Goal: Task Accomplishment & Management: Manage account settings

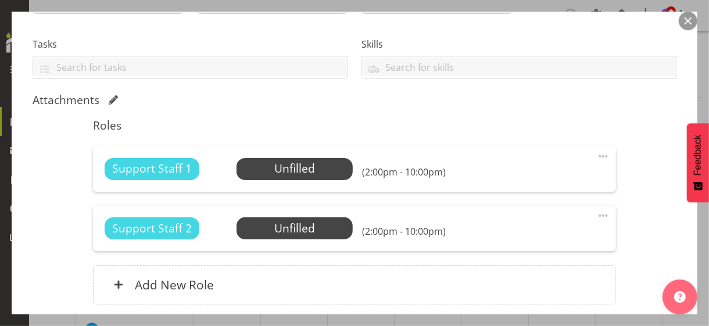
scroll to position [232, 0]
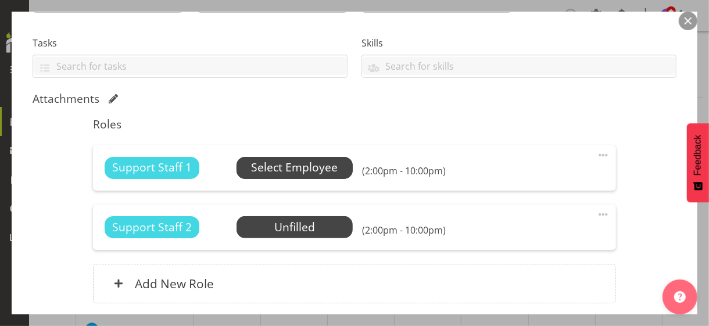
click at [280, 170] on span "Select Employee" at bounding box center [294, 167] width 87 height 17
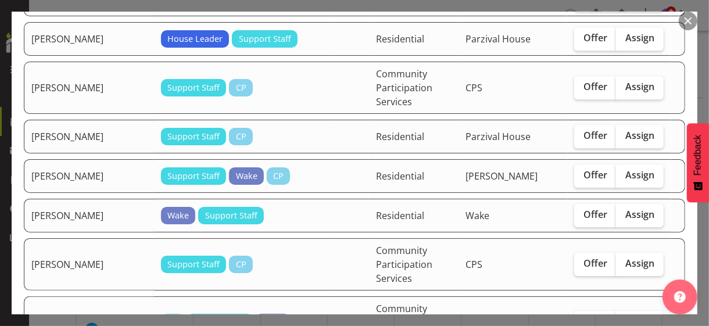
scroll to position [1860, 0]
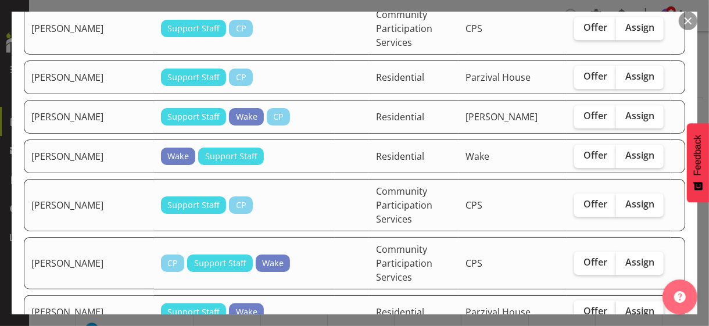
click at [627, 305] on span "Assign" at bounding box center [639, 311] width 29 height 12
click at [624, 307] on input "Assign" at bounding box center [620, 311] width 8 height 8
checkbox input "true"
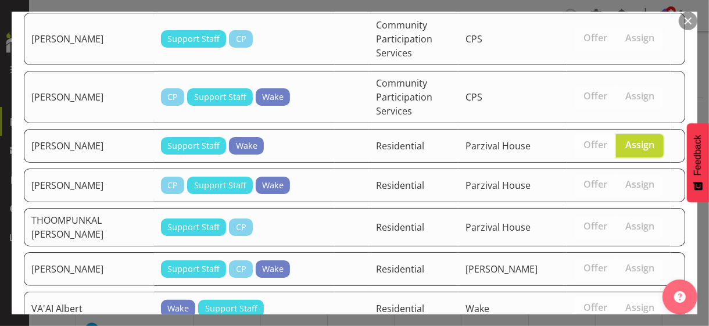
scroll to position [2118, 0]
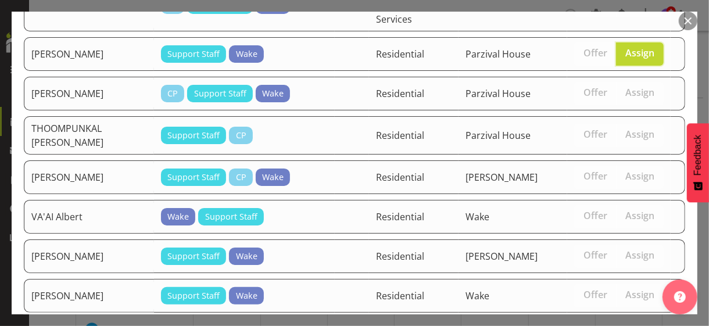
drag, startPoint x: 615, startPoint y: 284, endPoint x: 577, endPoint y: 278, distance: 38.8
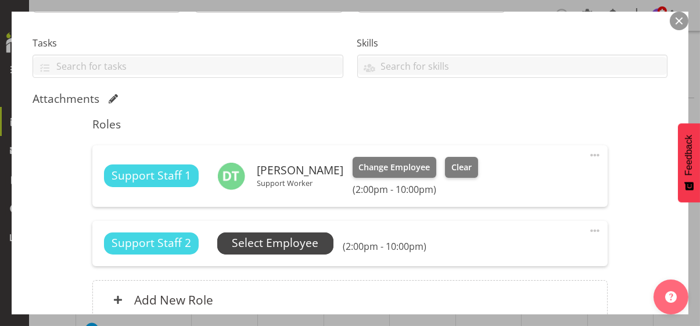
click at [297, 241] on span "Select Employee" at bounding box center [275, 243] width 87 height 17
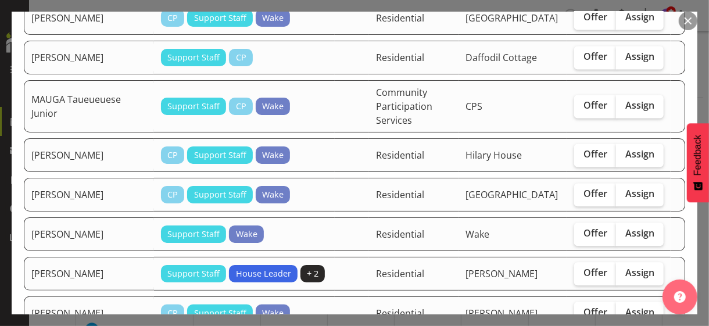
scroll to position [1221, 0]
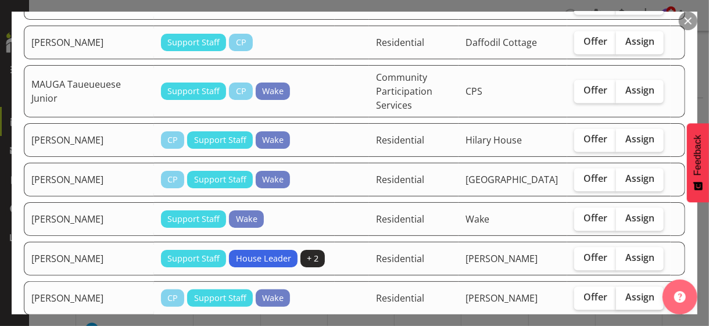
click at [635, 291] on span "Assign" at bounding box center [639, 297] width 29 height 12
click at [624, 294] on input "Assign" at bounding box center [620, 298] width 8 height 8
checkbox input "true"
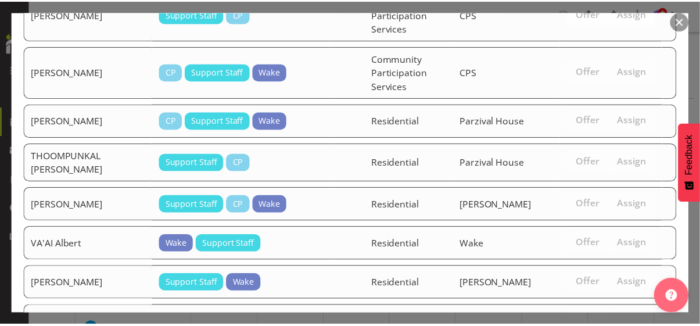
scroll to position [2079, 0]
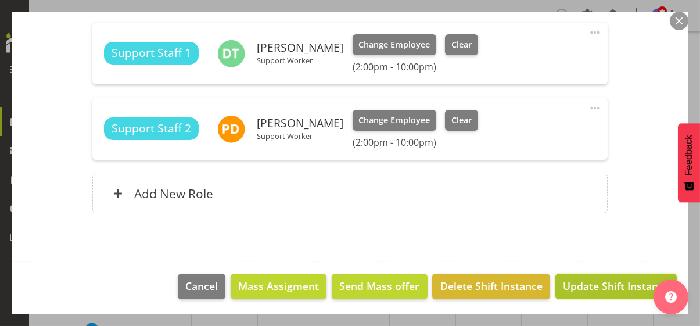
click at [584, 285] on span "Update Shift Instance" at bounding box center [616, 285] width 106 height 15
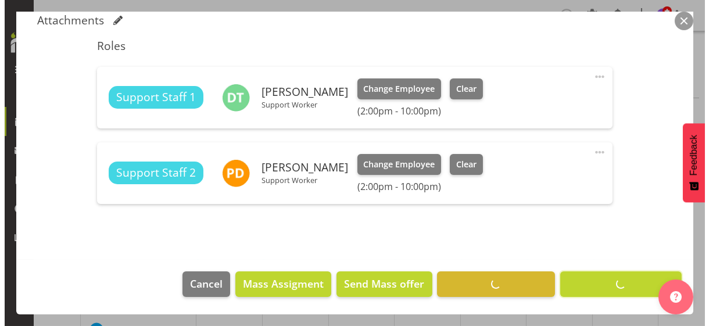
scroll to position [309, 0]
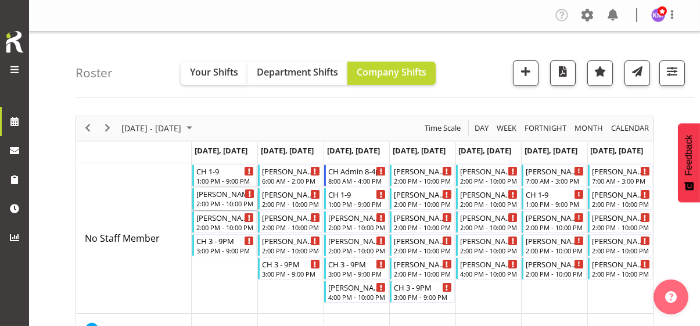
click at [223, 202] on div "2:00 PM - 10:00 PM" at bounding box center [225, 203] width 59 height 9
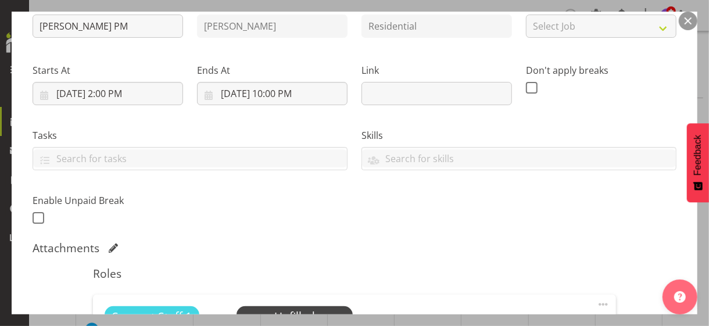
scroll to position [232, 0]
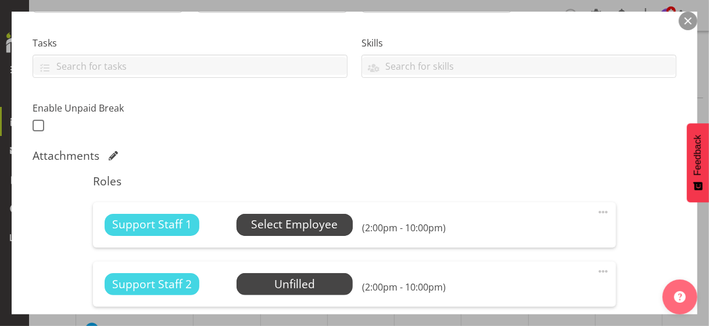
click at [278, 231] on span "Select Employee" at bounding box center [294, 224] width 87 height 17
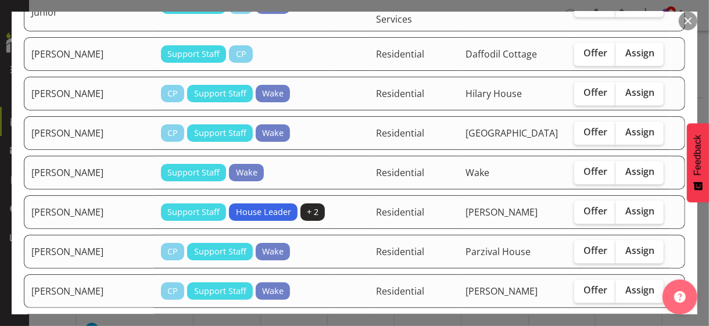
scroll to position [1337, 0]
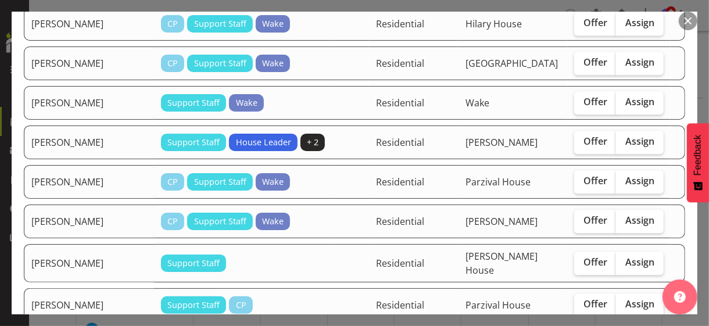
drag, startPoint x: 627, startPoint y: 161, endPoint x: 628, endPoint y: 188, distance: 27.4
click at [628, 214] on span "Assign" at bounding box center [639, 220] width 29 height 12
click at [624, 217] on input "Assign" at bounding box center [620, 221] width 8 height 8
checkbox input "true"
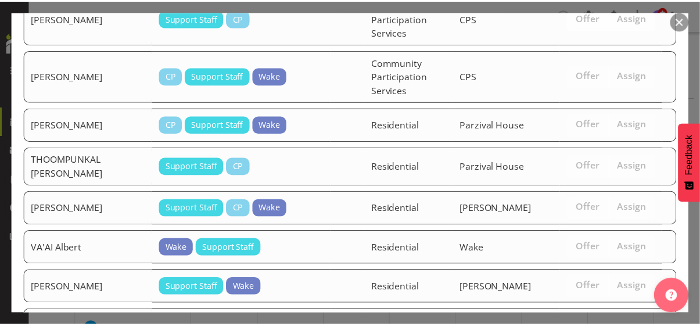
scroll to position [2035, 0]
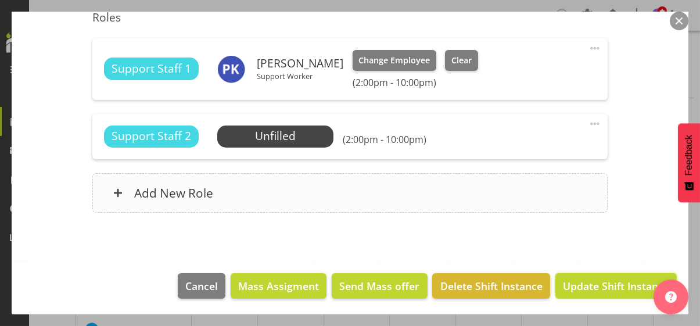
click at [591, 287] on span "Update Shift Instance" at bounding box center [616, 285] width 106 height 15
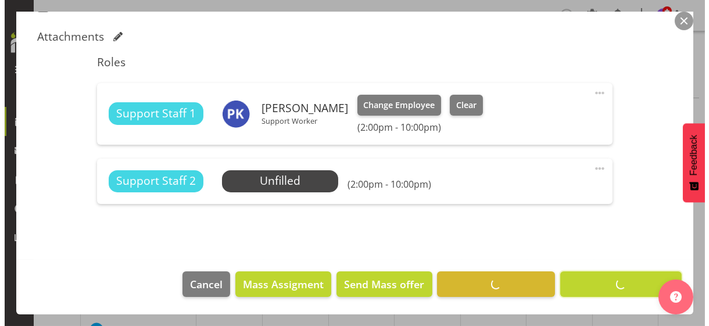
scroll to position [350, 0]
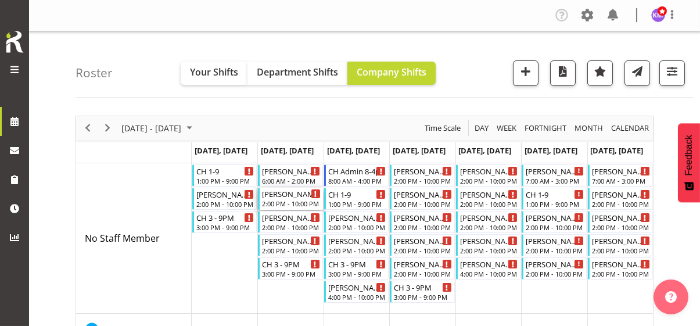
click at [292, 201] on div "2:00 PM - 10:00 PM" at bounding box center [291, 203] width 59 height 9
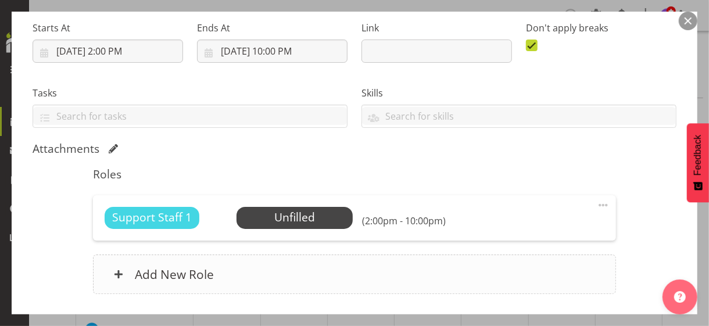
scroll to position [263, 0]
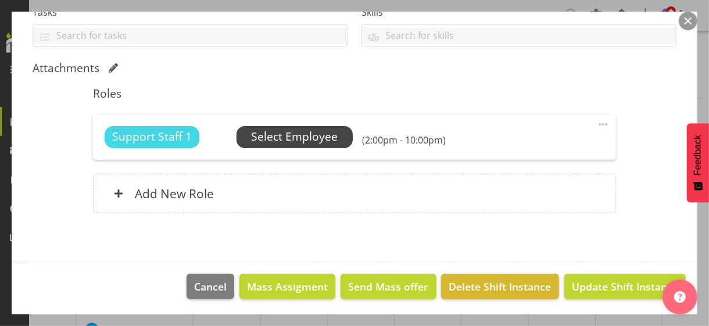
click at [290, 139] on span "Select Employee" at bounding box center [294, 136] width 87 height 17
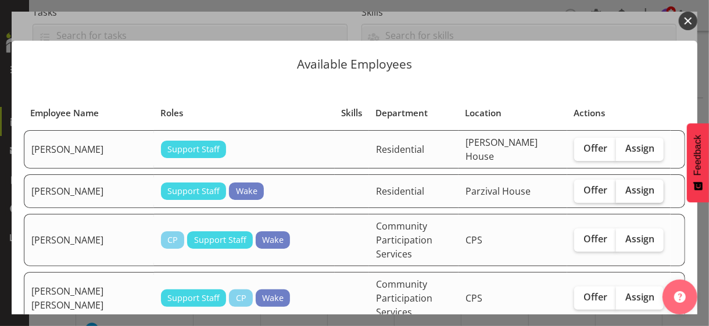
click at [625, 188] on span "Assign" at bounding box center [639, 190] width 29 height 12
click at [624, 188] on input "Assign" at bounding box center [620, 191] width 8 height 8
checkbox input "true"
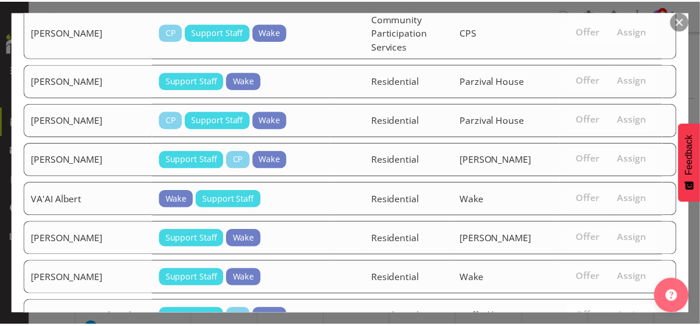
scroll to position [2070, 0]
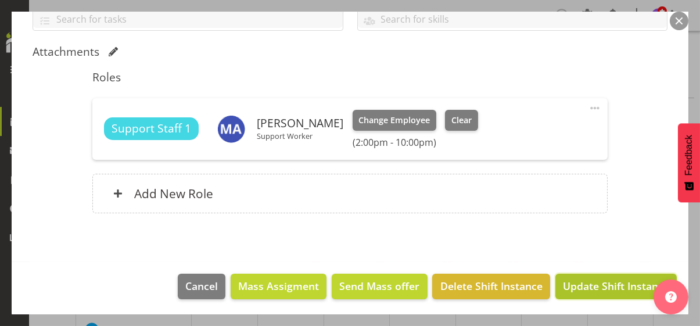
click at [605, 284] on span "Update Shift Instance" at bounding box center [616, 285] width 106 height 15
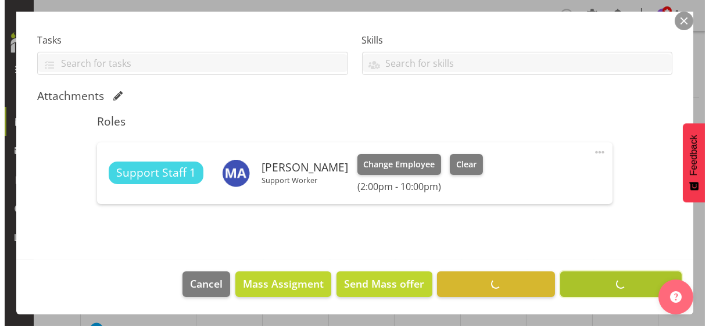
scroll to position [234, 0]
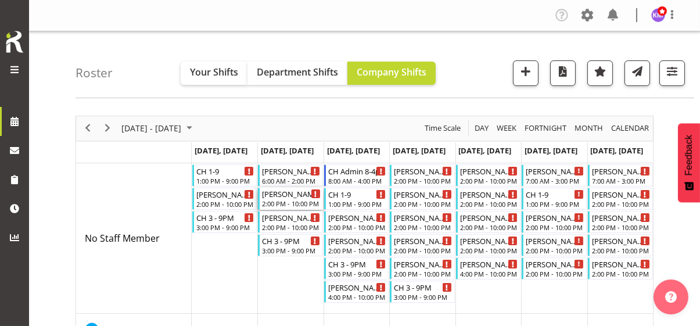
click at [291, 202] on div "2:00 PM - 10:00 PM" at bounding box center [291, 203] width 59 height 9
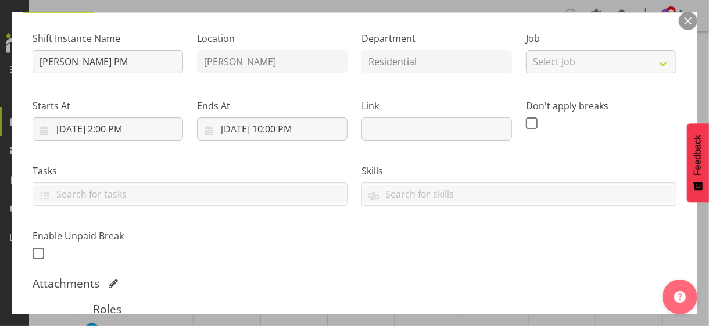
scroll to position [232, 0]
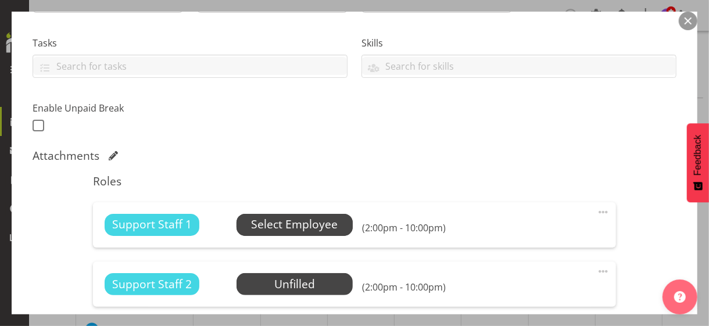
click at [288, 225] on span "Select Employee" at bounding box center [294, 224] width 87 height 17
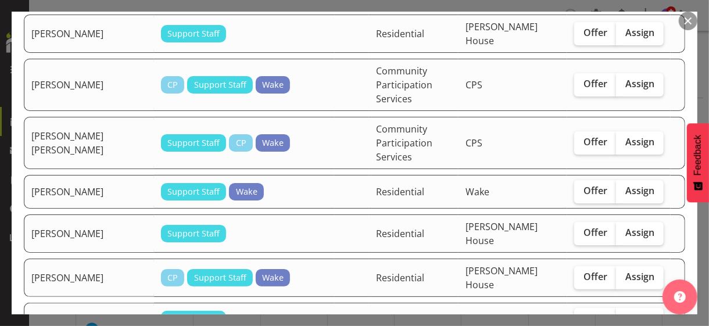
scroll to position [116, 0]
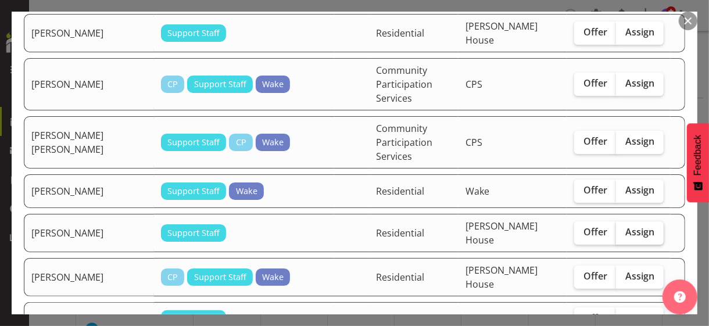
click at [630, 226] on span "Assign" at bounding box center [639, 232] width 29 height 12
click at [624, 228] on input "Assign" at bounding box center [620, 232] width 8 height 8
checkbox input "true"
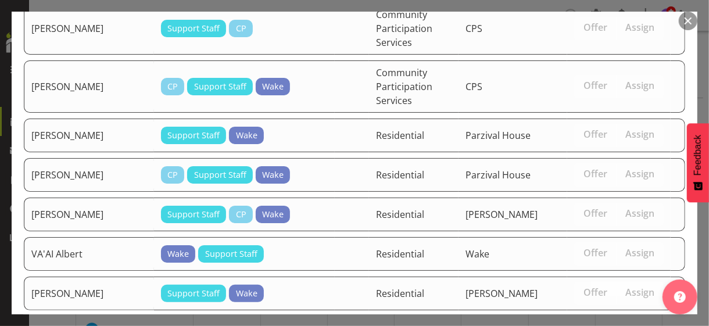
scroll to position [2031, 0]
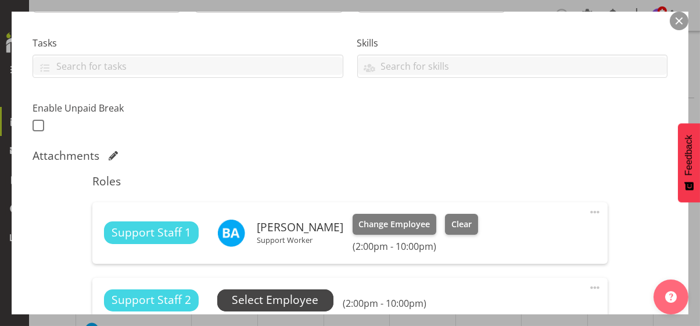
click at [312, 299] on span "Select Employee" at bounding box center [275, 300] width 87 height 17
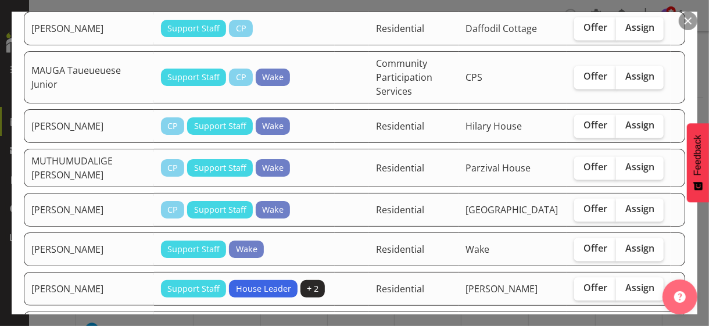
scroll to position [1162, 0]
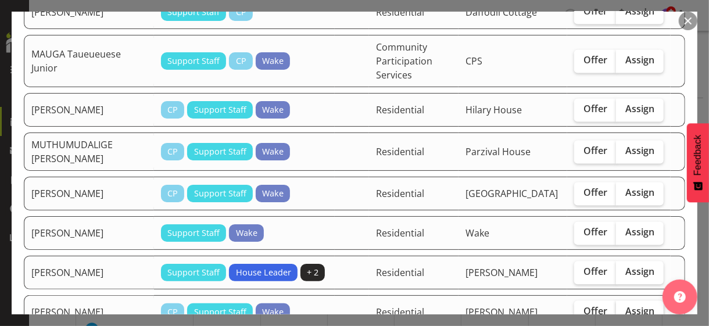
click at [628, 305] on span "Assign" at bounding box center [639, 311] width 29 height 12
click at [624, 307] on input "Assign" at bounding box center [620, 311] width 8 height 8
checkbox input "true"
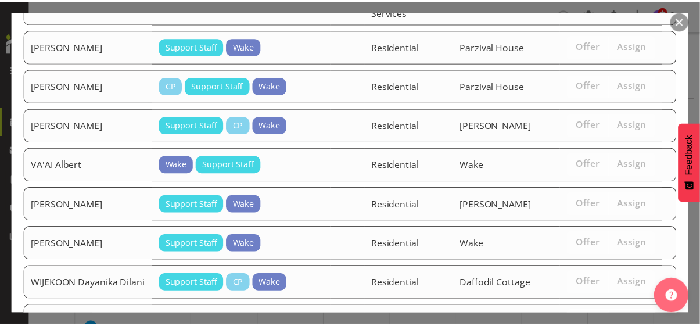
scroll to position [1992, 0]
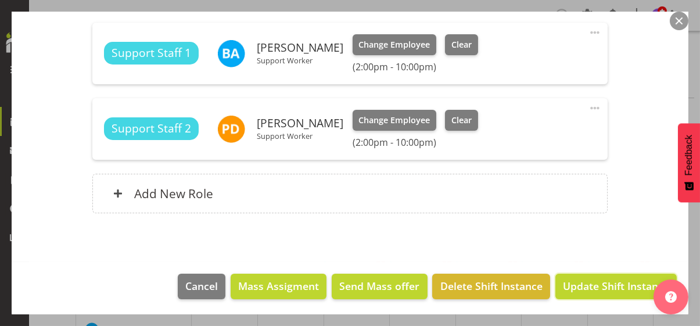
click at [607, 281] on span "Update Shift Instance" at bounding box center [616, 285] width 106 height 15
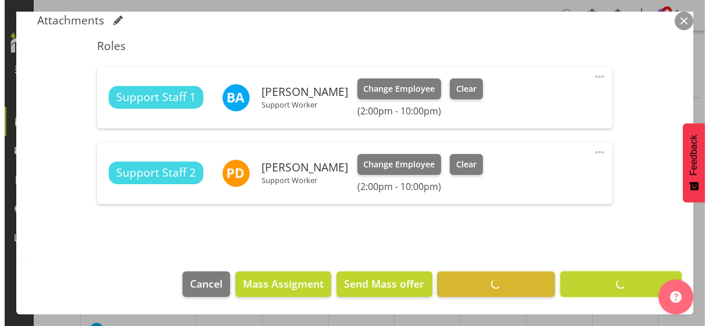
scroll to position [367, 0]
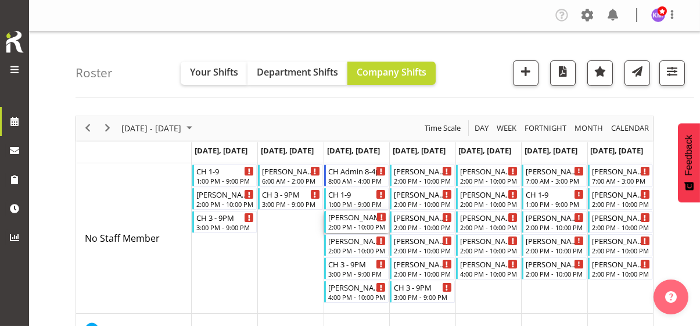
click at [347, 218] on div "[PERSON_NAME] PM" at bounding box center [357, 217] width 59 height 12
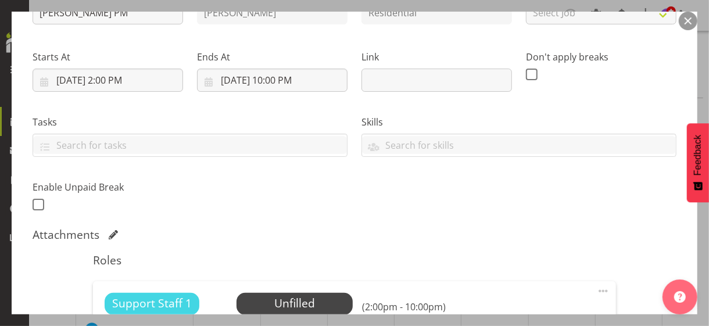
scroll to position [291, 0]
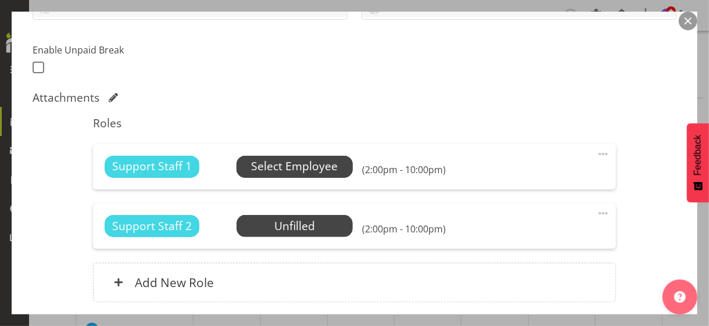
click at [282, 167] on span "Select Employee" at bounding box center [294, 166] width 87 height 17
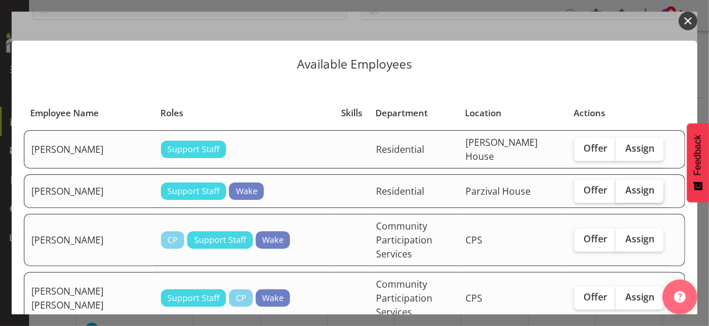
click at [631, 187] on span "Assign" at bounding box center [639, 190] width 29 height 12
click at [624, 187] on input "Assign" at bounding box center [620, 191] width 8 height 8
checkbox input "true"
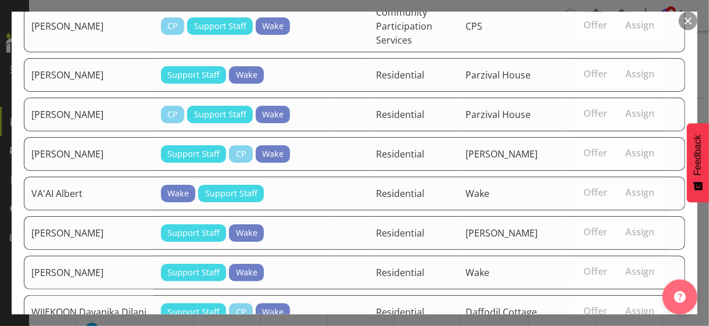
scroll to position [2118, 0]
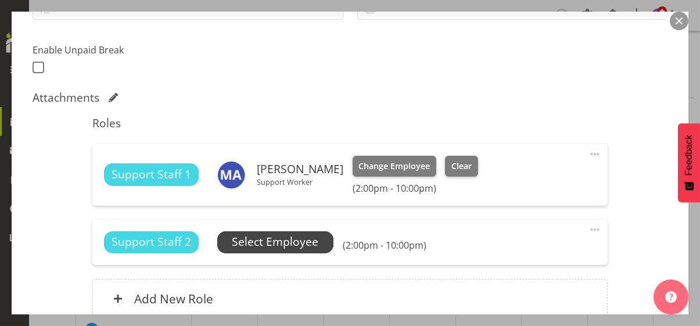
click at [316, 241] on span "Select Employee" at bounding box center [275, 242] width 87 height 17
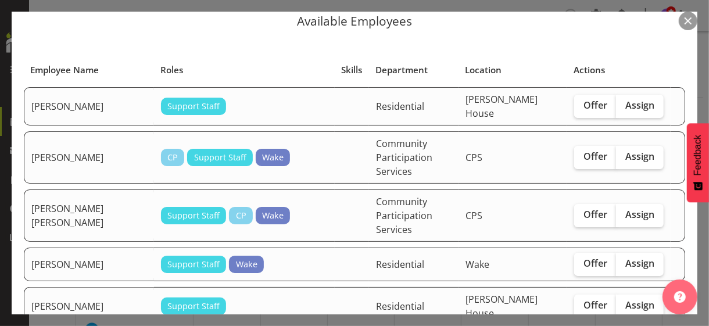
scroll to position [58, 0]
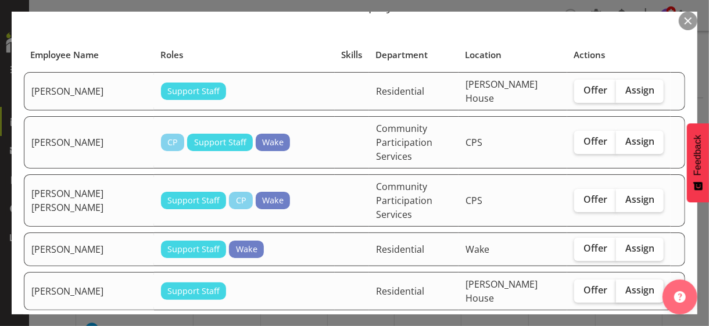
click at [635, 284] on span "Assign" at bounding box center [639, 290] width 29 height 12
click at [624, 287] on input "Assign" at bounding box center [620, 291] width 8 height 8
checkbox input "true"
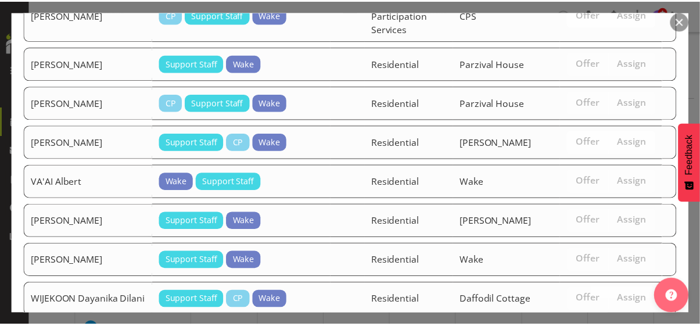
scroll to position [2079, 0]
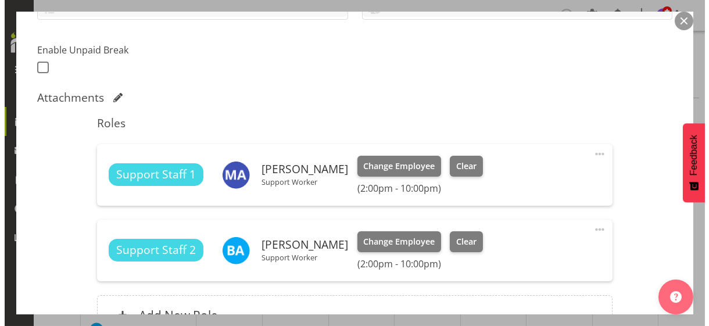
scroll to position [412, 0]
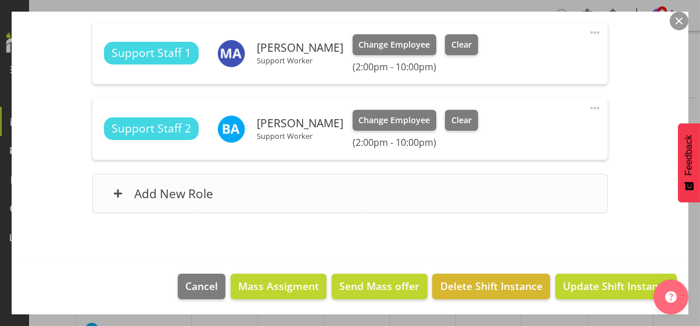
click at [380, 196] on div "Add New Role" at bounding box center [350, 194] width 516 height 40
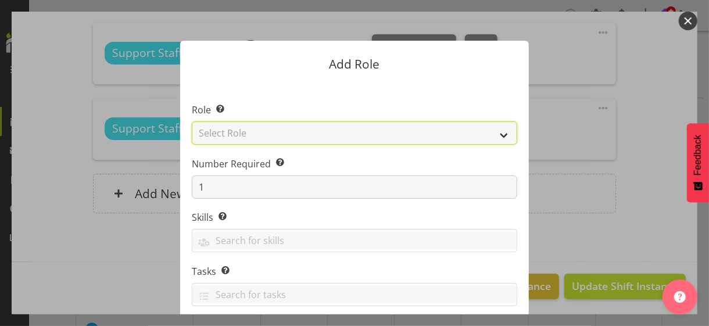
click at [258, 136] on select "Select Role CP House Leader Support Staff Wake" at bounding box center [354, 132] width 325 height 23
select select "1091"
click at [192, 121] on select "Select Role CP House Leader Support Staff Wake" at bounding box center [354, 132] width 325 height 23
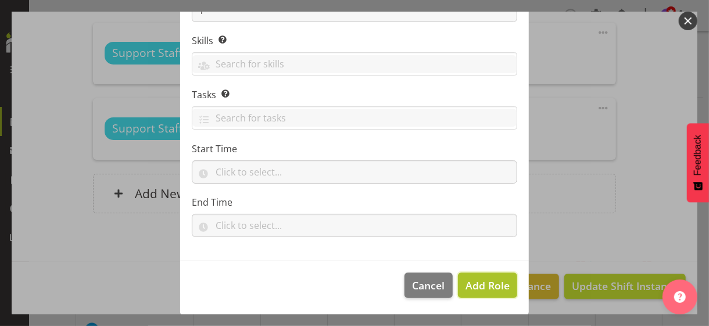
click at [484, 290] on span "Add Role" at bounding box center [488, 285] width 44 height 14
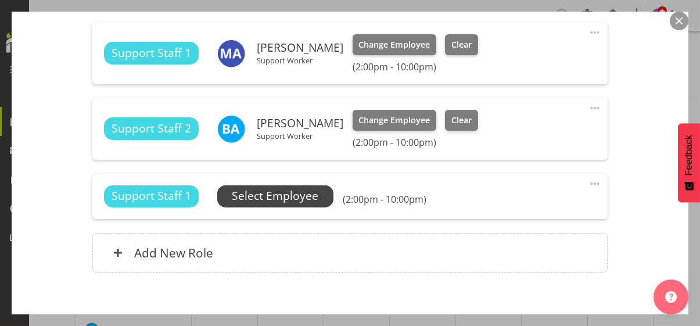
click at [317, 199] on span "Select Employee" at bounding box center [275, 196] width 87 height 17
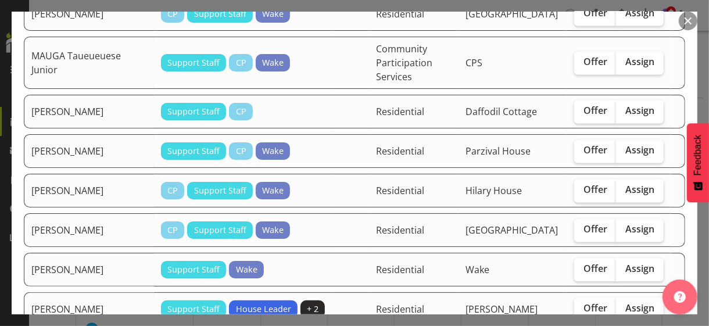
scroll to position [1279, 0]
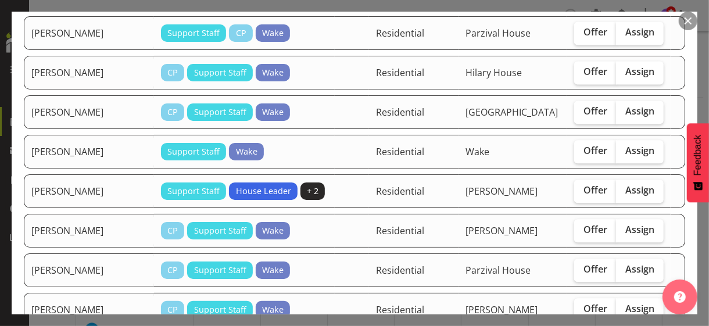
drag, startPoint x: 635, startPoint y: 184, endPoint x: 613, endPoint y: 200, distance: 27.9
click at [635, 224] on span "Assign" at bounding box center [639, 230] width 29 height 12
click at [624, 226] on input "Assign" at bounding box center [620, 230] width 8 height 8
checkbox input "true"
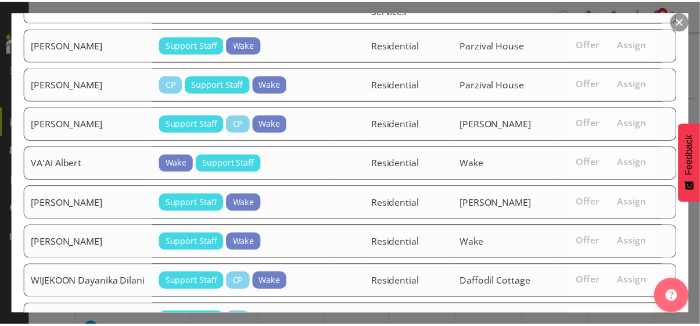
scroll to position [2041, 0]
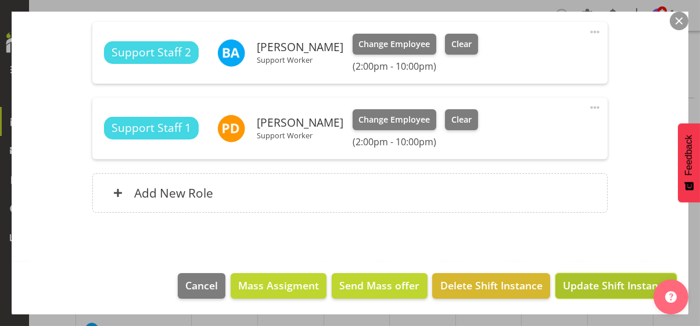
click at [604, 285] on span "Update Shift Instance" at bounding box center [616, 285] width 106 height 15
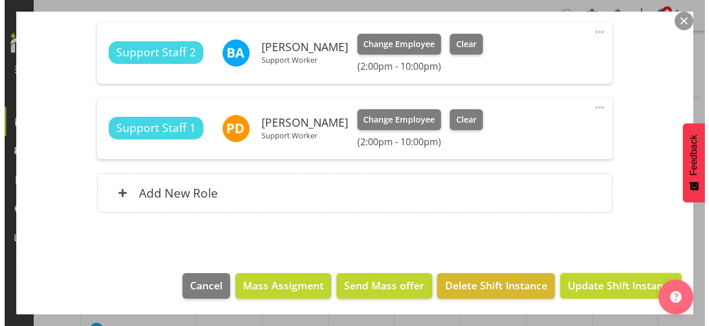
scroll to position [442, 0]
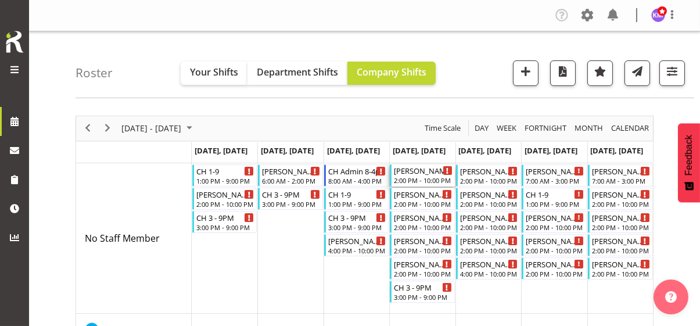
click at [422, 178] on div "2:00 PM - 10:00 PM" at bounding box center [423, 180] width 59 height 9
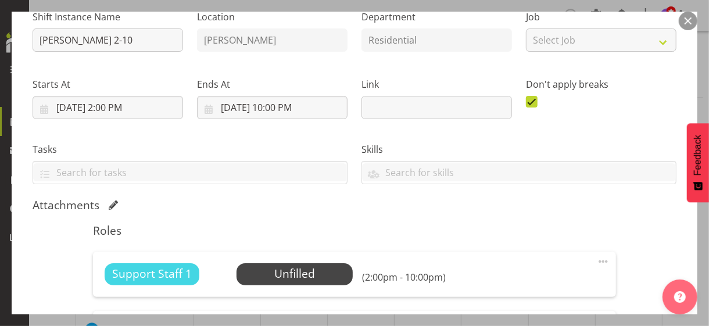
scroll to position [232, 0]
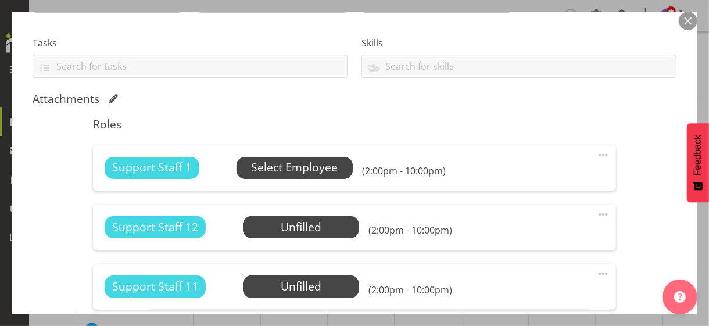
click at [287, 173] on span "Select Employee" at bounding box center [294, 167] width 87 height 17
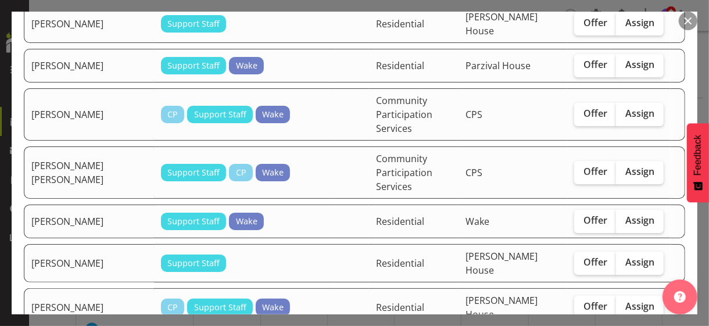
scroll to position [174, 0]
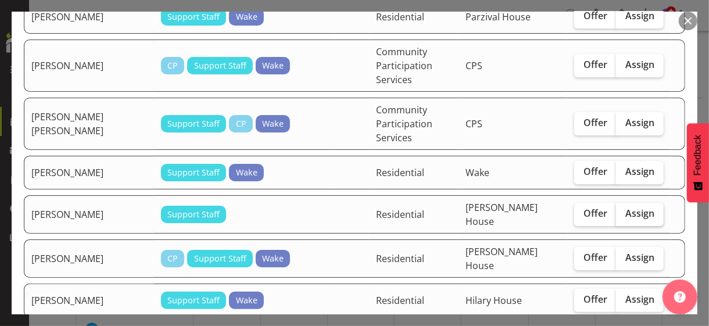
click at [625, 207] on span "Assign" at bounding box center [639, 213] width 29 height 12
click at [624, 210] on input "Assign" at bounding box center [620, 214] width 8 height 8
checkbox input "true"
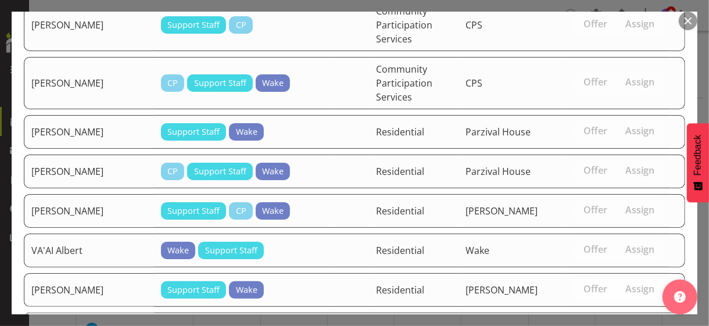
scroll to position [2109, 0]
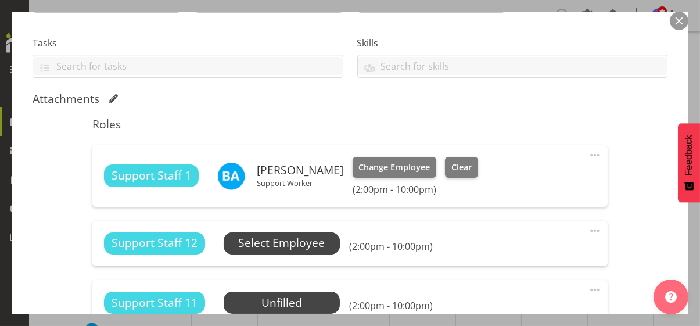
click at [317, 244] on span "Select Employee" at bounding box center [281, 243] width 87 height 17
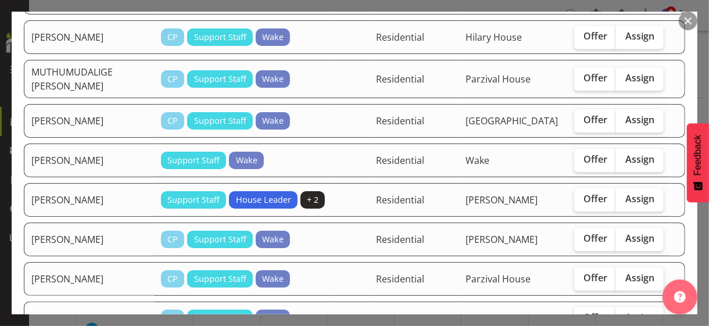
scroll to position [1395, 0]
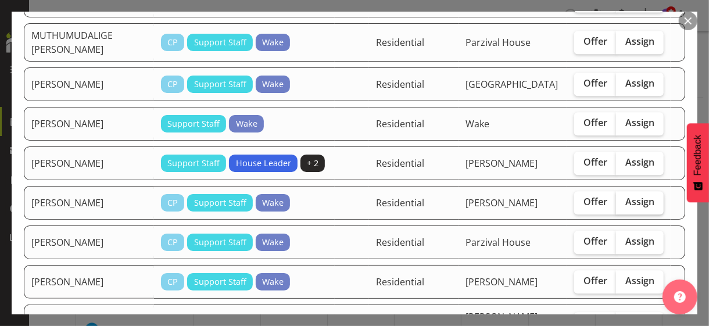
click at [628, 191] on label "Assign" at bounding box center [640, 202] width 48 height 23
click at [624, 198] on input "Assign" at bounding box center [620, 202] width 8 height 8
checkbox input "true"
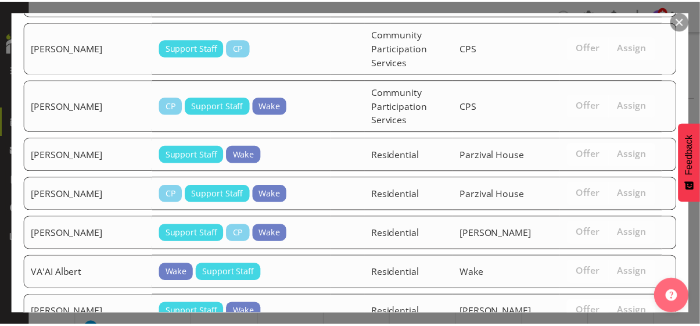
scroll to position [2070, 0]
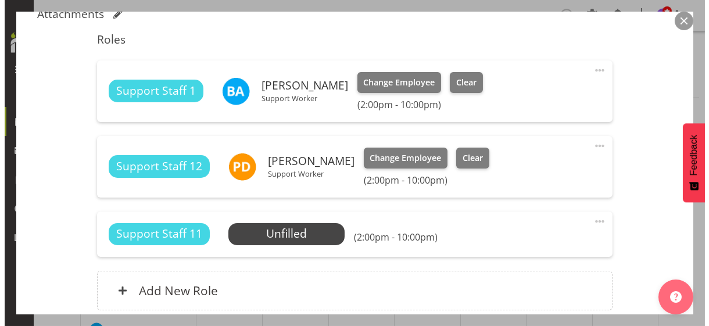
scroll to position [349, 0]
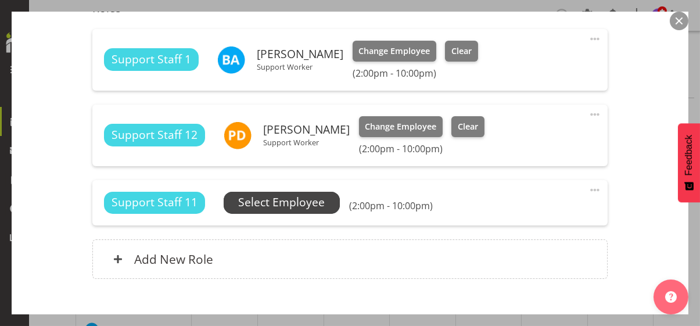
click at [306, 203] on span "Select Employee" at bounding box center [281, 202] width 87 height 17
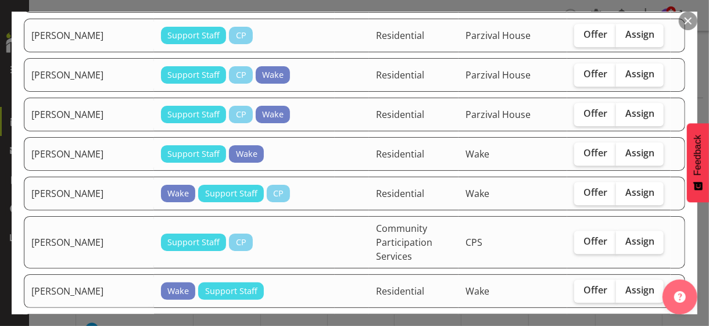
scroll to position [1802, 0]
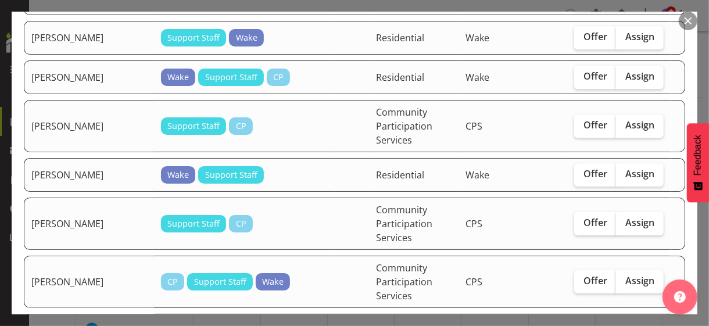
click at [628, 324] on span "Assign" at bounding box center [639, 330] width 29 height 12
click at [624, 325] on input "Assign" at bounding box center [620, 330] width 8 height 8
checkbox input "true"
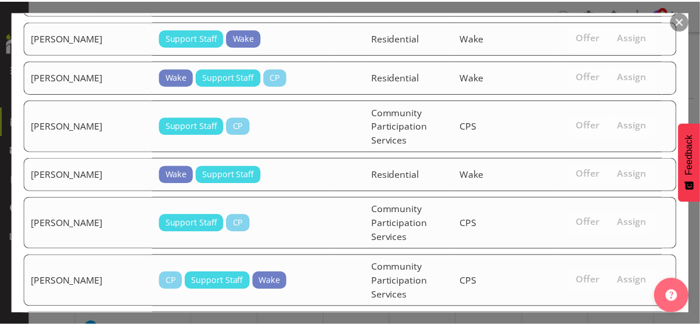
scroll to position [2026, 0]
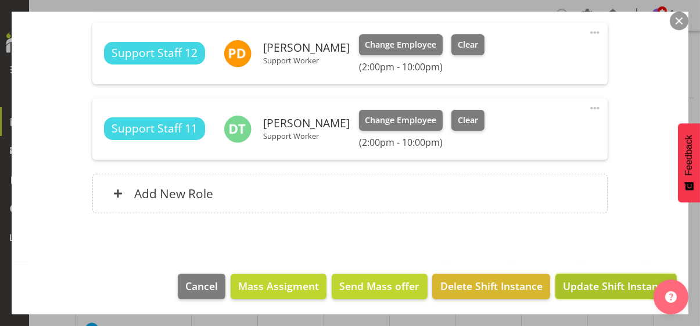
click at [591, 285] on span "Update Shift Instance" at bounding box center [616, 285] width 106 height 15
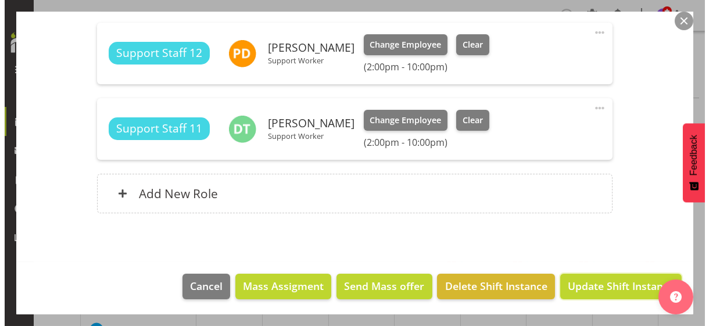
scroll to position [385, 0]
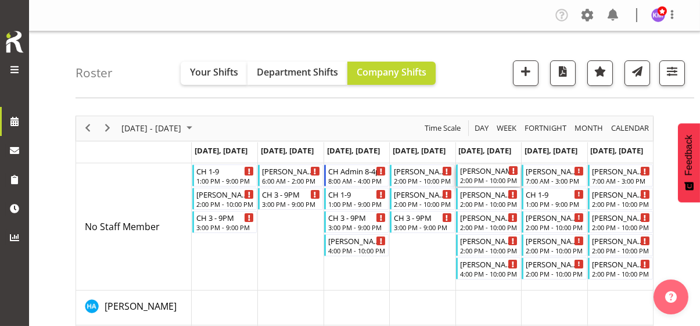
click at [481, 178] on div "2:00 PM - 10:00 PM" at bounding box center [489, 180] width 59 height 9
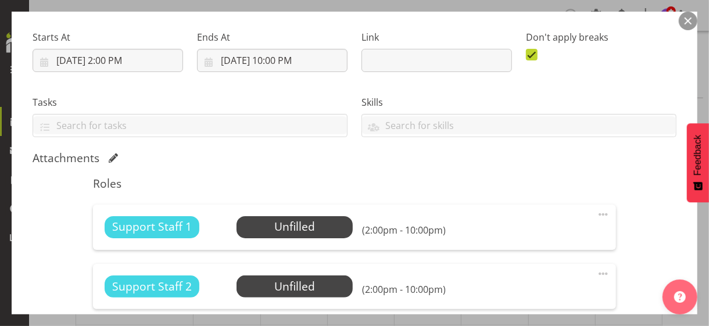
scroll to position [291, 0]
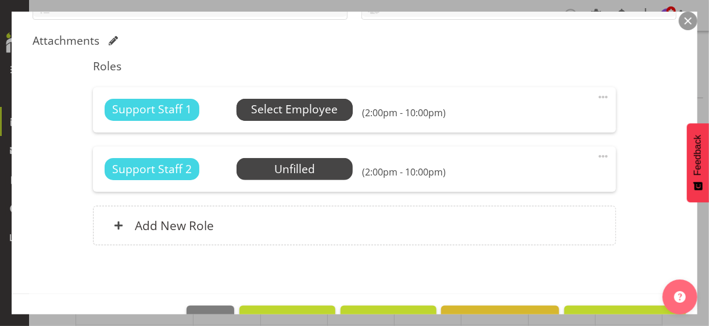
click at [289, 108] on span "Select Employee" at bounding box center [294, 109] width 87 height 17
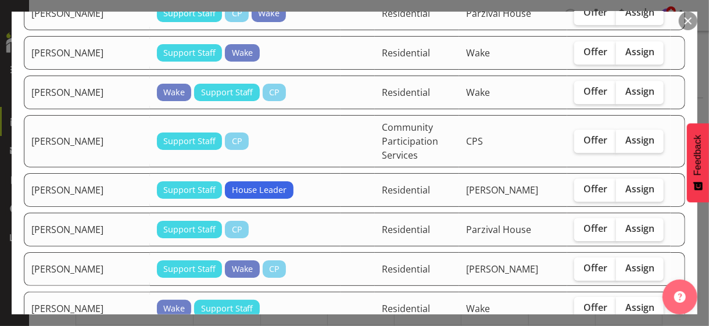
scroll to position [1860, 0]
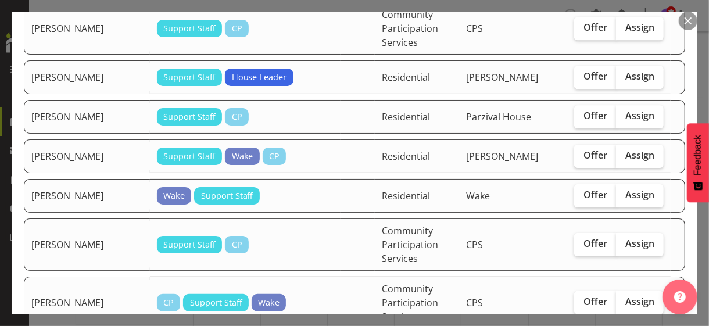
checkbox input "true"
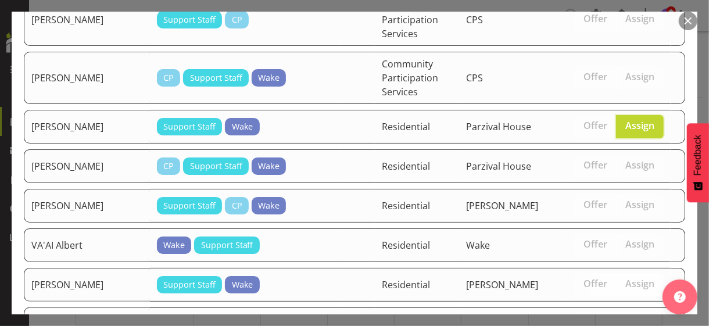
scroll to position [2200, 0]
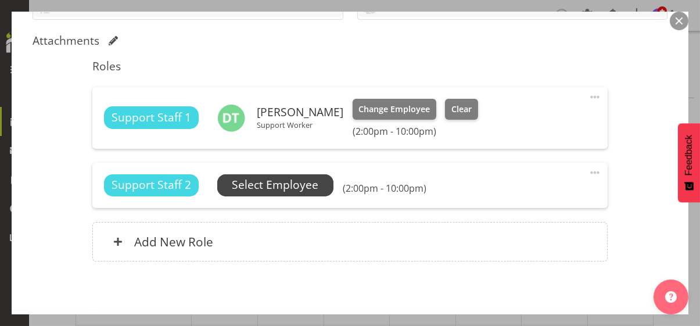
click at [284, 187] on span "Select Employee" at bounding box center [275, 185] width 87 height 17
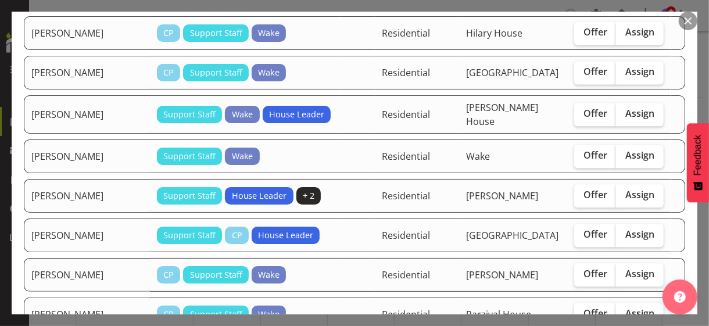
scroll to position [1337, 0]
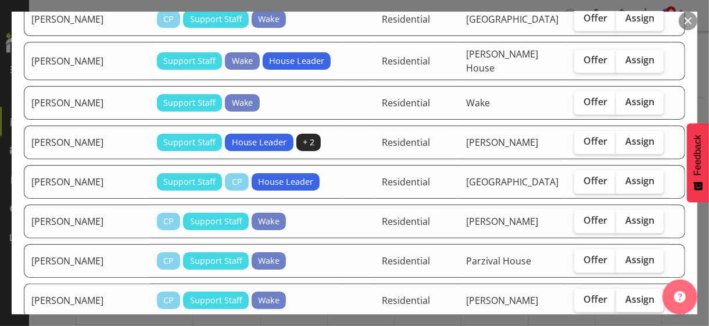
click at [632, 289] on label "Assign" at bounding box center [640, 300] width 48 height 23
click at [624, 296] on input "Assign" at bounding box center [620, 300] width 8 height 8
checkbox input "true"
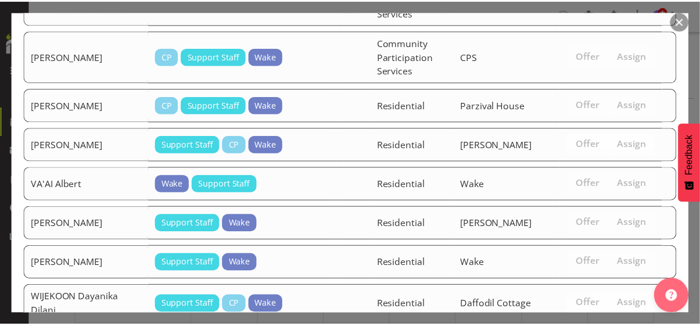
scroll to position [2162, 0]
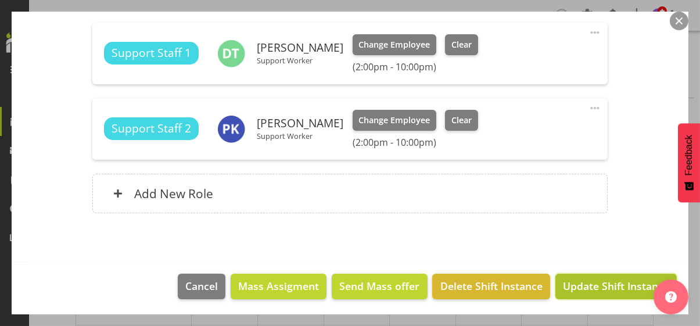
click at [594, 289] on span "Update Shift Instance" at bounding box center [616, 285] width 106 height 15
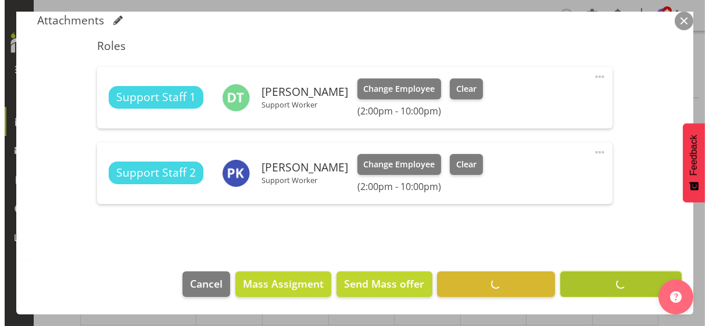
scroll to position [309, 0]
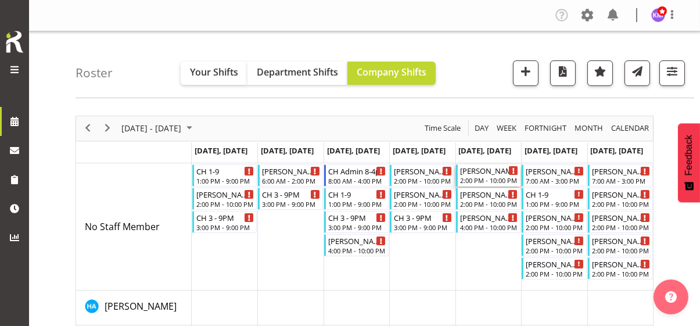
click at [487, 177] on div "2:00 PM - 10:00 PM" at bounding box center [489, 180] width 59 height 9
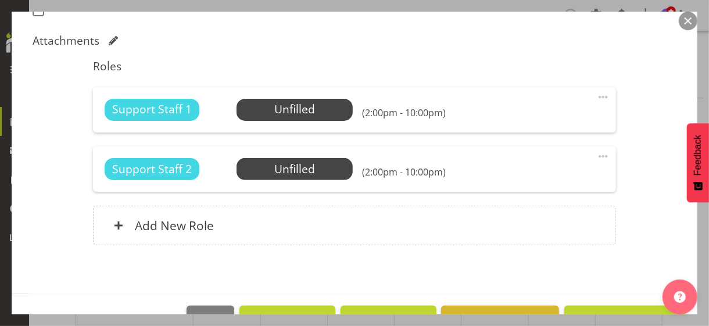
scroll to position [349, 0]
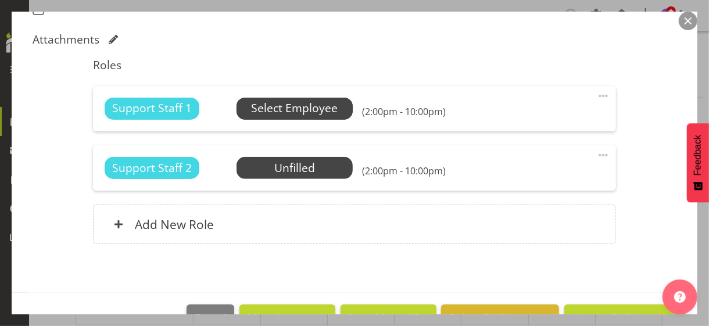
click at [298, 111] on span "Select Employee" at bounding box center [294, 108] width 87 height 17
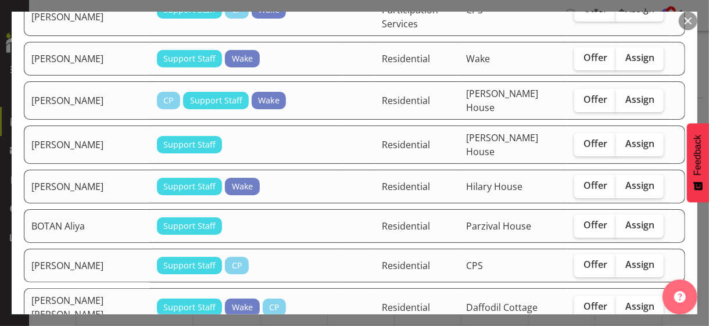
scroll to position [232, 0]
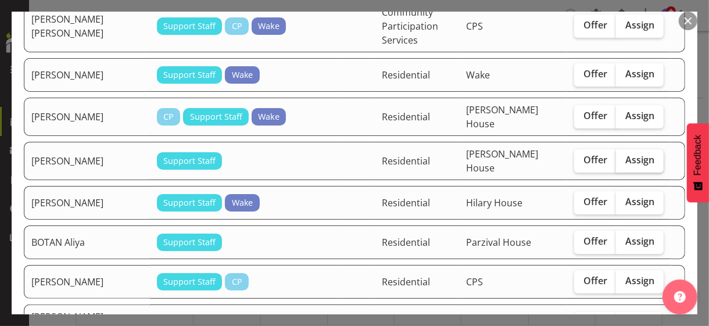
click at [628, 154] on span "Assign" at bounding box center [639, 160] width 29 height 12
click at [624, 156] on input "Assign" at bounding box center [620, 160] width 8 height 8
checkbox input "true"
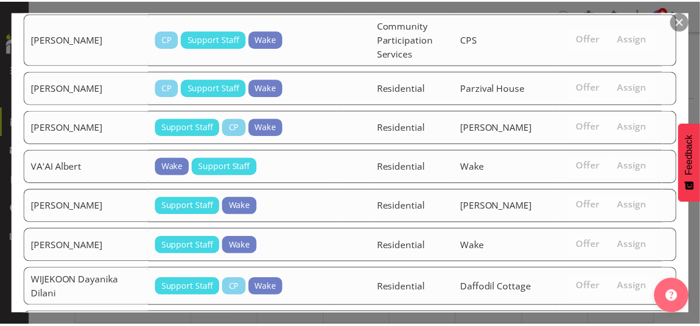
scroll to position [2118, 0]
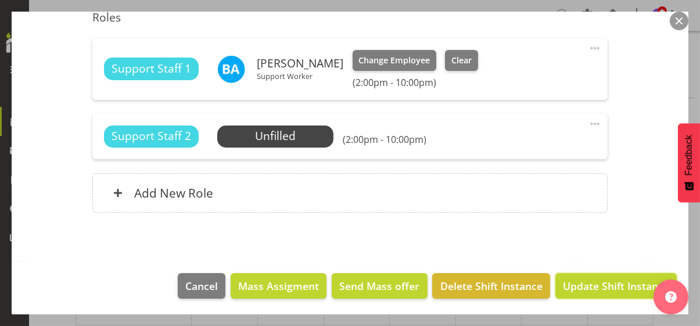
click at [594, 283] on span "Update Shift Instance" at bounding box center [616, 285] width 106 height 15
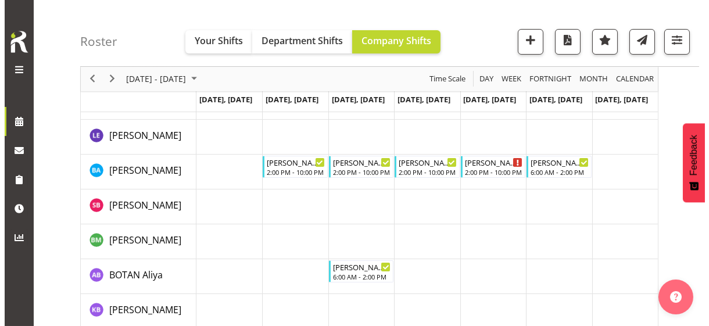
scroll to position [0, 0]
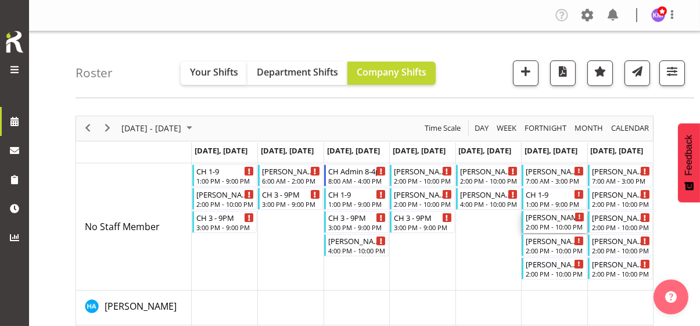
click at [548, 222] on div "2:00 PM - 10:00 PM" at bounding box center [555, 226] width 59 height 9
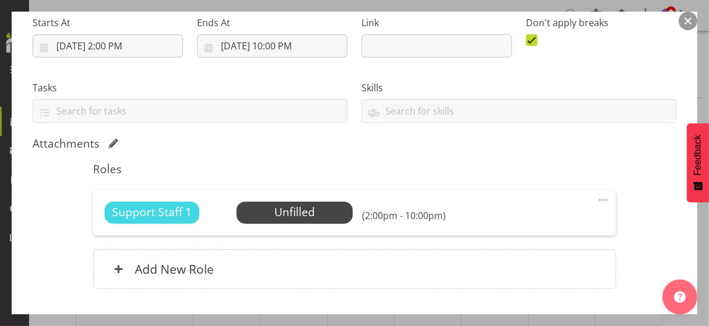
scroll to position [232, 0]
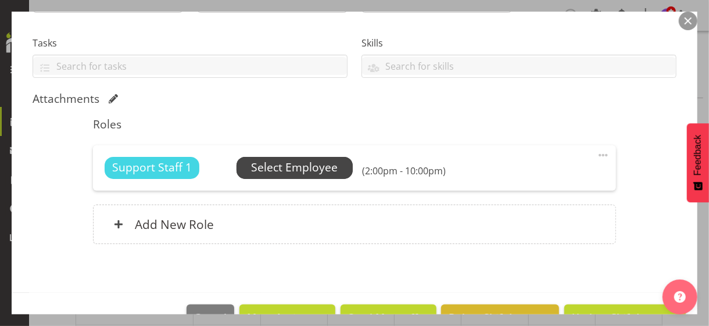
click at [307, 170] on span "Select Employee" at bounding box center [294, 167] width 87 height 17
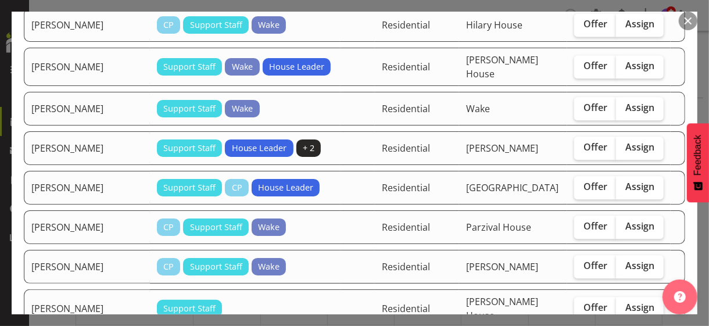
scroll to position [1337, 0]
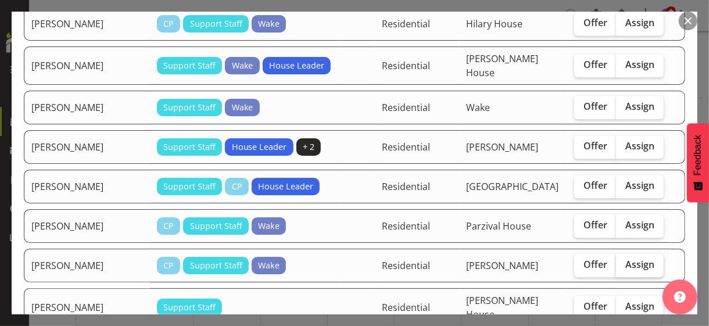
click at [633, 259] on span "Assign" at bounding box center [639, 265] width 29 height 12
click at [624, 261] on input "Assign" at bounding box center [620, 265] width 8 height 8
checkbox input "true"
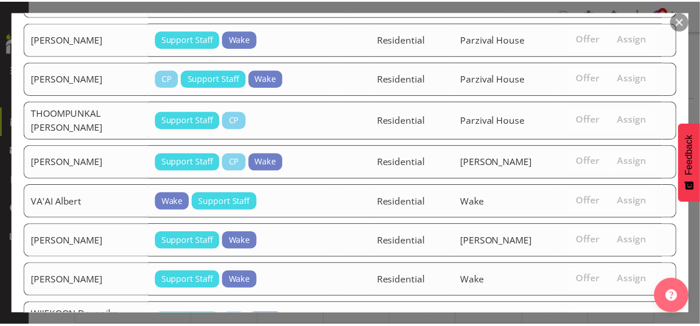
scroll to position [2162, 0]
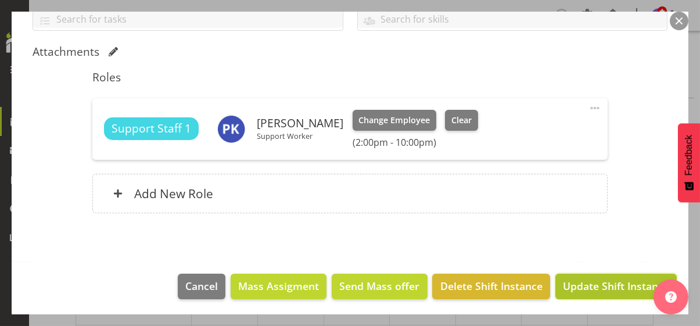
click at [601, 284] on span "Update Shift Instance" at bounding box center [616, 285] width 106 height 15
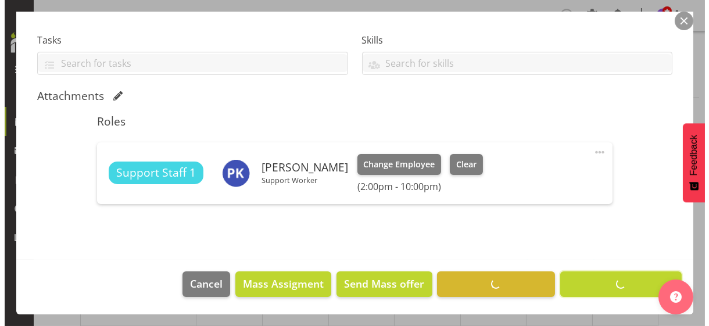
scroll to position [234, 0]
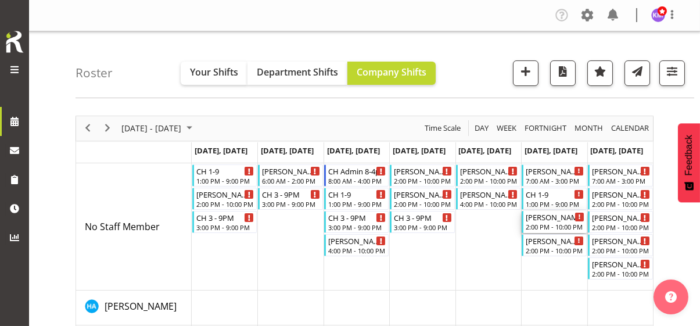
click at [552, 221] on div "[PERSON_NAME] PM" at bounding box center [555, 217] width 59 height 12
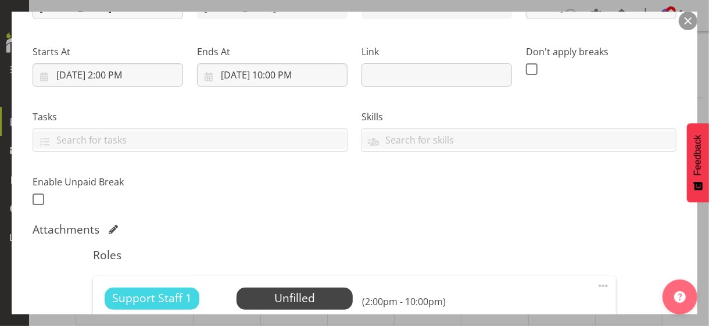
scroll to position [232, 0]
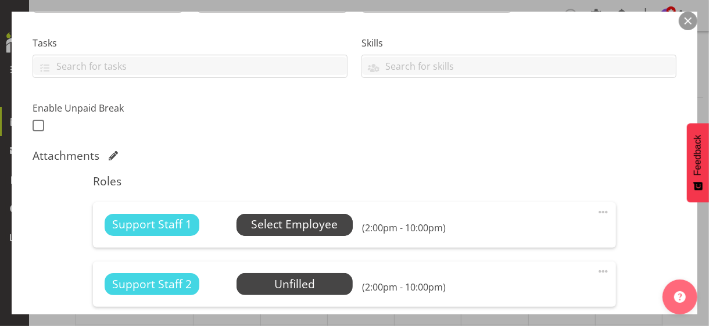
click at [290, 224] on span "Select Employee" at bounding box center [294, 224] width 87 height 17
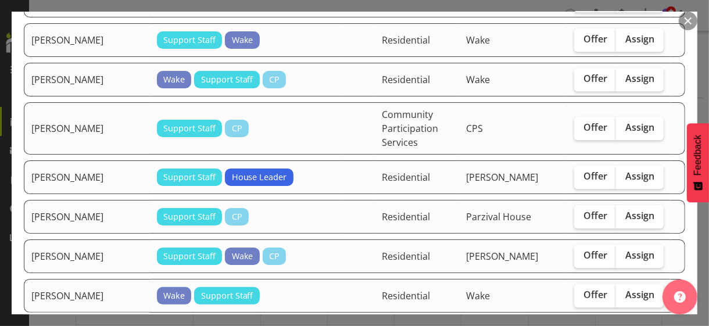
scroll to position [1802, 0]
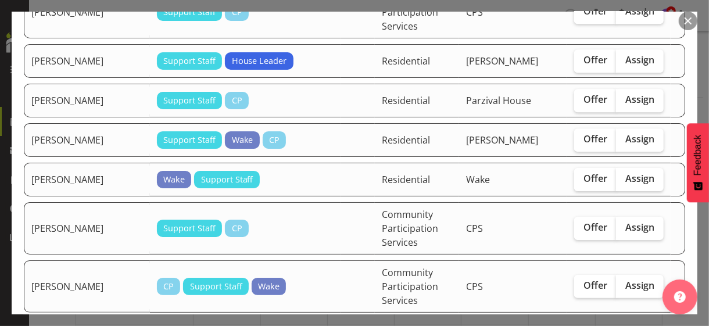
checkbox input "true"
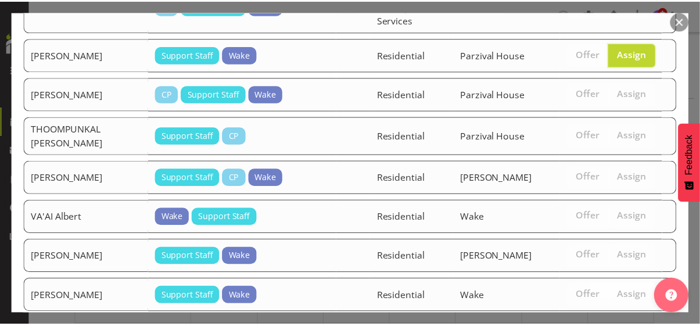
scroll to position [2118, 0]
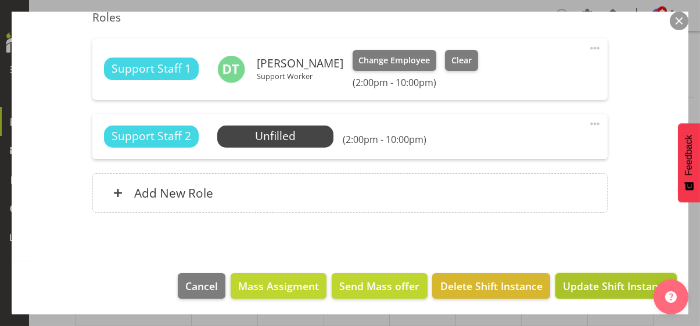
click at [616, 285] on span "Update Shift Instance" at bounding box center [616, 285] width 106 height 15
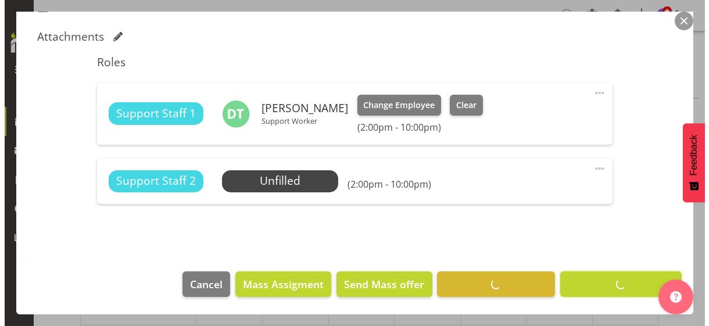
scroll to position [350, 0]
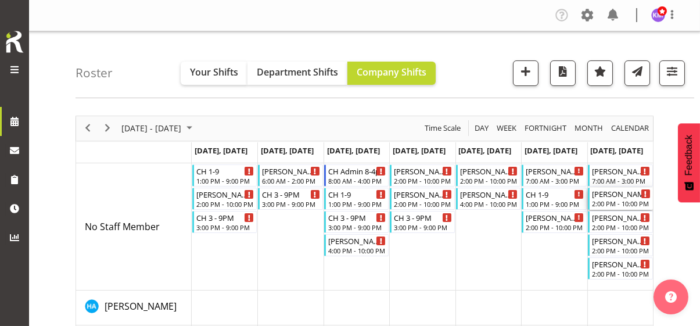
click at [622, 203] on div "2:00 PM - 10:00 PM" at bounding box center [621, 203] width 59 height 9
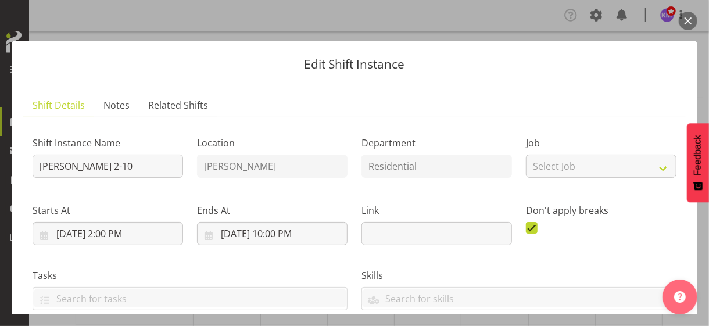
scroll to position [291, 0]
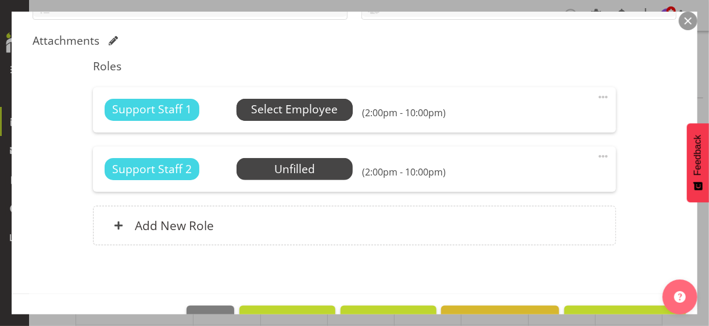
click at [300, 110] on span "Select Employee" at bounding box center [294, 109] width 87 height 17
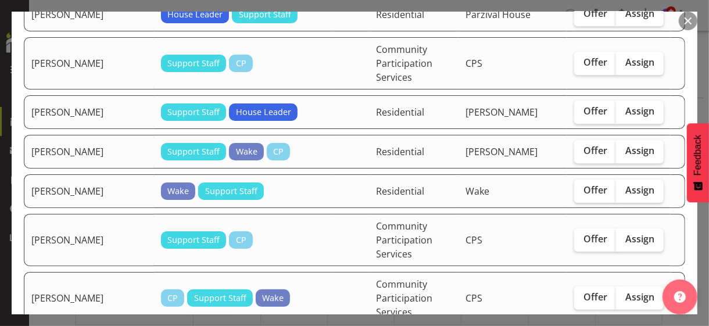
scroll to position [1976, 0]
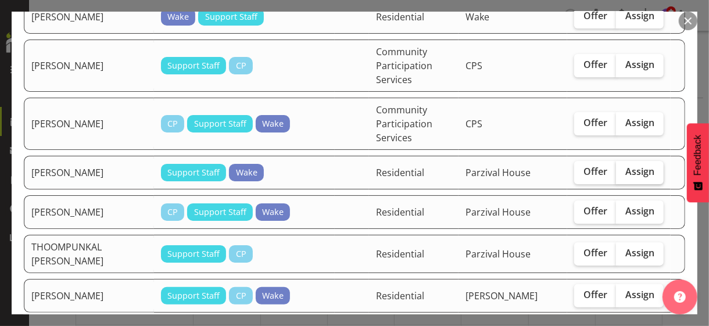
click at [621, 161] on label "Assign" at bounding box center [640, 172] width 48 height 23
click at [621, 168] on input "Assign" at bounding box center [620, 172] width 8 height 8
checkbox input "true"
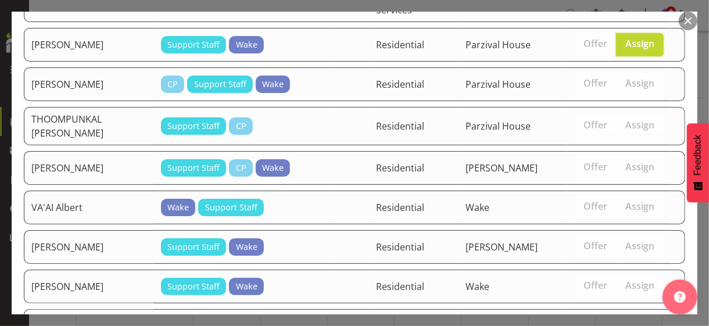
scroll to position [2166, 0]
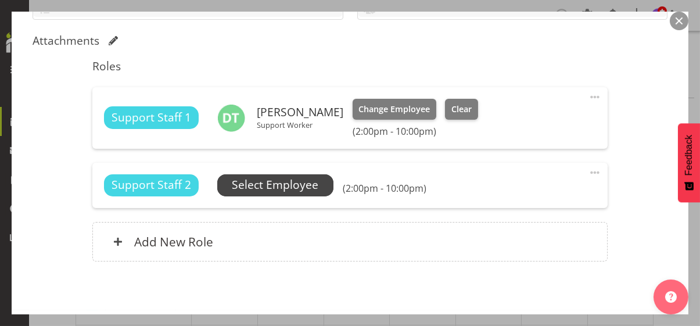
click at [314, 181] on span "Select Employee" at bounding box center [275, 185] width 87 height 17
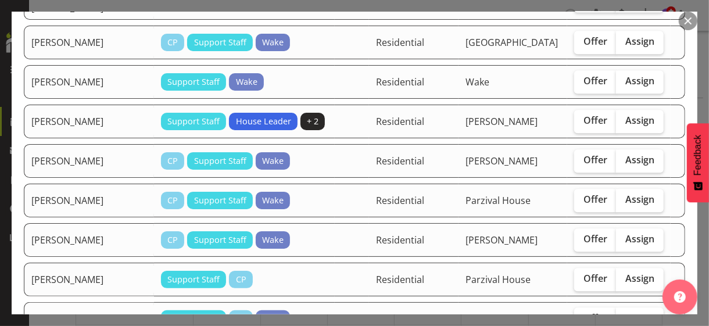
scroll to position [1395, 0]
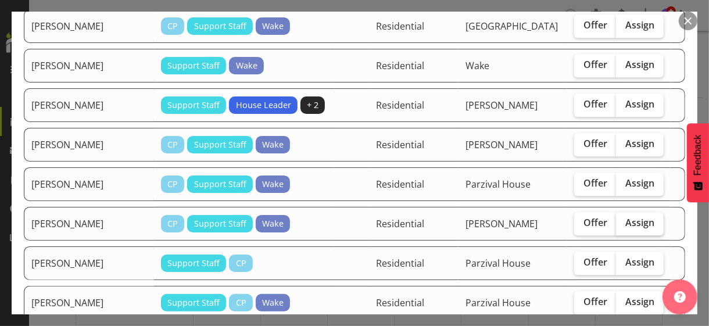
click at [627, 217] on span "Assign" at bounding box center [639, 223] width 29 height 12
click at [624, 219] on input "Assign" at bounding box center [620, 223] width 8 height 8
checkbox input "true"
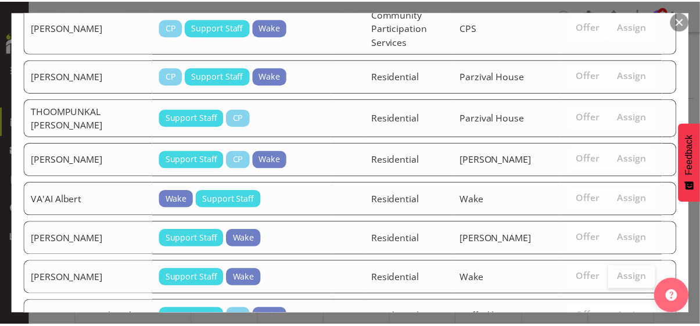
scroll to position [2127, 0]
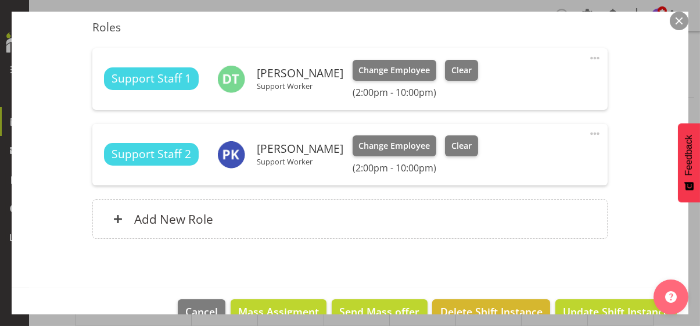
scroll to position [355, 0]
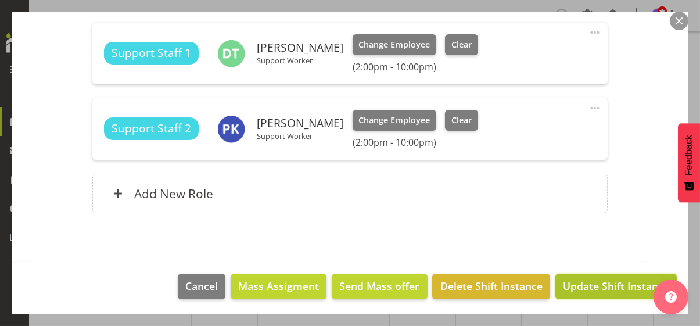
click at [597, 284] on span "Update Shift Instance" at bounding box center [616, 285] width 106 height 15
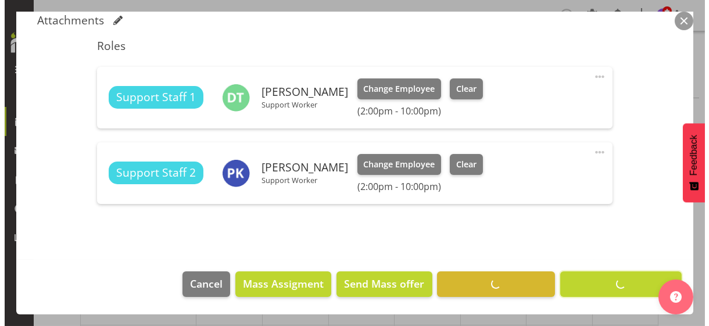
scroll to position [309, 0]
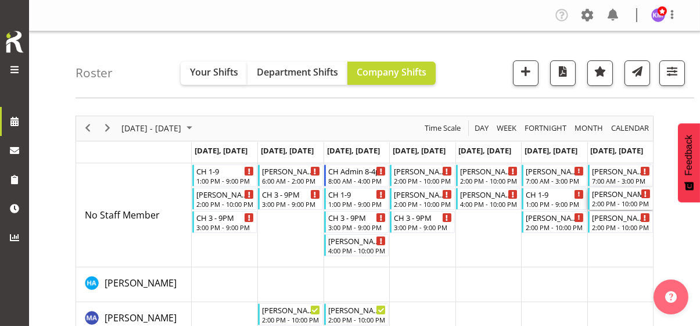
click at [610, 200] on div "2:00 PM - 10:00 PM" at bounding box center [621, 203] width 59 height 9
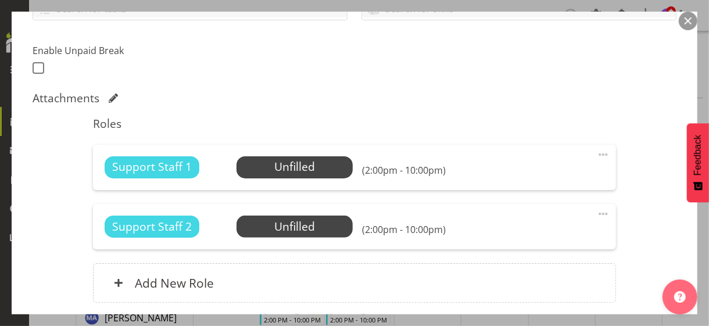
scroll to position [291, 0]
click at [294, 169] on span "Select Employee" at bounding box center [294, 166] width 87 height 17
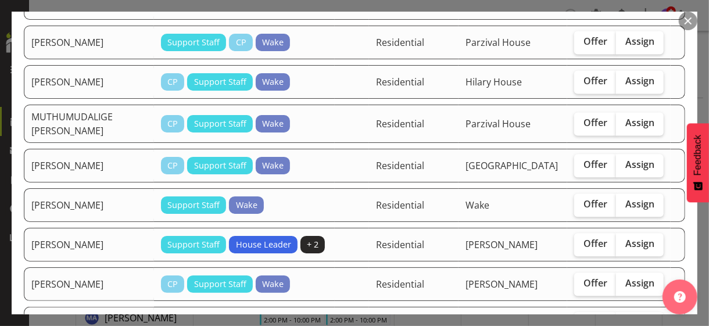
scroll to position [1279, 0]
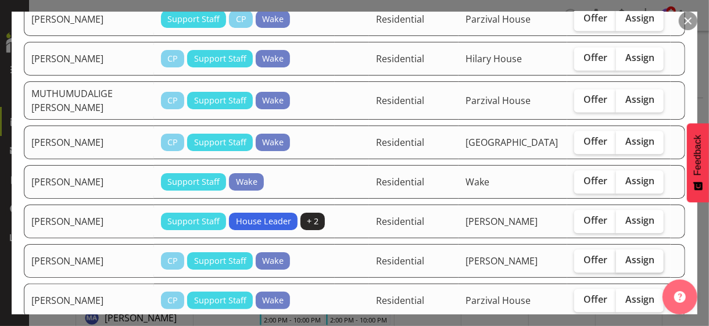
click at [625, 254] on span "Assign" at bounding box center [639, 260] width 29 height 12
click at [620, 256] on input "Assign" at bounding box center [620, 260] width 8 height 8
checkbox input "true"
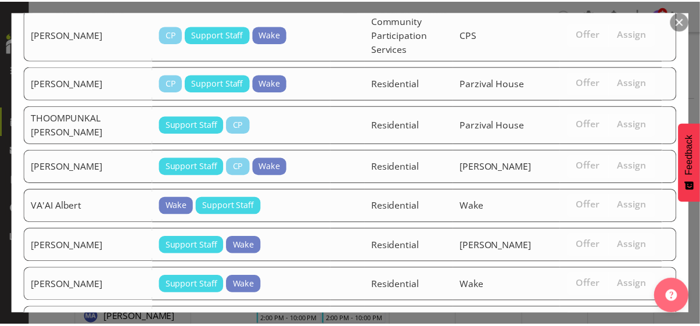
scroll to position [2084, 0]
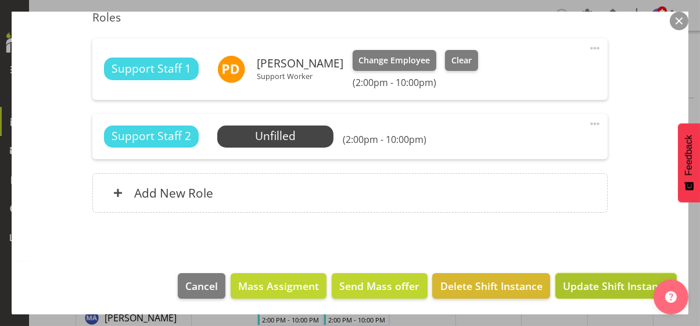
click at [612, 284] on span "Update Shift Instance" at bounding box center [616, 285] width 106 height 15
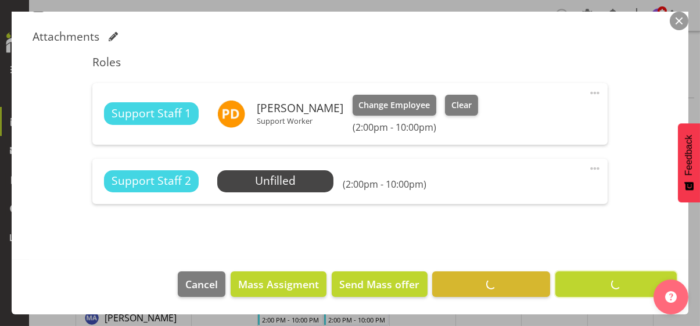
scroll to position [350, 0]
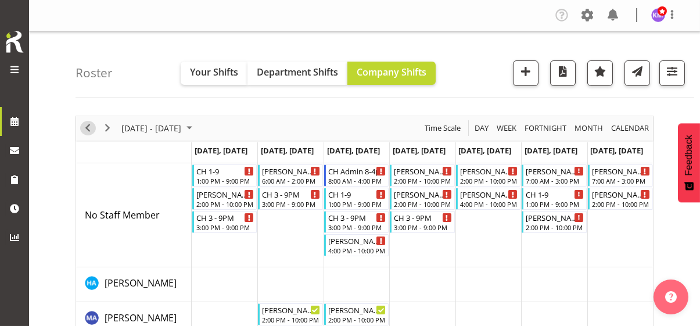
drag, startPoint x: 89, startPoint y: 128, endPoint x: 385, endPoint y: 100, distance: 297.2
click at [89, 128] on span "Previous" at bounding box center [88, 128] width 14 height 15
click at [674, 77] on span "button" at bounding box center [672, 71] width 15 height 15
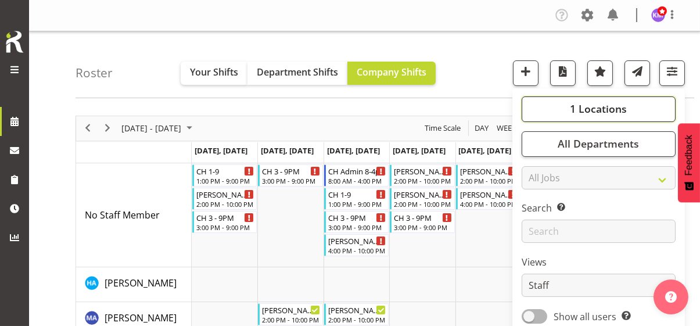
click at [601, 107] on span "1 Locations" at bounding box center [598, 109] width 57 height 14
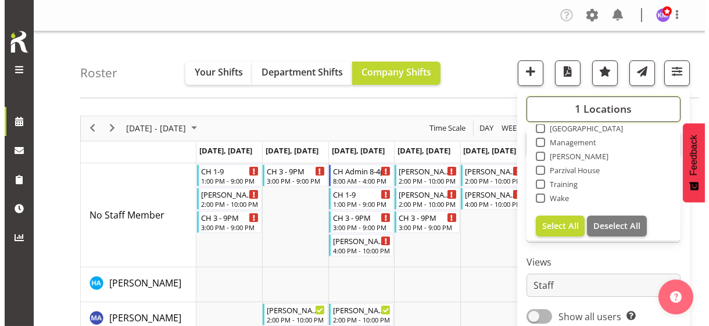
scroll to position [111, 0]
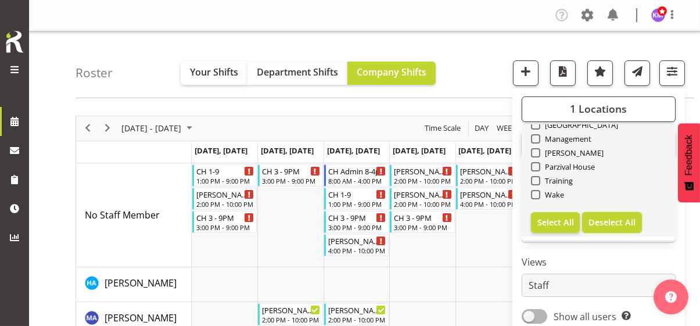
click at [614, 221] on span "Deselect All" at bounding box center [612, 222] width 47 height 11
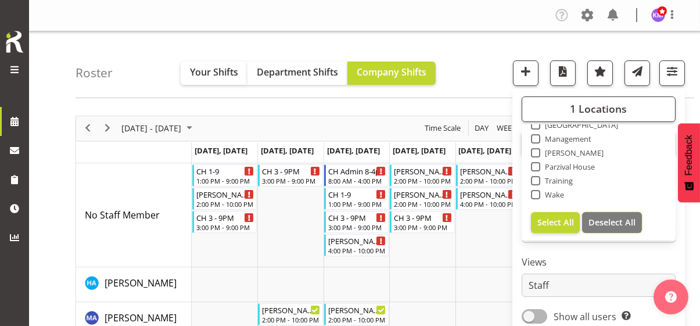
checkbox input "false"
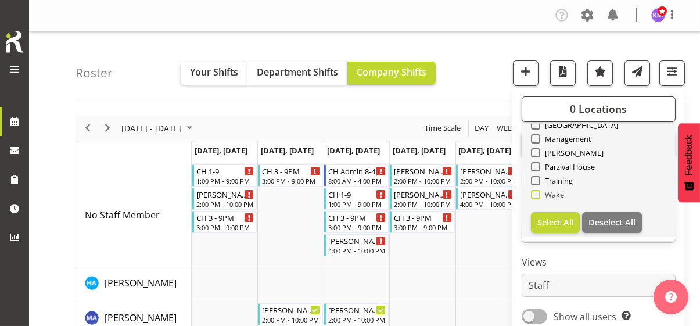
click at [536, 196] on span at bounding box center [535, 194] width 9 height 9
click at [536, 196] on input "Wake" at bounding box center [535, 195] width 8 height 8
checkbox input "true"
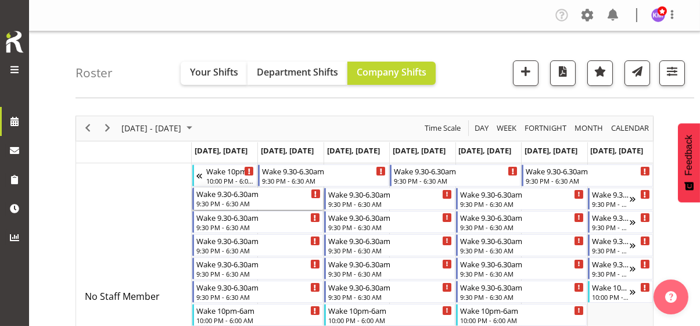
click at [221, 199] on div "9:30 PM - 6:30 AM" at bounding box center [258, 203] width 124 height 9
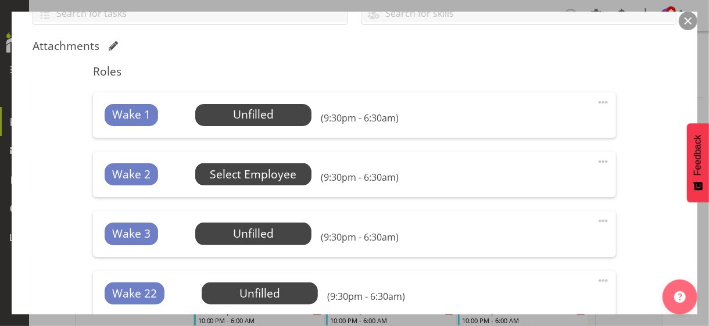
scroll to position [291, 0]
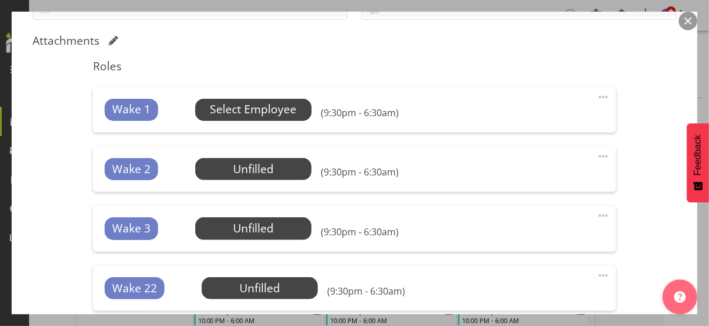
click at [255, 110] on span "Select Employee" at bounding box center [253, 109] width 87 height 17
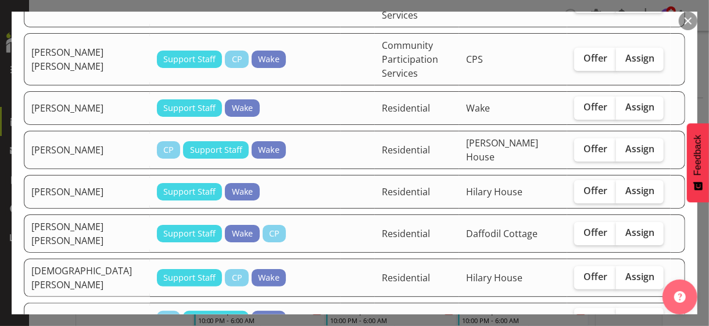
scroll to position [232, 0]
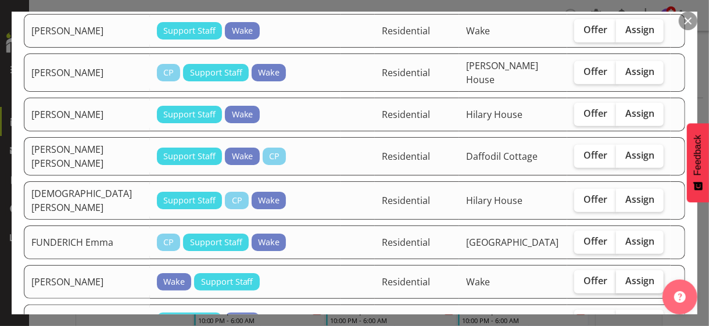
click at [632, 275] on span "Assign" at bounding box center [639, 281] width 29 height 12
click at [624, 277] on input "Assign" at bounding box center [620, 281] width 8 height 8
checkbox input "true"
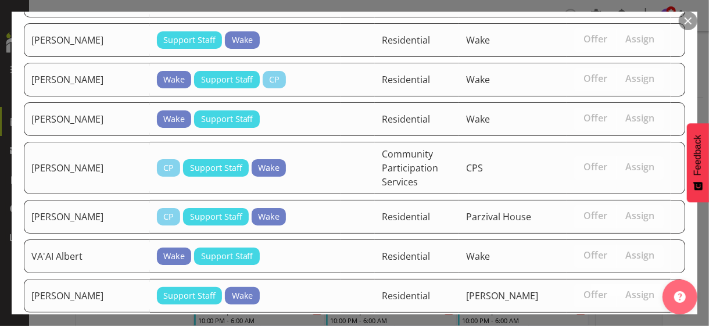
scroll to position [1092, 0]
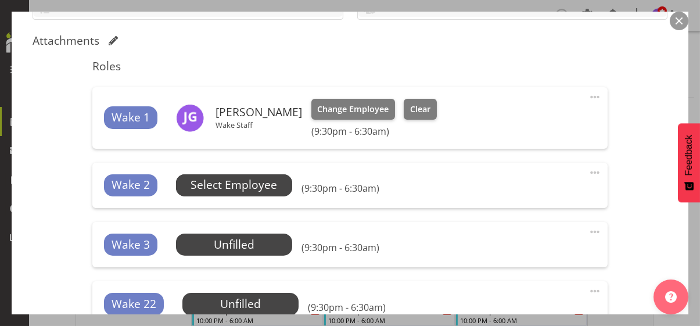
click at [255, 181] on span "Select Employee" at bounding box center [234, 185] width 87 height 17
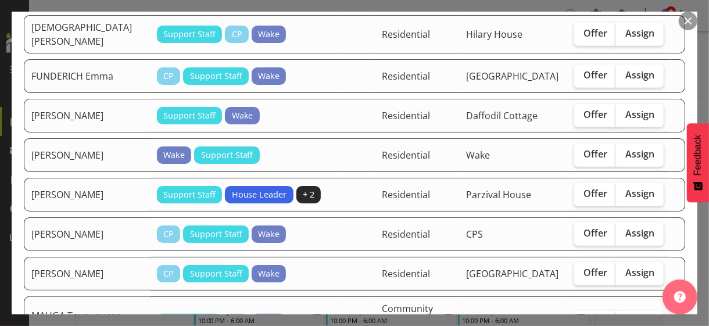
scroll to position [639, 0]
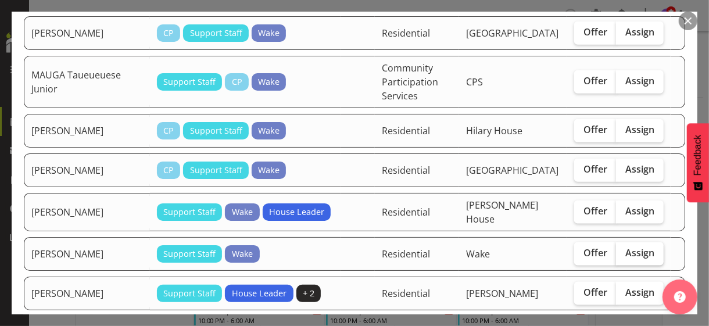
click at [627, 247] on span "Assign" at bounding box center [639, 253] width 29 height 12
click at [624, 249] on input "Assign" at bounding box center [620, 253] width 8 height 8
checkbox input "true"
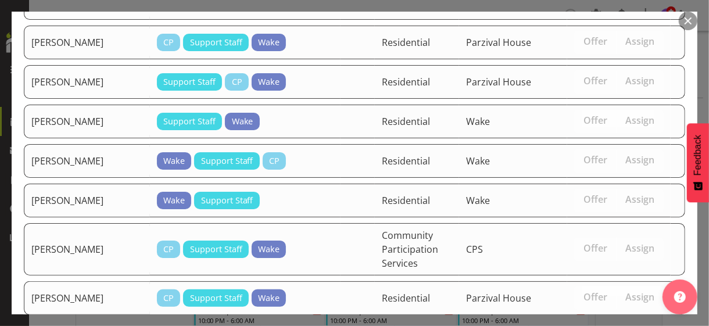
scroll to position [1053, 0]
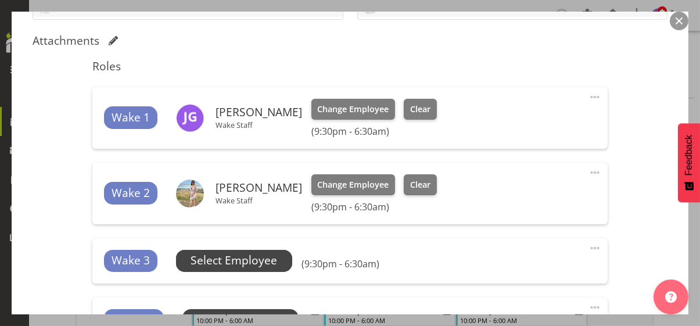
click at [248, 260] on span "Select Employee" at bounding box center [234, 260] width 87 height 17
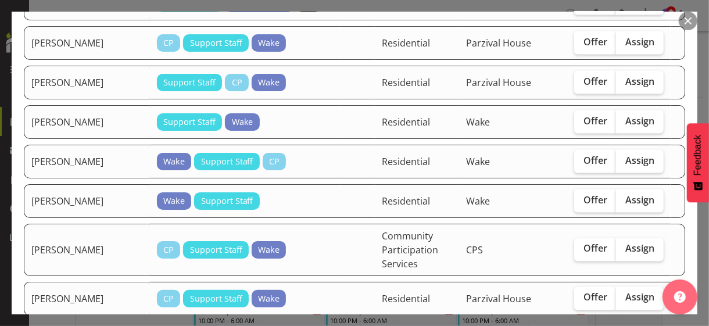
scroll to position [988, 0]
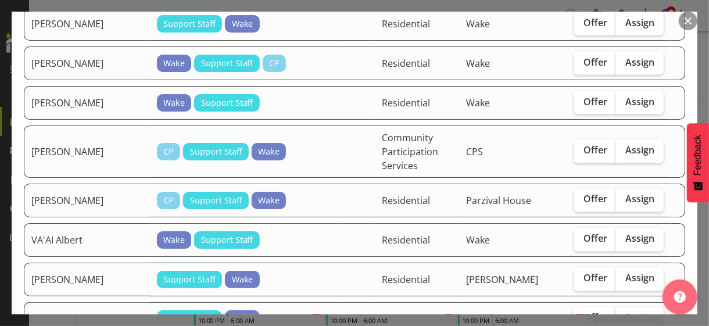
click at [626, 312] on span "Assign" at bounding box center [639, 318] width 29 height 12
click at [624, 314] on input "Assign" at bounding box center [620, 318] width 8 height 8
checkbox input "true"
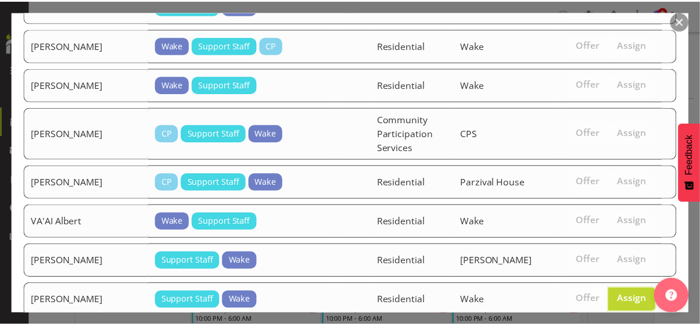
scroll to position [1014, 0]
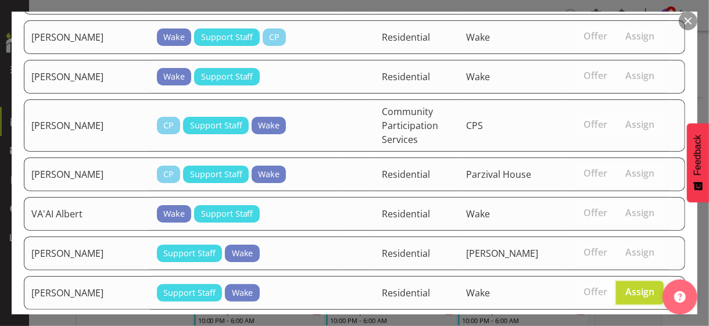
drag, startPoint x: 613, startPoint y: 285, endPoint x: 681, endPoint y: 235, distance: 84.1
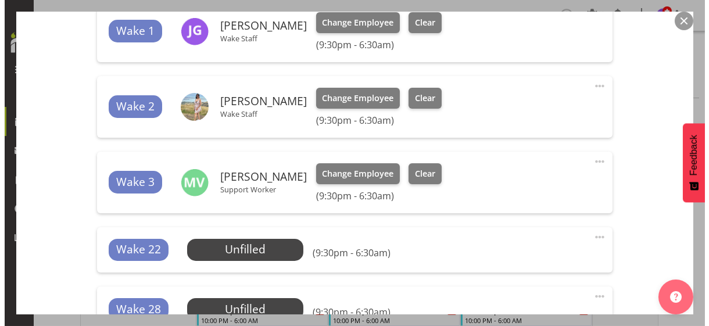
scroll to position [465, 0]
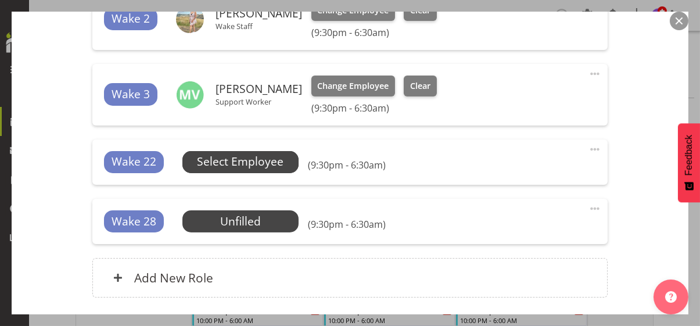
click at [255, 163] on span "Select Employee" at bounding box center [240, 161] width 87 height 17
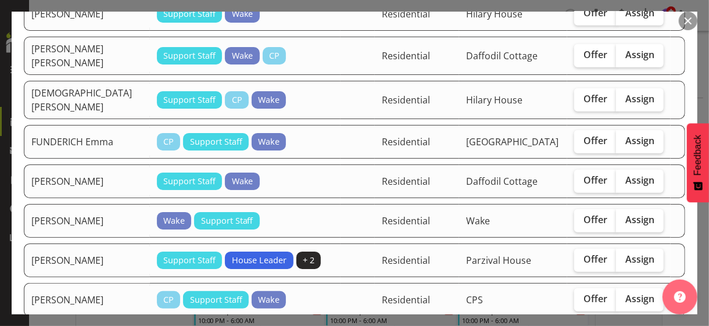
scroll to position [407, 0]
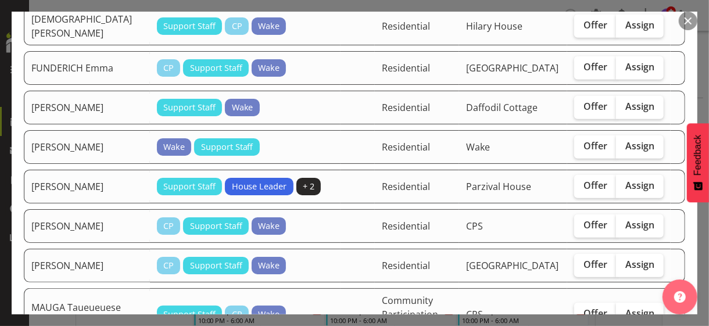
drag, startPoint x: 627, startPoint y: 111, endPoint x: 604, endPoint y: 128, distance: 28.1
click at [627, 140] on span "Assign" at bounding box center [639, 146] width 29 height 12
click at [624, 142] on input "Assign" at bounding box center [620, 146] width 8 height 8
checkbox input "true"
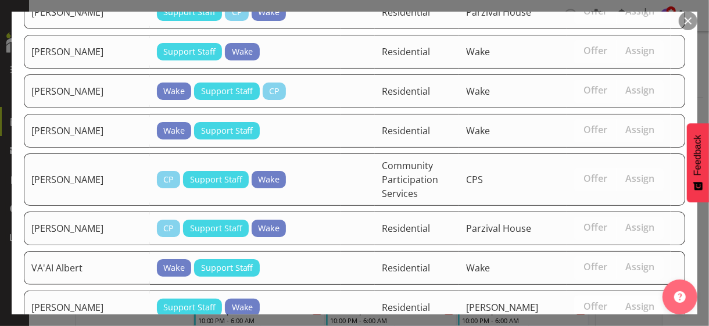
scroll to position [975, 0]
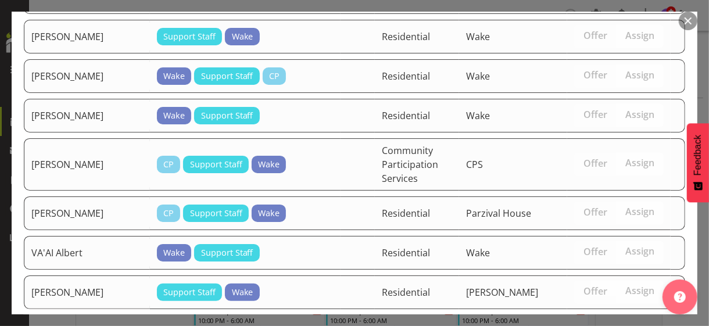
drag, startPoint x: 617, startPoint y: 282, endPoint x: 474, endPoint y: 282, distance: 143.6
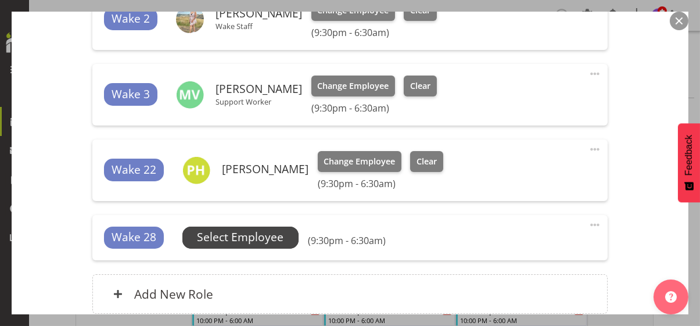
click at [251, 240] on span "Select Employee" at bounding box center [240, 237] width 87 height 17
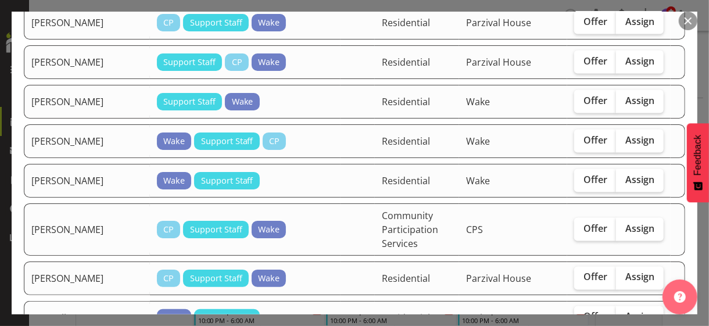
scroll to position [930, 0]
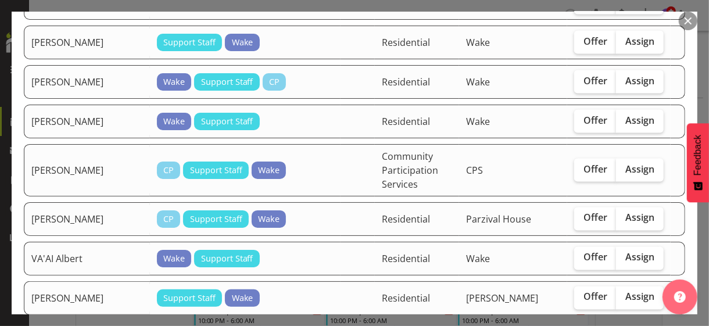
drag, startPoint x: 625, startPoint y: 76, endPoint x: 623, endPoint y: 137, distance: 61.6
click at [625, 114] on span "Assign" at bounding box center [639, 120] width 29 height 12
click at [624, 117] on input "Assign" at bounding box center [620, 121] width 8 height 8
checkbox input "true"
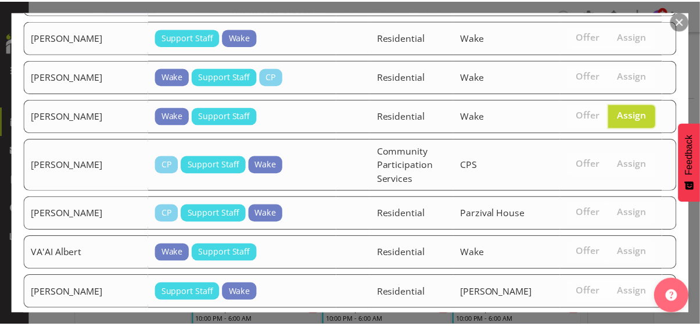
scroll to position [937, 0]
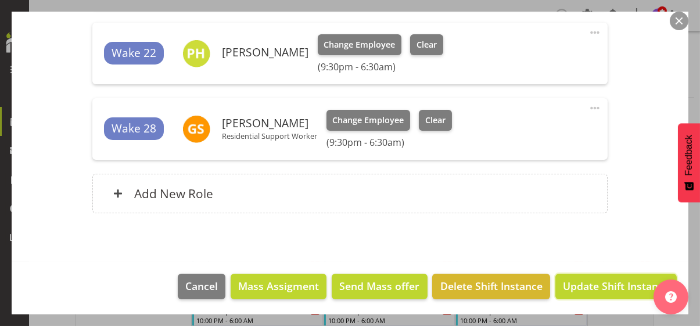
drag, startPoint x: 603, startPoint y: 284, endPoint x: 649, endPoint y: 246, distance: 59.5
click at [603, 284] on span "Update Shift Instance" at bounding box center [616, 285] width 106 height 15
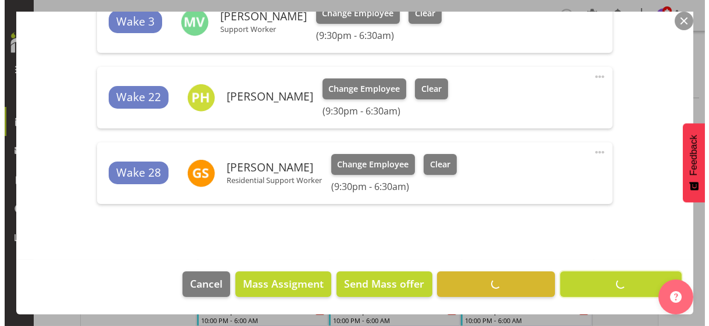
scroll to position [536, 0]
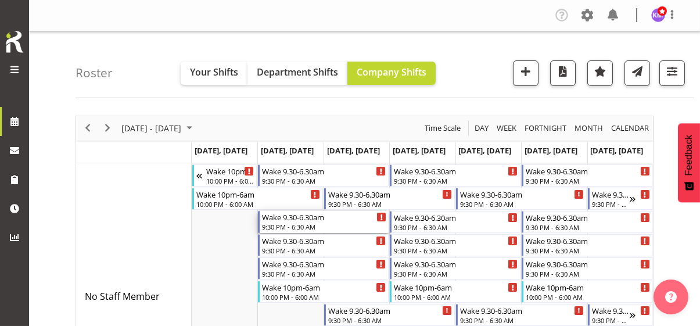
click at [282, 227] on div "9:30 PM - 6:30 AM" at bounding box center [324, 226] width 124 height 9
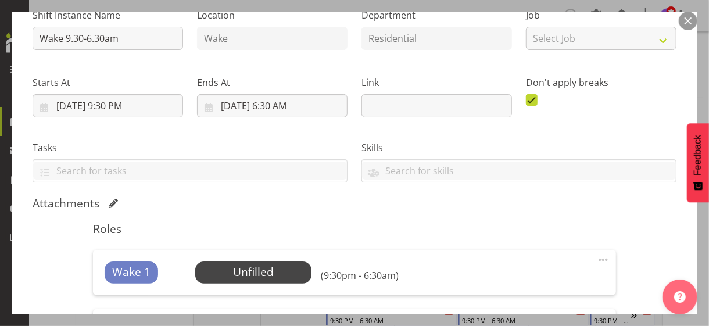
scroll to position [291, 0]
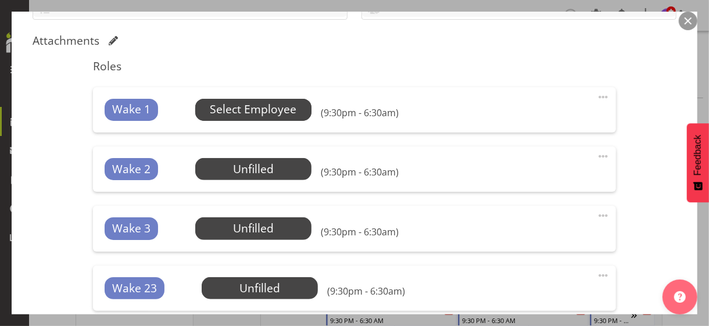
click at [259, 103] on span "Select Employee" at bounding box center [253, 109] width 87 height 17
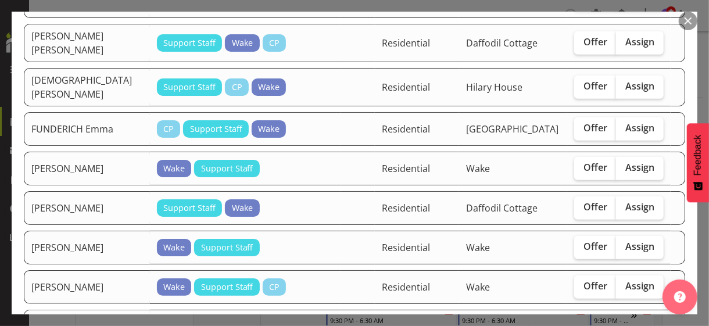
scroll to position [407, 0]
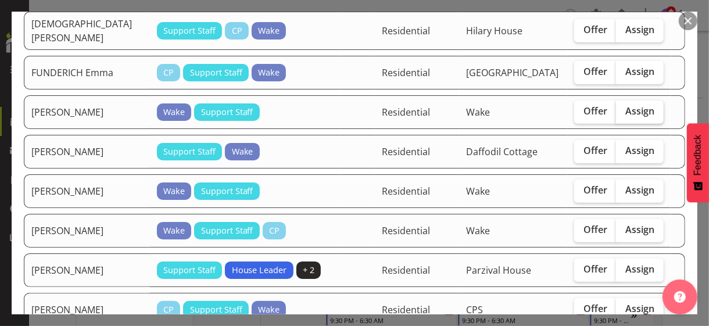
drag, startPoint x: 625, startPoint y: 96, endPoint x: 622, endPoint y: 113, distance: 17.0
click at [625, 105] on span "Assign" at bounding box center [639, 111] width 29 height 12
click at [624, 108] on input "Assign" at bounding box center [620, 112] width 8 height 8
checkbox input "true"
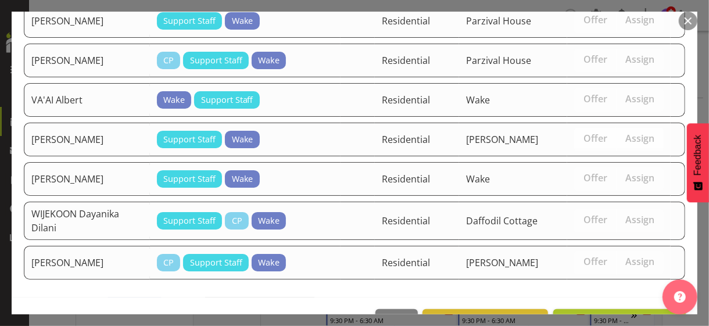
scroll to position [1390, 0]
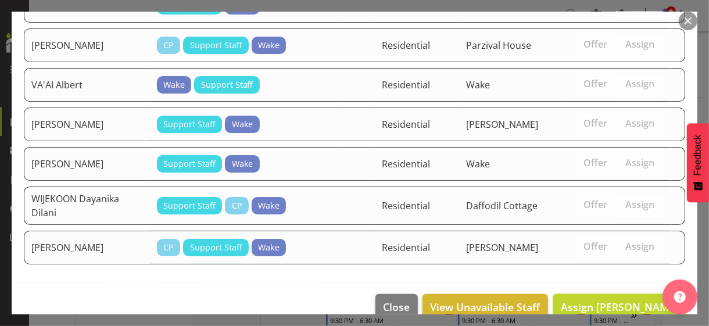
drag, startPoint x: 617, startPoint y: 287, endPoint x: 403, endPoint y: 266, distance: 215.0
click at [608, 300] on span "Assign [PERSON_NAME]" at bounding box center [619, 307] width 117 height 14
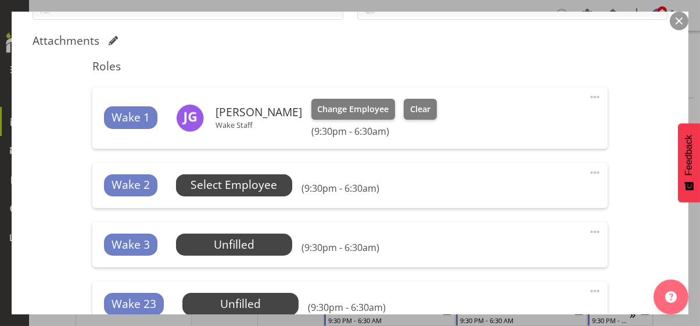
click at [242, 183] on span "Select Employee" at bounding box center [234, 185] width 87 height 17
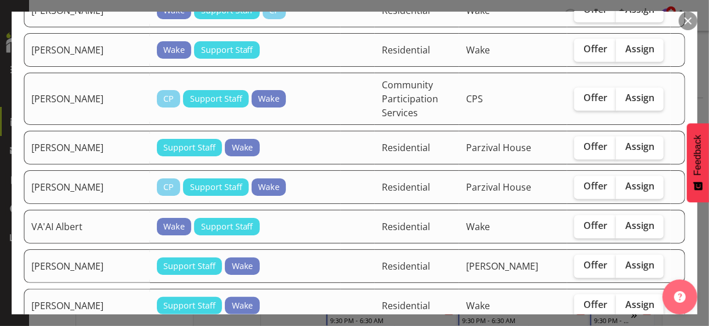
scroll to position [1279, 0]
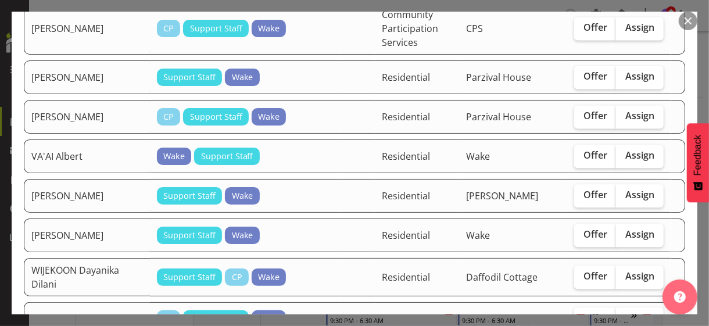
drag, startPoint x: 618, startPoint y: 139, endPoint x: 612, endPoint y: 156, distance: 18.6
click at [625, 149] on span "Assign" at bounding box center [639, 155] width 29 height 12
click at [619, 152] on input "Assign" at bounding box center [620, 156] width 8 height 8
checkbox input "true"
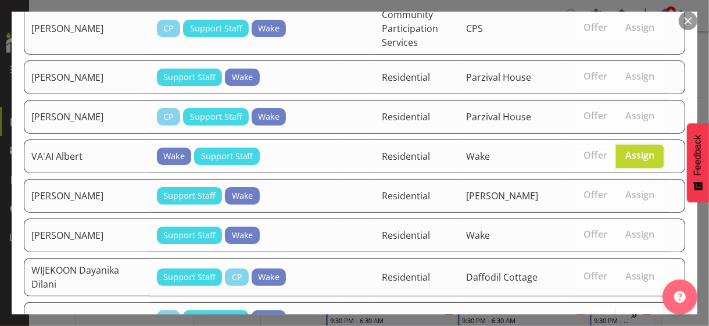
scroll to position [1351, 0]
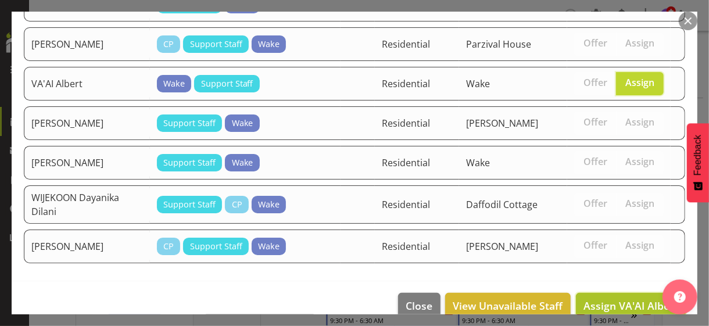
click at [622, 299] on span "Assign VA'AI Albert" at bounding box center [631, 306] width 95 height 14
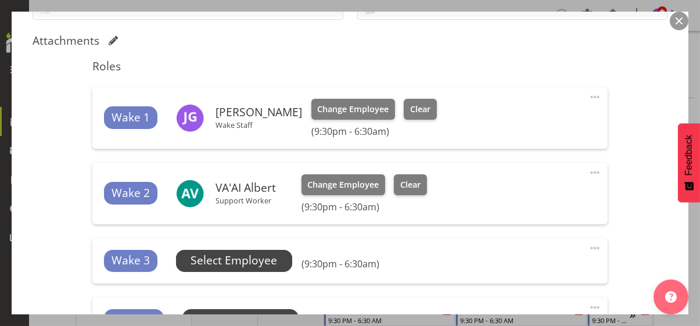
click at [252, 259] on span "Select Employee" at bounding box center [234, 260] width 87 height 17
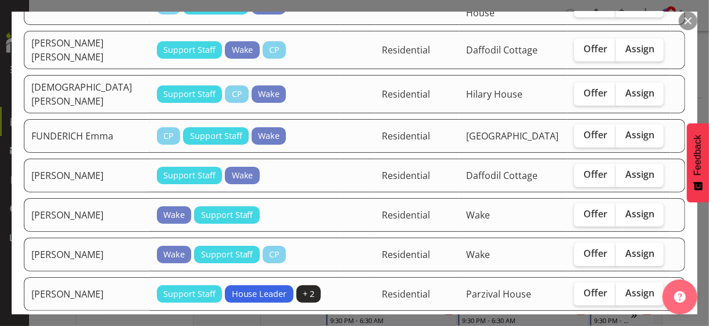
scroll to position [349, 0]
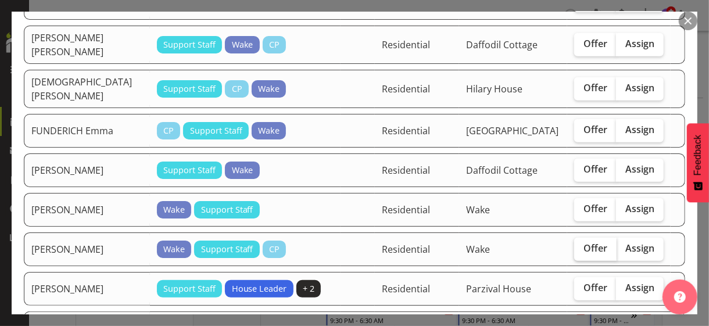
drag, startPoint x: 627, startPoint y: 194, endPoint x: 594, endPoint y: 236, distance: 53.5
click at [625, 203] on span "Assign" at bounding box center [639, 209] width 29 height 12
click at [624, 205] on input "Assign" at bounding box center [620, 209] width 8 height 8
checkbox input "true"
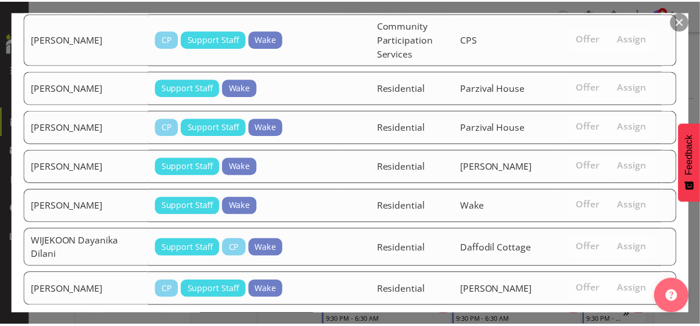
scroll to position [1312, 0]
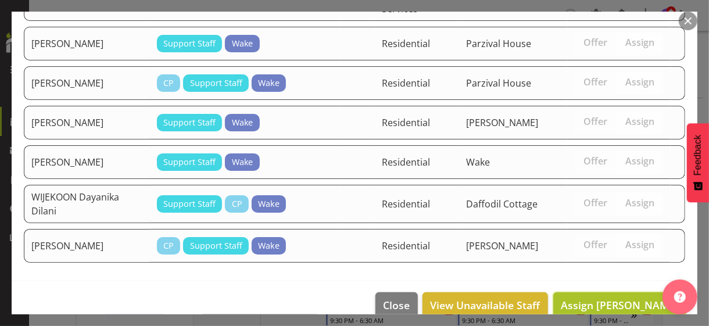
click at [610, 298] on span "Assign [PERSON_NAME]" at bounding box center [619, 305] width 117 height 14
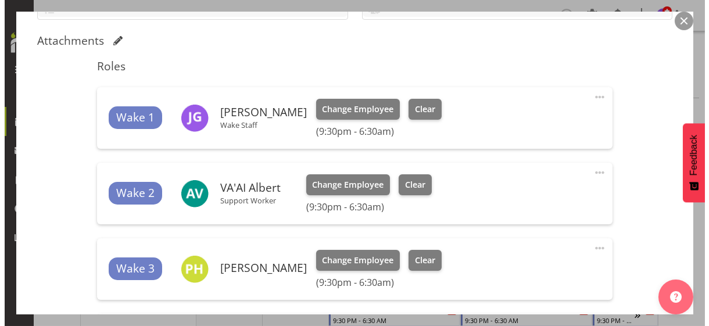
scroll to position [407, 0]
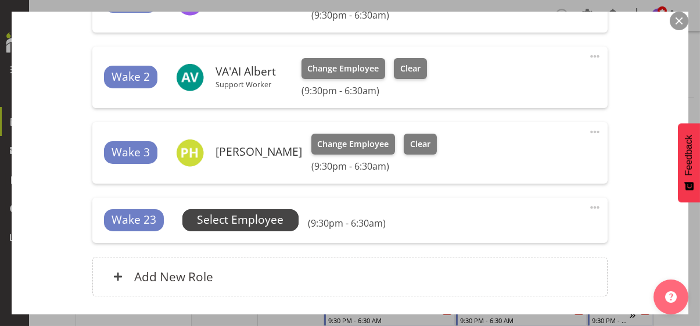
click at [255, 217] on span "Select Employee" at bounding box center [240, 220] width 87 height 17
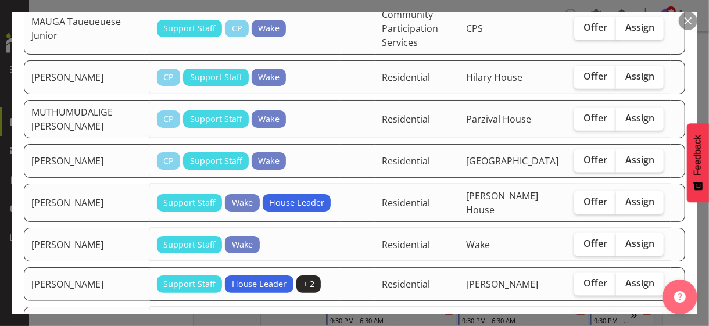
scroll to position [814, 0]
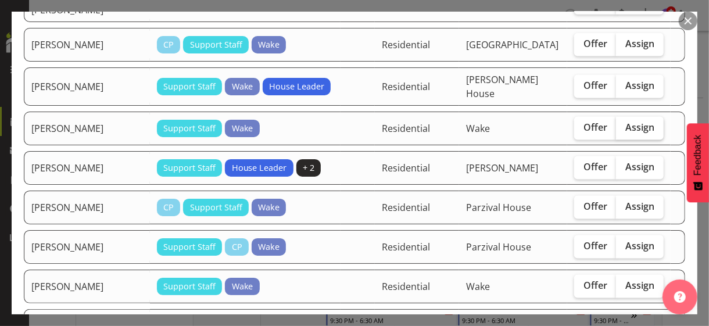
click at [625, 121] on span "Assign" at bounding box center [639, 127] width 29 height 12
click at [624, 124] on input "Assign" at bounding box center [620, 128] width 8 height 8
checkbox input "true"
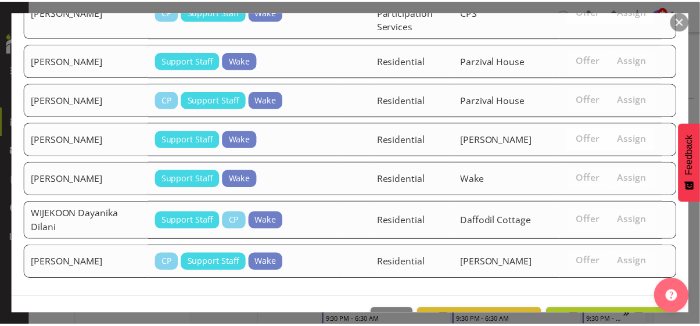
scroll to position [1273, 0]
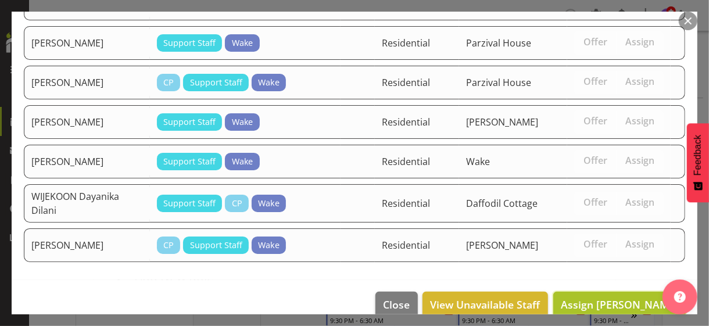
click at [613, 298] on span "Assign [PERSON_NAME]" at bounding box center [619, 305] width 117 height 14
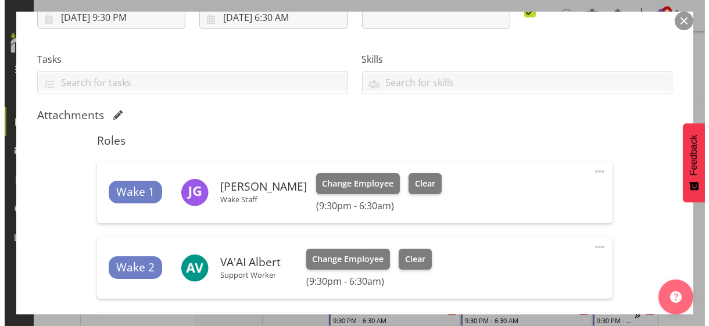
scroll to position [506, 0]
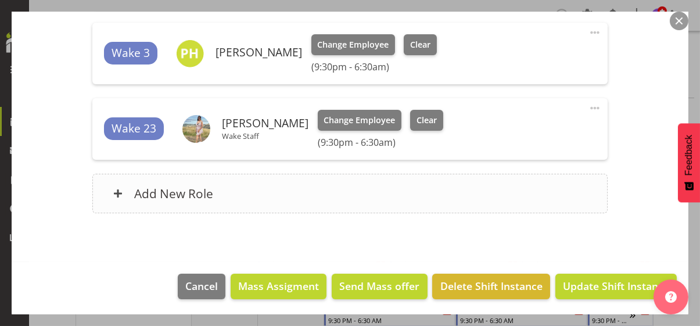
click at [260, 197] on div "Add New Role" at bounding box center [350, 194] width 516 height 40
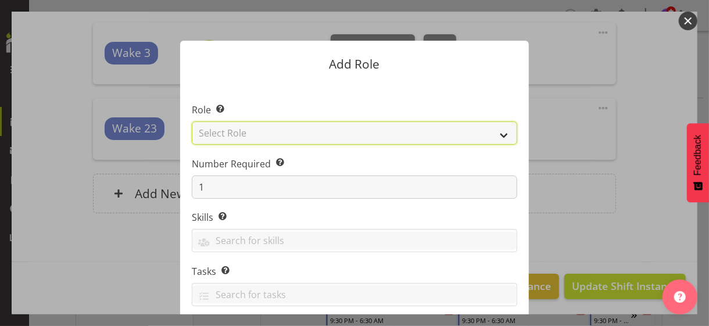
click at [240, 133] on select "Select Role CP House Leader Support Staff Wake" at bounding box center [354, 132] width 325 height 23
click at [192, 121] on select "Select Role CP House Leader Support Staff Wake" at bounding box center [354, 132] width 325 height 23
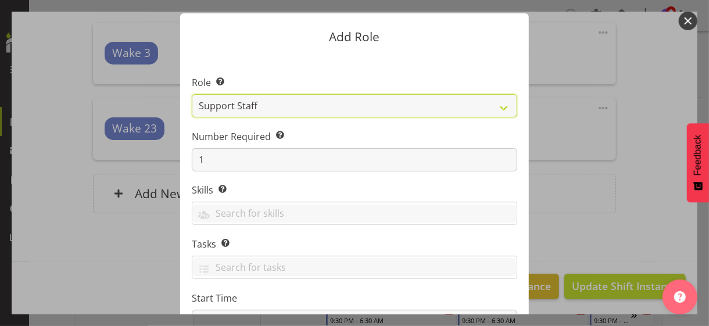
scroll to position [0, 0]
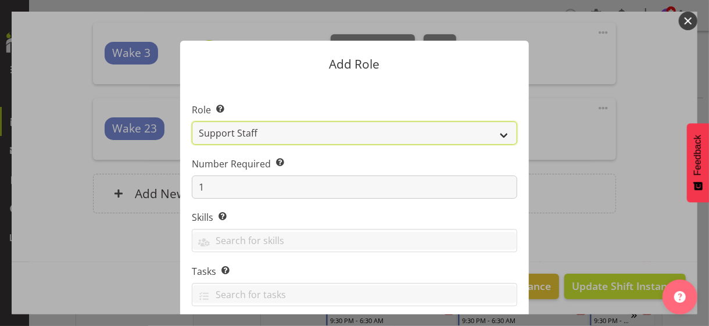
drag, startPoint x: 252, startPoint y: 131, endPoint x: 251, endPoint y: 141, distance: 9.9
click at [252, 131] on select "CP House Leader Support Staff Wake" at bounding box center [354, 132] width 325 height 23
select select "1094"
click at [192, 121] on select "CP House Leader Support Staff Wake" at bounding box center [354, 132] width 325 height 23
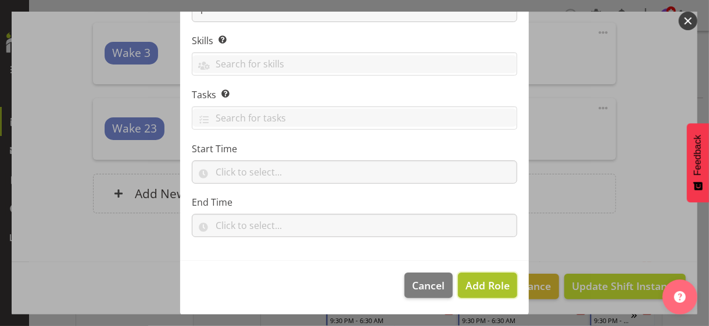
click at [480, 282] on span "Add Role" at bounding box center [488, 285] width 44 height 14
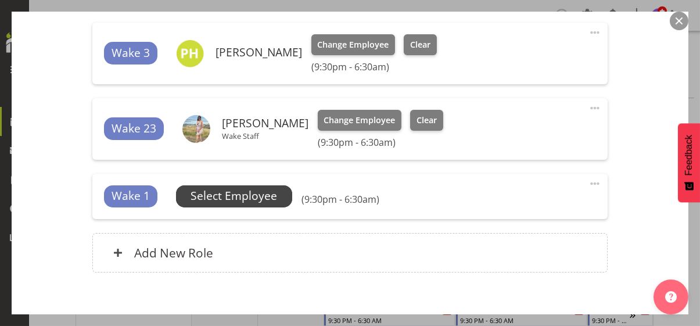
click at [259, 199] on span "Select Employee" at bounding box center [234, 196] width 87 height 17
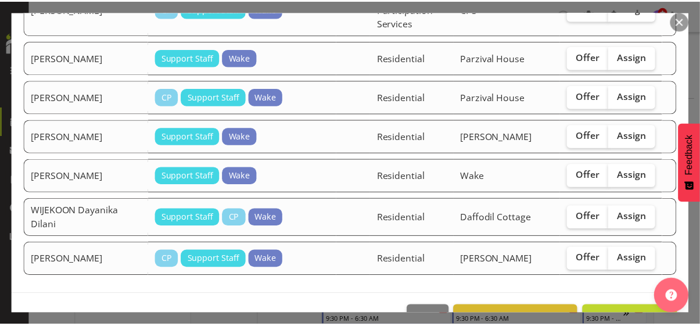
scroll to position [1235, 0]
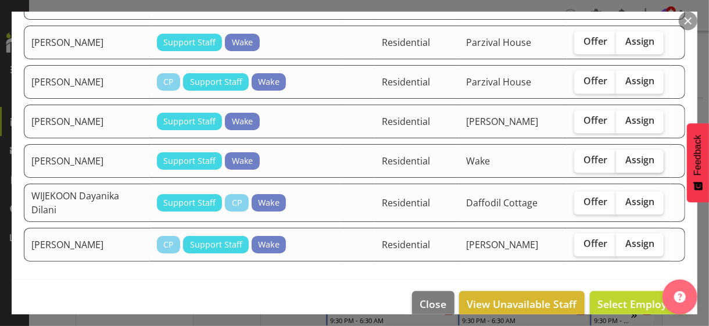
click at [632, 154] on span "Assign" at bounding box center [639, 160] width 29 height 12
click at [624, 156] on input "Assign" at bounding box center [620, 160] width 8 height 8
checkbox input "true"
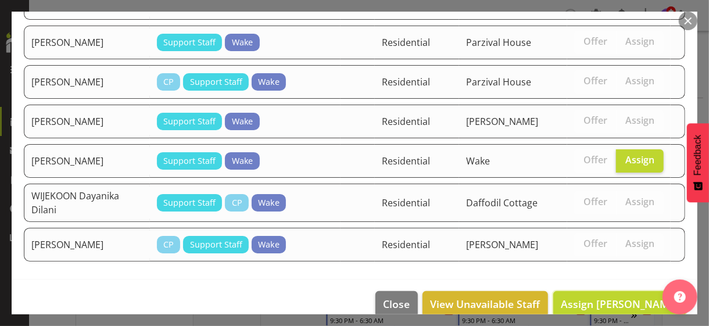
click at [620, 297] on span "Assign [PERSON_NAME]" at bounding box center [619, 304] width 117 height 14
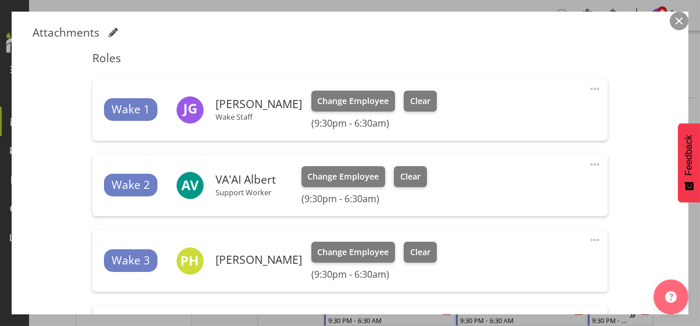
scroll to position [274, 0]
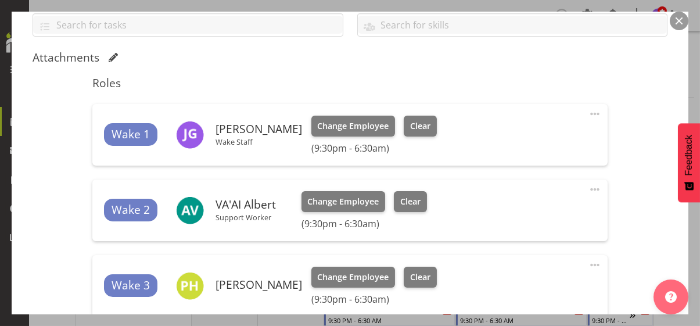
click at [635, 214] on div "Shift Instance Name Wake 9.30-6.30am Location Wake Department Residential Job S…" at bounding box center [350, 194] width 635 height 682
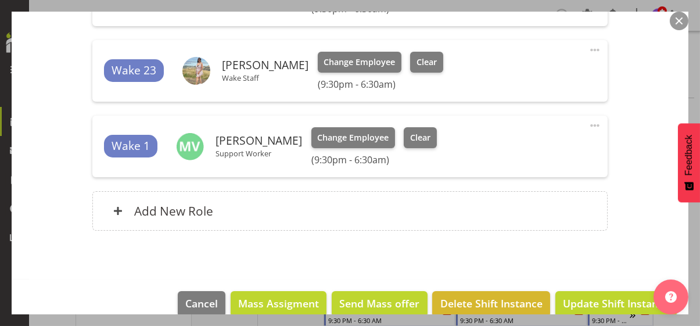
scroll to position [565, 0]
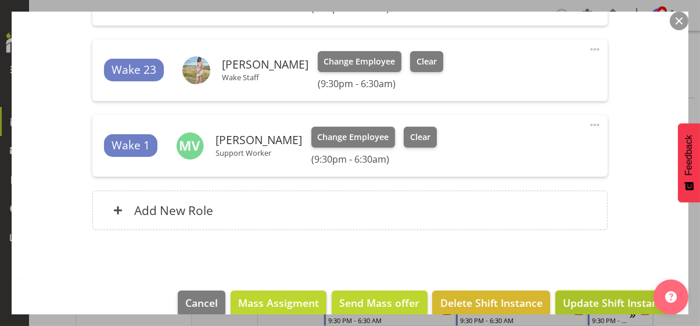
click at [583, 303] on span "Update Shift Instance" at bounding box center [616, 302] width 106 height 15
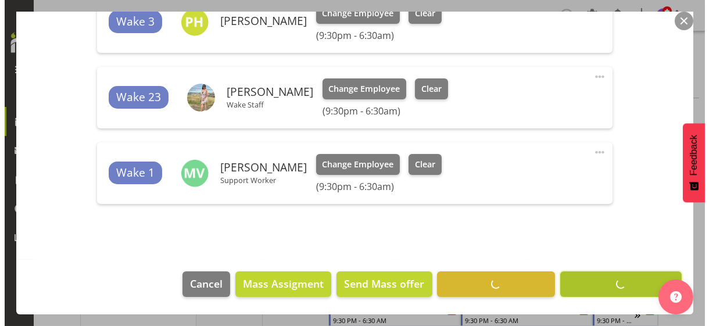
scroll to position [536, 0]
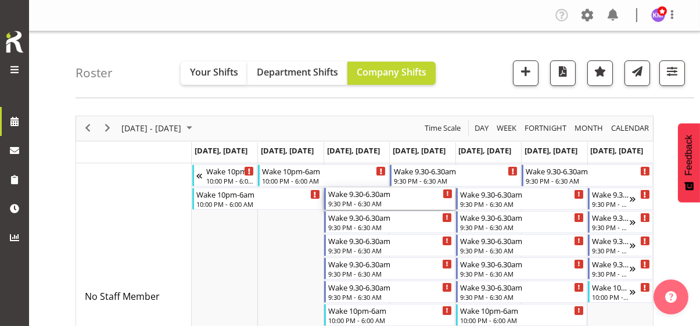
click at [347, 201] on div "9:30 PM - 6:30 AM" at bounding box center [390, 203] width 124 height 9
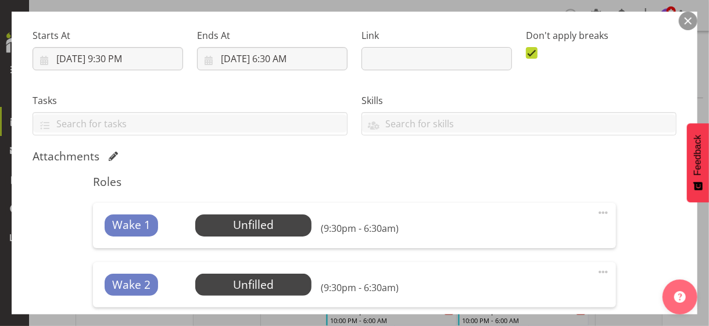
scroll to position [232, 0]
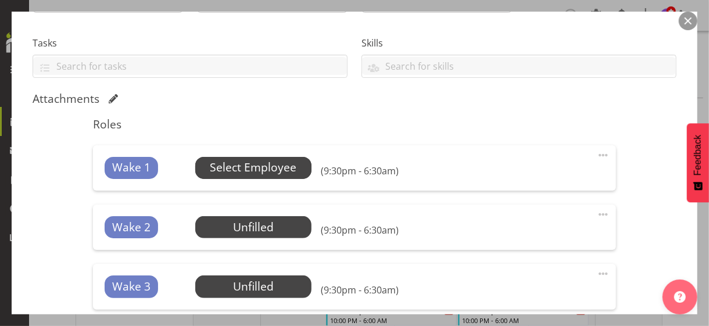
click at [252, 171] on span "Select Employee" at bounding box center [253, 167] width 87 height 17
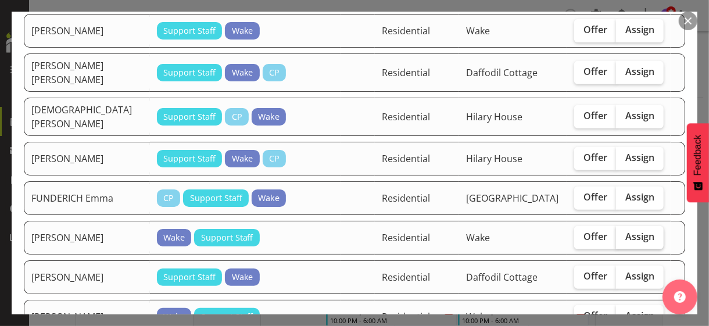
click at [630, 232] on span "Assign" at bounding box center [639, 237] width 29 height 12
click at [624, 233] on input "Assign" at bounding box center [620, 237] width 8 height 8
checkbox input "true"
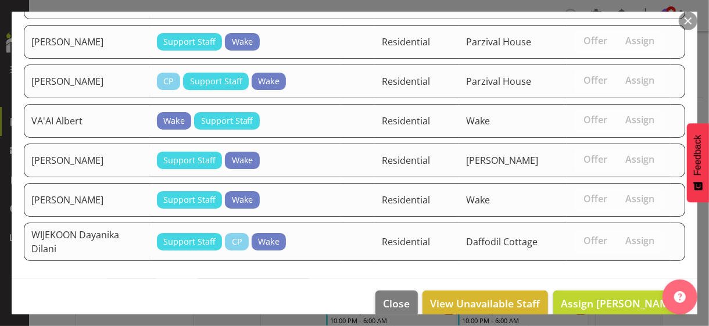
scroll to position [1399, 0]
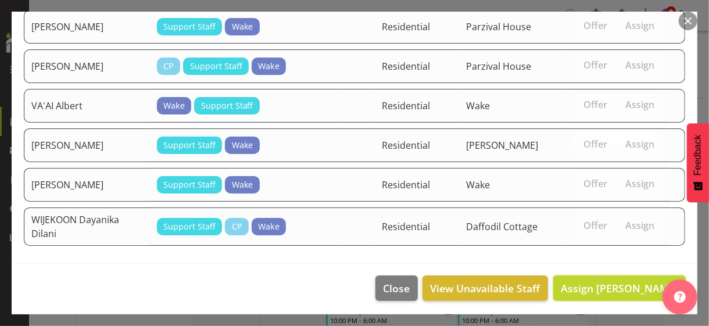
drag, startPoint x: 611, startPoint y: 284, endPoint x: 531, endPoint y: 278, distance: 79.8
click at [603, 284] on span "Assign [PERSON_NAME]" at bounding box center [619, 288] width 117 height 14
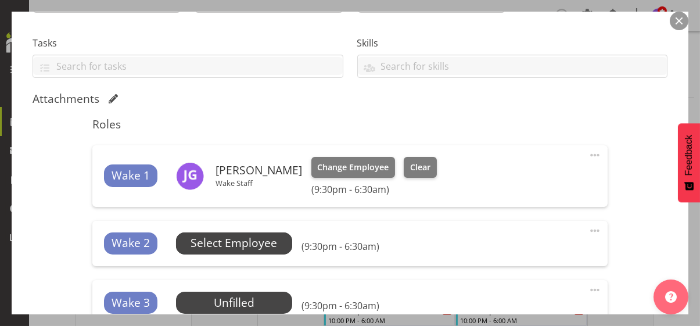
click at [271, 241] on span "Select Employee" at bounding box center [234, 243] width 87 height 17
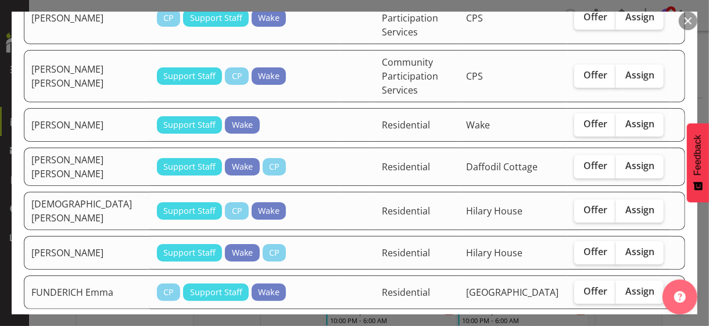
scroll to position [232, 0]
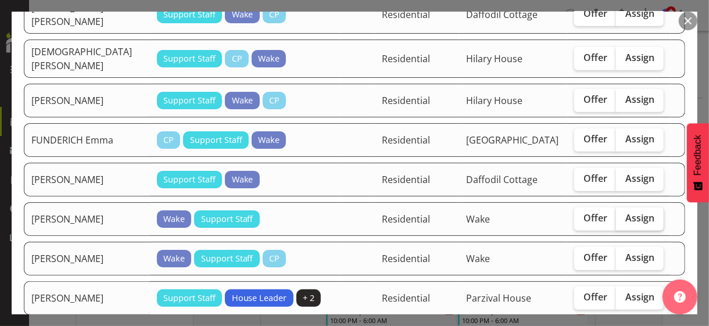
click at [634, 219] on span "Assign" at bounding box center [639, 218] width 29 height 12
click at [624, 219] on input "Assign" at bounding box center [620, 218] width 8 height 8
checkbox input "true"
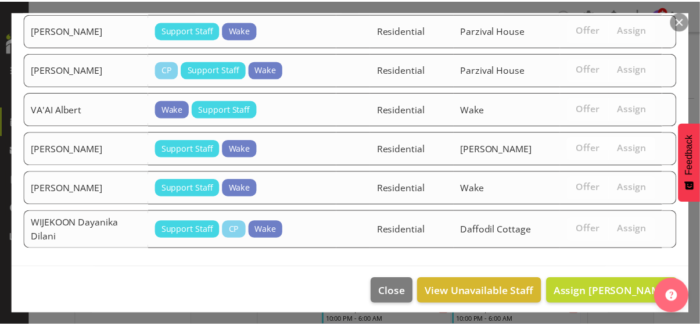
scroll to position [1360, 0]
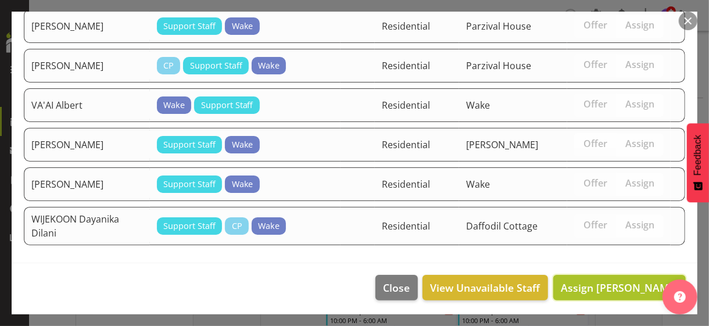
drag, startPoint x: 599, startPoint y: 285, endPoint x: 473, endPoint y: 264, distance: 127.8
click at [599, 285] on span "Assign [PERSON_NAME]" at bounding box center [619, 288] width 117 height 14
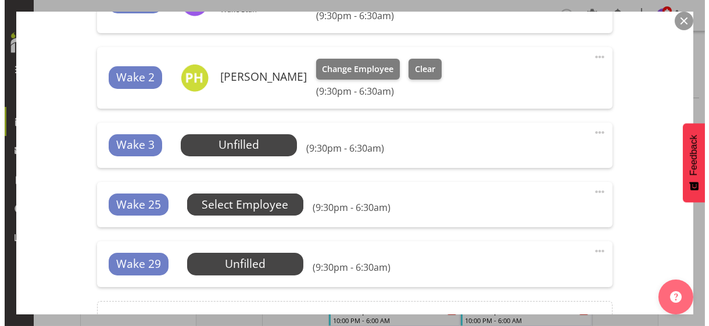
scroll to position [407, 0]
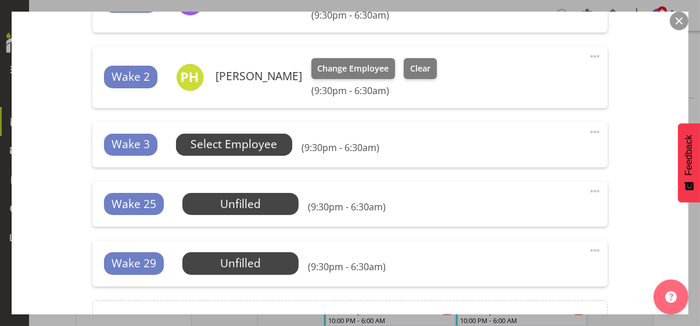
click at [249, 148] on span "Select Employee" at bounding box center [234, 144] width 87 height 17
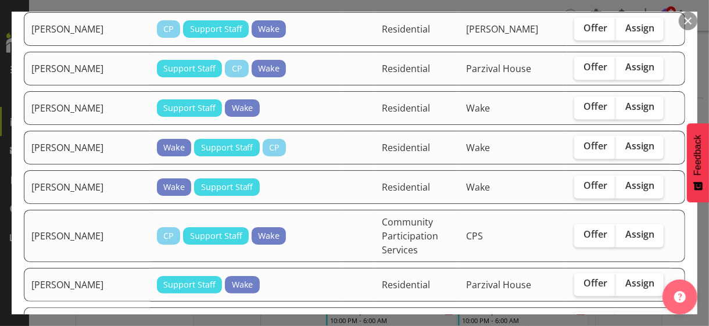
scroll to position [1104, 0]
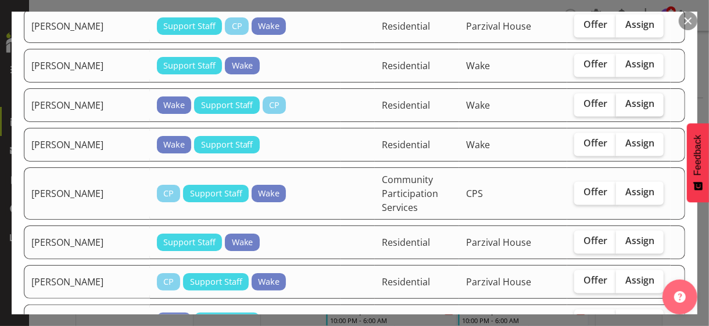
click at [634, 110] on span "Assign" at bounding box center [639, 104] width 29 height 12
click at [624, 108] on input "Assign" at bounding box center [620, 105] width 8 height 8
checkbox input "true"
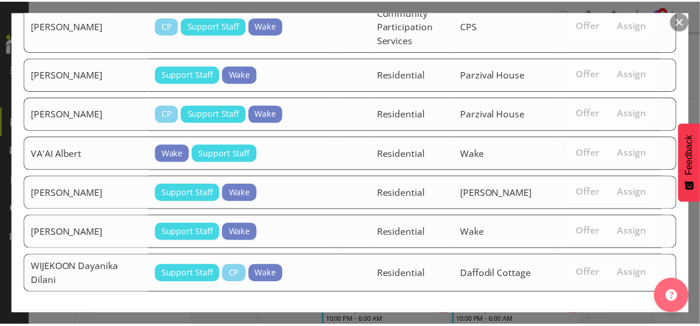
scroll to position [1322, 0]
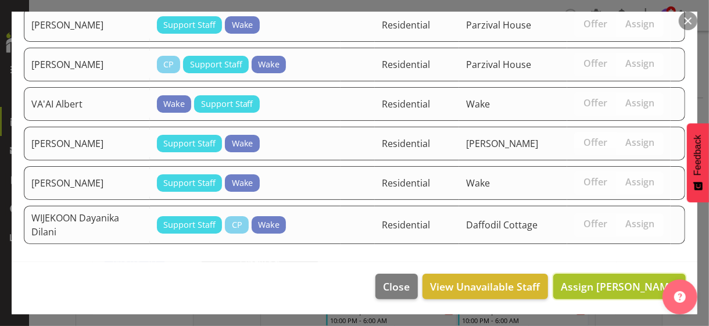
click at [613, 284] on span "Assign [PERSON_NAME]" at bounding box center [619, 287] width 117 height 14
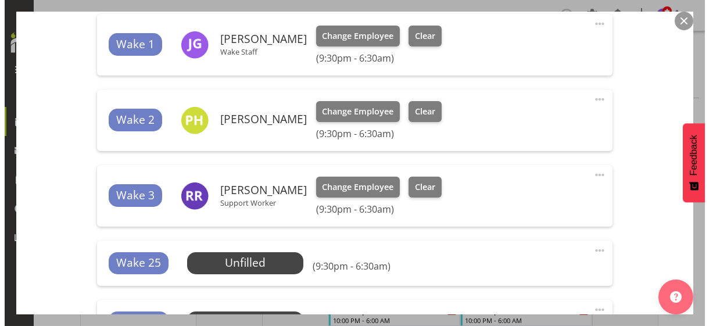
scroll to position [349, 0]
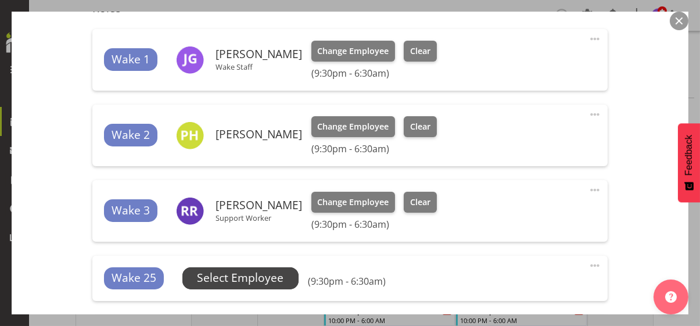
click at [278, 280] on span "Select Employee" at bounding box center [240, 278] width 87 height 17
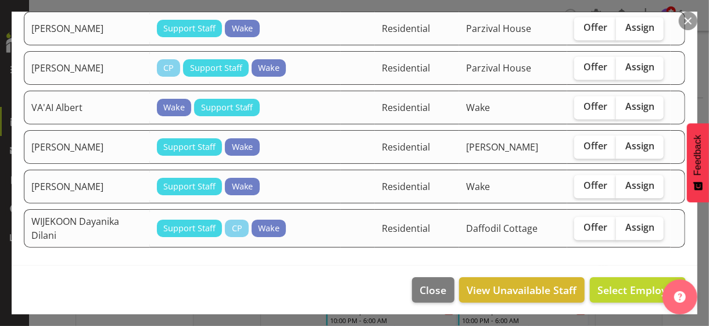
scroll to position [1162, 0]
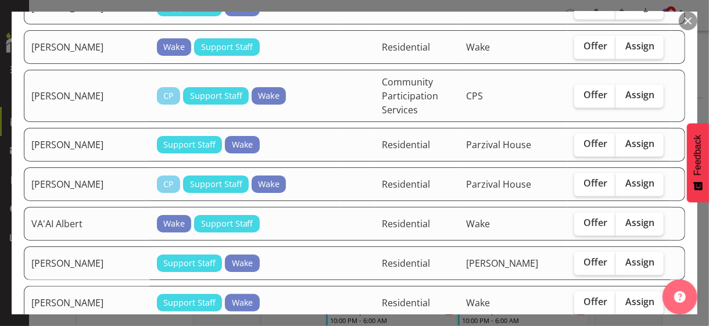
drag, startPoint x: 631, startPoint y: 49, endPoint x: 624, endPoint y: 83, distance: 34.5
click at [631, 49] on span "Assign" at bounding box center [639, 46] width 29 height 12
click at [624, 49] on input "Assign" at bounding box center [620, 46] width 8 height 8
checkbox input "true"
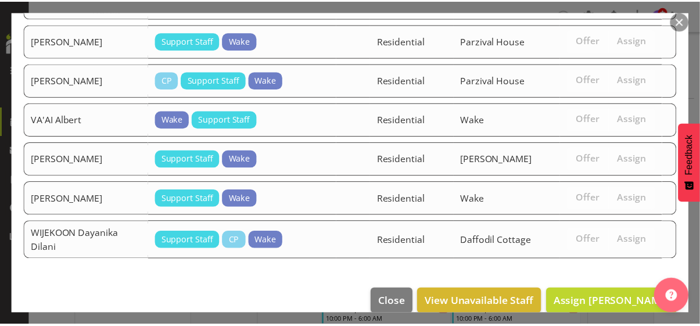
scroll to position [1283, 0]
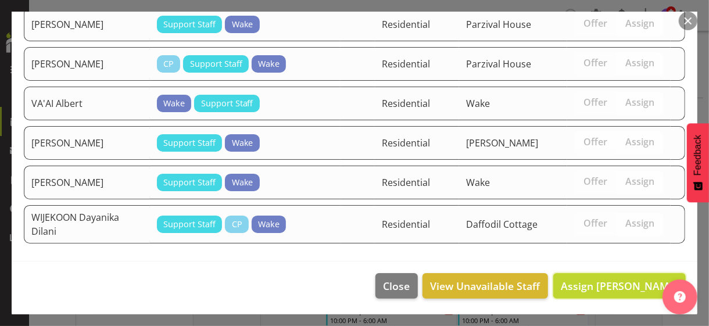
drag, startPoint x: 613, startPoint y: 280, endPoint x: 444, endPoint y: 281, distance: 168.6
click at [610, 280] on span "Assign [PERSON_NAME]" at bounding box center [619, 286] width 117 height 14
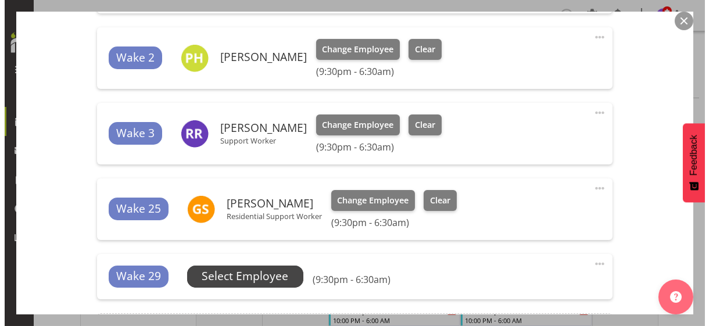
scroll to position [465, 0]
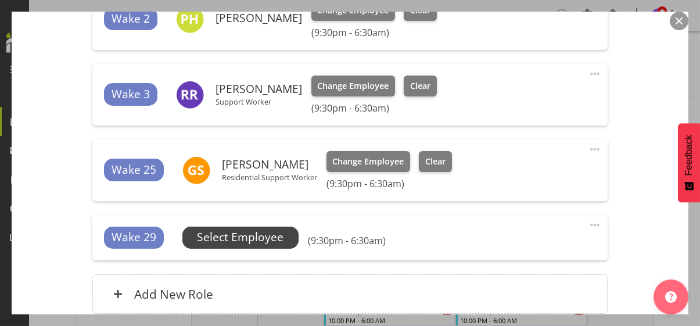
click at [284, 237] on span "Select Employee" at bounding box center [240, 237] width 87 height 17
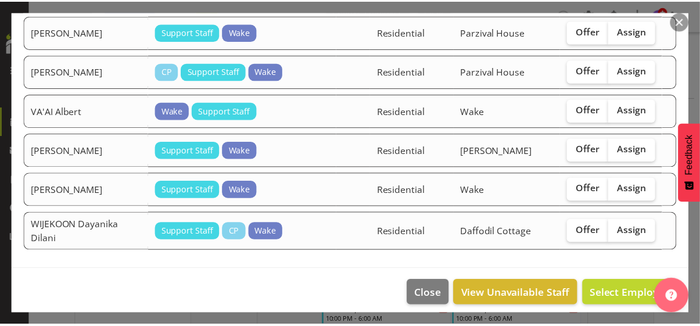
scroll to position [1244, 0]
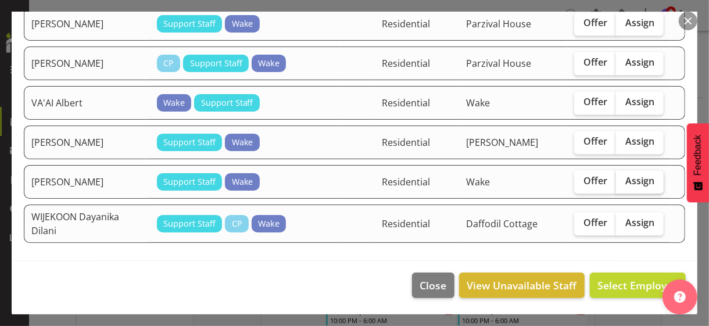
click at [627, 185] on span "Assign" at bounding box center [639, 181] width 29 height 12
click at [624, 185] on input "Assign" at bounding box center [620, 181] width 8 height 8
checkbox input "true"
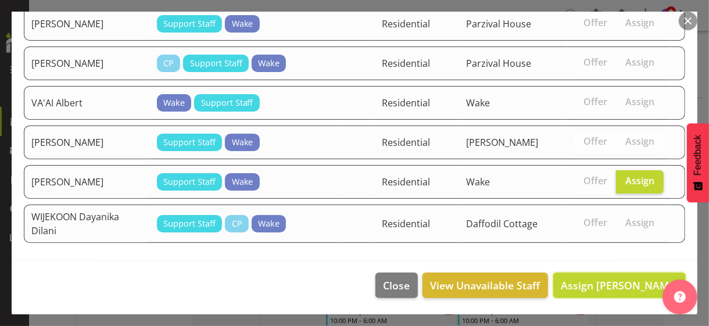
click at [602, 287] on span "Assign [PERSON_NAME]" at bounding box center [619, 285] width 117 height 14
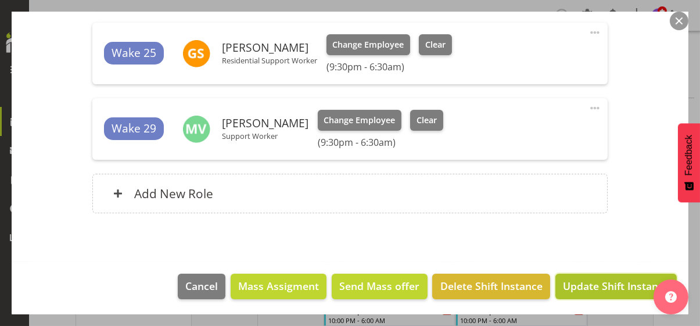
drag, startPoint x: 603, startPoint y: 288, endPoint x: 613, endPoint y: 268, distance: 22.4
click at [603, 288] on span "Update Shift Instance" at bounding box center [616, 285] width 106 height 15
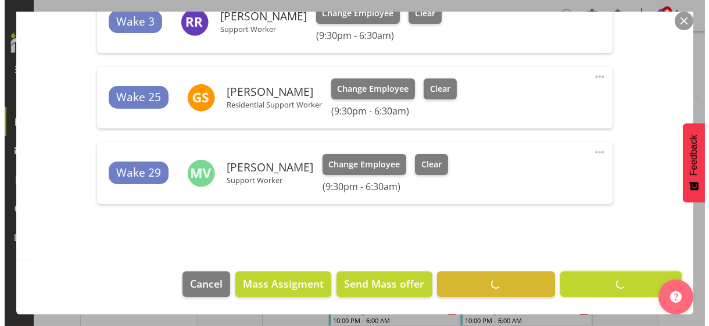
scroll to position [536, 0]
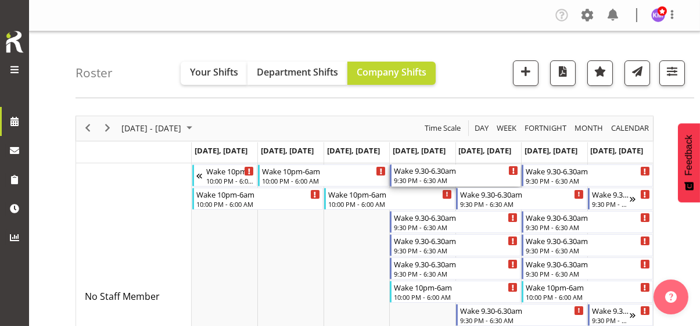
click at [420, 177] on div "9:30 PM - 6:30 AM" at bounding box center [456, 180] width 124 height 9
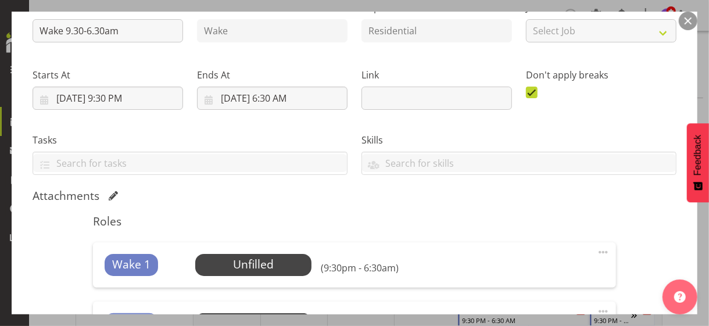
scroll to position [232, 0]
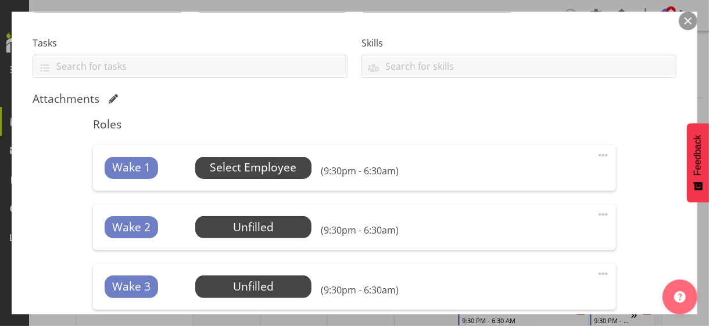
click at [257, 167] on span "Select Employee" at bounding box center [253, 167] width 87 height 17
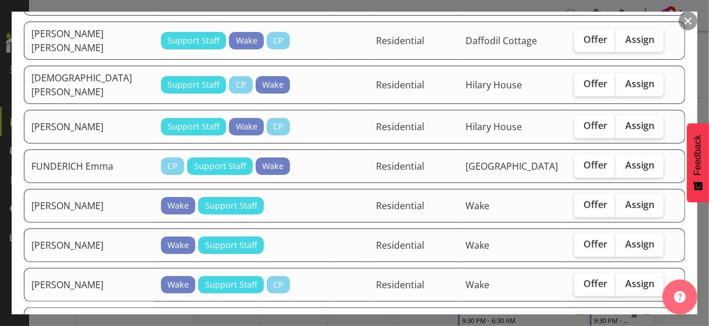
scroll to position [349, 0]
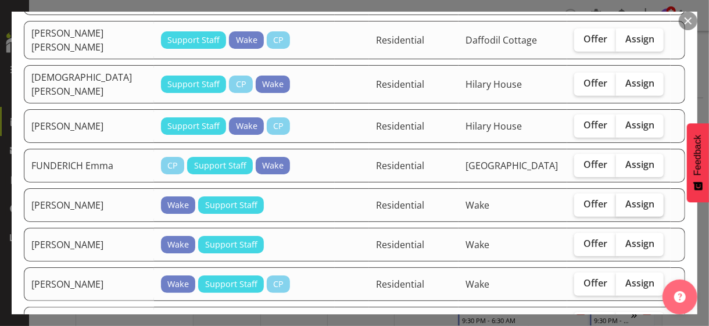
click at [632, 194] on label "Assign" at bounding box center [640, 205] width 48 height 23
click at [624, 201] on input "Assign" at bounding box center [620, 205] width 8 height 8
checkbox input "true"
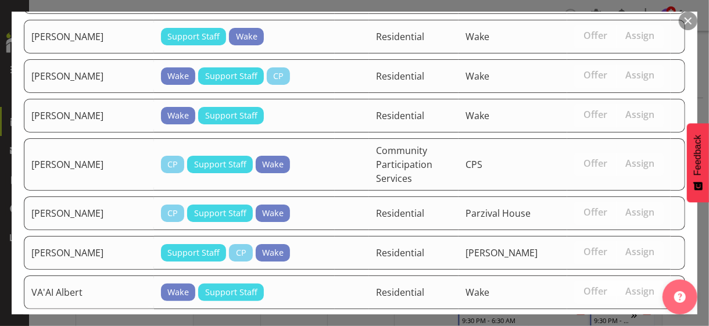
scroll to position [1279, 0]
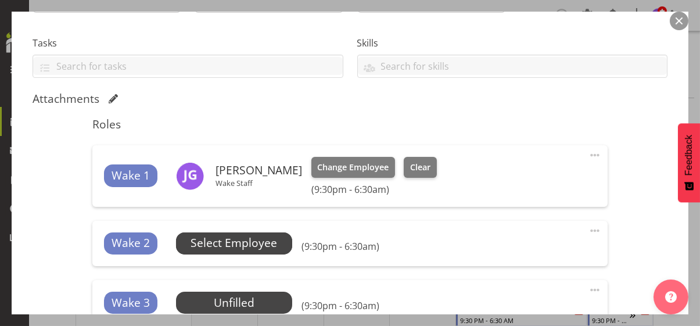
click at [277, 244] on span "Select Employee" at bounding box center [234, 243] width 87 height 17
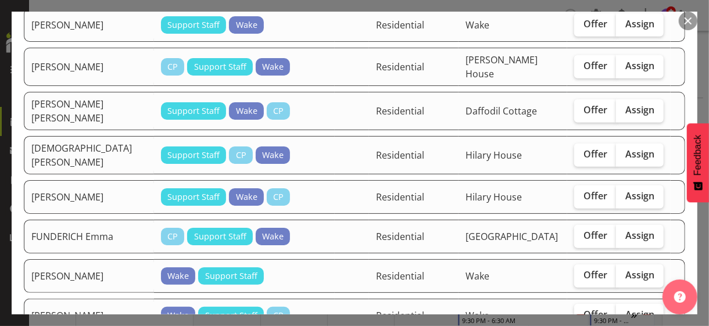
scroll to position [349, 0]
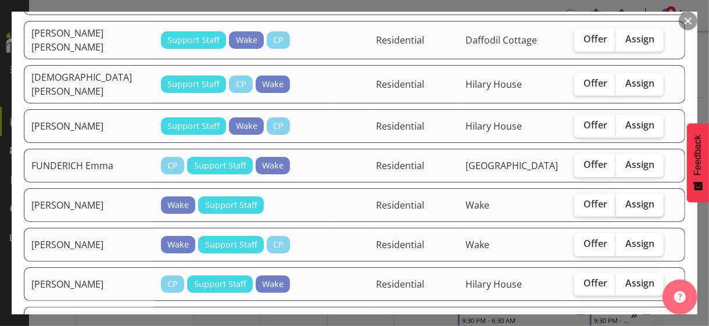
click at [628, 194] on label "Assign" at bounding box center [640, 205] width 48 height 23
click at [624, 201] on input "Assign" at bounding box center [620, 205] width 8 height 8
checkbox input "true"
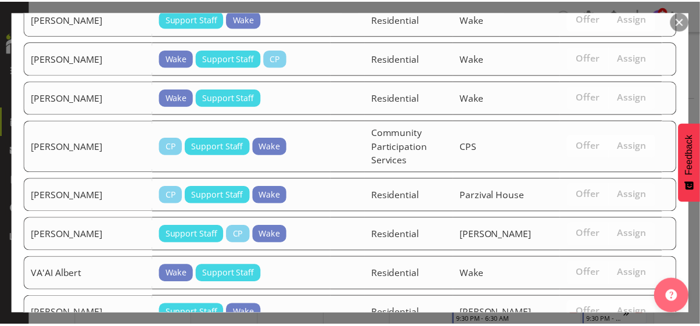
scroll to position [1252, 0]
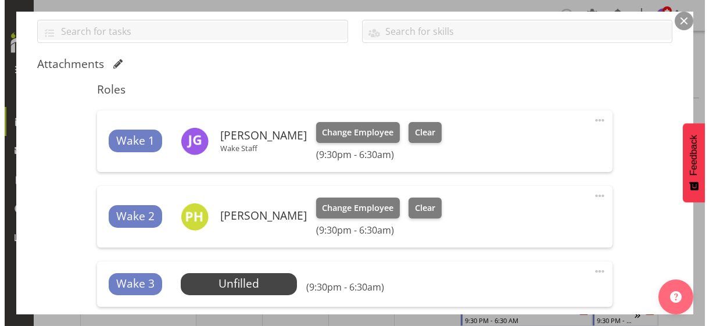
scroll to position [291, 0]
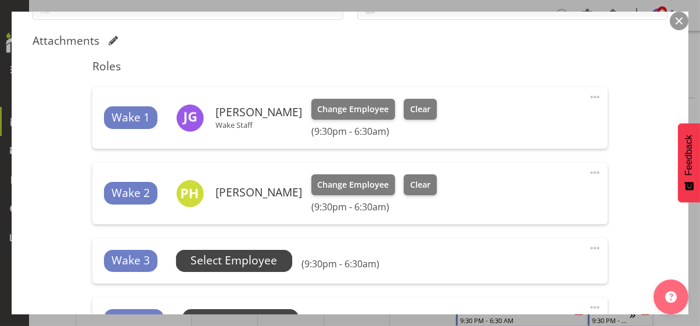
click at [277, 259] on span "Select Employee" at bounding box center [234, 260] width 87 height 17
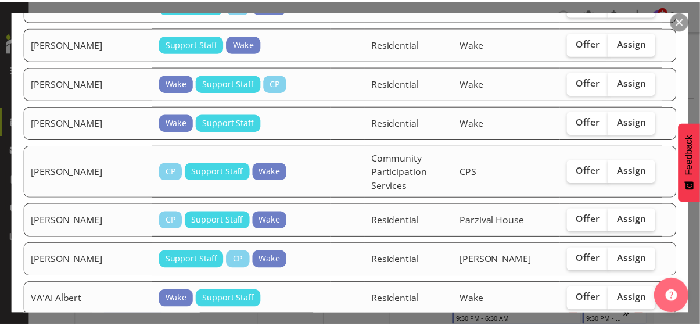
scroll to position [1213, 0]
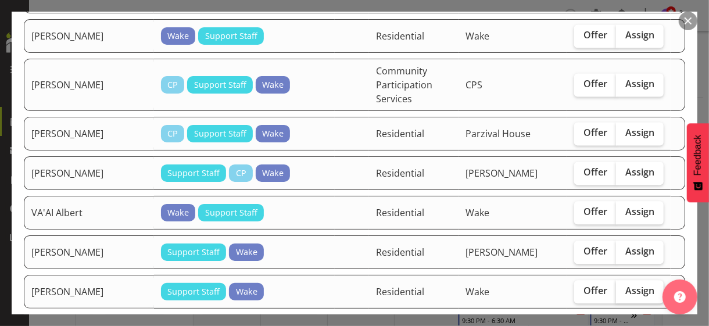
click at [628, 280] on label "Assign" at bounding box center [640, 291] width 48 height 23
click at [624, 287] on input "Assign" at bounding box center [620, 291] width 8 height 8
checkbox input "true"
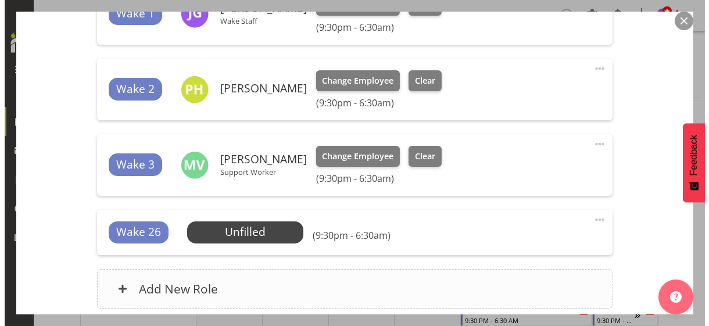
scroll to position [465, 0]
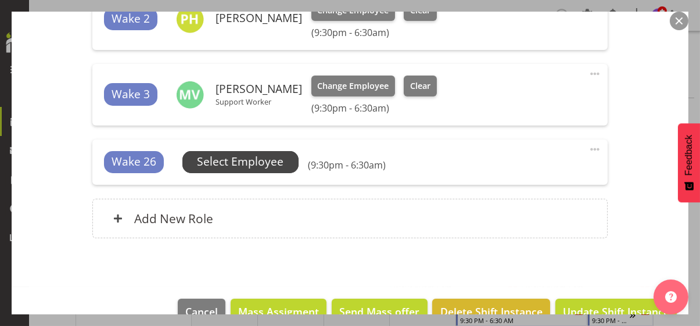
click at [280, 166] on span "Select Employee" at bounding box center [240, 161] width 87 height 17
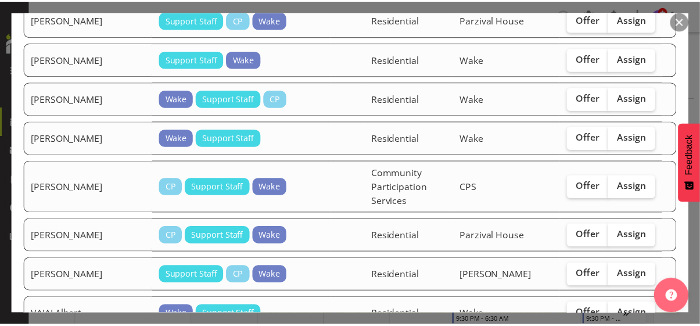
scroll to position [1162, 0]
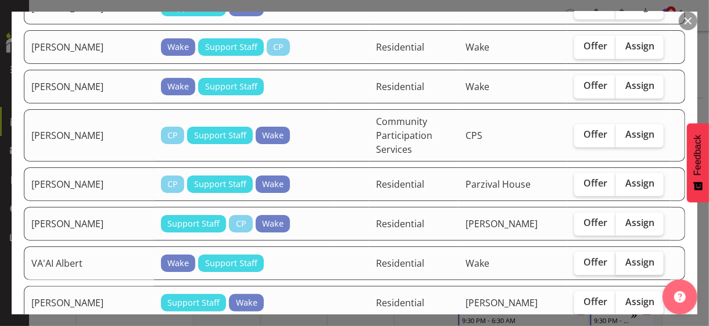
click at [625, 256] on span "Assign" at bounding box center [639, 262] width 29 height 12
click at [624, 259] on input "Assign" at bounding box center [620, 263] width 8 height 8
checkbox input "true"
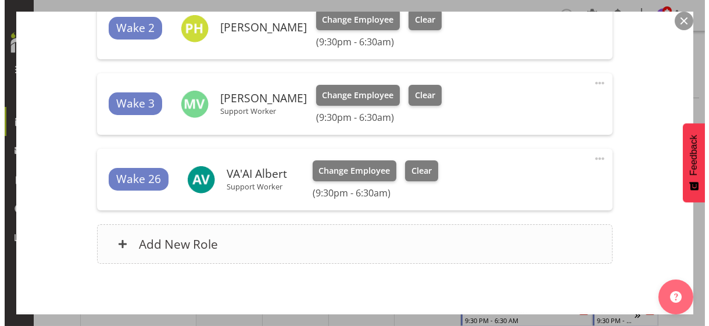
scroll to position [506, 0]
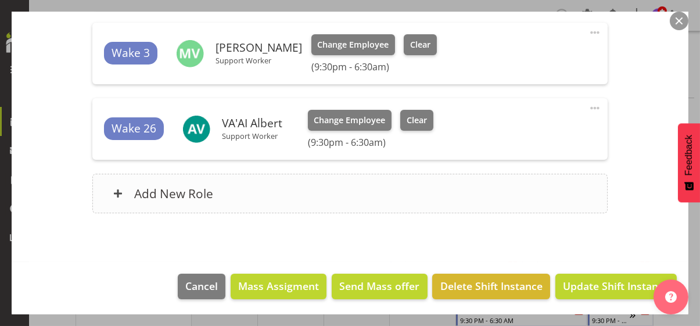
click at [271, 190] on div "Add New Role" at bounding box center [350, 194] width 516 height 40
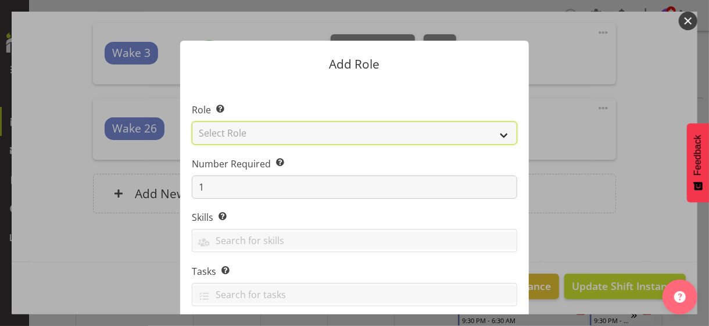
drag, startPoint x: 256, startPoint y: 131, endPoint x: 263, endPoint y: 141, distance: 11.8
click at [257, 132] on select "Select Role CP House Leader Support Staff Wake" at bounding box center [354, 132] width 325 height 23
select select "1094"
click at [192, 121] on select "Select Role CP House Leader Support Staff Wake" at bounding box center [354, 132] width 325 height 23
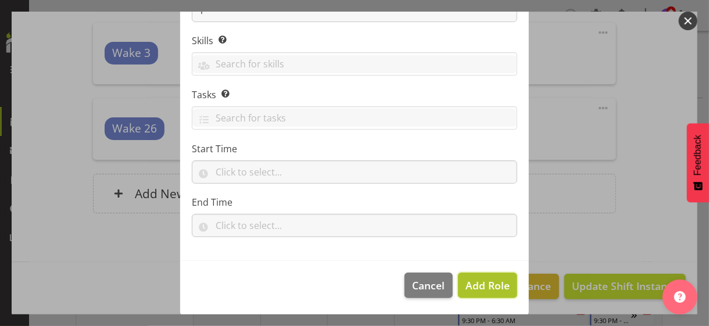
click at [472, 291] on span "Add Role" at bounding box center [488, 285] width 44 height 14
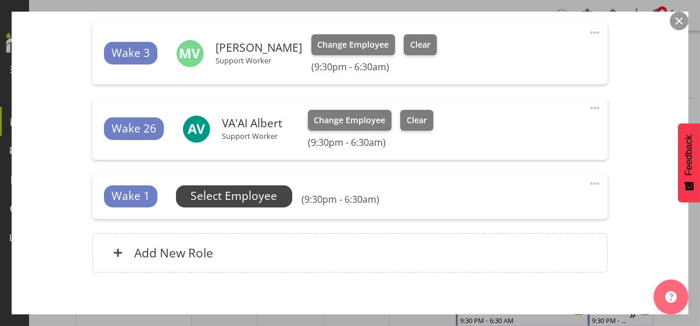
click at [244, 199] on span "Select Employee" at bounding box center [234, 196] width 87 height 17
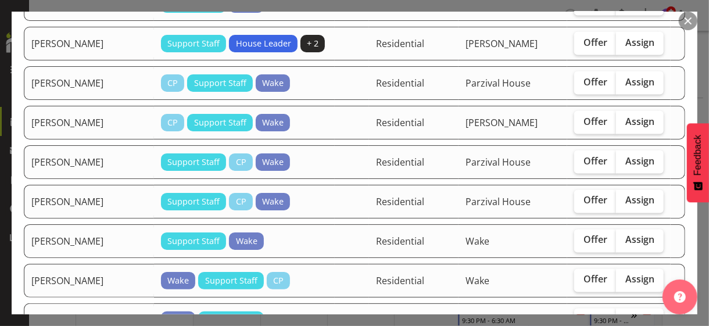
scroll to position [930, 0]
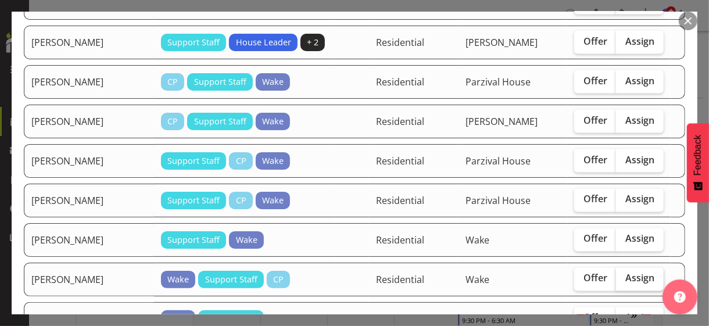
click at [627, 268] on label "Assign" at bounding box center [640, 279] width 48 height 23
click at [624, 275] on input "Assign" at bounding box center [620, 279] width 8 height 8
checkbox input "true"
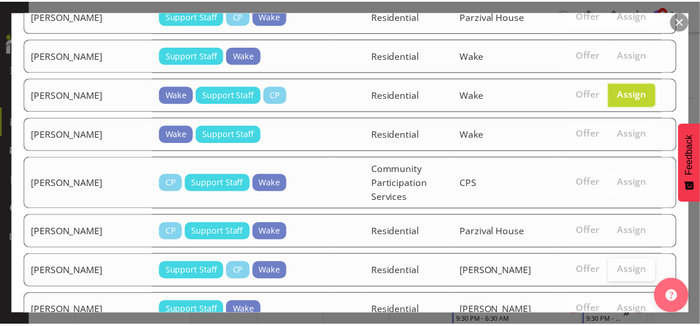
scroll to position [1135, 0]
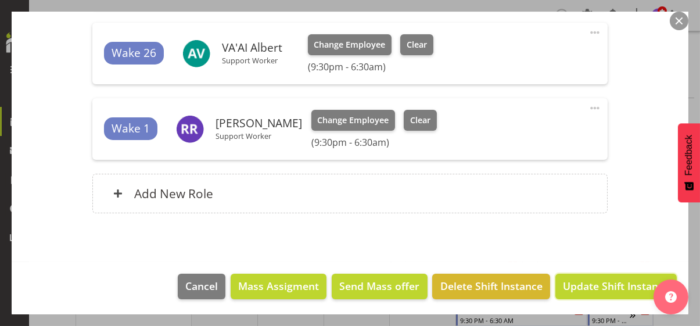
drag, startPoint x: 616, startPoint y: 285, endPoint x: 703, endPoint y: 236, distance: 100.7
click at [616, 282] on span "Update Shift Instance" at bounding box center [616, 285] width 106 height 15
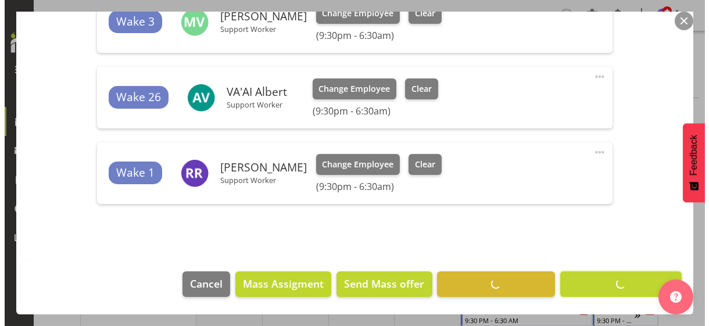
scroll to position [536, 0]
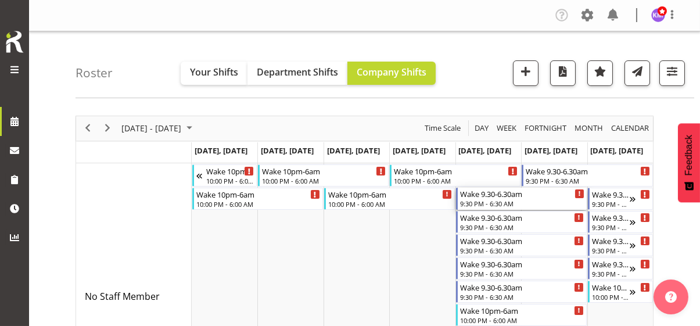
click at [473, 199] on div "9:30 PM - 6:30 AM" at bounding box center [522, 203] width 124 height 9
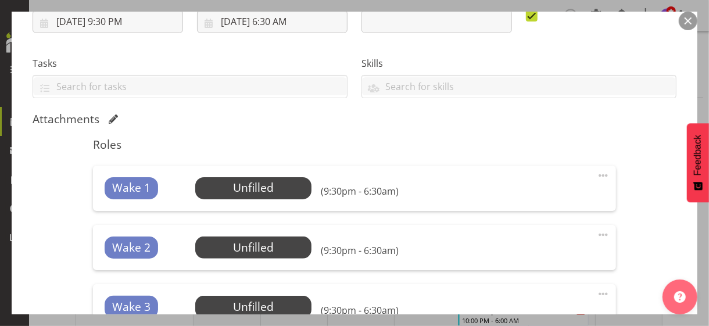
scroll to position [349, 0]
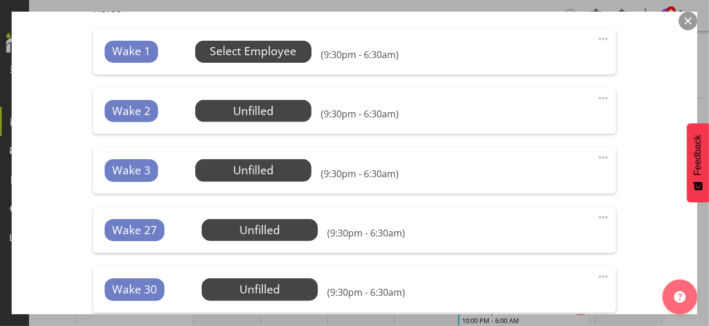
click at [249, 56] on span "Select Employee" at bounding box center [253, 51] width 87 height 17
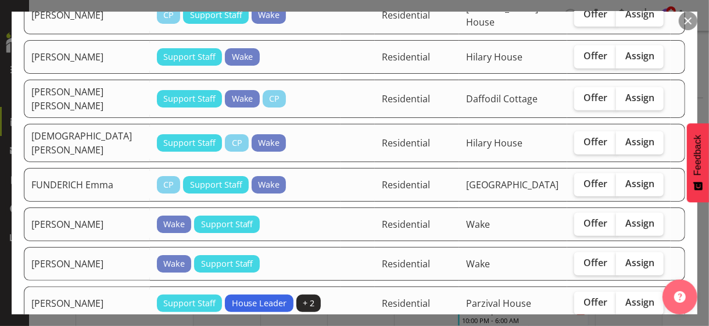
scroll to position [291, 0]
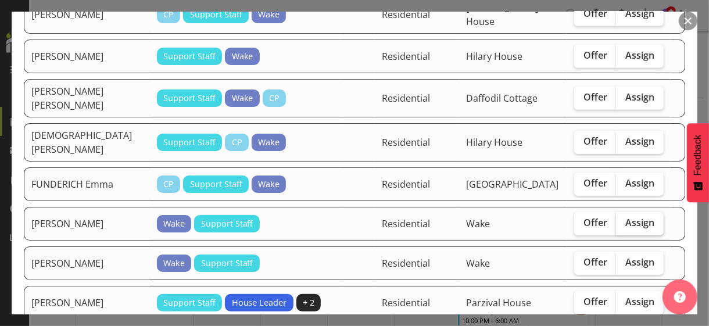
click at [622, 212] on label "Assign" at bounding box center [640, 223] width 48 height 23
click at [622, 219] on input "Assign" at bounding box center [620, 223] width 8 height 8
checkbox input "true"
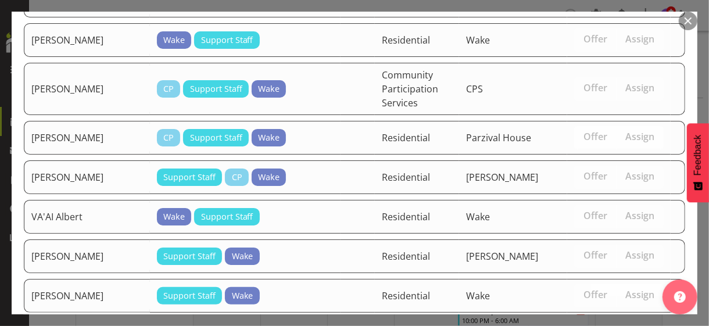
scroll to position [1252, 0]
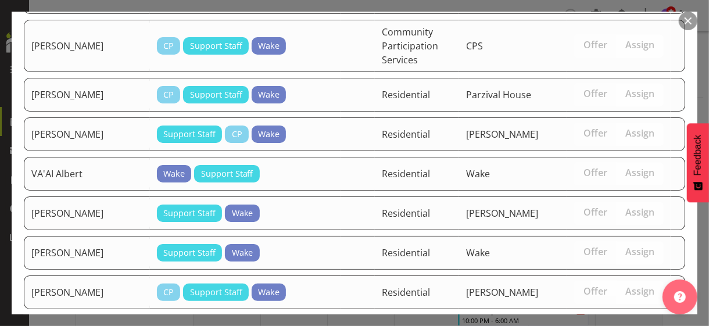
drag, startPoint x: 616, startPoint y: 285, endPoint x: 411, endPoint y: 248, distance: 208.6
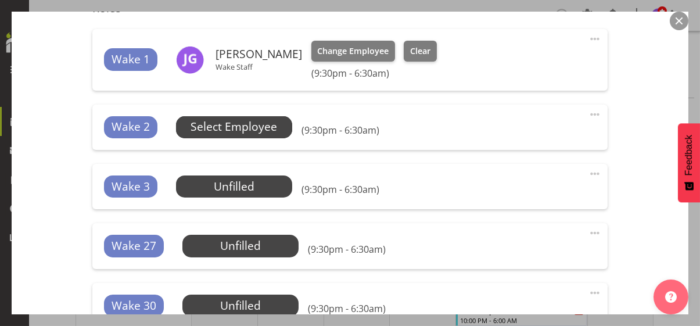
click at [264, 137] on span "Select Employee" at bounding box center [234, 127] width 116 height 22
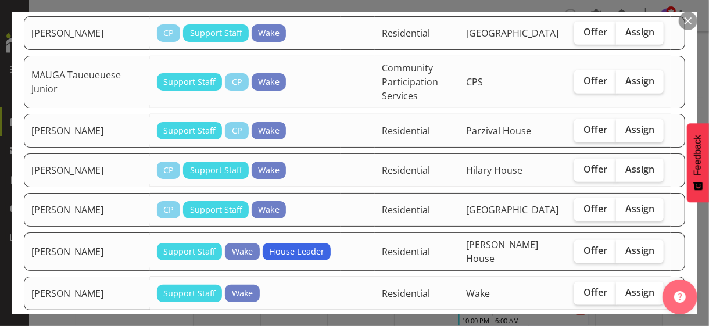
scroll to position [756, 0]
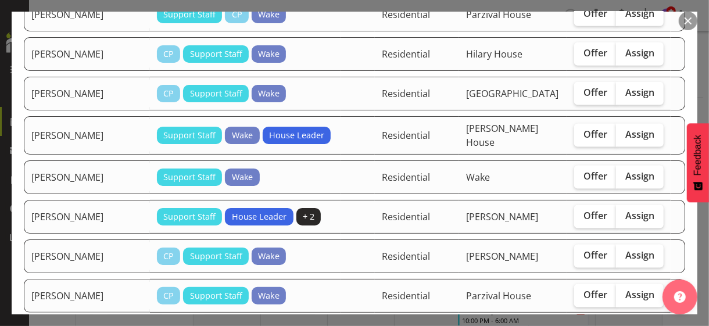
drag, startPoint x: 625, startPoint y: 133, endPoint x: 617, endPoint y: 146, distance: 16.1
click at [625, 166] on label "Assign" at bounding box center [640, 177] width 48 height 23
click at [624, 173] on input "Assign" at bounding box center [620, 177] width 8 height 8
checkbox input "true"
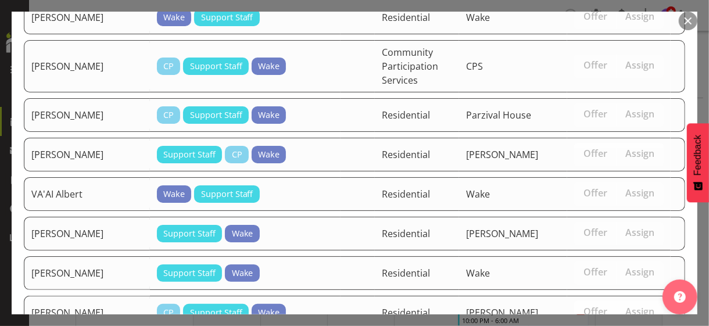
scroll to position [1213, 0]
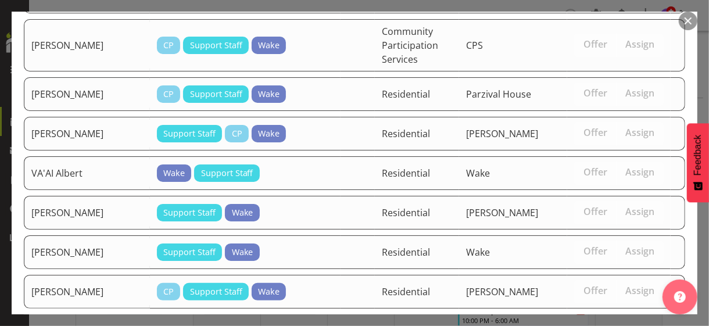
drag, startPoint x: 605, startPoint y: 284, endPoint x: 466, endPoint y: 251, distance: 142.7
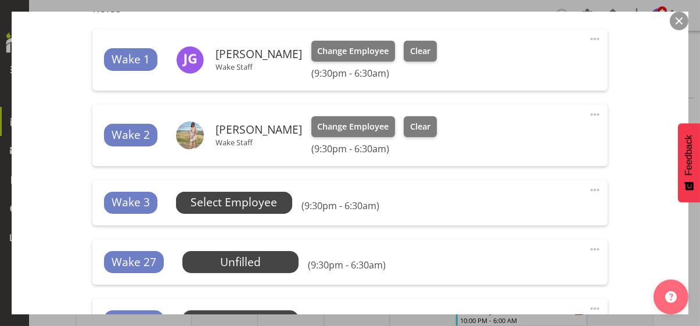
click at [263, 203] on span "Select Employee" at bounding box center [234, 202] width 87 height 17
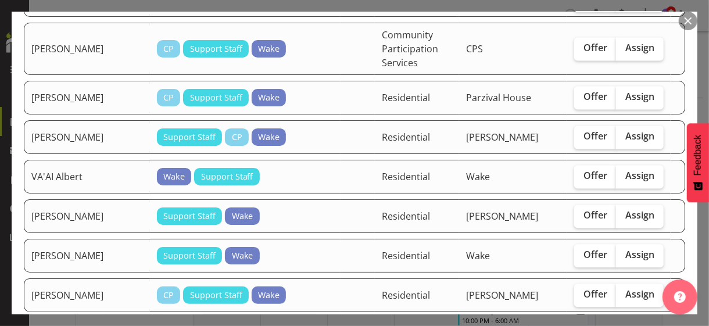
scroll to position [1174, 0]
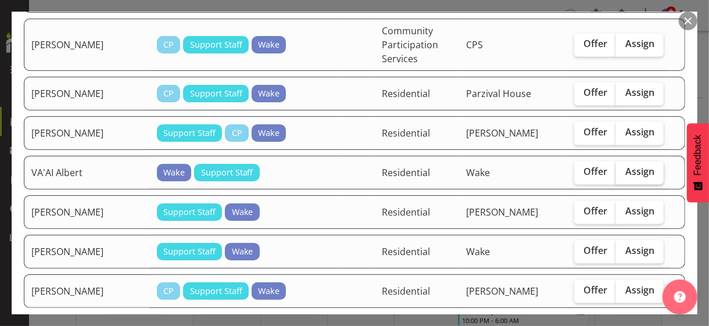
drag, startPoint x: 625, startPoint y: 113, endPoint x: 636, endPoint y: 176, distance: 64.3
click at [625, 166] on span "Assign" at bounding box center [639, 172] width 29 height 12
click at [624, 168] on input "Assign" at bounding box center [620, 172] width 8 height 8
checkbox input "true"
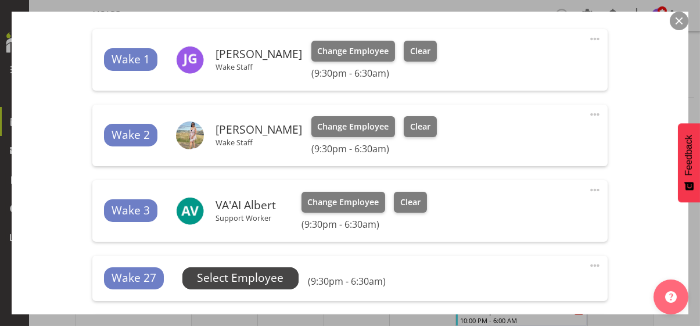
click at [258, 278] on span "Select Employee" at bounding box center [240, 278] width 87 height 17
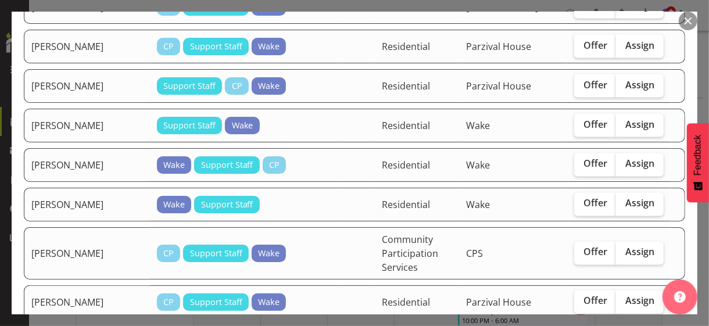
scroll to position [988, 0]
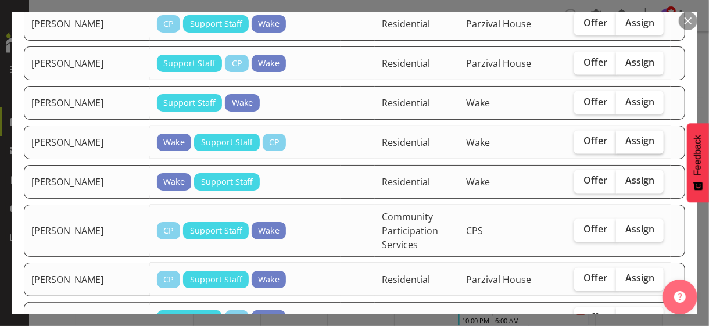
click at [627, 131] on label "Assign" at bounding box center [640, 142] width 48 height 23
click at [624, 138] on input "Assign" at bounding box center [620, 142] width 8 height 8
checkbox input "true"
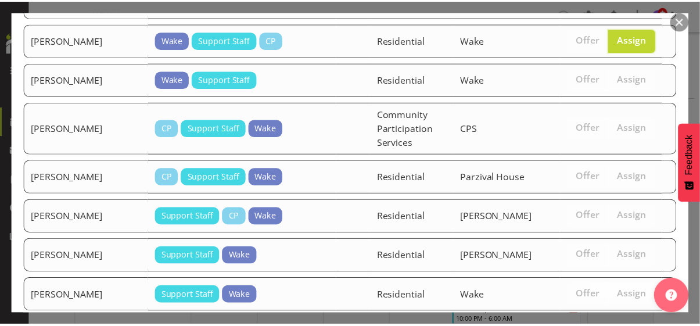
scroll to position [1135, 0]
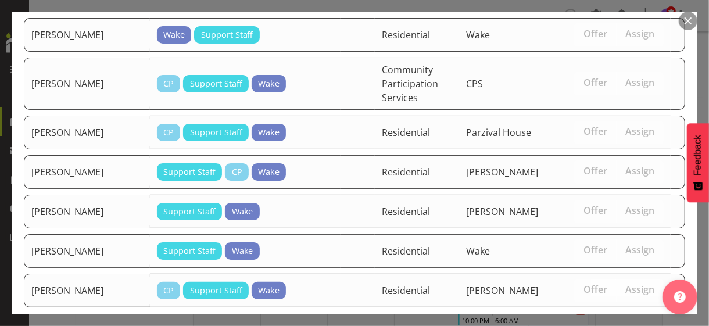
drag, startPoint x: 616, startPoint y: 285, endPoint x: 477, endPoint y: 256, distance: 142.5
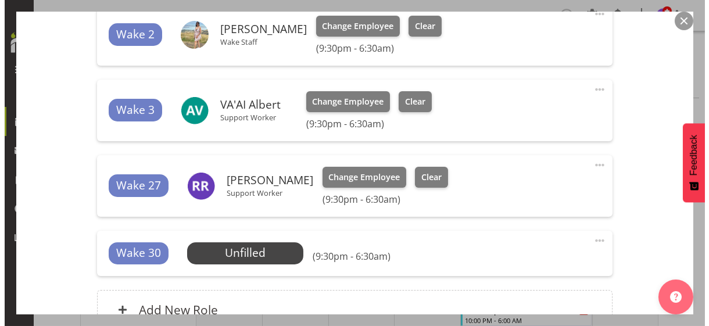
scroll to position [523, 0]
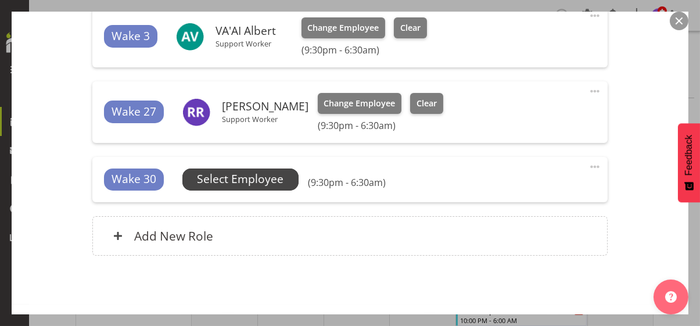
click at [266, 181] on span "Select Employee" at bounding box center [240, 179] width 87 height 17
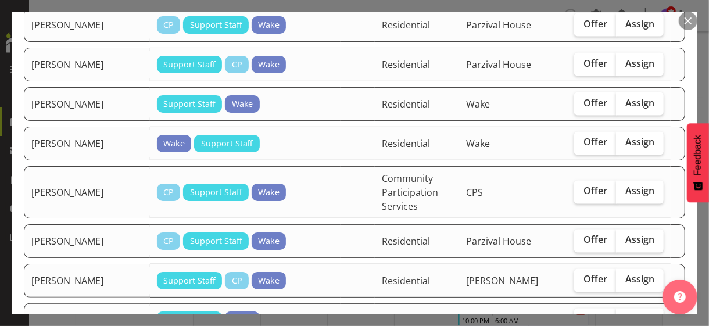
scroll to position [988, 0]
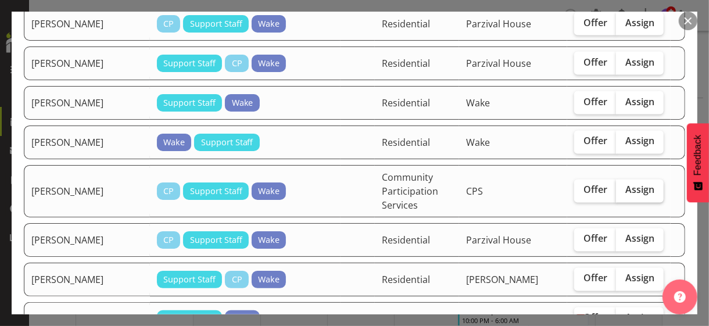
drag, startPoint x: 620, startPoint y: 97, endPoint x: 618, endPoint y: 141, distance: 44.2
click at [625, 135] on span "Assign" at bounding box center [639, 141] width 29 height 12
click at [620, 138] on input "Assign" at bounding box center [620, 142] width 8 height 8
checkbox input "true"
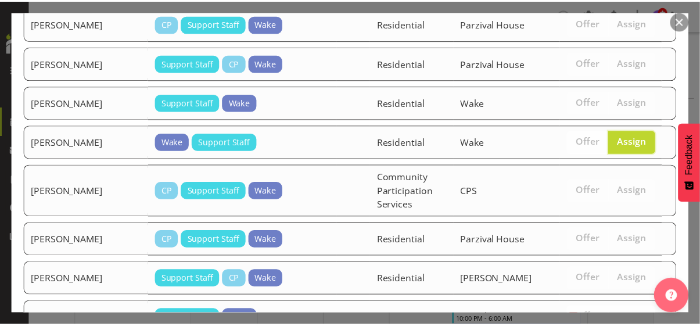
scroll to position [1096, 0]
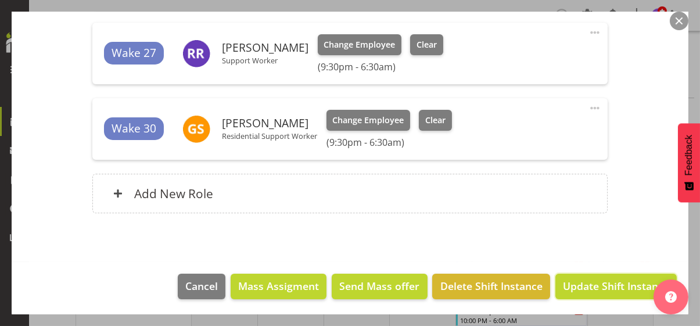
drag, startPoint x: 584, startPoint y: 281, endPoint x: 692, endPoint y: 262, distance: 109.7
click at [586, 280] on span "Update Shift Instance" at bounding box center [616, 285] width 106 height 15
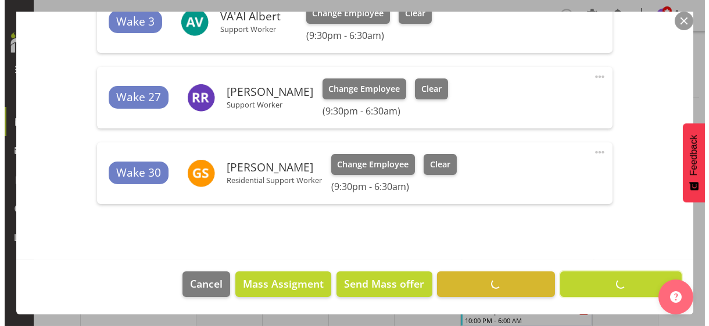
scroll to position [536, 0]
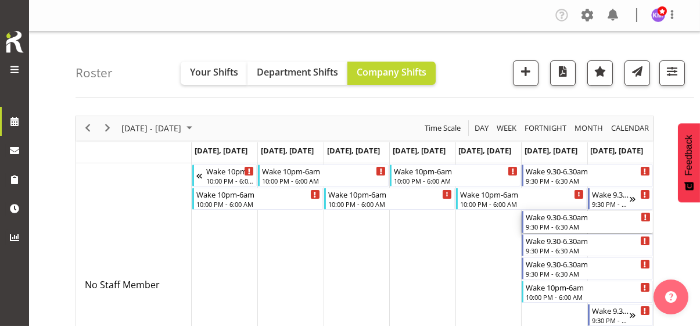
click at [546, 222] on div "9:30 PM - 6:30 AM" at bounding box center [588, 226] width 124 height 9
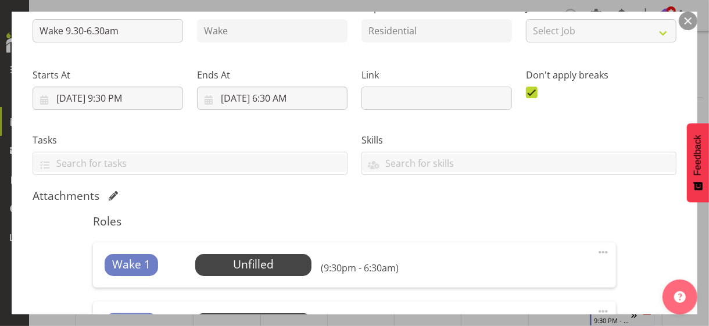
scroll to position [232, 0]
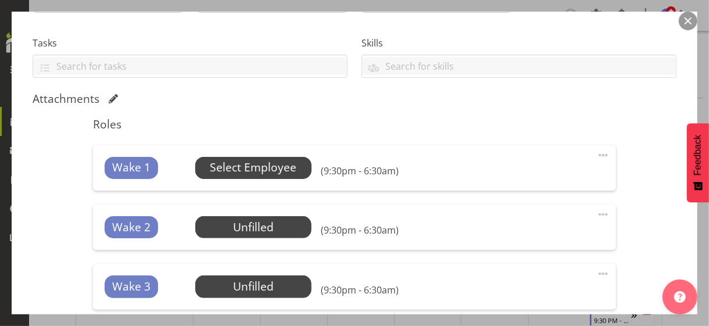
click at [239, 173] on span "Select Employee" at bounding box center [253, 167] width 87 height 17
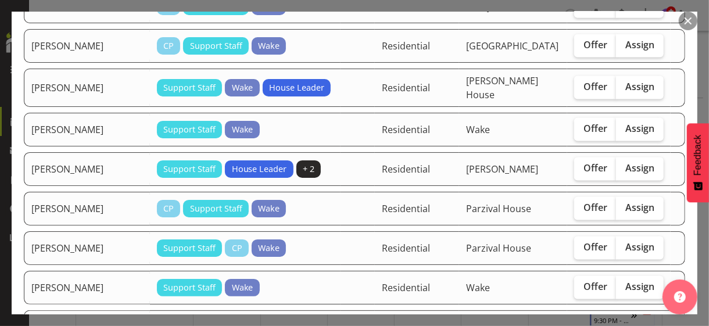
scroll to position [756, 0]
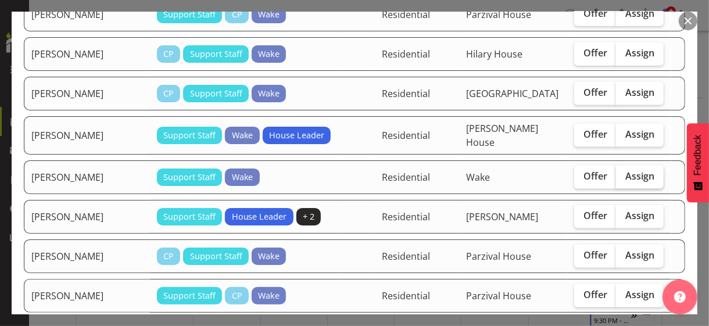
click at [625, 170] on span "Assign" at bounding box center [639, 176] width 29 height 12
click at [624, 173] on input "Assign" at bounding box center [620, 177] width 8 height 8
checkbox input "true"
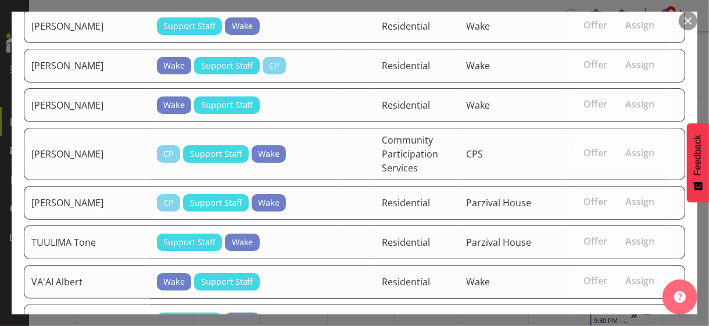
scroll to position [1126, 0]
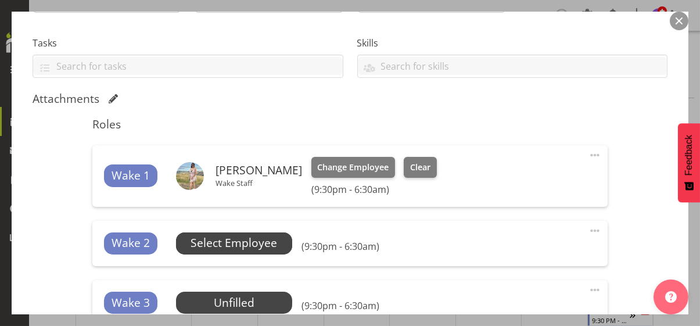
click at [277, 249] on span "Select Employee" at bounding box center [234, 243] width 87 height 17
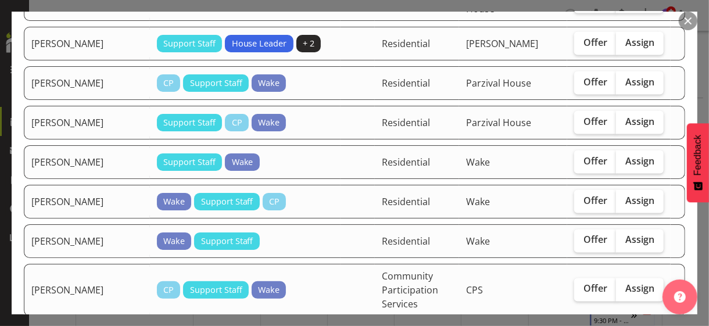
scroll to position [930, 0]
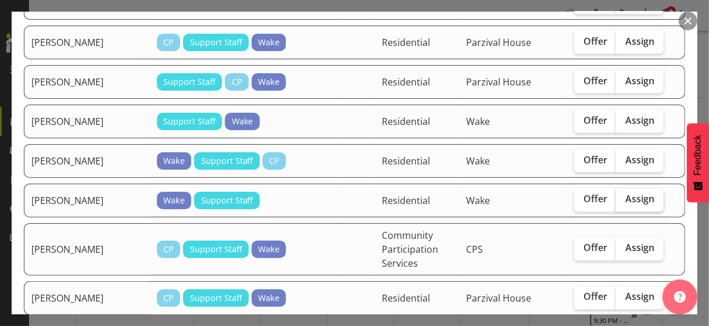
drag, startPoint x: 628, startPoint y: 148, endPoint x: 579, endPoint y: 195, distance: 67.8
click at [627, 194] on span "Assign" at bounding box center [639, 200] width 29 height 12
click at [624, 196] on input "Assign" at bounding box center [620, 200] width 8 height 8
checkbox input "true"
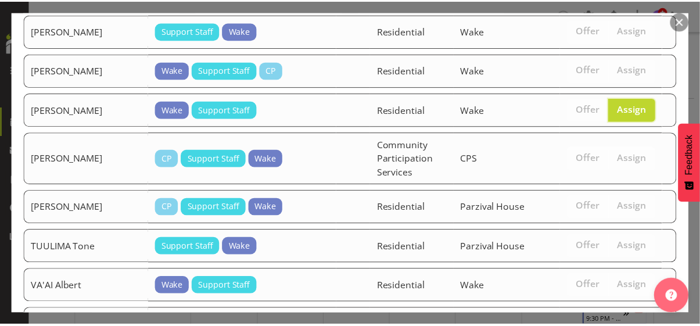
scroll to position [1087, 0]
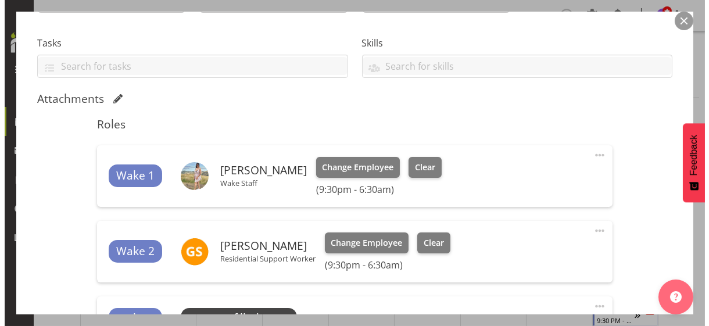
scroll to position [407, 0]
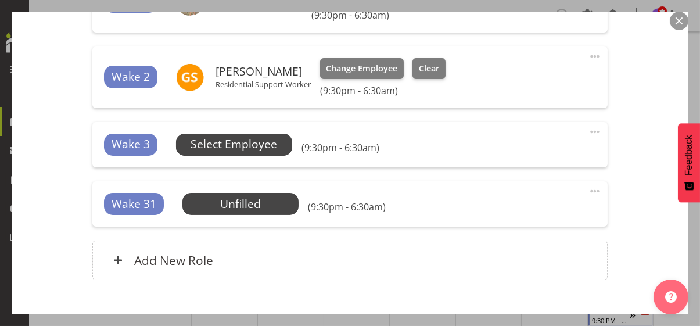
click at [264, 148] on span "Select Employee" at bounding box center [234, 144] width 87 height 17
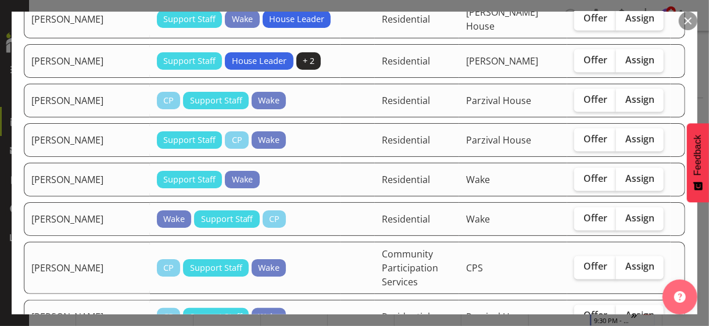
scroll to position [930, 0]
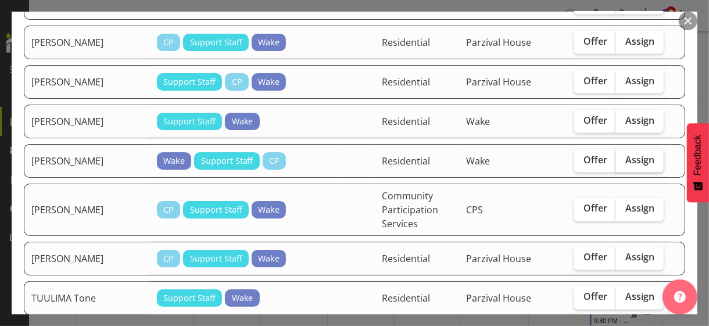
click at [627, 154] on span "Assign" at bounding box center [639, 160] width 29 height 12
click at [624, 156] on input "Assign" at bounding box center [620, 160] width 8 height 8
checkbox input "true"
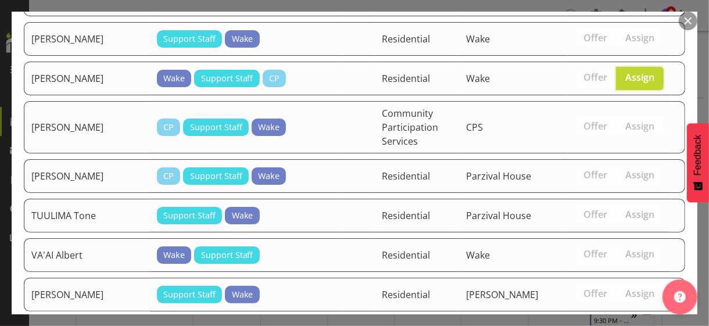
scroll to position [1049, 0]
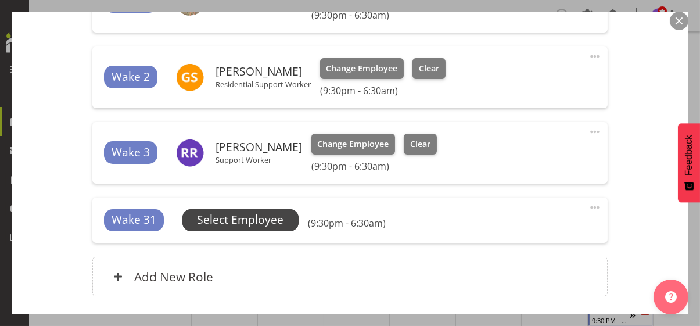
click at [284, 224] on span "Select Employee" at bounding box center [240, 220] width 87 height 17
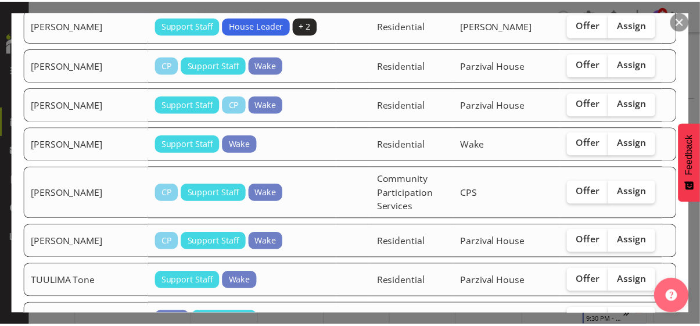
scroll to position [1010, 0]
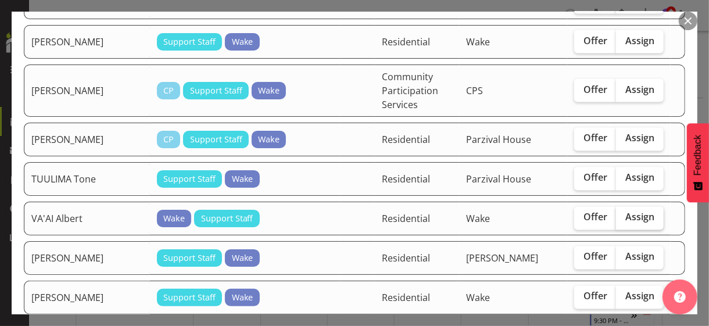
click at [631, 212] on span "Assign" at bounding box center [639, 218] width 29 height 12
click at [624, 214] on input "Assign" at bounding box center [620, 218] width 8 height 8
checkbox input "true"
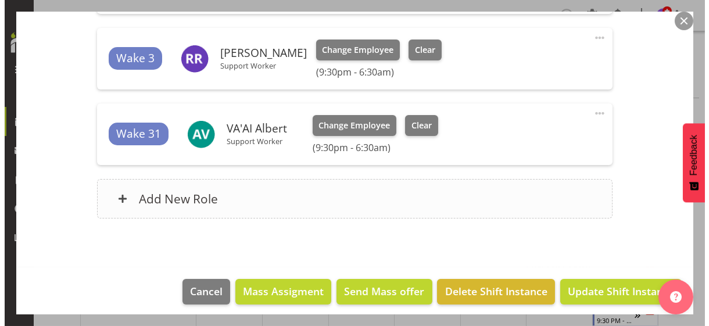
scroll to position [506, 0]
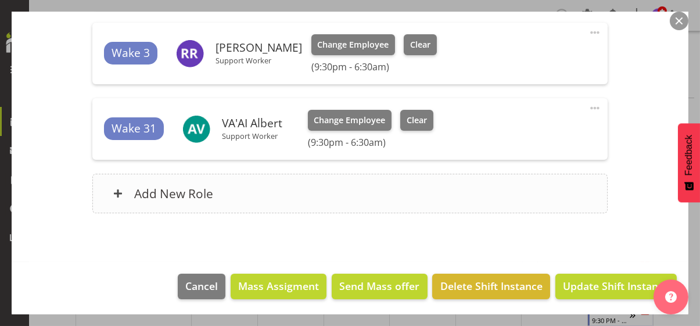
click at [298, 187] on div "Add New Role" at bounding box center [350, 194] width 516 height 40
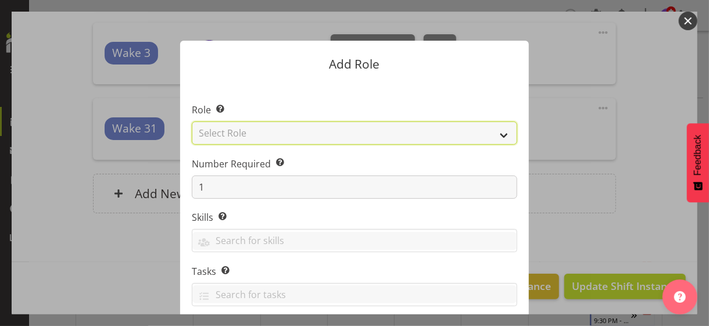
click at [239, 134] on select "Select Role CP House Leader Support Staff Wake" at bounding box center [354, 132] width 325 height 23
select select "1094"
click at [192, 121] on select "Select Role CP House Leader Support Staff Wake" at bounding box center [354, 132] width 325 height 23
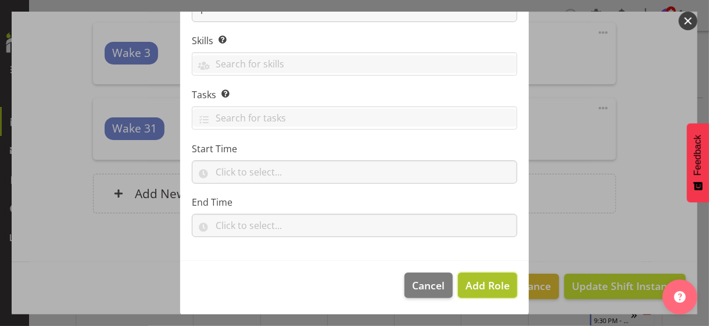
click at [470, 285] on span "Add Role" at bounding box center [488, 285] width 44 height 14
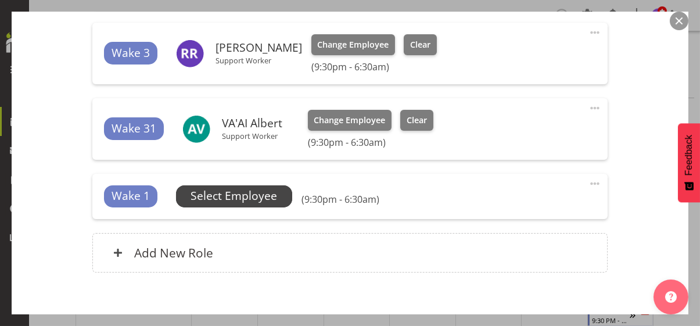
click at [255, 196] on span "Select Employee" at bounding box center [234, 196] width 87 height 17
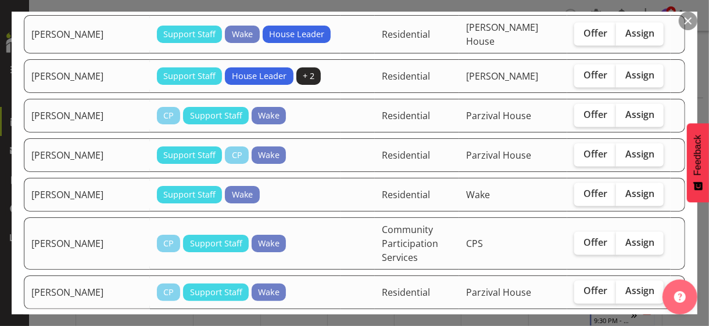
scroll to position [930, 0]
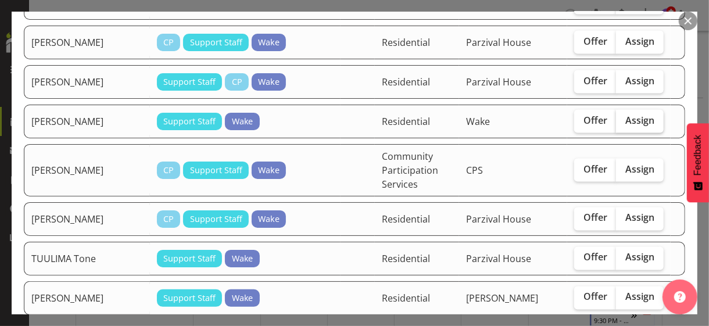
click at [625, 114] on span "Assign" at bounding box center [639, 120] width 29 height 12
click at [621, 117] on input "Assign" at bounding box center [620, 121] width 8 height 8
checkbox input "true"
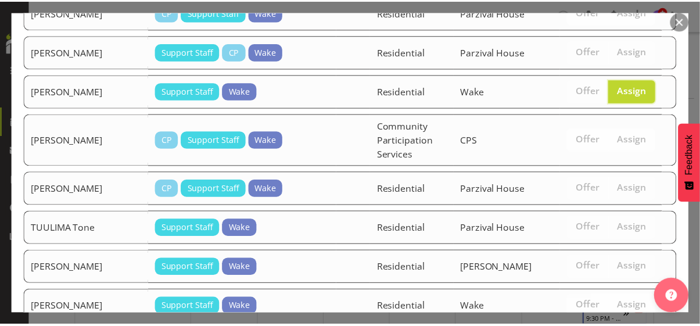
scroll to position [971, 0]
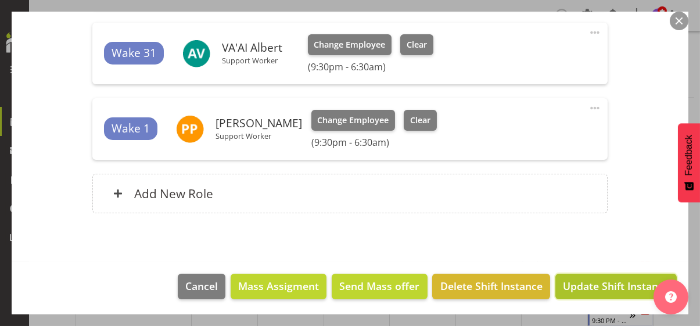
click at [599, 288] on span "Update Shift Instance" at bounding box center [616, 285] width 106 height 15
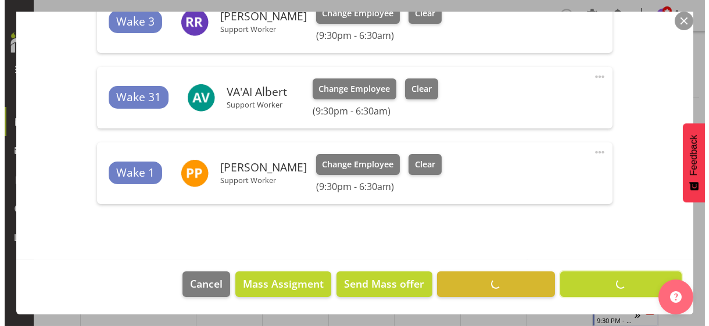
scroll to position [536, 0]
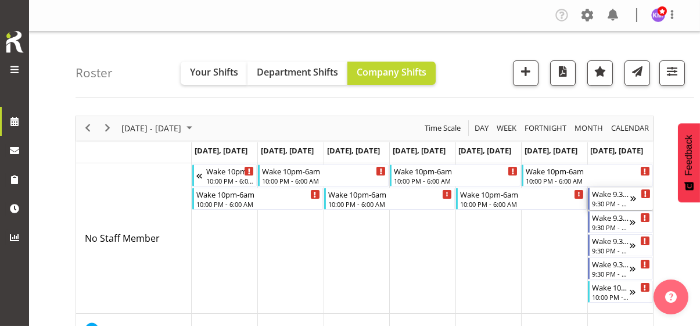
click at [602, 199] on div "9:30 PM - 6:30 AM" at bounding box center [611, 203] width 38 height 9
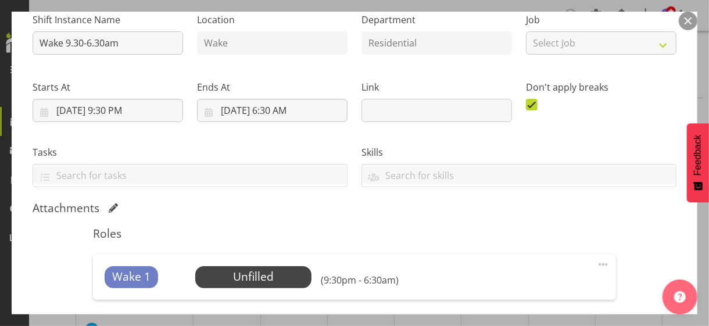
scroll to position [232, 0]
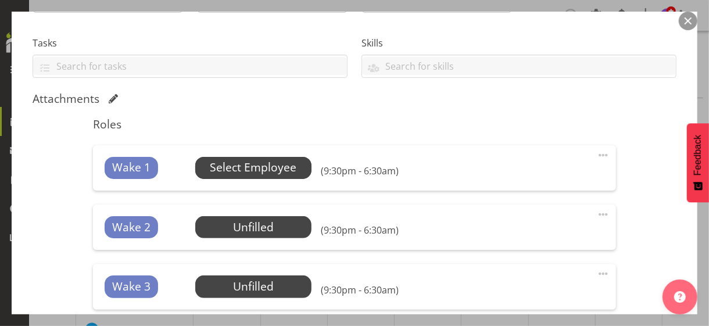
click at [248, 168] on span "Select Employee" at bounding box center [253, 167] width 87 height 17
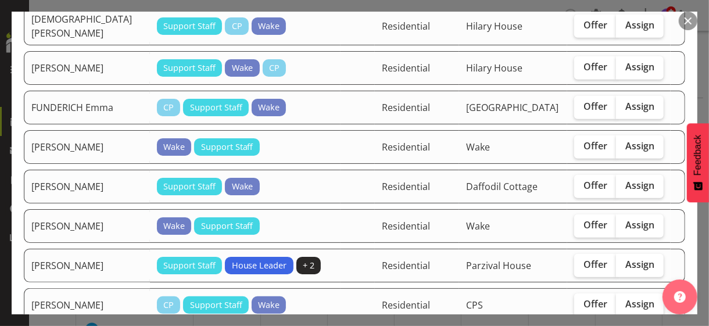
scroll to position [465, 0]
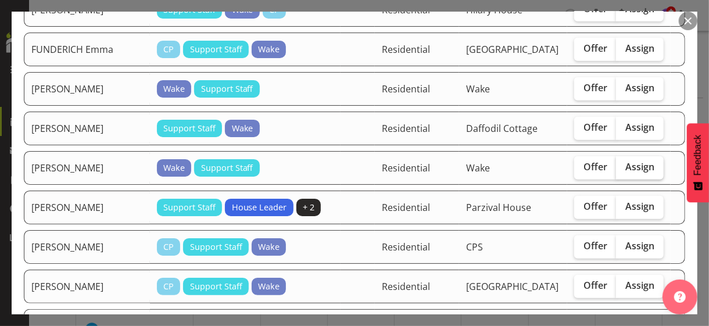
click at [625, 162] on span "Assign" at bounding box center [639, 167] width 29 height 12
click at [623, 163] on input "Assign" at bounding box center [620, 167] width 8 height 8
checkbox input "true"
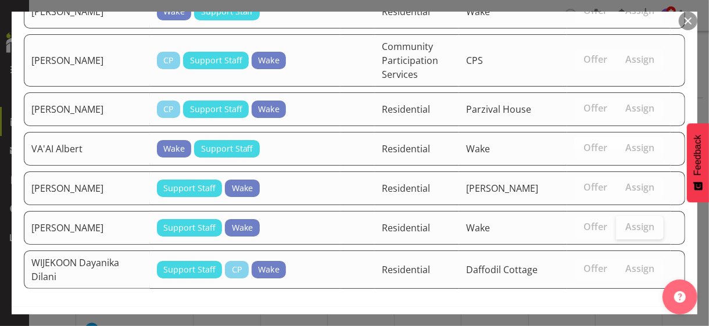
scroll to position [1312, 0]
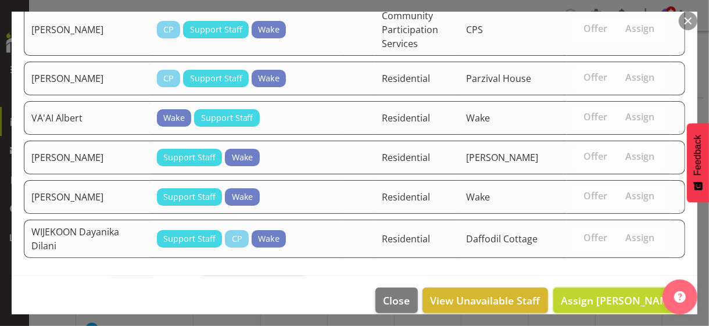
click at [597, 294] on span "Assign [PERSON_NAME]" at bounding box center [619, 301] width 117 height 14
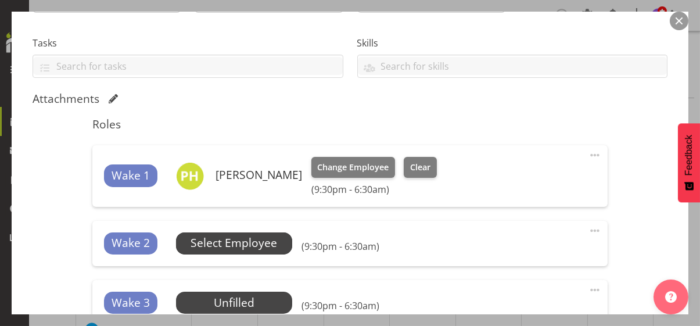
click at [259, 243] on span "Select Employee" at bounding box center [234, 243] width 87 height 17
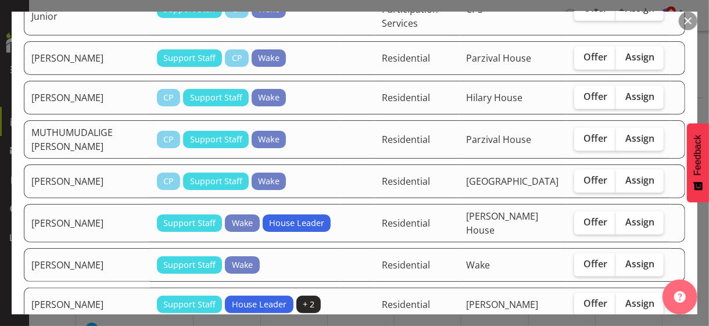
scroll to position [756, 0]
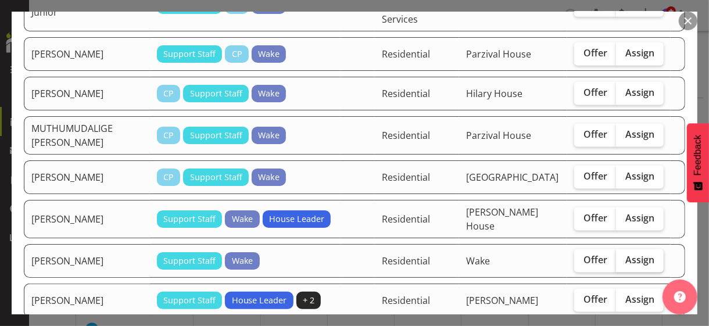
click at [629, 254] on span "Assign" at bounding box center [639, 260] width 29 height 12
click at [624, 256] on input "Assign" at bounding box center [620, 260] width 8 height 8
checkbox input "true"
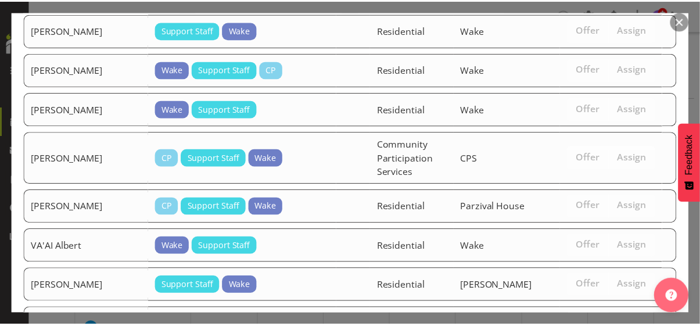
scroll to position [1273, 0]
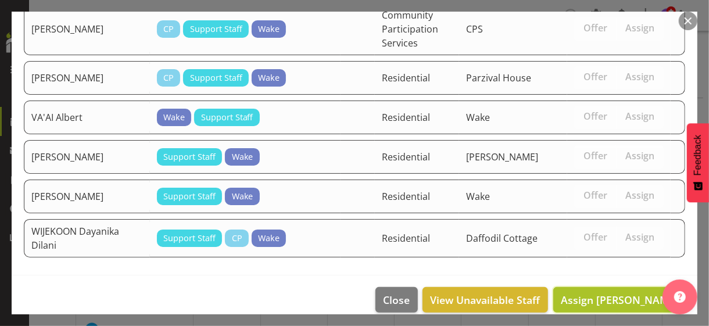
click at [619, 293] on span "Assign [PERSON_NAME]" at bounding box center [619, 300] width 117 height 14
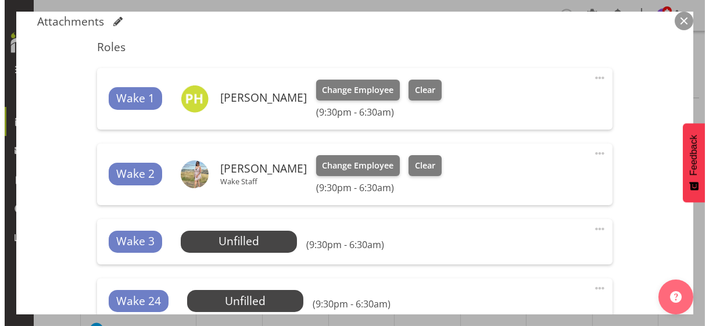
scroll to position [349, 0]
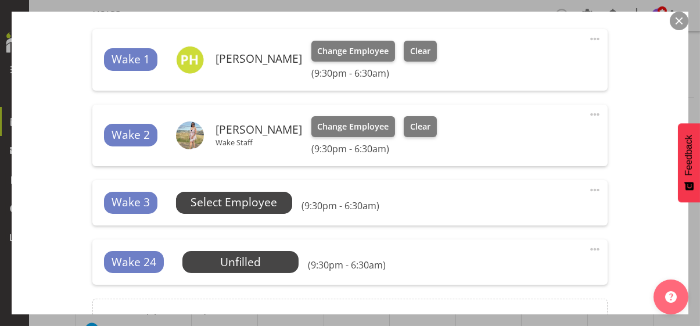
click at [249, 205] on span "Select Employee" at bounding box center [234, 202] width 87 height 17
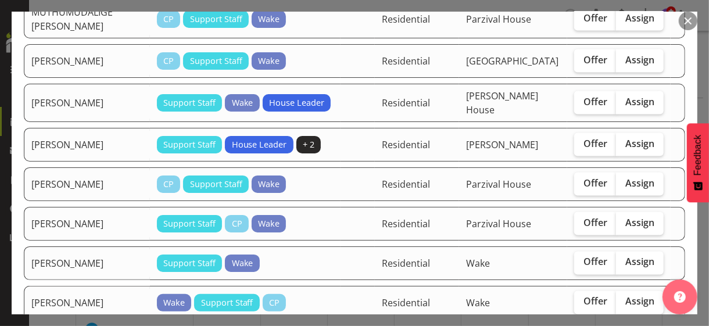
scroll to position [1104, 0]
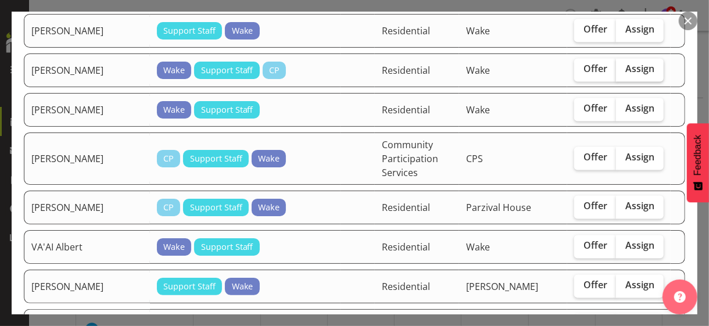
click at [625, 63] on span "Assign" at bounding box center [639, 69] width 29 height 12
click at [624, 66] on input "Assign" at bounding box center [620, 70] width 8 height 8
checkbox input "true"
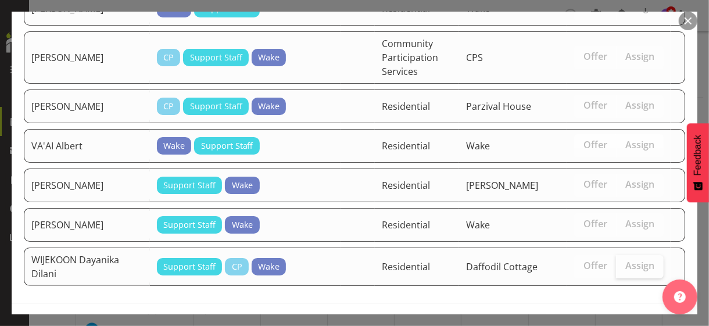
scroll to position [1235, 0]
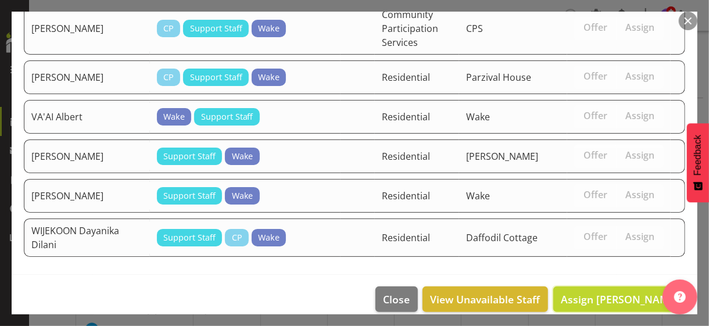
drag, startPoint x: 610, startPoint y: 287, endPoint x: 579, endPoint y: 287, distance: 31.4
click at [609, 292] on span "Assign [PERSON_NAME]" at bounding box center [619, 299] width 117 height 14
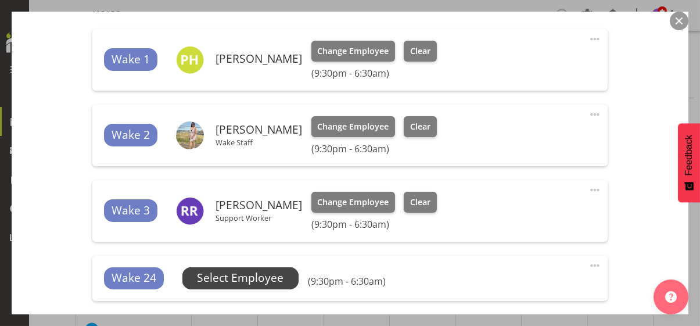
click at [269, 276] on span "Select Employee" at bounding box center [240, 278] width 87 height 17
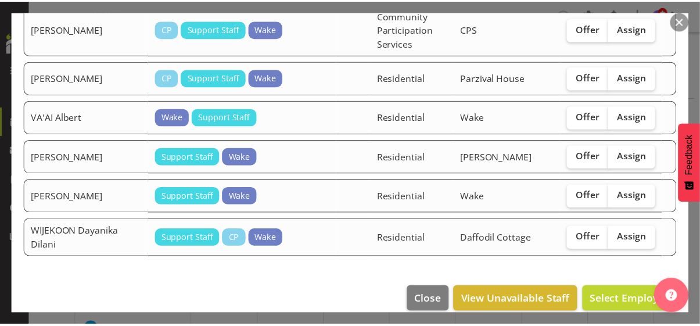
scroll to position [1196, 0]
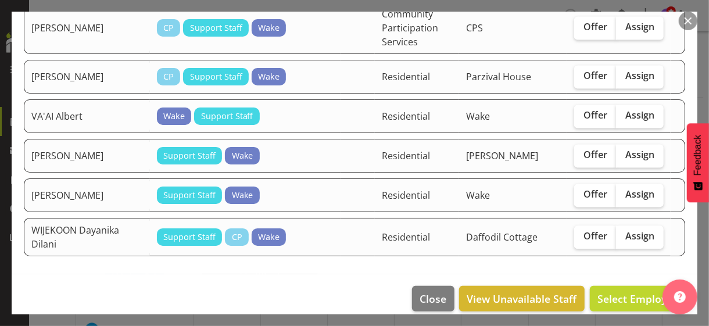
drag, startPoint x: 625, startPoint y: 105, endPoint x: 620, endPoint y: 128, distance: 24.4
click at [625, 109] on span "Assign" at bounding box center [639, 115] width 29 height 12
click at [624, 112] on input "Assign" at bounding box center [620, 116] width 8 height 8
checkbox input "true"
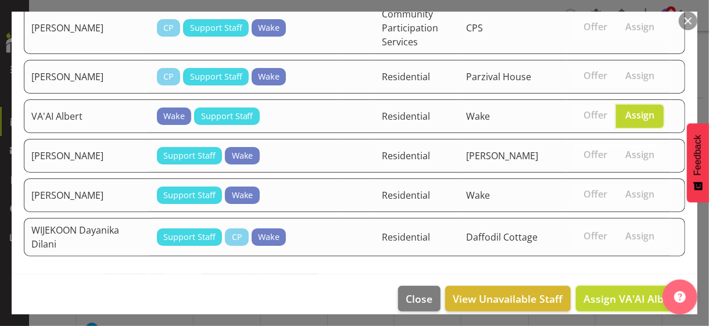
click at [604, 292] on span "Assign VA'AI Albert" at bounding box center [631, 299] width 95 height 14
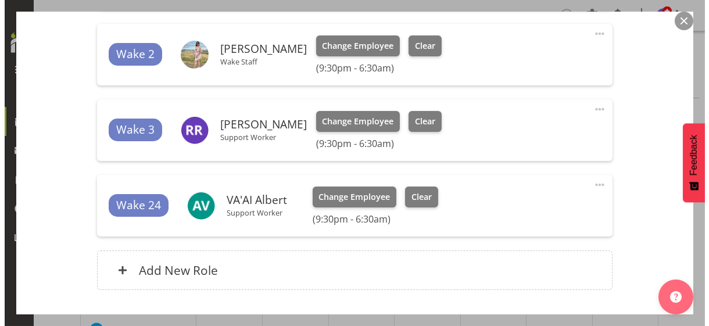
scroll to position [506, 0]
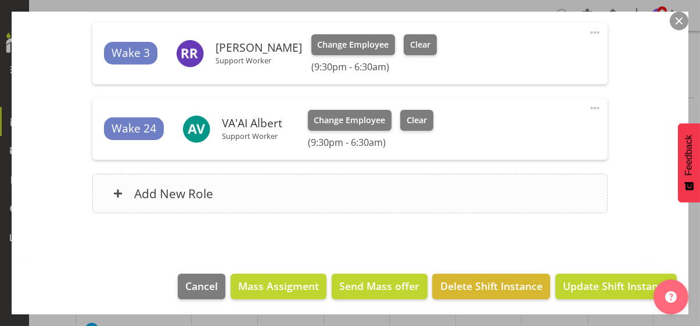
click at [272, 195] on div "Add New Role" at bounding box center [350, 194] width 516 height 40
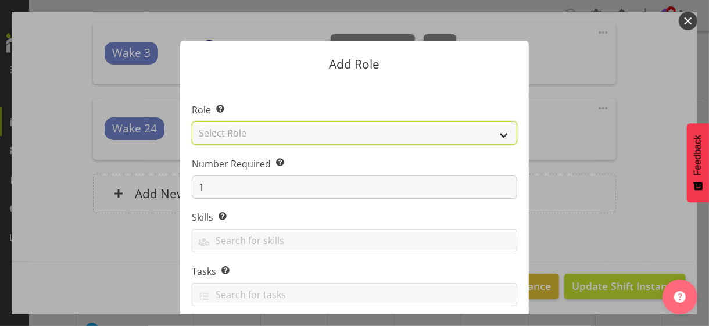
click at [226, 131] on select "Select Role CP House Leader Support Staff Wake" at bounding box center [354, 132] width 325 height 23
click at [192, 121] on select "Select Role CP House Leader Support Staff Wake" at bounding box center [354, 132] width 325 height 23
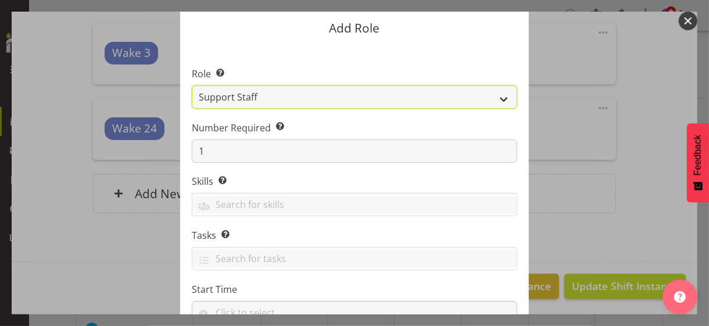
scroll to position [0, 0]
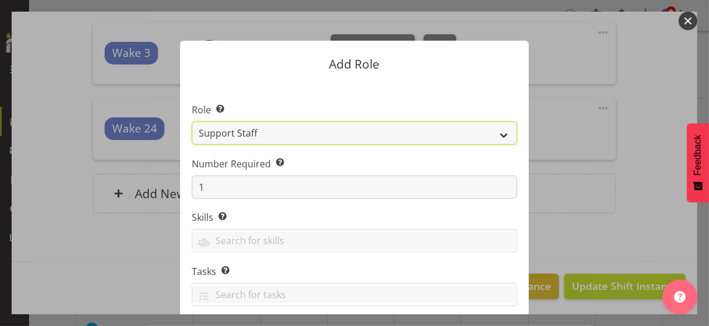
click at [264, 133] on select "CP House Leader Support Staff Wake" at bounding box center [354, 132] width 325 height 23
select select "1094"
click at [192, 121] on select "CP House Leader Support Staff Wake" at bounding box center [354, 132] width 325 height 23
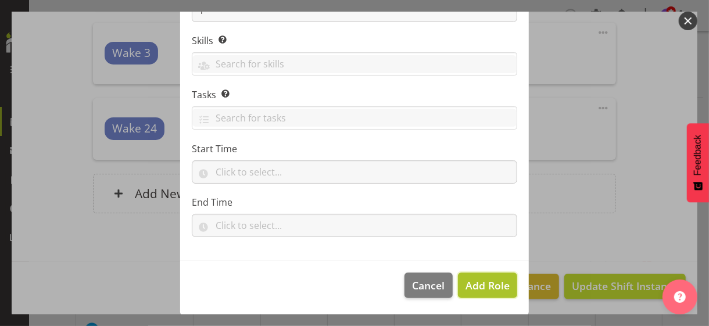
click at [474, 287] on span "Add Role" at bounding box center [488, 285] width 44 height 14
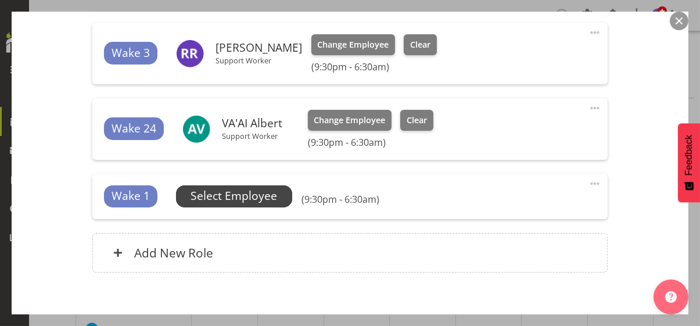
click at [249, 196] on span "Select Employee" at bounding box center [234, 196] width 87 height 17
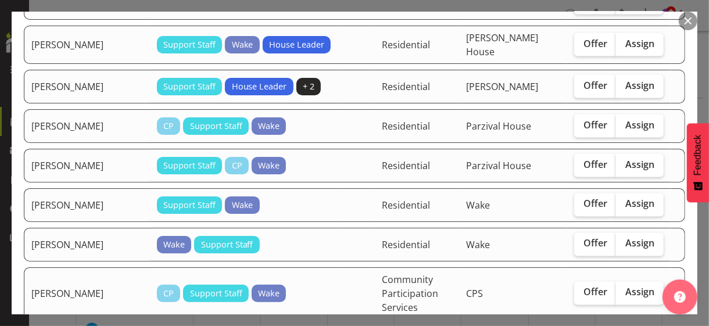
scroll to position [988, 0]
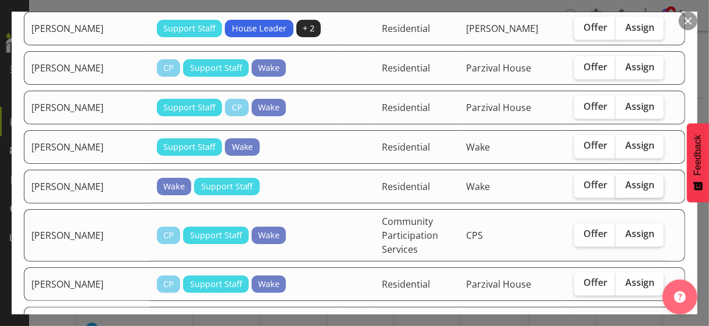
click at [625, 180] on span "Assign" at bounding box center [639, 186] width 29 height 12
click at [624, 182] on input "Assign" at bounding box center [620, 186] width 8 height 8
checkbox input "true"
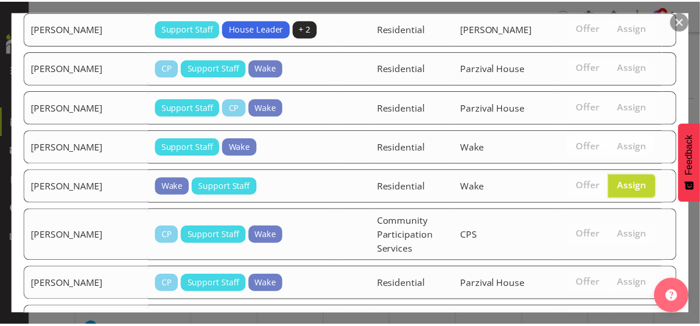
scroll to position [1157, 0]
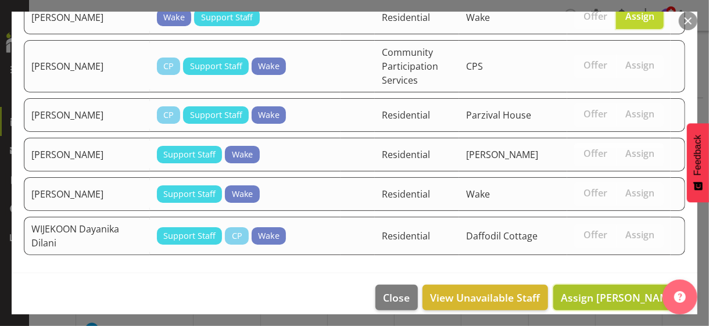
click at [622, 291] on span "Assign [PERSON_NAME]" at bounding box center [619, 298] width 117 height 14
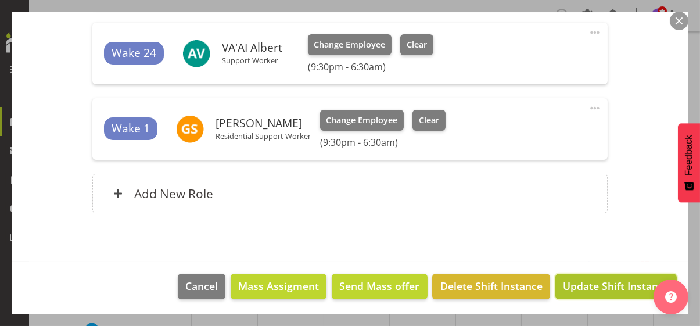
click at [600, 292] on span "Update Shift Instance" at bounding box center [616, 285] width 106 height 15
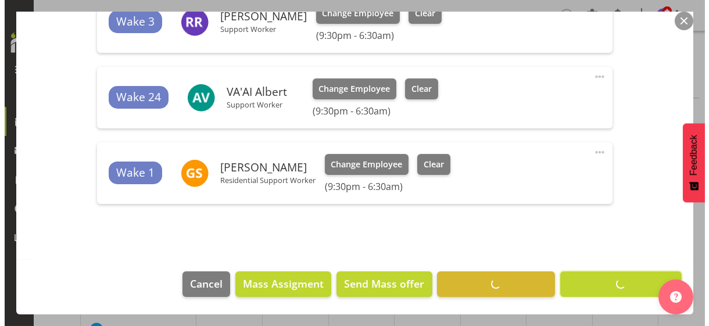
scroll to position [536, 0]
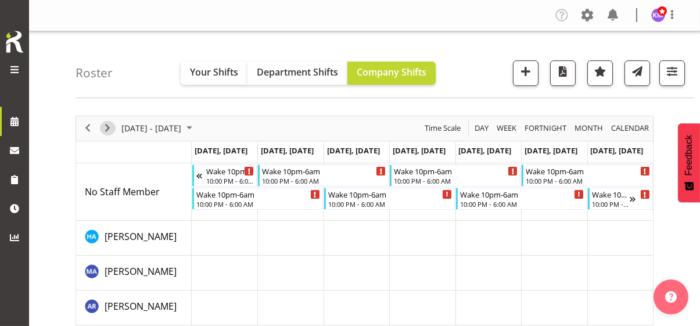
click at [106, 129] on span "Next" at bounding box center [108, 128] width 14 height 15
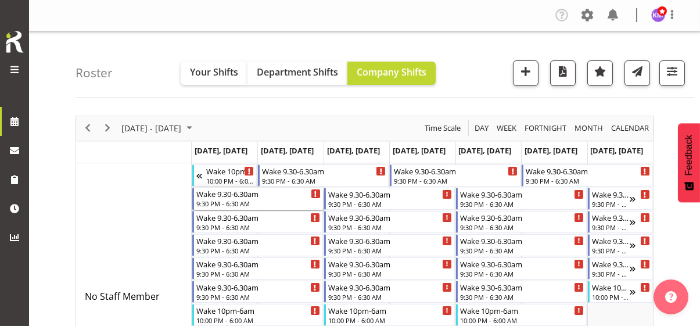
click at [217, 199] on div "9:30 PM - 6:30 AM" at bounding box center [258, 203] width 124 height 9
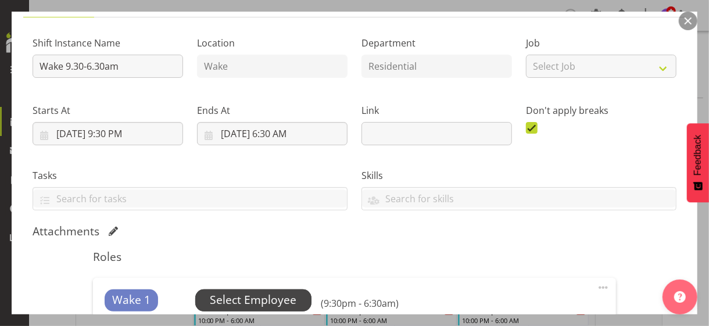
scroll to position [232, 0]
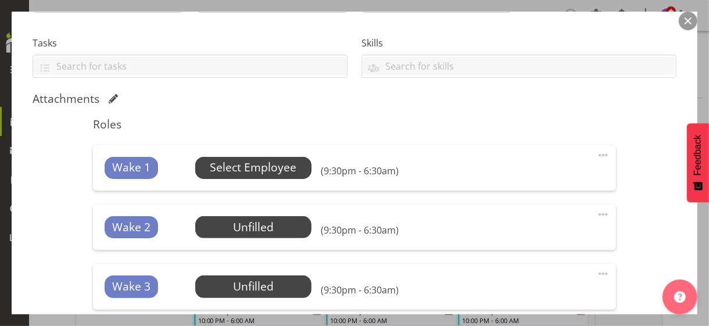
click at [253, 167] on span "Select Employee" at bounding box center [253, 167] width 87 height 17
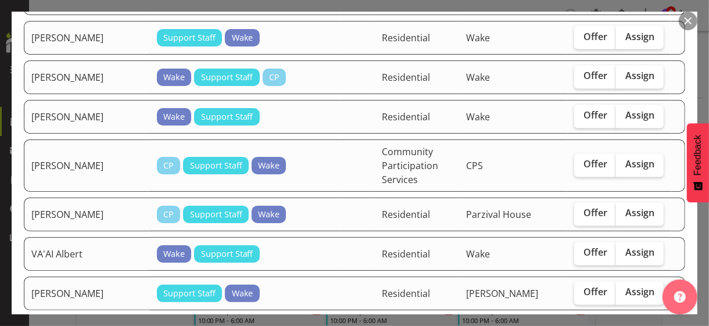
scroll to position [1092, 0]
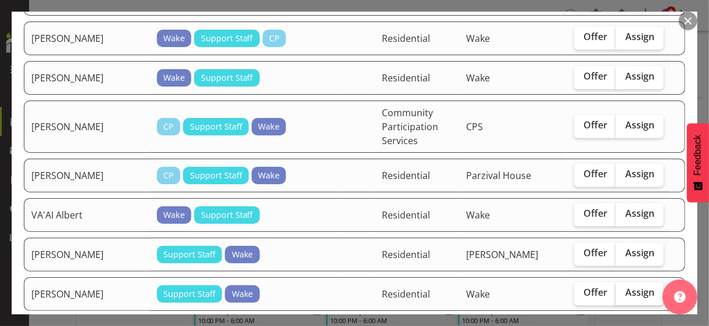
click at [625, 287] on span "Assign" at bounding box center [639, 293] width 29 height 12
click at [624, 289] on input "Assign" at bounding box center [620, 293] width 8 height 8
checkbox input "true"
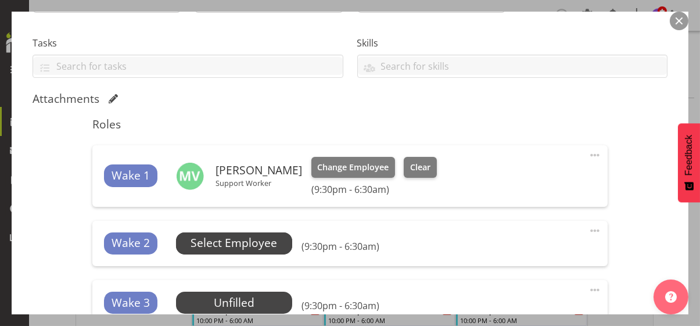
click at [260, 246] on span "Select Employee" at bounding box center [234, 243] width 87 height 17
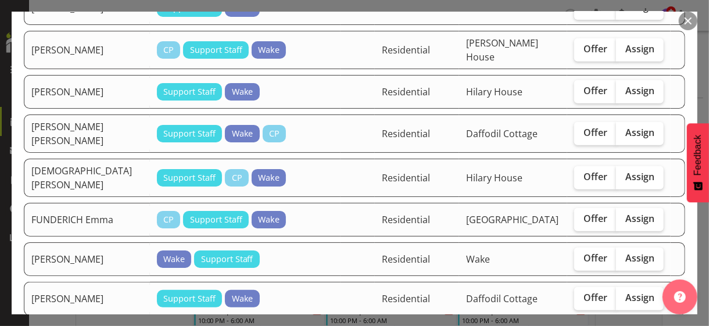
scroll to position [291, 0]
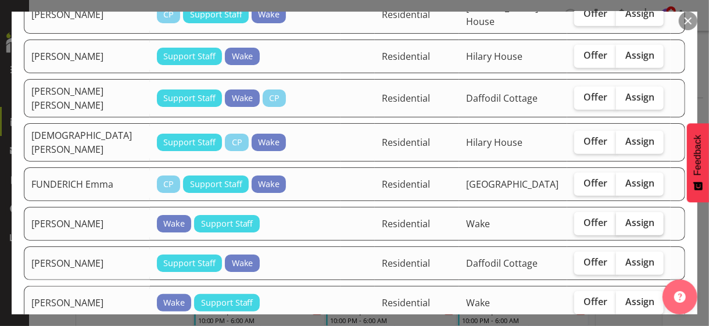
click at [631, 217] on span "Assign" at bounding box center [639, 223] width 29 height 12
click at [624, 219] on input "Assign" at bounding box center [620, 223] width 8 height 8
checkbox input "true"
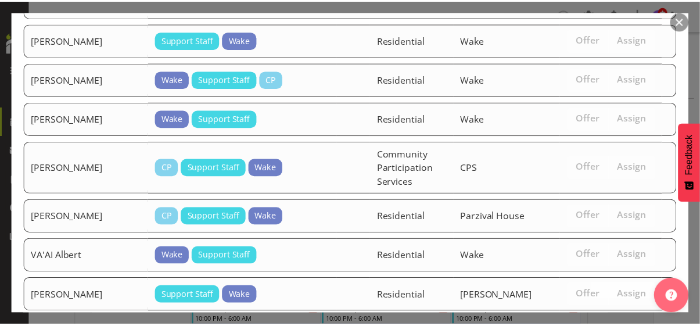
scroll to position [1053, 0]
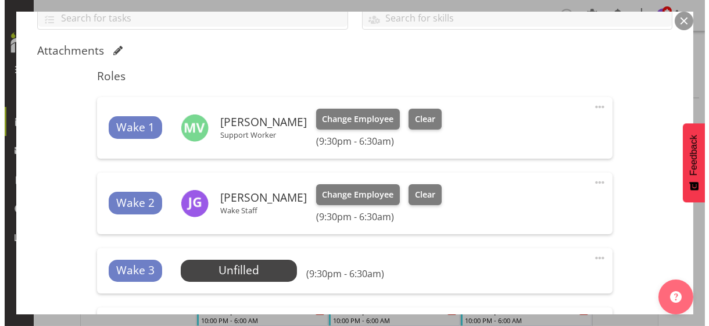
scroll to position [349, 0]
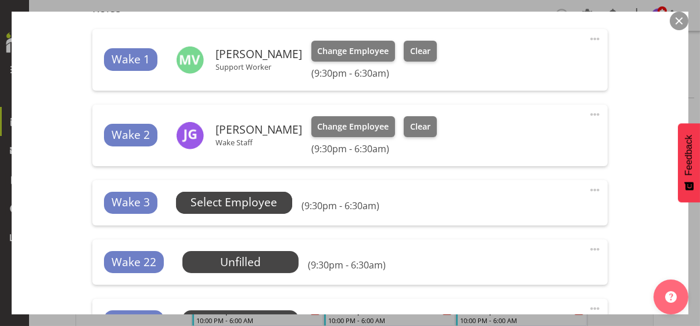
click at [244, 203] on span "Select Employee" at bounding box center [234, 202] width 87 height 17
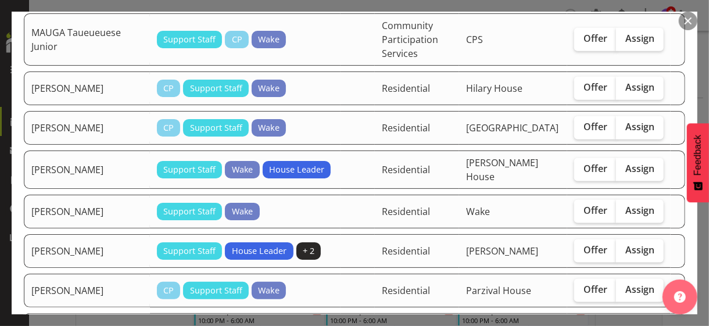
scroll to position [697, 0]
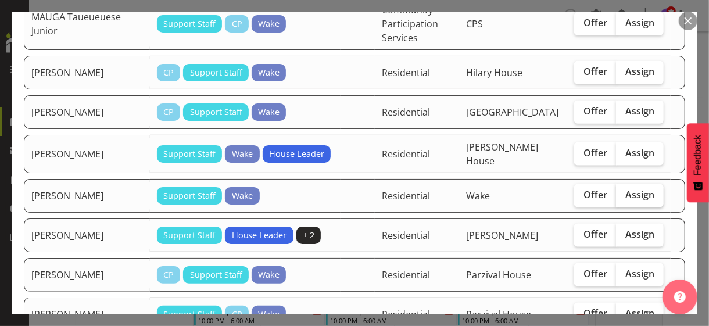
click at [625, 189] on span "Assign" at bounding box center [639, 195] width 29 height 12
click at [622, 191] on input "Assign" at bounding box center [620, 195] width 8 height 8
checkbox input "true"
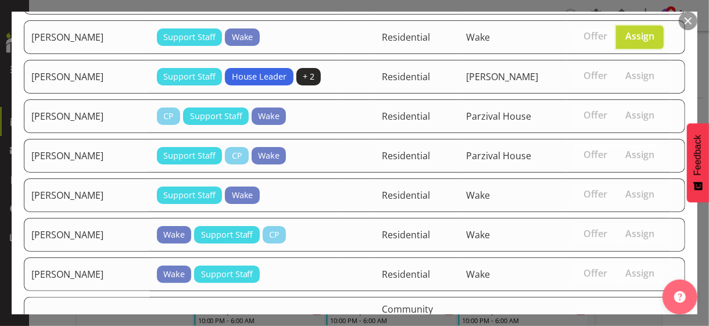
scroll to position [1014, 0]
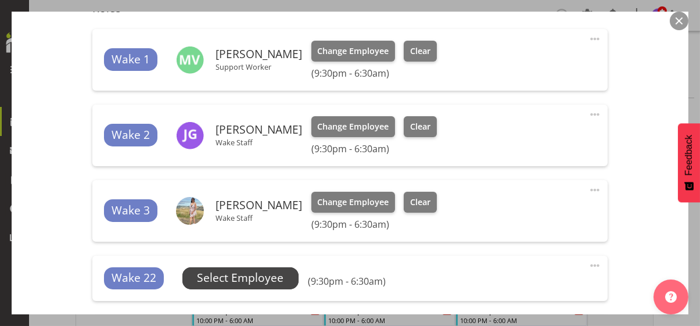
click at [266, 274] on span "Select Employee" at bounding box center [240, 278] width 87 height 17
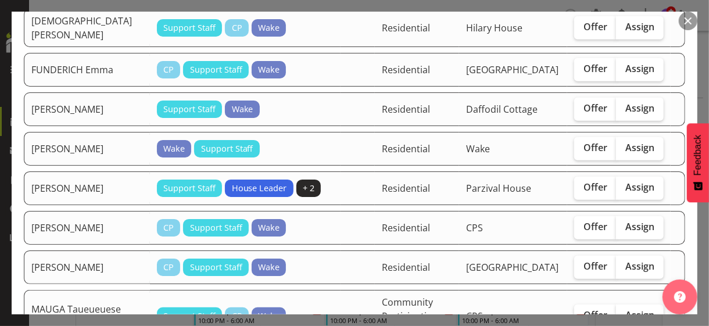
scroll to position [407, 0]
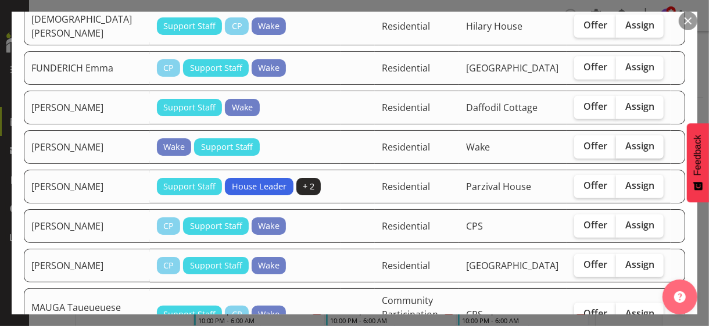
click at [625, 140] on span "Assign" at bounding box center [639, 146] width 29 height 12
click at [624, 142] on input "Assign" at bounding box center [620, 146] width 8 height 8
checkbox input "true"
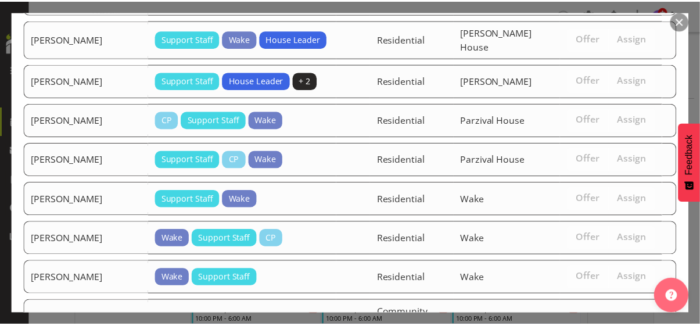
scroll to position [975, 0]
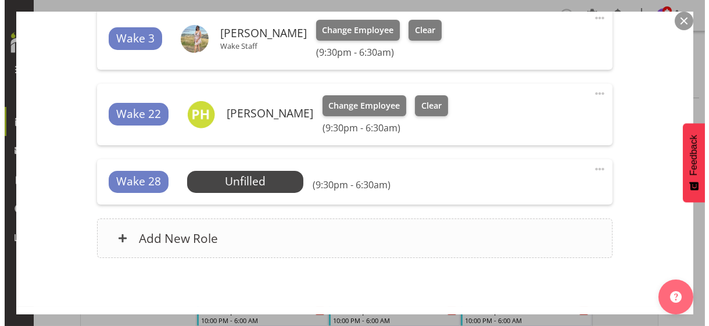
scroll to position [523, 0]
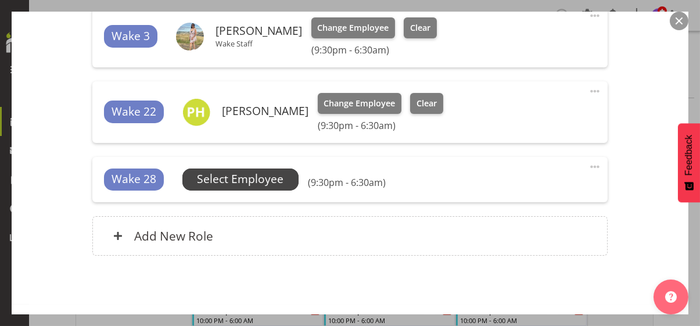
click at [251, 180] on span "Select Employee" at bounding box center [240, 179] width 87 height 17
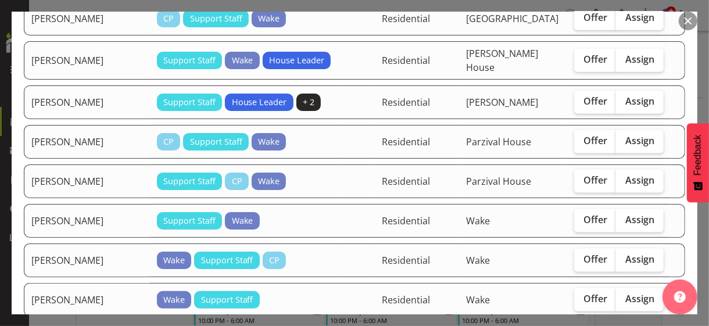
scroll to position [756, 0]
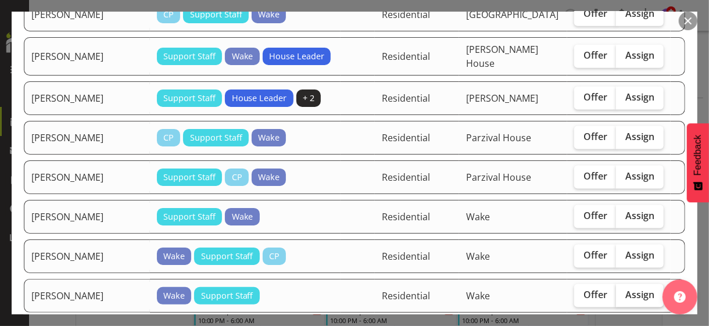
click at [625, 289] on span "Assign" at bounding box center [639, 295] width 29 height 12
click at [624, 291] on input "Assign" at bounding box center [620, 295] width 8 height 8
checkbox input "true"
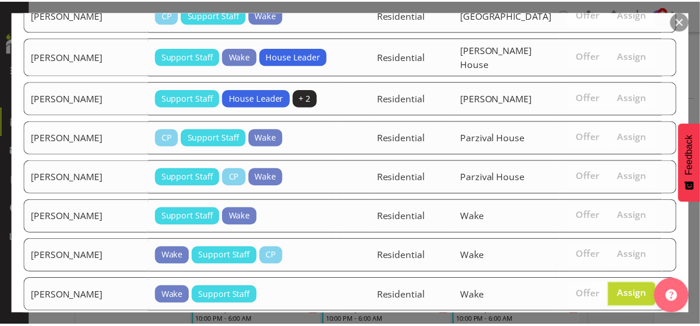
scroll to position [937, 0]
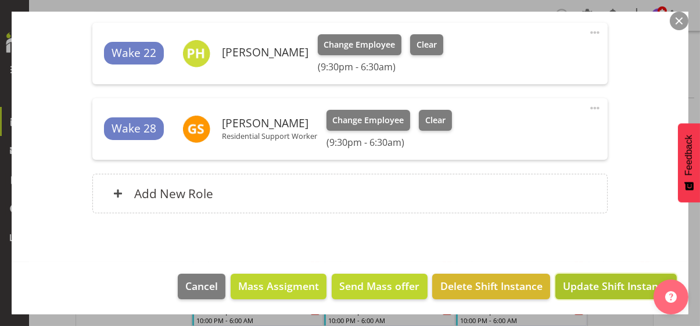
click at [593, 284] on span "Update Shift Instance" at bounding box center [616, 285] width 106 height 15
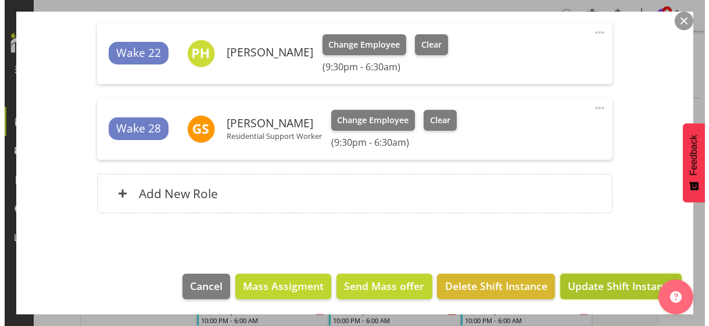
scroll to position [536, 0]
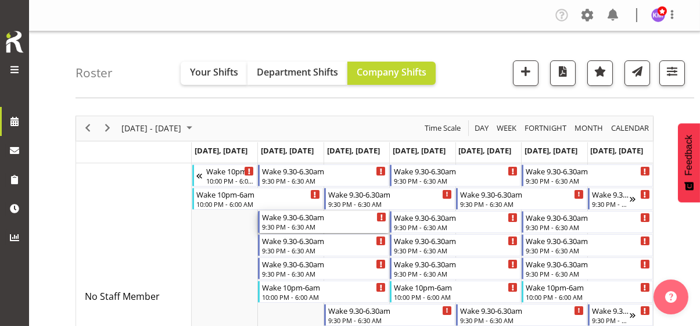
click at [281, 223] on div "9:30 PM - 6:30 AM" at bounding box center [324, 226] width 124 height 9
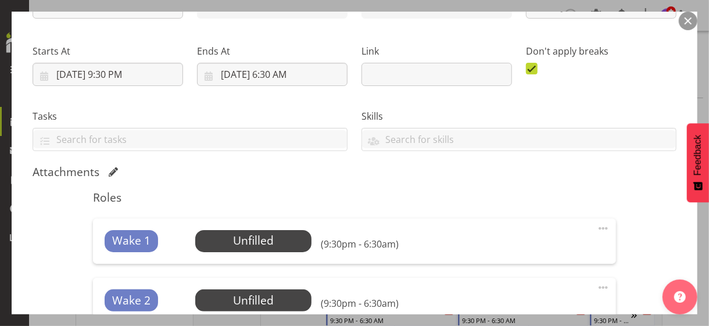
scroll to position [291, 0]
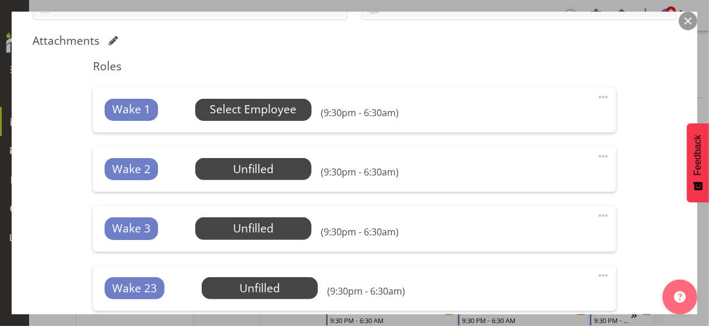
click at [248, 109] on span "Select Employee" at bounding box center [253, 109] width 87 height 17
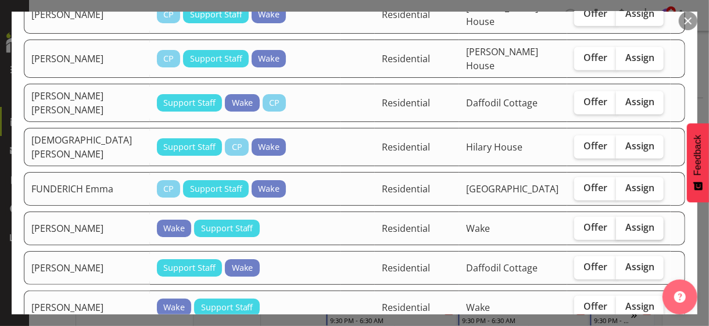
click at [625, 221] on span "Assign" at bounding box center [639, 227] width 29 height 12
click at [621, 224] on input "Assign" at bounding box center [620, 228] width 8 height 8
checkbox input "true"
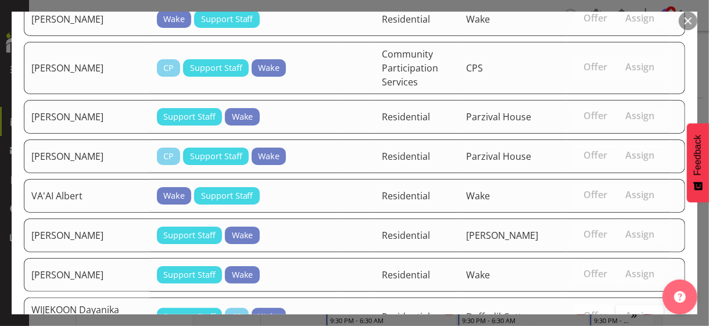
scroll to position [1390, 0]
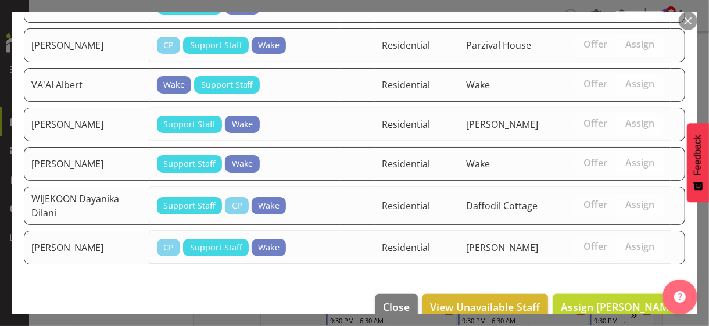
drag, startPoint x: 609, startPoint y: 285, endPoint x: 565, endPoint y: 284, distance: 44.2
click at [609, 300] on span "Assign [PERSON_NAME]" at bounding box center [619, 307] width 117 height 14
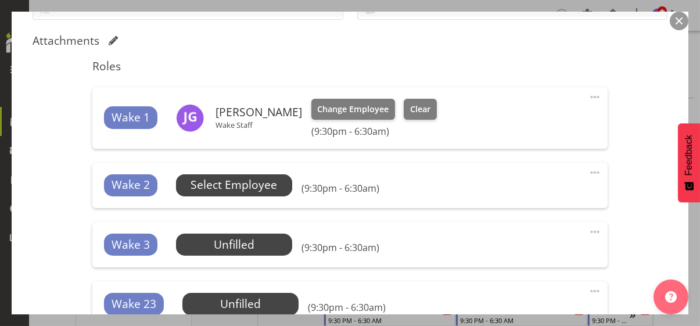
click at [267, 186] on span "Select Employee" at bounding box center [234, 185] width 87 height 17
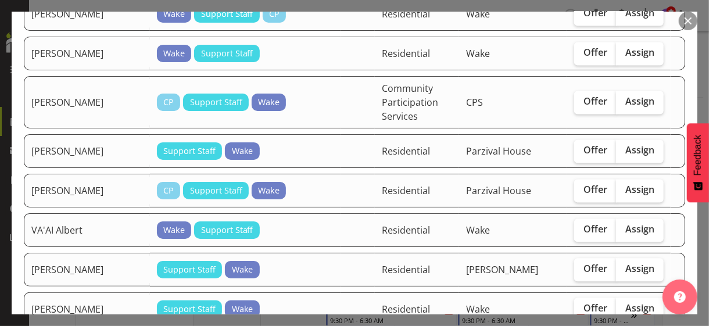
scroll to position [1221, 0]
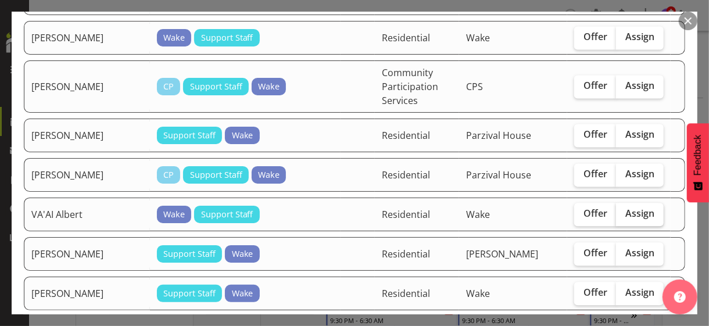
click at [625, 207] on span "Assign" at bounding box center [639, 213] width 29 height 12
click at [621, 210] on input "Assign" at bounding box center [620, 214] width 8 height 8
checkbox input "true"
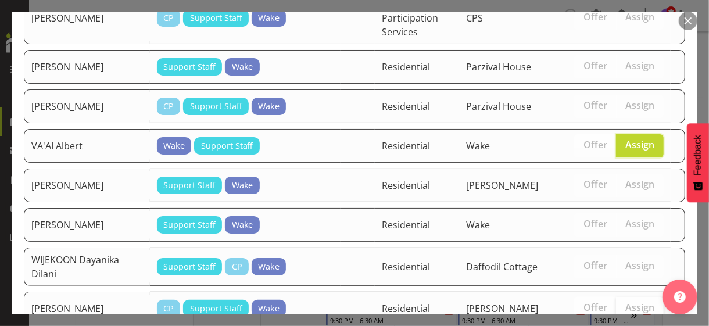
scroll to position [1351, 0]
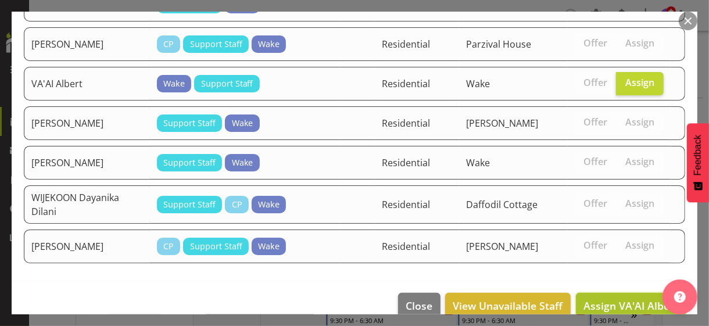
click at [609, 299] on span "Assign VA'AI Albert" at bounding box center [631, 306] width 95 height 14
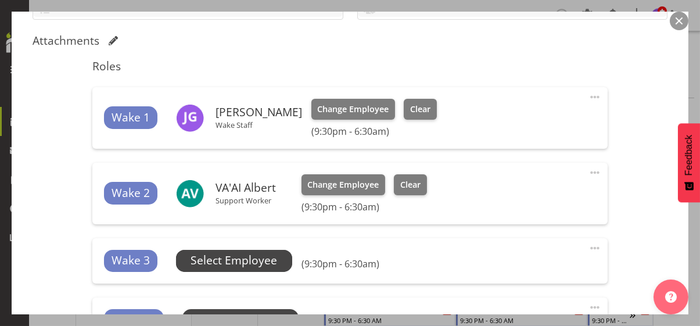
click at [263, 263] on span "Select Employee" at bounding box center [234, 260] width 87 height 17
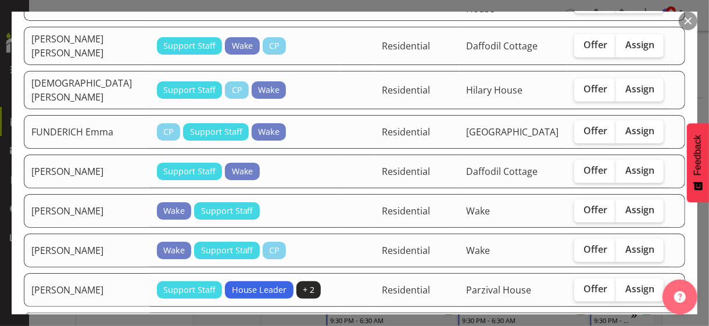
scroll to position [349, 0]
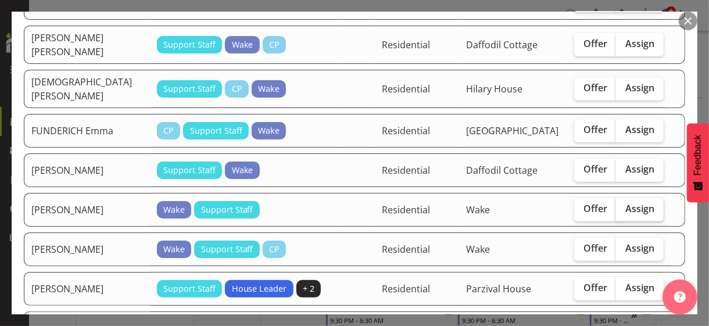
click at [625, 203] on span "Assign" at bounding box center [639, 209] width 29 height 12
click at [623, 205] on input "Assign" at bounding box center [620, 209] width 8 height 8
checkbox input "true"
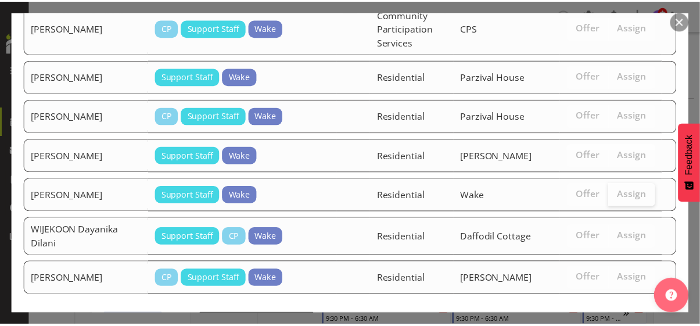
scroll to position [1312, 0]
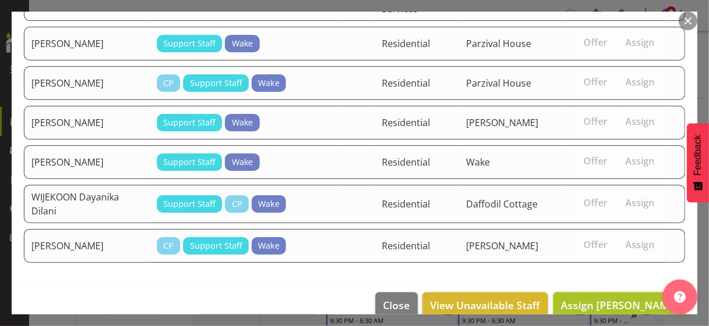
click at [605, 298] on span "Assign [PERSON_NAME]" at bounding box center [619, 305] width 117 height 14
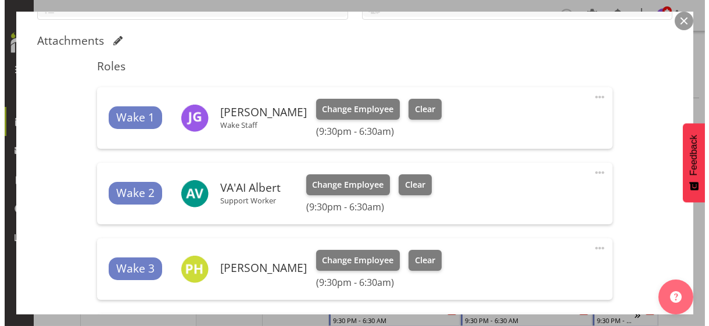
scroll to position [465, 0]
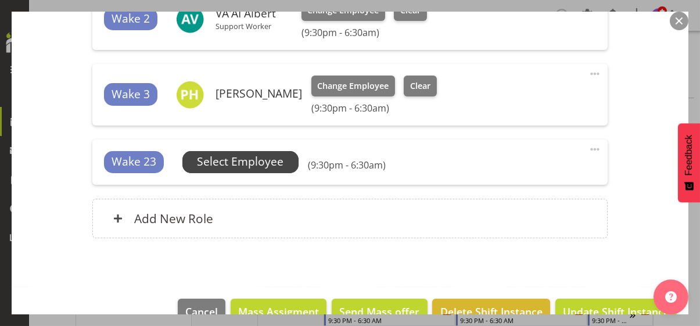
click at [245, 166] on span "Select Employee" at bounding box center [240, 161] width 87 height 17
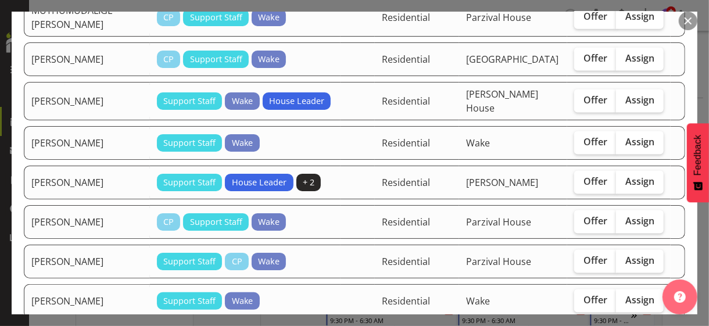
scroll to position [814, 0]
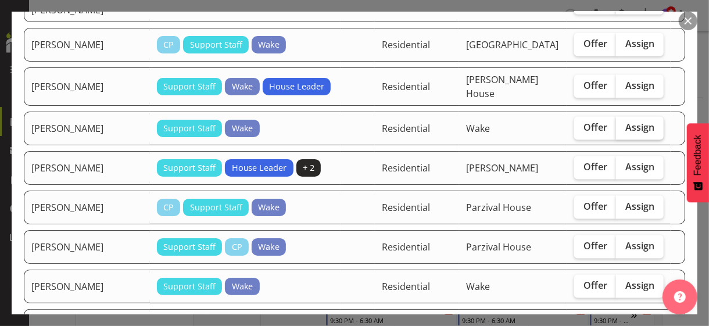
click at [626, 121] on span "Assign" at bounding box center [639, 127] width 29 height 12
click at [624, 124] on input "Assign" at bounding box center [620, 128] width 8 height 8
checkbox input "true"
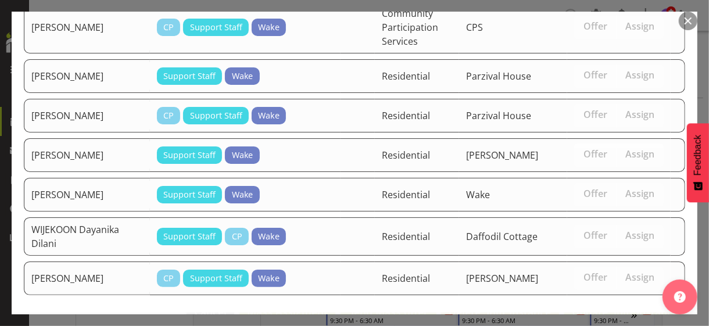
scroll to position [1273, 0]
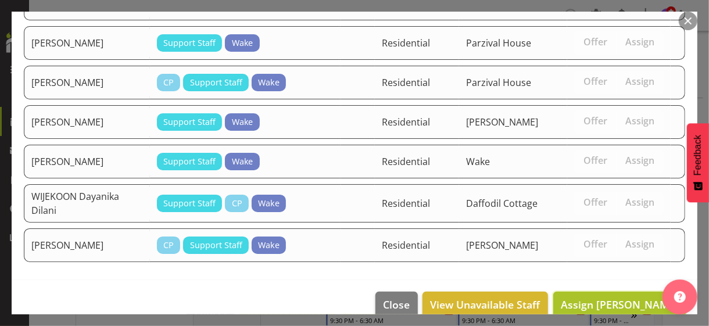
click at [612, 298] on span "Assign [PERSON_NAME]" at bounding box center [619, 305] width 117 height 14
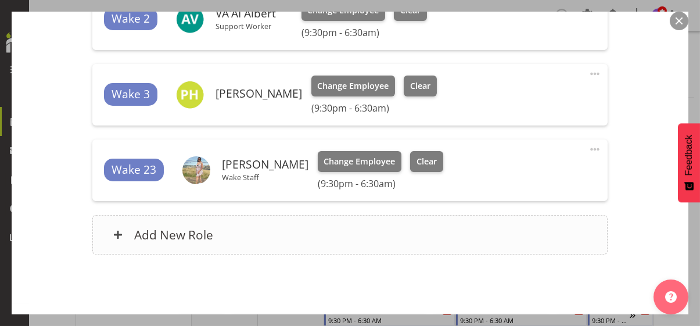
click at [290, 231] on div "Add New Role" at bounding box center [350, 235] width 516 height 40
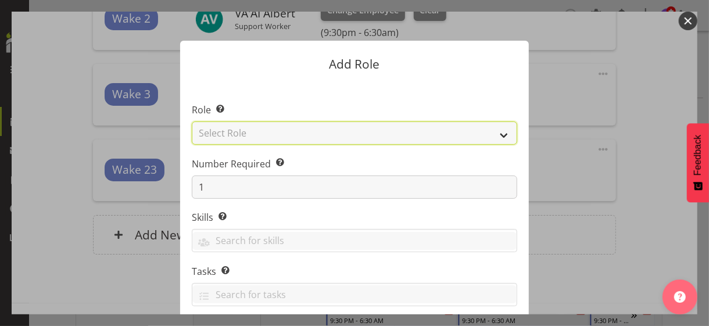
click at [247, 133] on select "Select Role CP House Leader Support Staff Wake" at bounding box center [354, 132] width 325 height 23
click at [192, 121] on select "Select Role CP House Leader Support Staff Wake" at bounding box center [354, 132] width 325 height 23
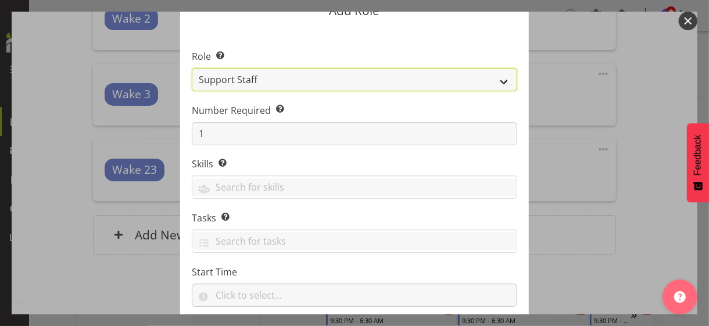
scroll to position [0, 0]
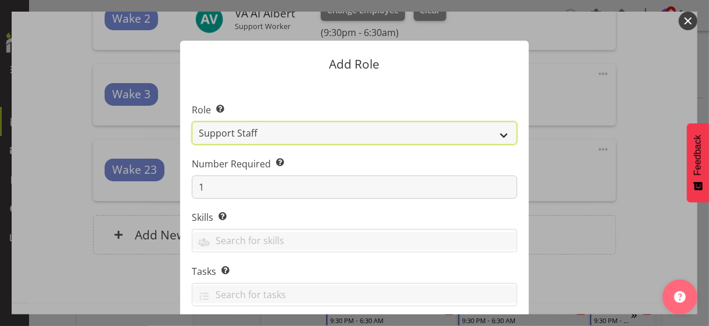
click at [265, 137] on select "CP House Leader Support Staff Wake" at bounding box center [354, 132] width 325 height 23
click at [263, 140] on select "CP House Leader Support Staff Wake" at bounding box center [354, 132] width 325 height 23
select select "1094"
click at [192, 121] on select "CP House Leader Support Staff Wake" at bounding box center [354, 132] width 325 height 23
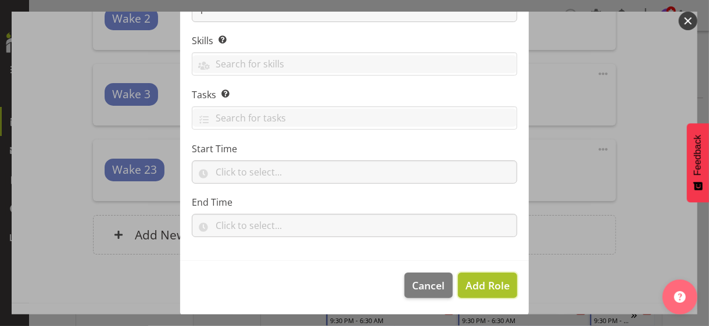
click at [470, 281] on span "Add Role" at bounding box center [488, 285] width 44 height 14
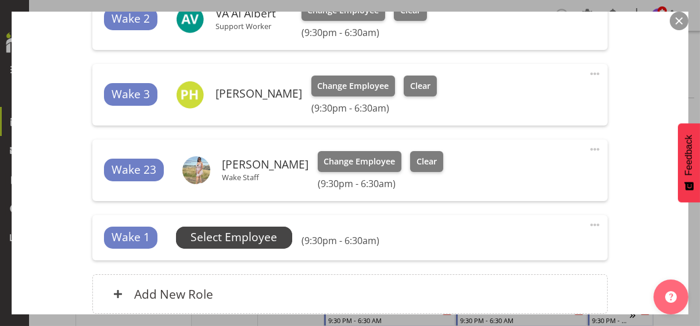
click at [255, 238] on span "Select Employee" at bounding box center [234, 237] width 87 height 17
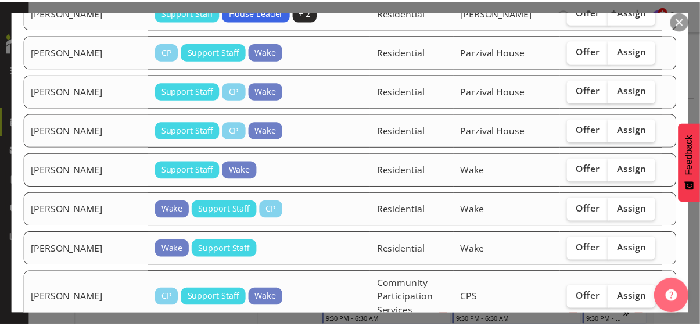
scroll to position [1235, 0]
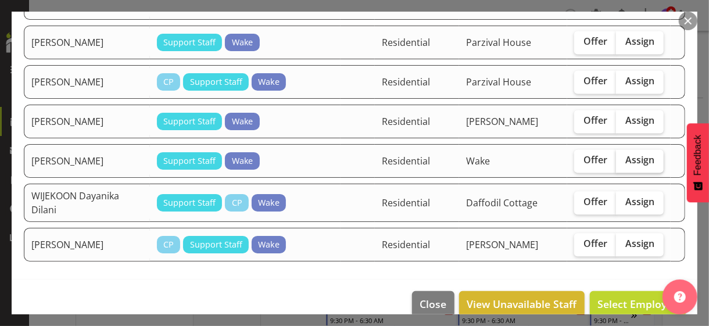
click at [627, 154] on span "Assign" at bounding box center [639, 160] width 29 height 12
click at [624, 156] on input "Assign" at bounding box center [620, 160] width 8 height 8
checkbox input "true"
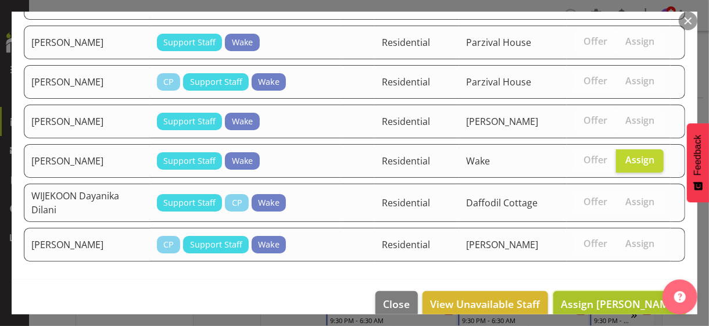
click at [596, 297] on span "Assign [PERSON_NAME]" at bounding box center [619, 304] width 117 height 14
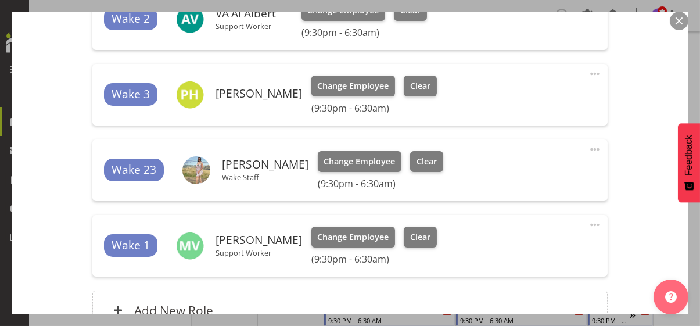
click at [623, 204] on div "Shift Instance Name Wake 9.30-6.30am Location Wake Department Residential Job S…" at bounding box center [350, 3] width 635 height 682
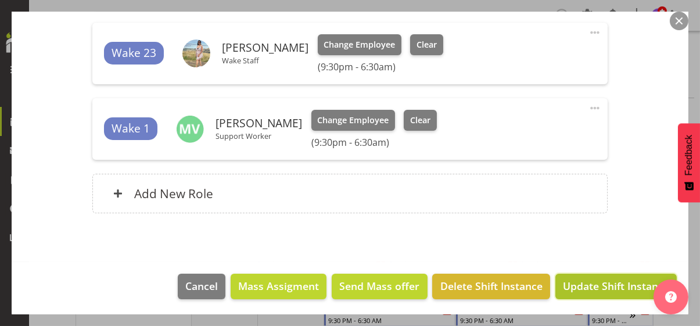
click at [583, 286] on span "Update Shift Instance" at bounding box center [616, 285] width 106 height 15
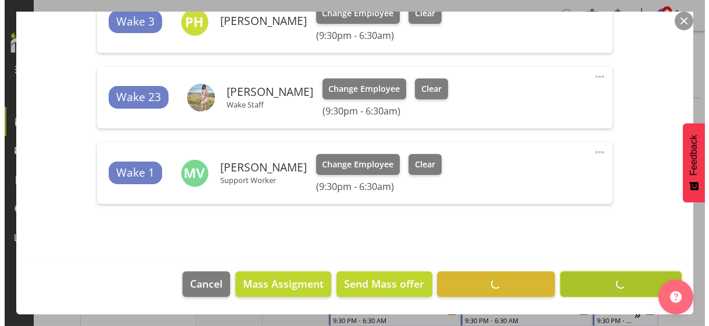
scroll to position [536, 0]
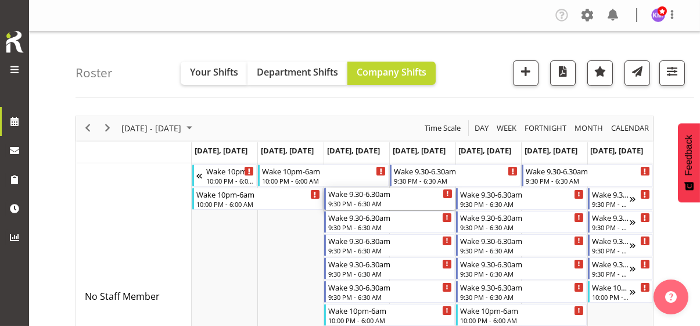
click at [353, 201] on div "9:30 PM - 6:30 AM" at bounding box center [390, 203] width 124 height 9
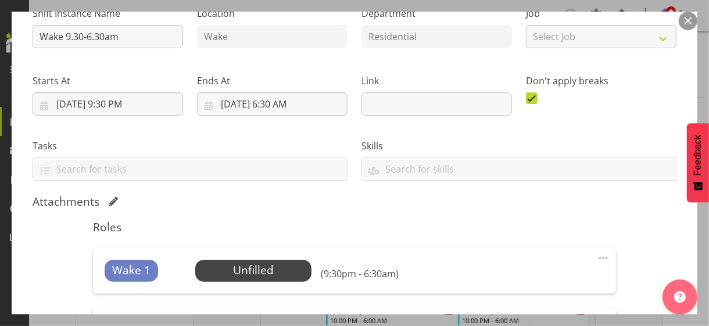
scroll to position [232, 0]
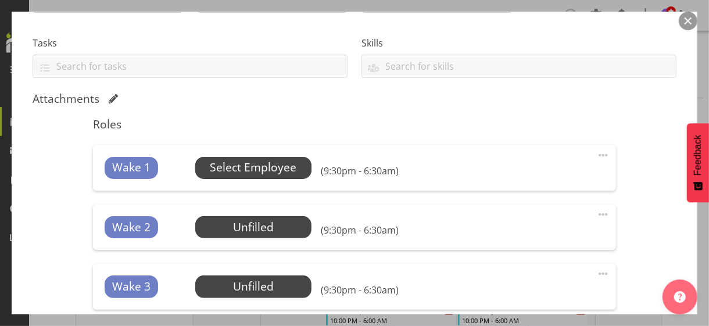
click at [258, 167] on span "Select Employee" at bounding box center [253, 167] width 87 height 17
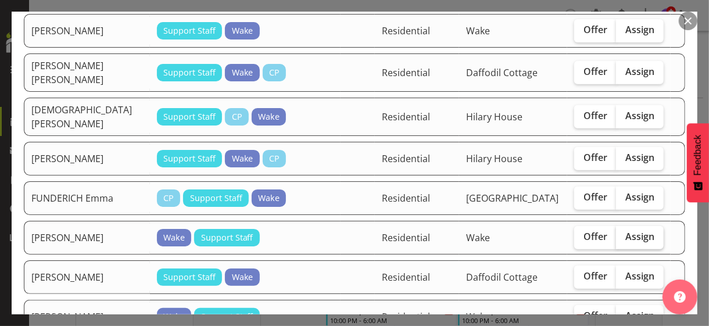
click at [636, 235] on span "Assign" at bounding box center [639, 237] width 29 height 12
click at [624, 235] on input "Assign" at bounding box center [620, 237] width 8 height 8
checkbox input "true"
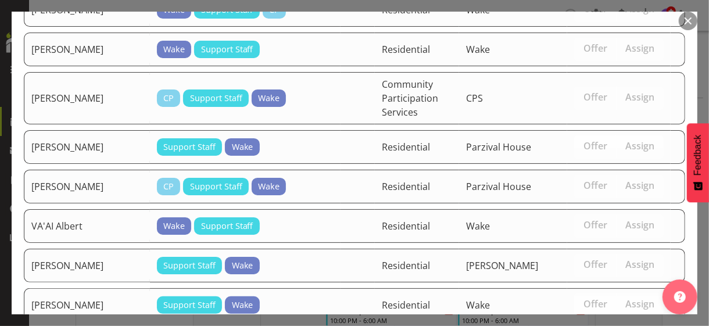
scroll to position [1399, 0]
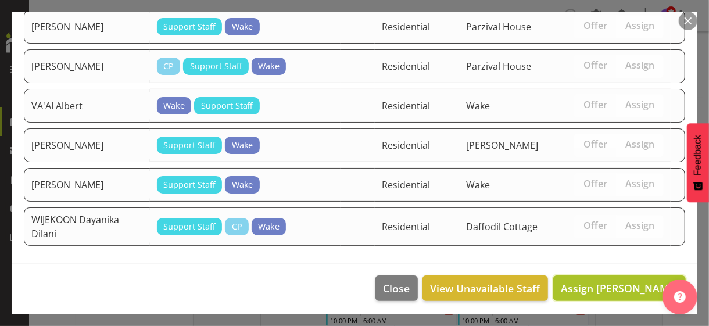
click at [611, 283] on span "Assign [PERSON_NAME]" at bounding box center [619, 288] width 117 height 14
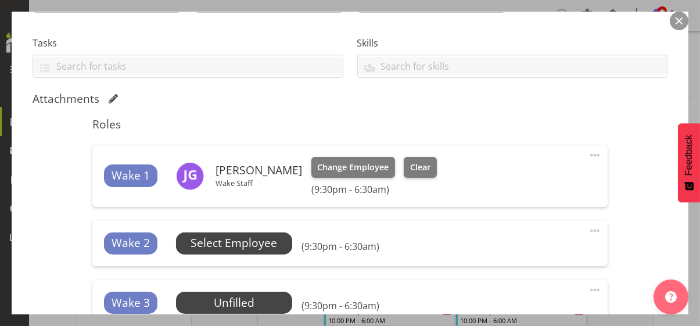
click at [277, 244] on span "Select Employee" at bounding box center [234, 243] width 87 height 17
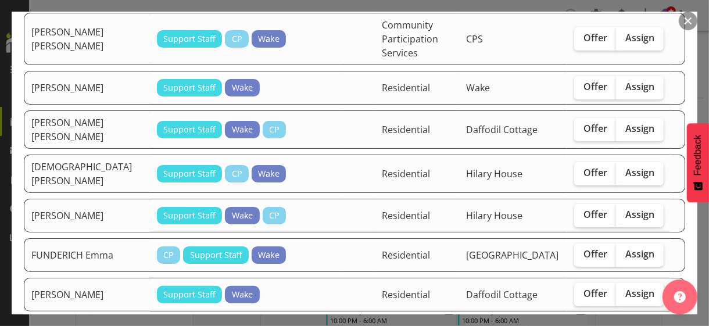
scroll to position [291, 0]
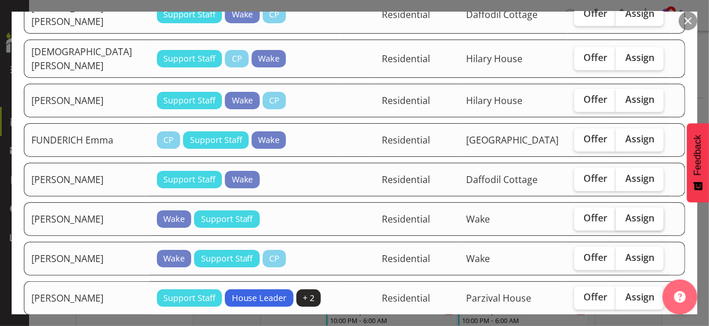
click at [629, 224] on label "Assign" at bounding box center [640, 218] width 48 height 23
click at [624, 222] on input "Assign" at bounding box center [620, 218] width 8 height 8
checkbox input "true"
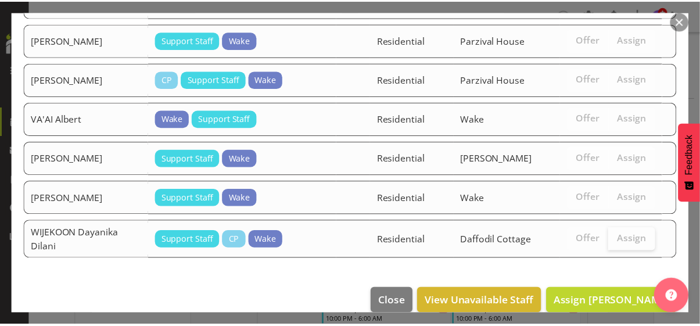
scroll to position [1360, 0]
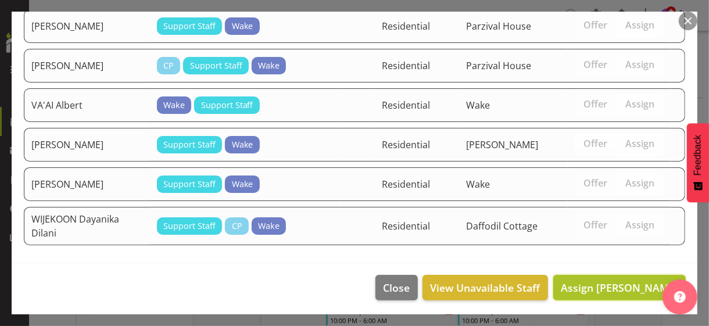
click at [610, 283] on span "Assign [PERSON_NAME]" at bounding box center [619, 288] width 117 height 14
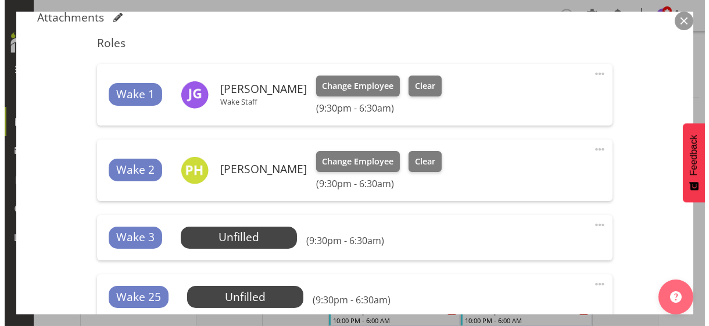
scroll to position [407, 0]
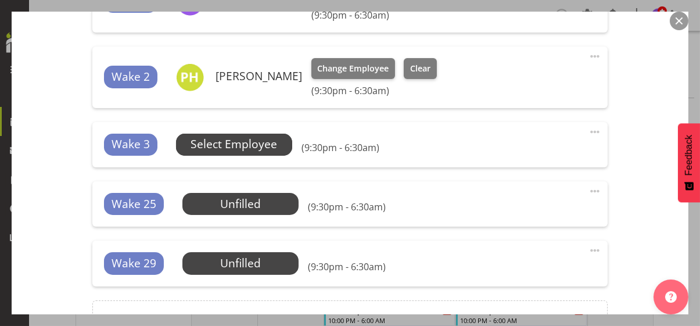
click at [253, 145] on span "Select Employee" at bounding box center [234, 144] width 87 height 17
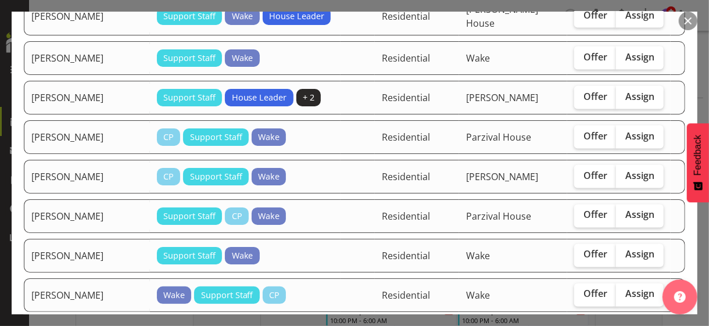
scroll to position [930, 0]
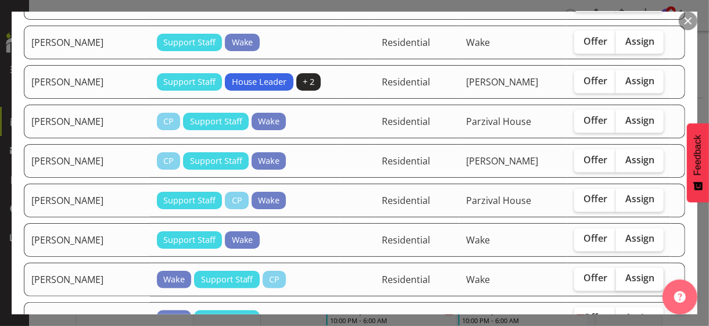
click at [628, 284] on span "Assign" at bounding box center [639, 279] width 29 height 12
click at [624, 282] on input "Assign" at bounding box center [620, 279] width 8 height 8
checkbox input "true"
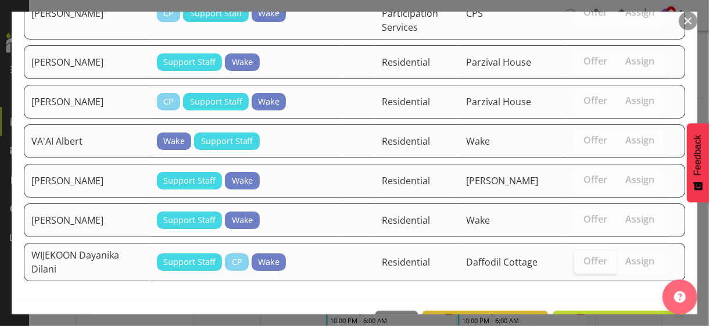
scroll to position [1322, 0]
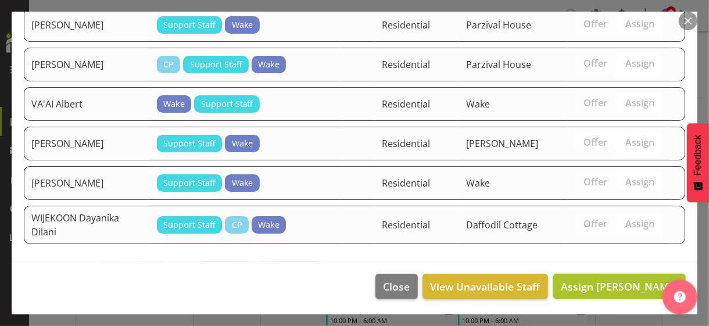
click at [595, 286] on span "Assign [PERSON_NAME]" at bounding box center [619, 287] width 117 height 14
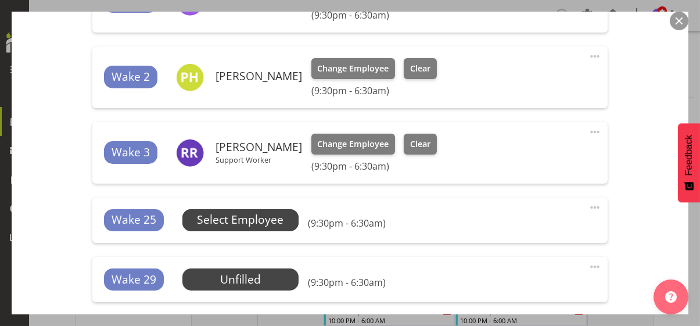
click at [265, 221] on span "Select Employee" at bounding box center [240, 220] width 87 height 17
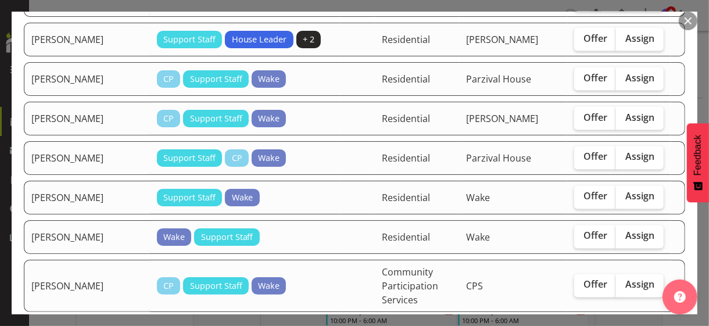
scroll to position [988, 0]
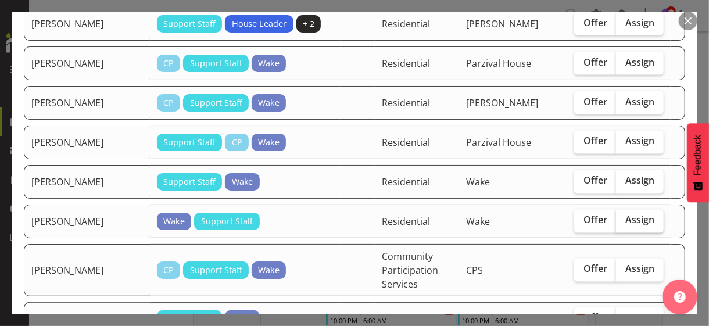
click at [625, 226] on span "Assign" at bounding box center [639, 220] width 29 height 12
click at [624, 224] on input "Assign" at bounding box center [620, 221] width 8 height 8
checkbox input "true"
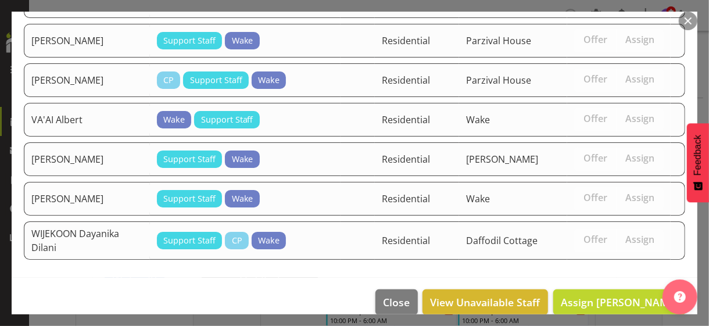
scroll to position [1283, 0]
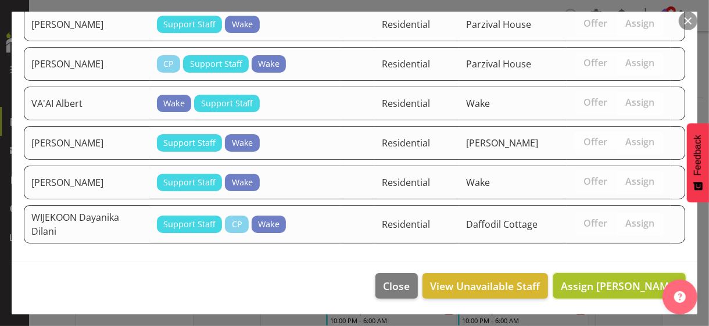
drag, startPoint x: 607, startPoint y: 288, endPoint x: 431, endPoint y: 271, distance: 176.9
click at [607, 288] on span "Assign [PERSON_NAME]" at bounding box center [619, 286] width 117 height 14
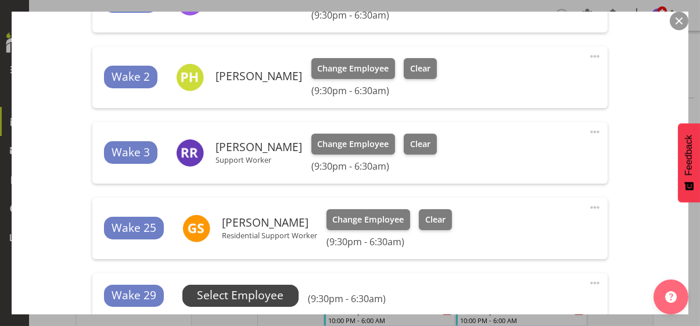
click at [267, 292] on span "Select Employee" at bounding box center [240, 295] width 87 height 17
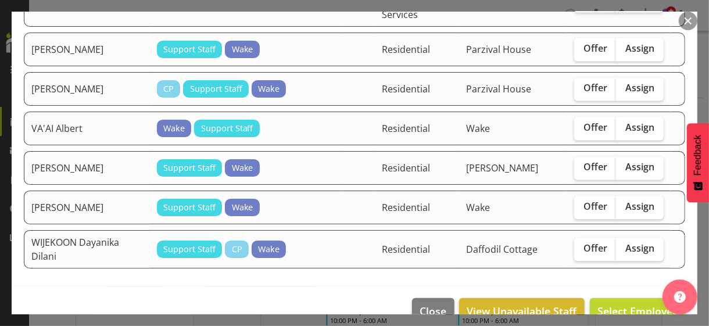
scroll to position [1221, 0]
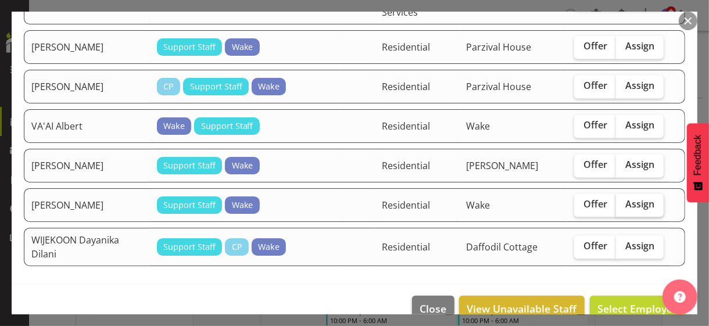
click at [627, 205] on span "Assign" at bounding box center [639, 204] width 29 height 12
click at [624, 205] on input "Assign" at bounding box center [620, 205] width 8 height 8
checkbox input "true"
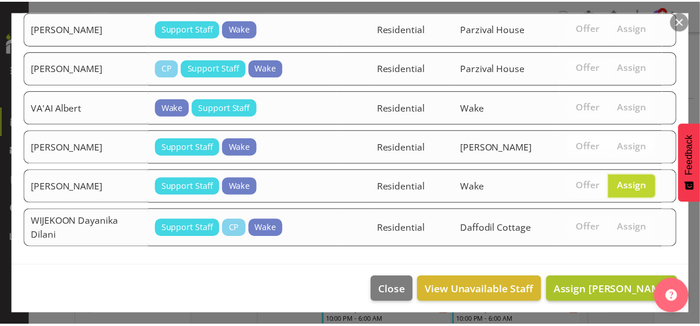
scroll to position [1244, 0]
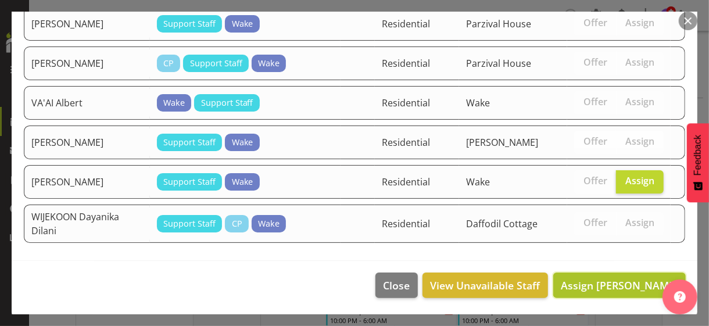
click at [610, 285] on span "Assign [PERSON_NAME]" at bounding box center [619, 285] width 117 height 14
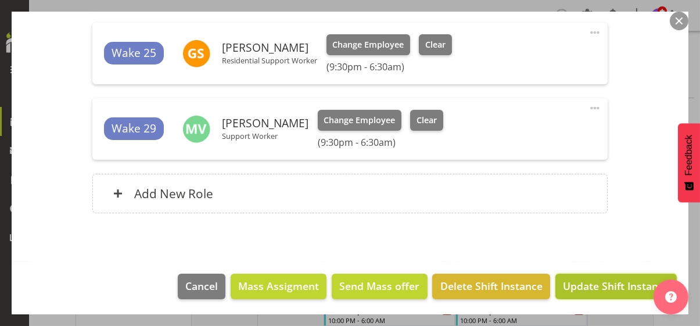
click at [611, 283] on span "Update Shift Instance" at bounding box center [616, 285] width 106 height 15
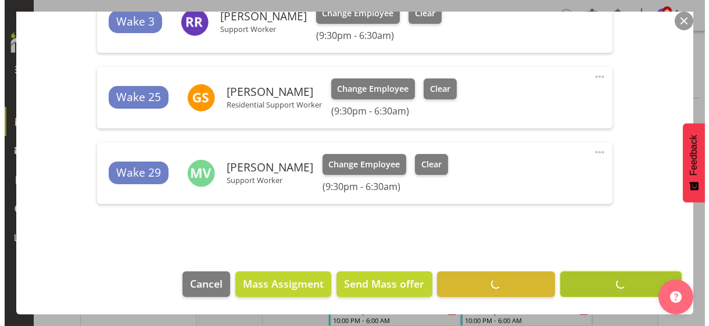
scroll to position [536, 0]
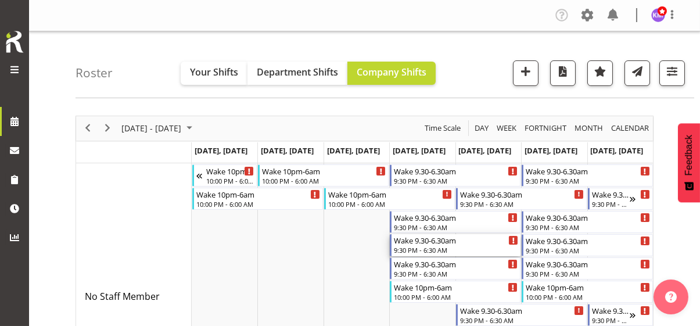
click at [417, 246] on div "9:30 PM - 6:30 AM" at bounding box center [456, 249] width 124 height 9
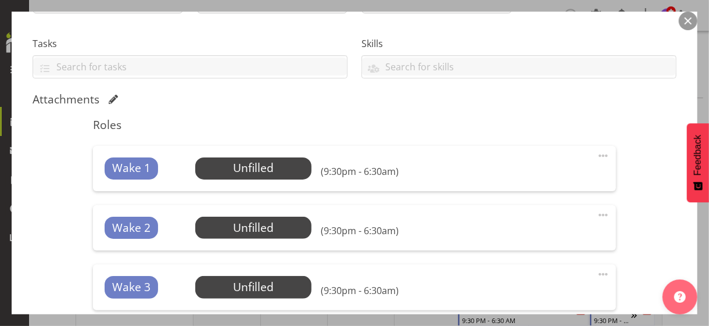
scroll to position [232, 0]
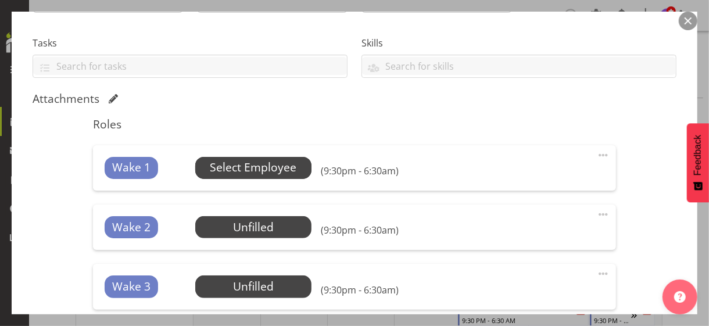
click at [253, 166] on span "Select Employee" at bounding box center [253, 167] width 87 height 17
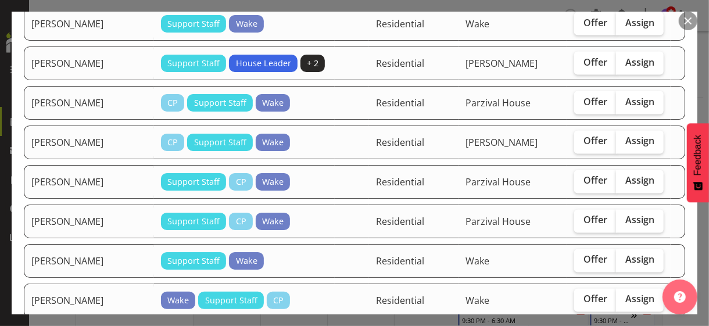
scroll to position [1290, 0]
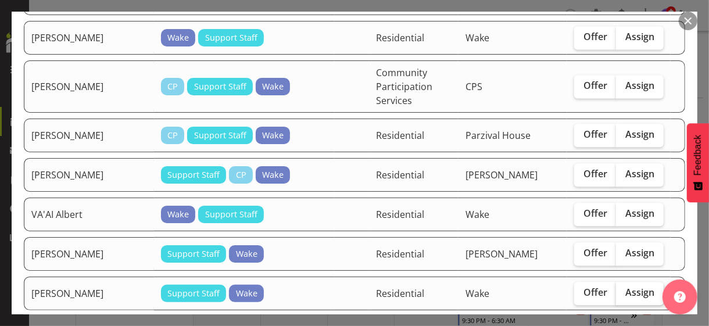
drag, startPoint x: 640, startPoint y: 228, endPoint x: 619, endPoint y: 266, distance: 43.2
click at [639, 287] on span "Assign" at bounding box center [639, 293] width 29 height 12
click at [624, 289] on input "Assign" at bounding box center [620, 293] width 8 height 8
checkbox input "true"
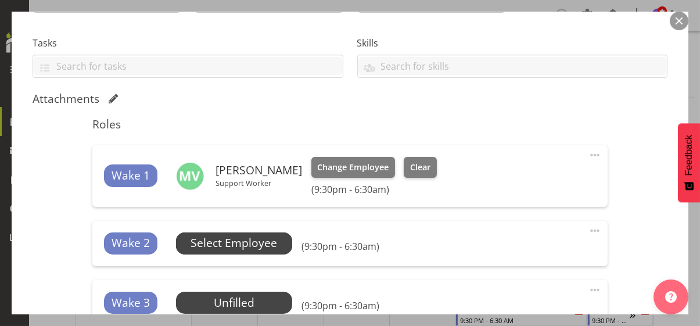
click at [258, 241] on span "Select Employee" at bounding box center [234, 243] width 87 height 17
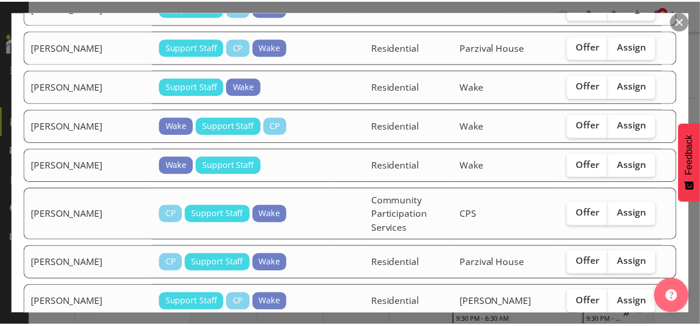
scroll to position [1252, 0]
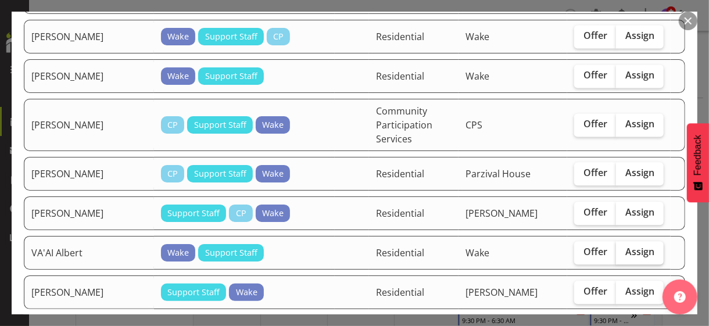
click at [631, 246] on span "Assign" at bounding box center [639, 252] width 29 height 12
click at [624, 248] on input "Assign" at bounding box center [620, 252] width 8 height 8
checkbox input "true"
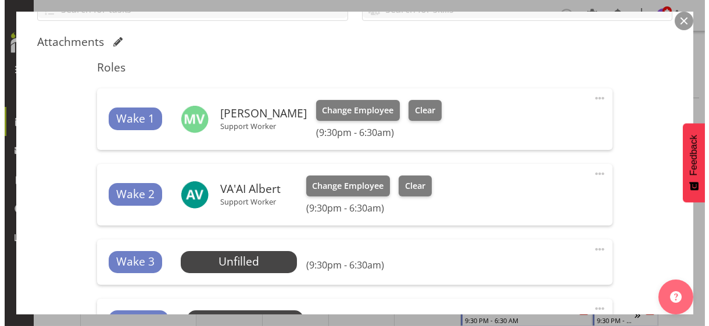
scroll to position [349, 0]
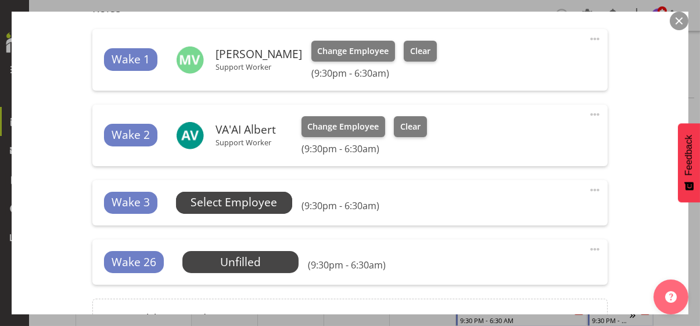
click at [253, 203] on span "Select Employee" at bounding box center [234, 202] width 87 height 17
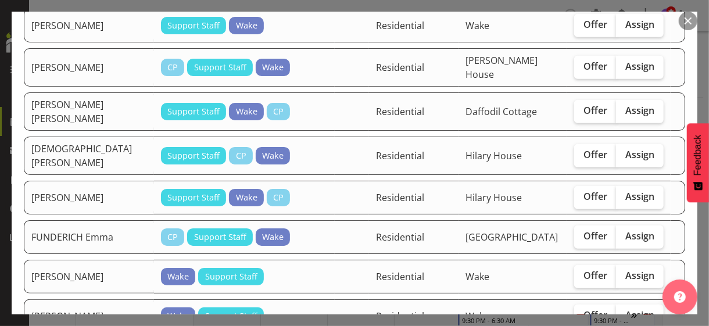
scroll to position [291, 0]
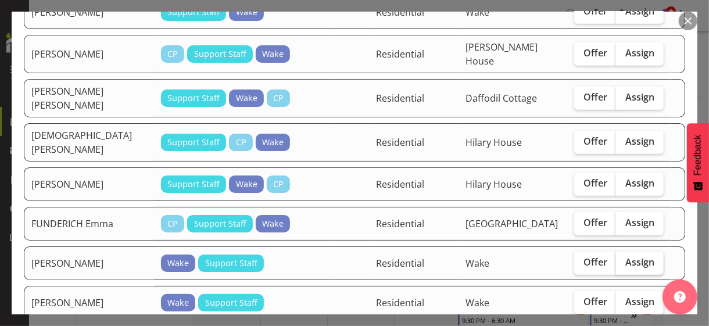
click at [625, 256] on span "Assign" at bounding box center [639, 262] width 29 height 12
click at [621, 259] on input "Assign" at bounding box center [620, 263] width 8 height 8
checkbox input "true"
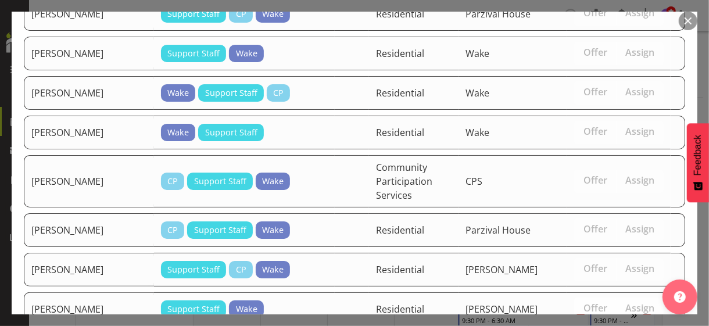
scroll to position [1213, 0]
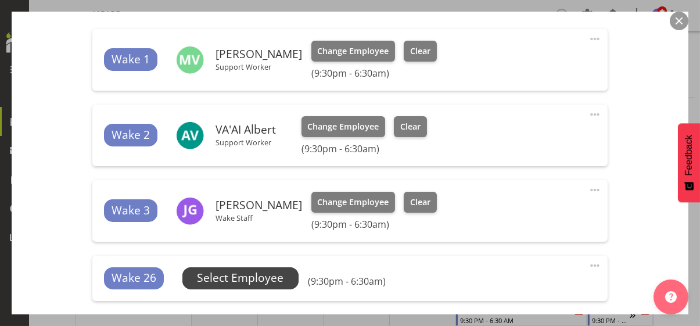
click at [260, 278] on span "Select Employee" at bounding box center [240, 278] width 87 height 17
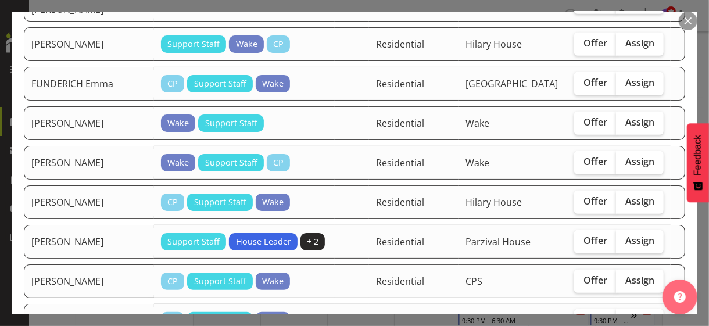
scroll to position [407, 0]
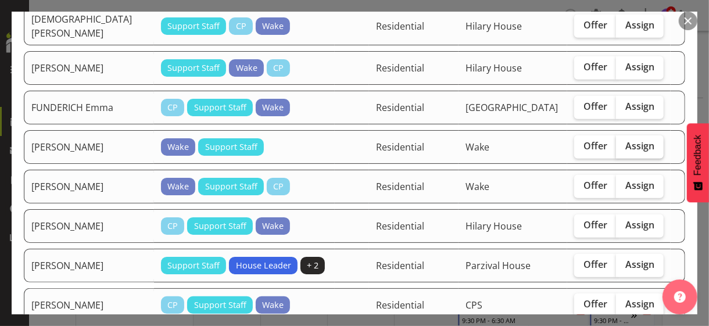
drag, startPoint x: 629, startPoint y: 112, endPoint x: 625, endPoint y: 117, distance: 6.6
click at [627, 135] on label "Assign" at bounding box center [640, 146] width 48 height 23
click at [624, 142] on input "Assign" at bounding box center [620, 146] width 8 height 8
checkbox input "true"
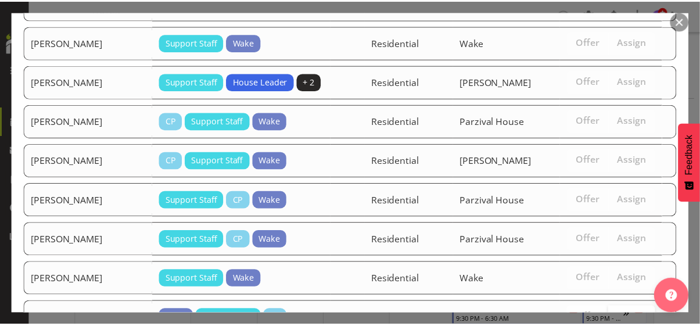
scroll to position [1174, 0]
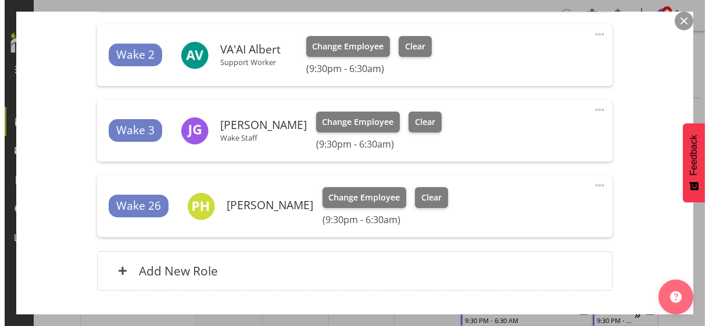
scroll to position [506, 0]
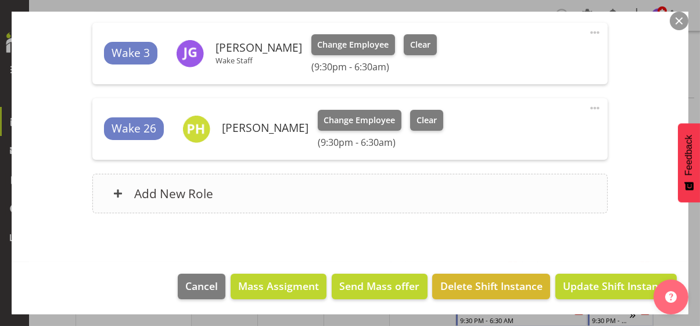
click at [296, 198] on div "Add New Role" at bounding box center [350, 194] width 516 height 40
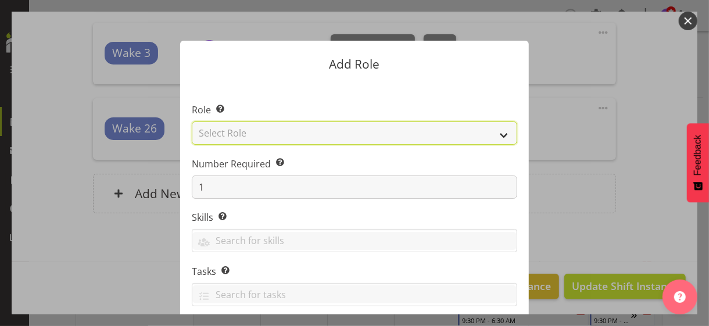
drag, startPoint x: 242, startPoint y: 134, endPoint x: 244, endPoint y: 141, distance: 7.2
click at [242, 135] on select "Select Role CP House Leader Support Staff Wake" at bounding box center [354, 132] width 325 height 23
click at [192, 121] on select "Select Role CP House Leader Support Staff Wake" at bounding box center [354, 132] width 325 height 23
click at [253, 131] on select "CP House Leader Support Staff Wake" at bounding box center [354, 132] width 325 height 23
select select "1094"
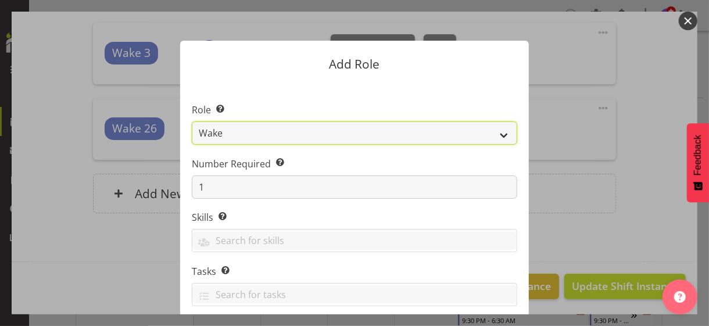
click at [192, 121] on select "CP House Leader Support Staff Wake" at bounding box center [354, 132] width 325 height 23
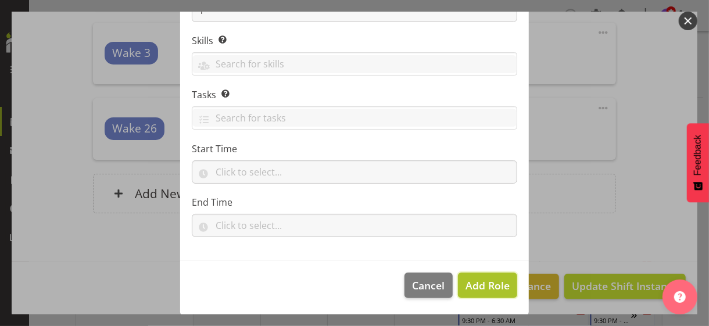
click at [471, 286] on span "Add Role" at bounding box center [488, 285] width 44 height 14
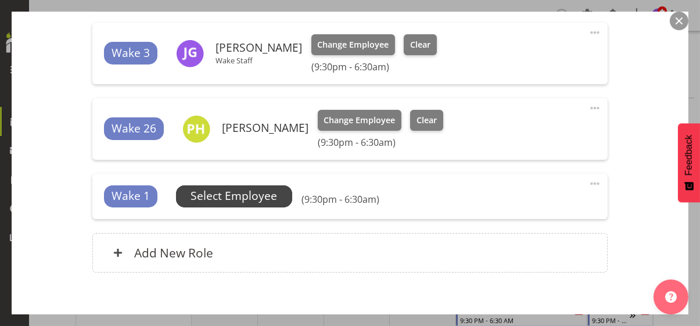
click at [271, 197] on span "Select Employee" at bounding box center [234, 196] width 87 height 17
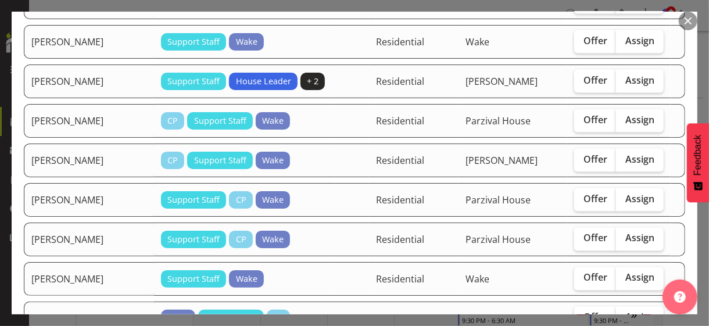
scroll to position [930, 0]
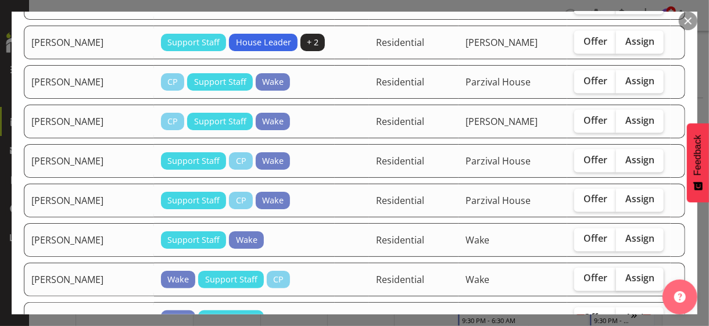
click at [627, 273] on span "Assign" at bounding box center [639, 279] width 29 height 12
click at [624, 275] on input "Assign" at bounding box center [620, 279] width 8 height 8
checkbox input "true"
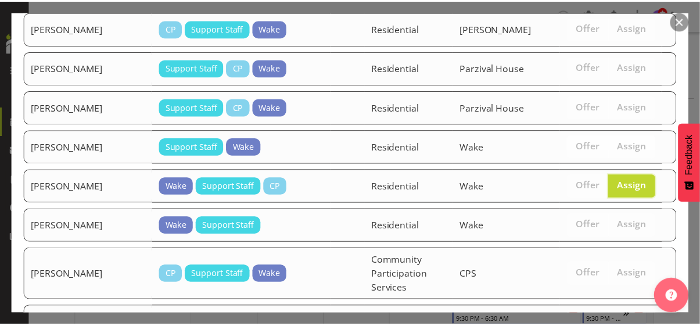
scroll to position [1135, 0]
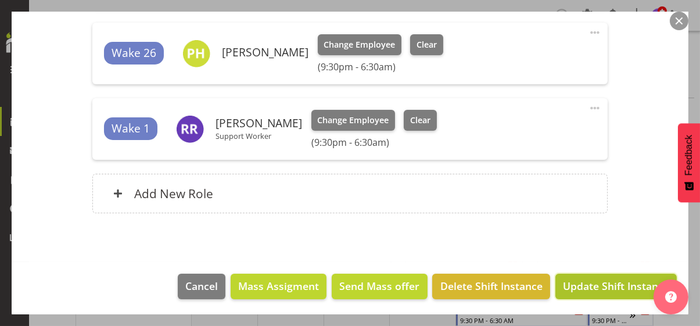
click at [613, 281] on span "Update Shift Instance" at bounding box center [616, 285] width 106 height 15
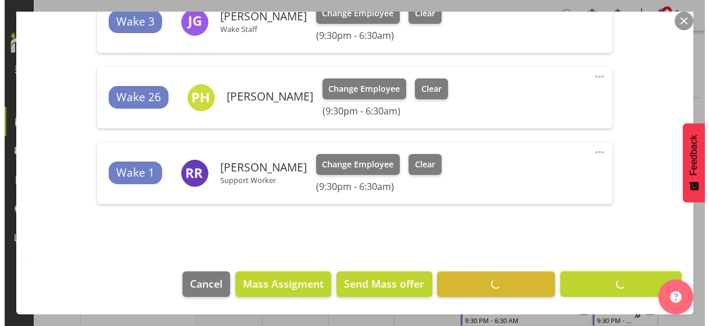
scroll to position [536, 0]
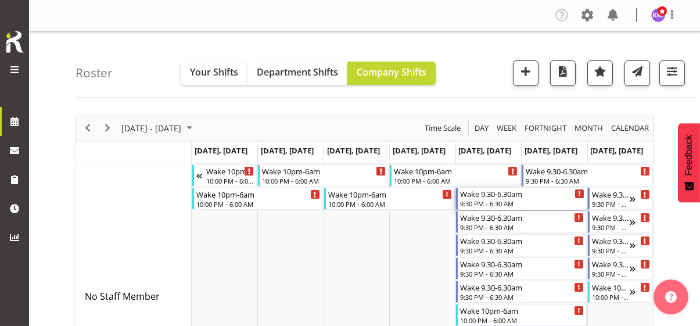
click at [488, 200] on div "9:30 PM - 6:30 AM" at bounding box center [522, 203] width 124 height 9
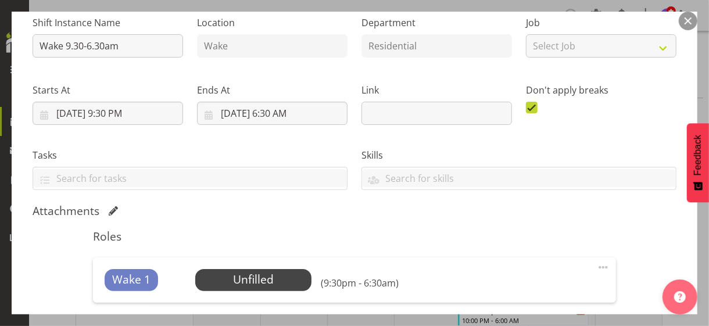
scroll to position [232, 0]
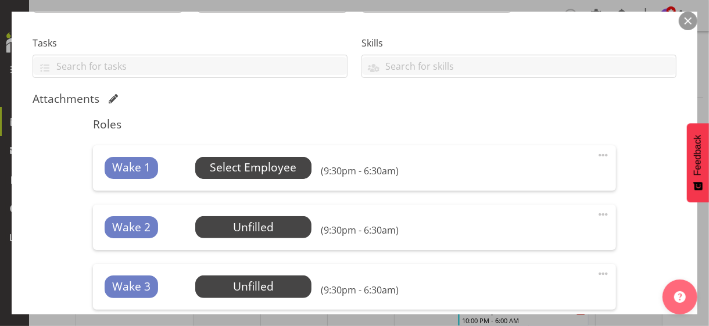
click at [254, 169] on span "Select Employee" at bounding box center [253, 167] width 87 height 17
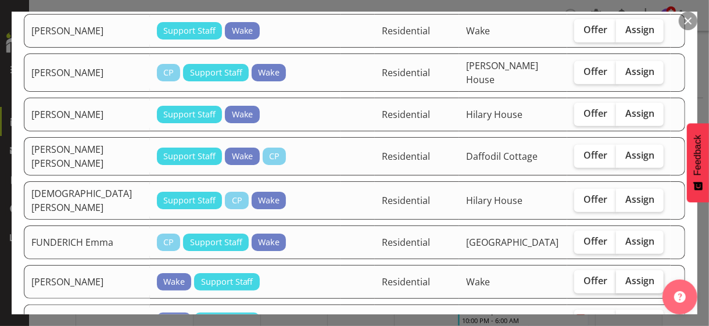
click at [625, 275] on span "Assign" at bounding box center [639, 281] width 29 height 12
click at [621, 277] on input "Assign" at bounding box center [620, 281] width 8 height 8
checkbox input "true"
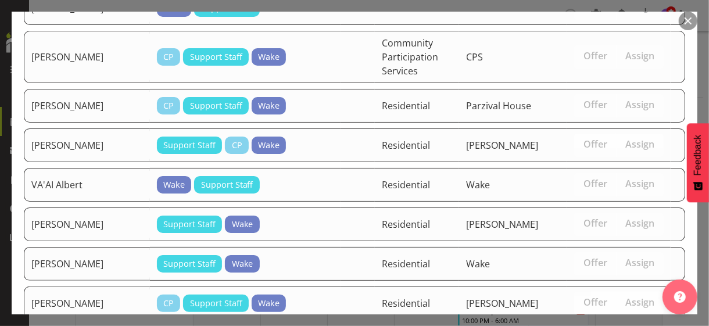
scroll to position [1252, 0]
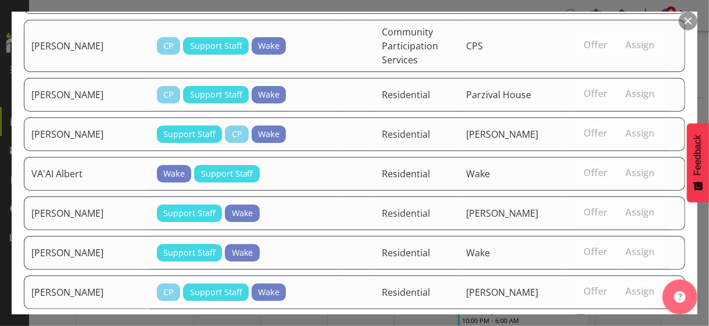
drag, startPoint x: 608, startPoint y: 288, endPoint x: 597, endPoint y: 285, distance: 11.4
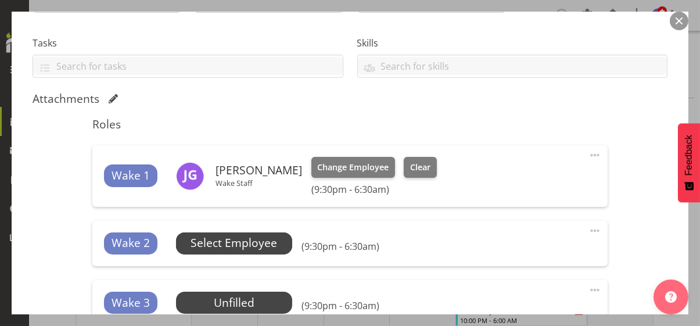
click at [255, 240] on span "Select Employee" at bounding box center [234, 243] width 87 height 17
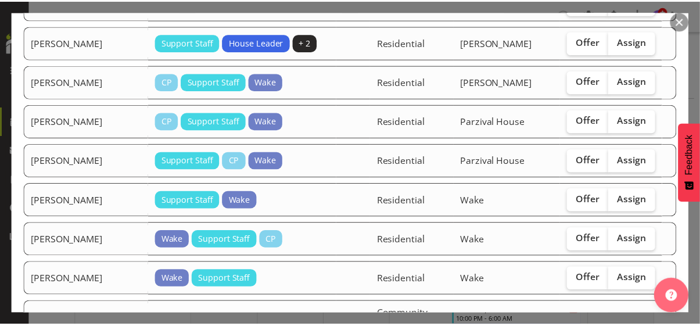
scroll to position [1213, 0]
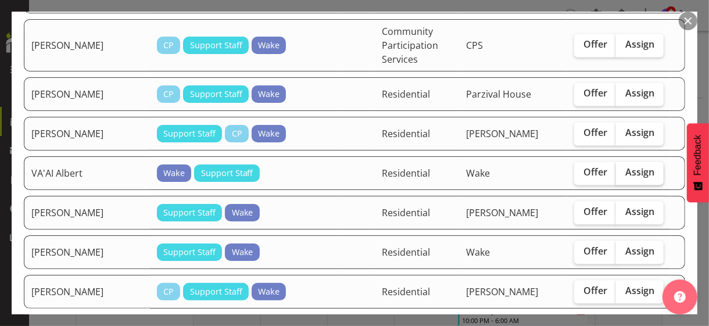
click at [625, 166] on span "Assign" at bounding box center [639, 172] width 29 height 12
click at [621, 169] on input "Assign" at bounding box center [620, 173] width 8 height 8
checkbox input "true"
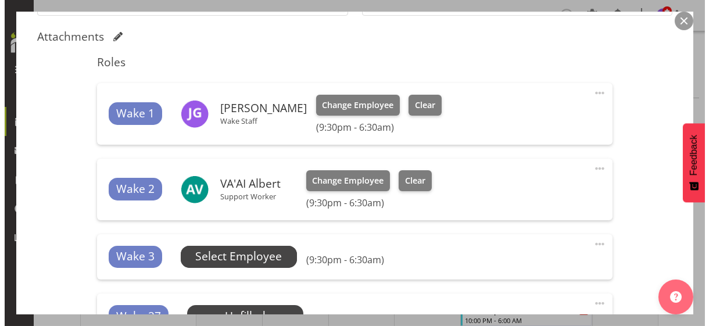
scroll to position [349, 0]
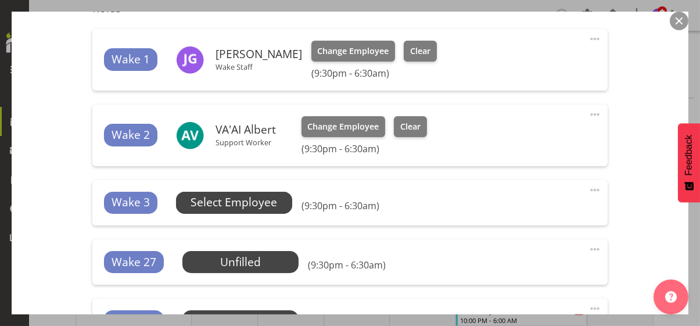
click at [264, 198] on span "Select Employee" at bounding box center [234, 202] width 87 height 17
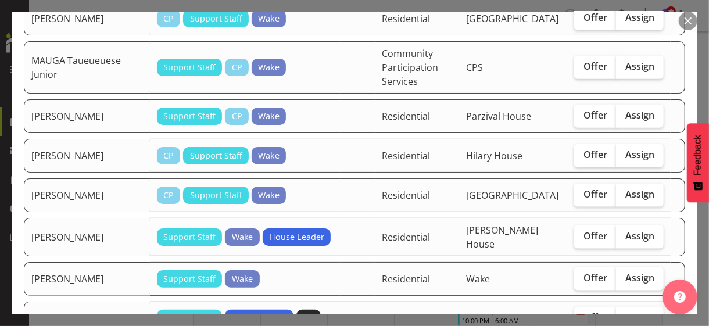
scroll to position [697, 0]
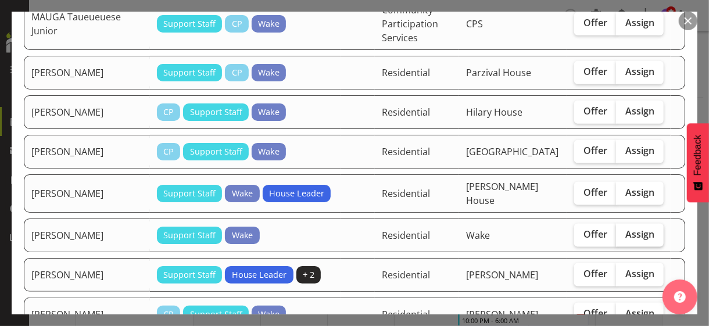
click at [626, 228] on span "Assign" at bounding box center [639, 234] width 29 height 12
click at [624, 231] on input "Assign" at bounding box center [620, 235] width 8 height 8
checkbox input "true"
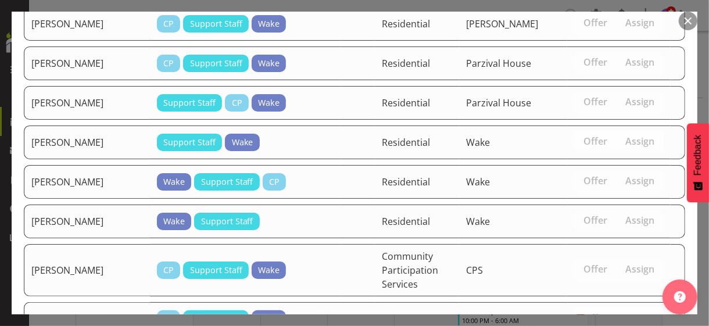
scroll to position [1174, 0]
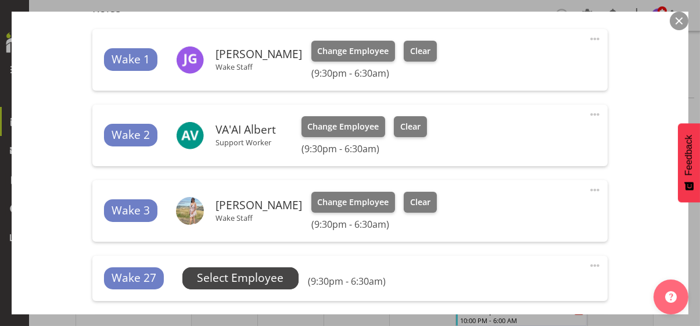
click at [266, 275] on span "Select Employee" at bounding box center [240, 278] width 87 height 17
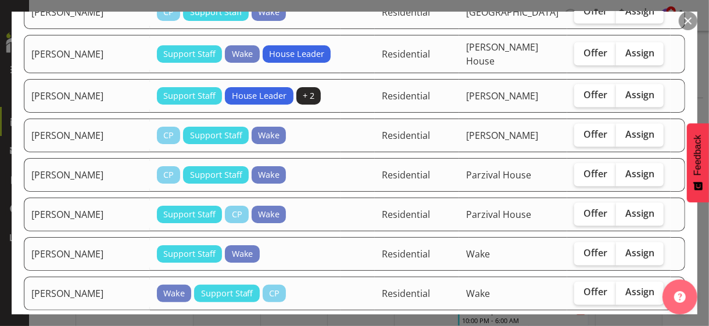
scroll to position [872, 0]
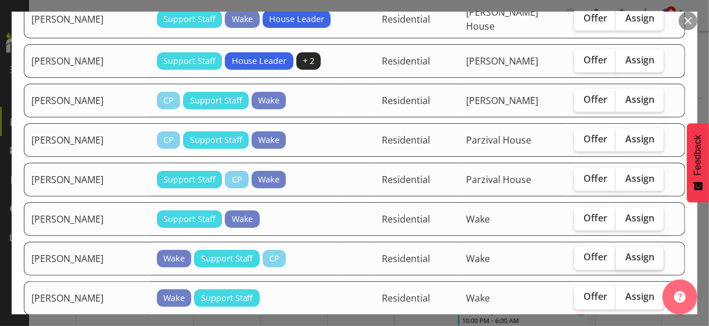
click at [632, 252] on span "Assign" at bounding box center [639, 258] width 29 height 12
click at [624, 254] on input "Assign" at bounding box center [620, 258] width 8 height 8
checkbox input "true"
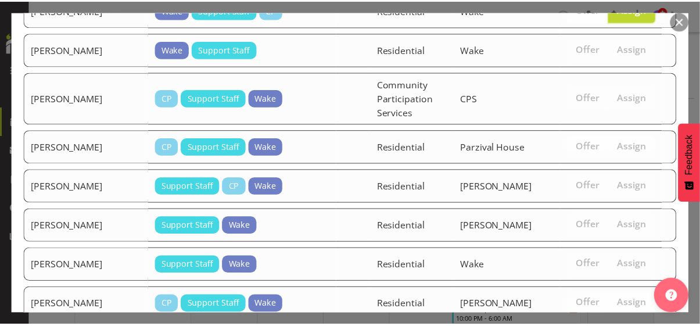
scroll to position [1135, 0]
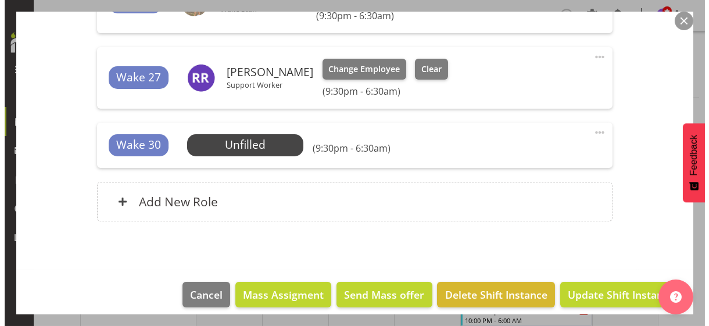
scroll to position [566, 0]
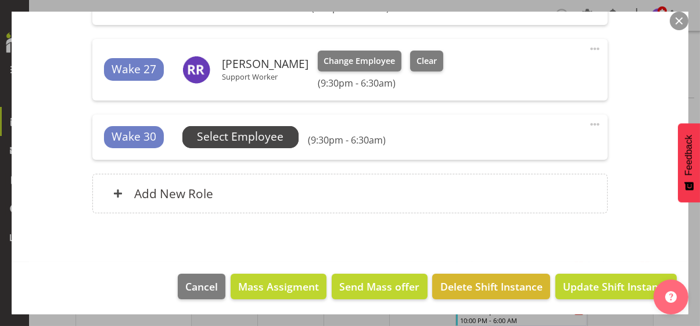
click at [263, 140] on span "Select Employee" at bounding box center [240, 136] width 87 height 17
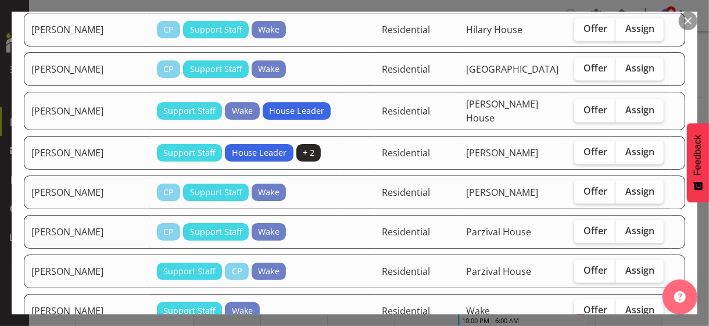
scroll to position [872, 0]
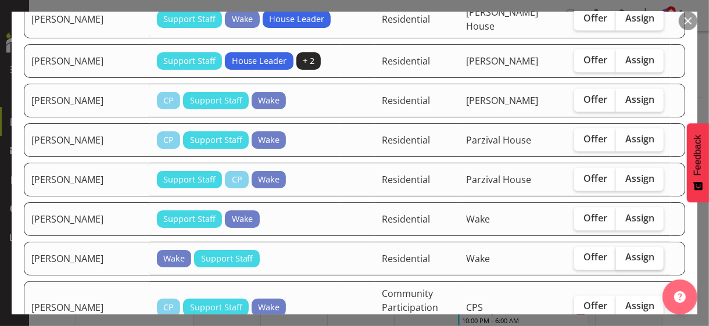
click at [631, 252] on span "Assign" at bounding box center [639, 258] width 29 height 12
click at [624, 254] on input "Assign" at bounding box center [620, 258] width 8 height 8
checkbox input "true"
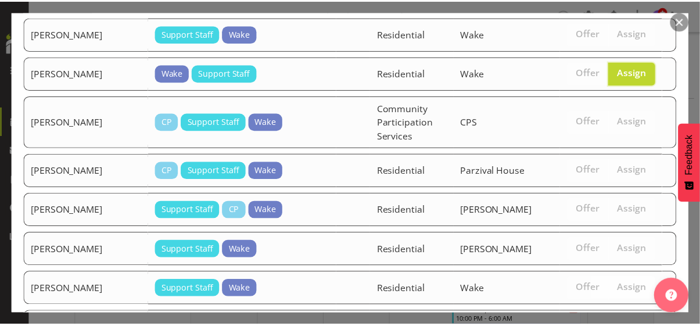
scroll to position [1096, 0]
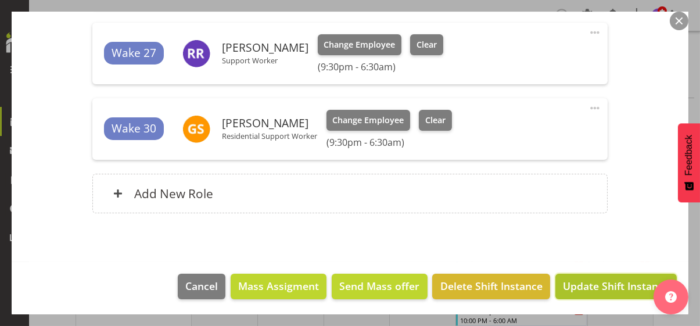
click at [608, 282] on span "Update Shift Instance" at bounding box center [616, 285] width 106 height 15
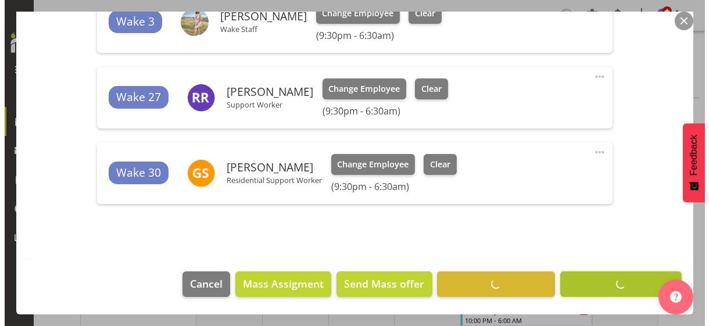
scroll to position [536, 0]
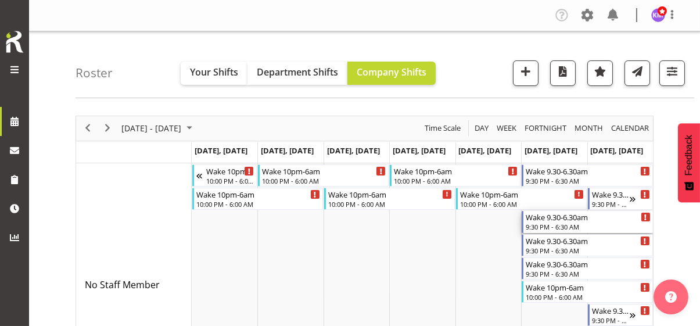
click at [549, 223] on div "9:30 PM - 6:30 AM" at bounding box center [588, 226] width 124 height 9
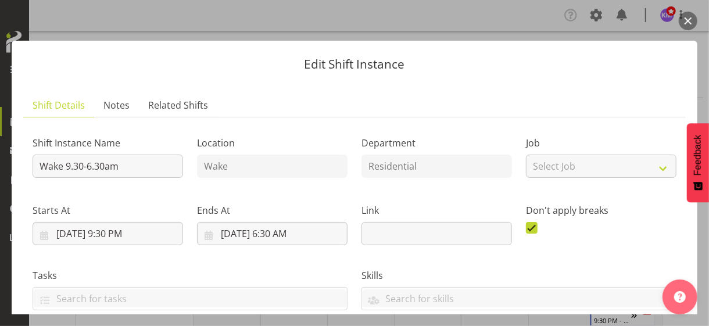
click at [550, 248] on div "Don't apply breaks" at bounding box center [601, 219] width 164 height 65
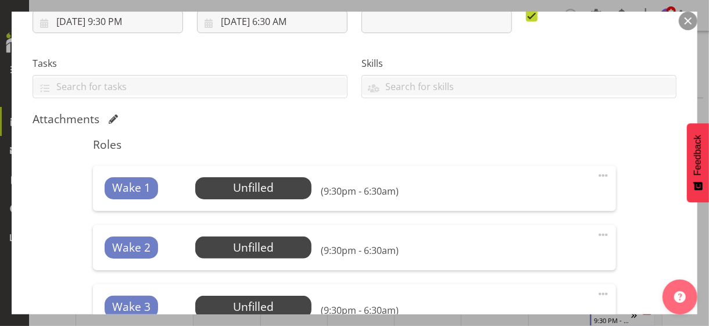
scroll to position [291, 0]
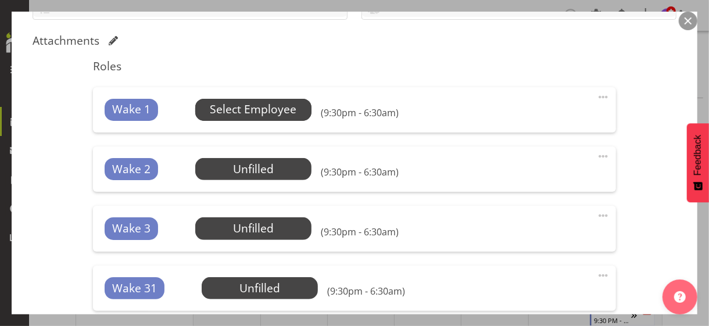
click at [247, 106] on span "Select Employee" at bounding box center [253, 109] width 87 height 17
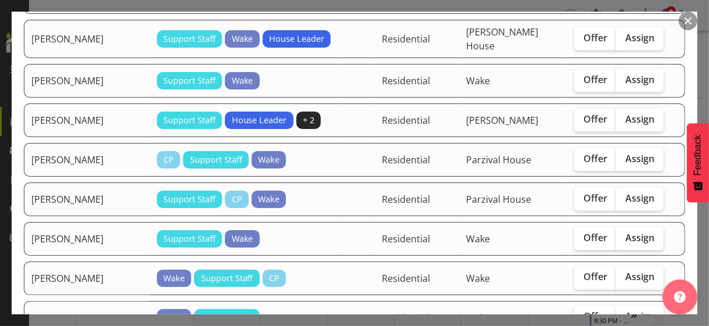
scroll to position [872, 0]
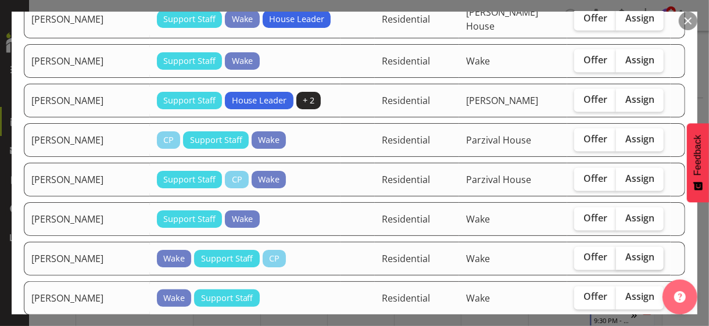
click at [631, 247] on label "Assign" at bounding box center [640, 258] width 48 height 23
click at [624, 254] on input "Assign" at bounding box center [620, 258] width 8 height 8
checkbox input "true"
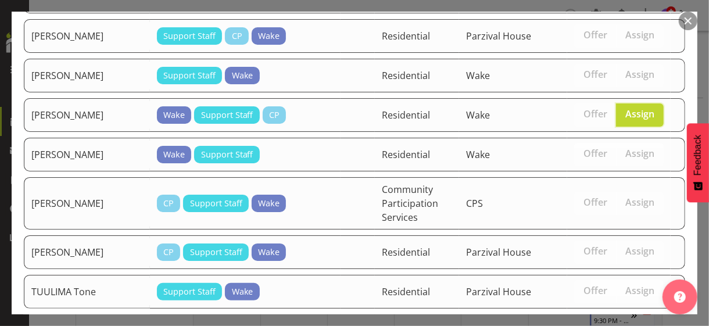
scroll to position [1126, 0]
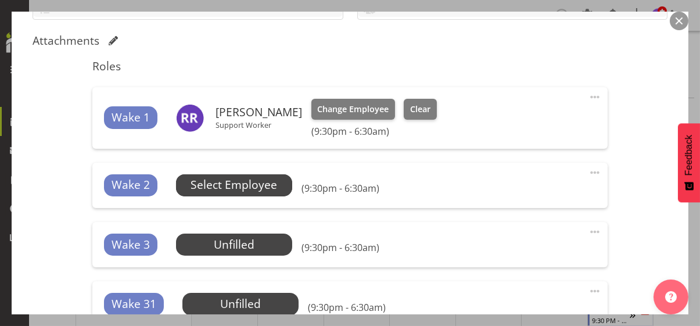
click at [271, 184] on span "Select Employee" at bounding box center [234, 185] width 87 height 17
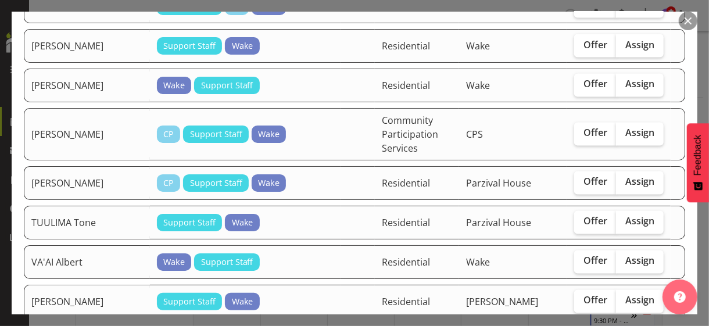
scroll to position [1087, 0]
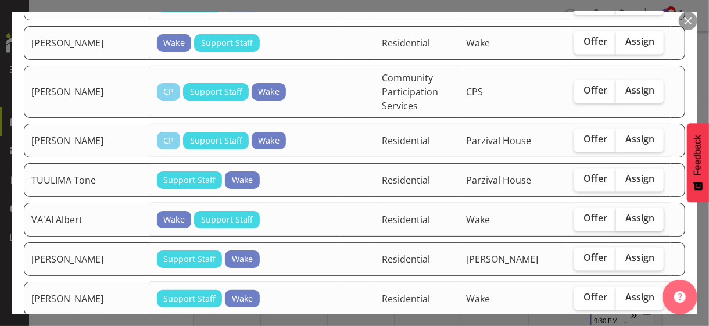
click at [633, 213] on span "Assign" at bounding box center [639, 219] width 29 height 12
click at [624, 215] on input "Assign" at bounding box center [620, 219] width 8 height 8
checkbox input "true"
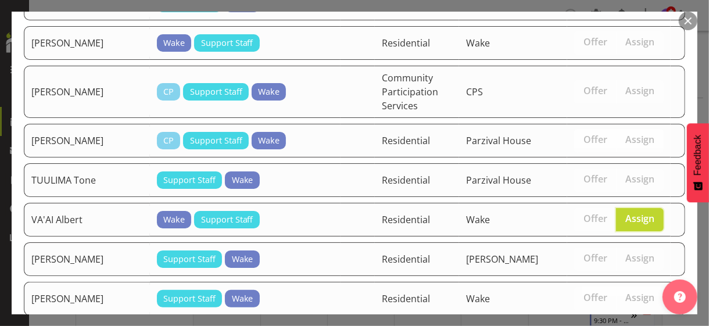
drag, startPoint x: 611, startPoint y: 281, endPoint x: 596, endPoint y: 280, distance: 15.2
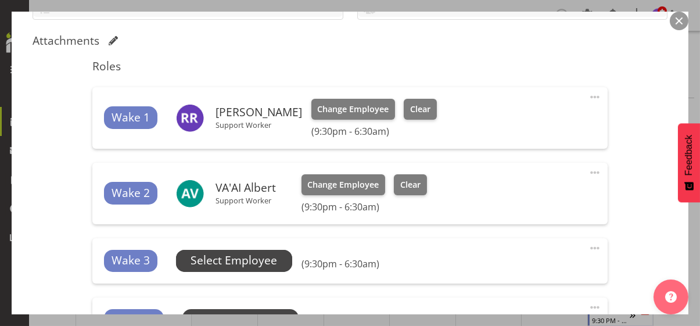
click at [267, 262] on span "Select Employee" at bounding box center [234, 260] width 87 height 17
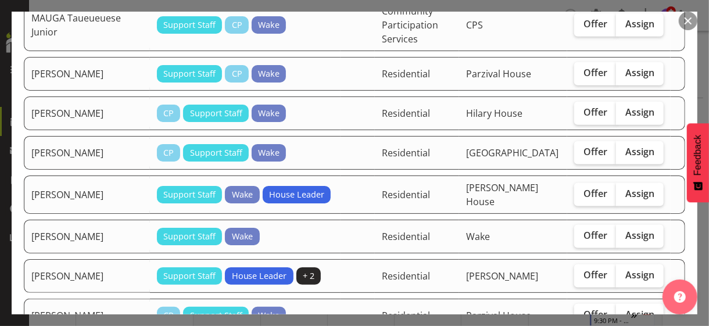
scroll to position [697, 0]
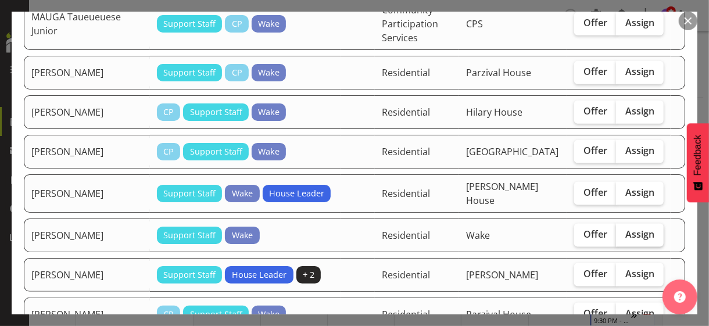
click at [625, 228] on span "Assign" at bounding box center [639, 234] width 29 height 12
click at [624, 231] on input "Assign" at bounding box center [620, 235] width 8 height 8
checkbox input "true"
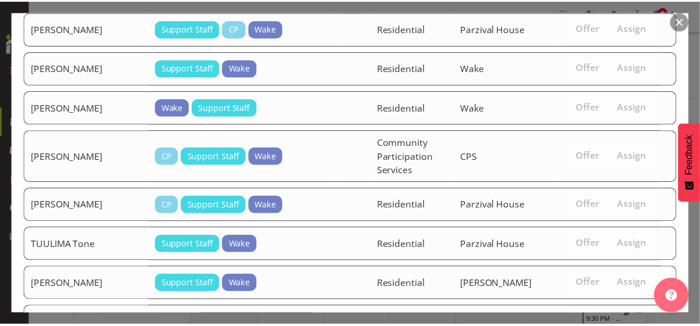
scroll to position [1049, 0]
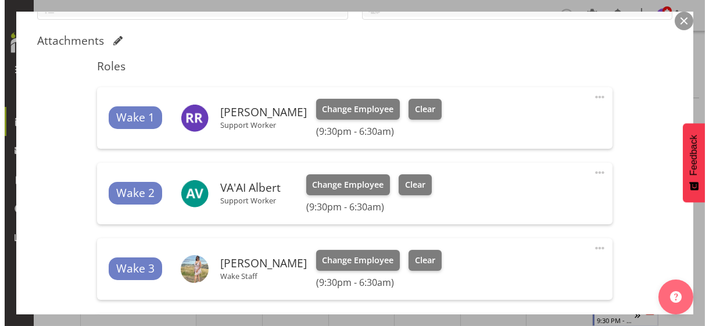
scroll to position [490, 0]
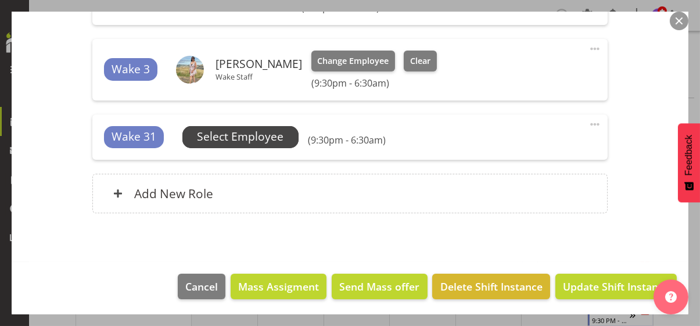
click at [251, 139] on span "Select Employee" at bounding box center [240, 136] width 87 height 17
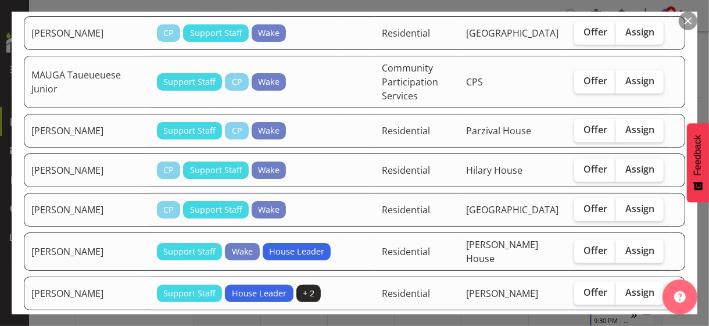
scroll to position [872, 0]
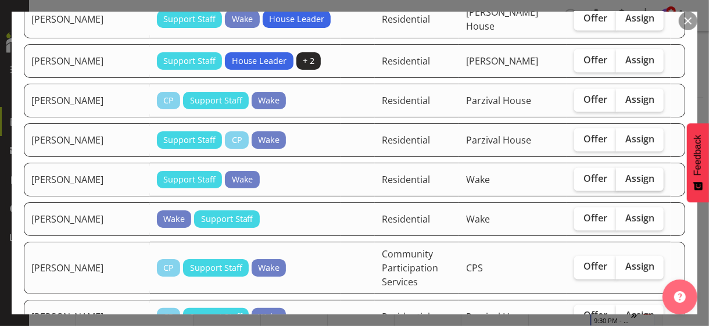
click at [629, 168] on label "Assign" at bounding box center [640, 179] width 48 height 23
click at [624, 175] on input "Assign" at bounding box center [620, 179] width 8 height 8
checkbox input "true"
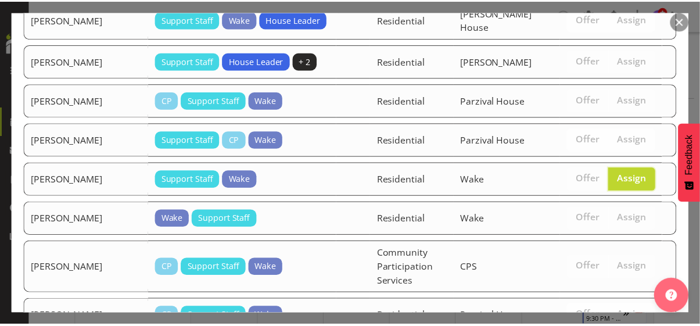
scroll to position [1010, 0]
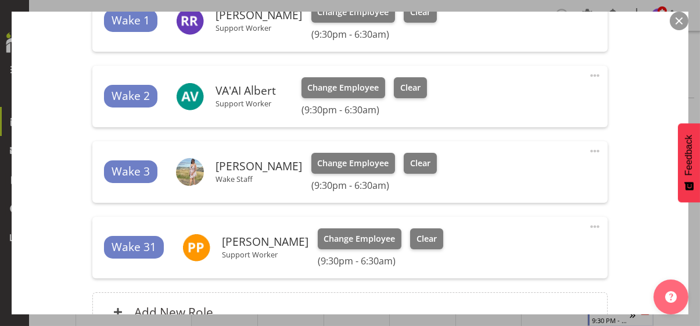
scroll to position [374, 0]
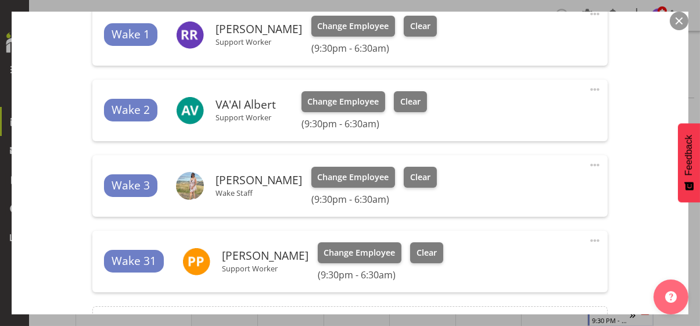
click at [620, 162] on div "Shift Instance Name Wake 9.30-6.30am Location Wake Department Residential Job S…" at bounding box center [350, 56] width 635 height 607
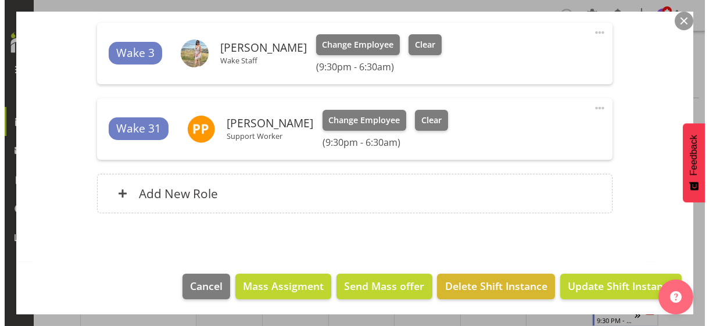
scroll to position [58, 0]
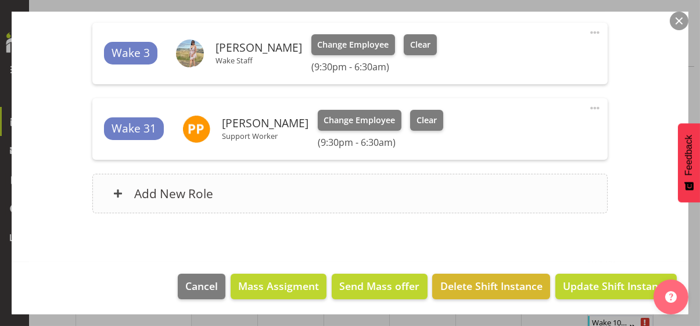
click at [275, 191] on div "Add New Role" at bounding box center [350, 194] width 516 height 40
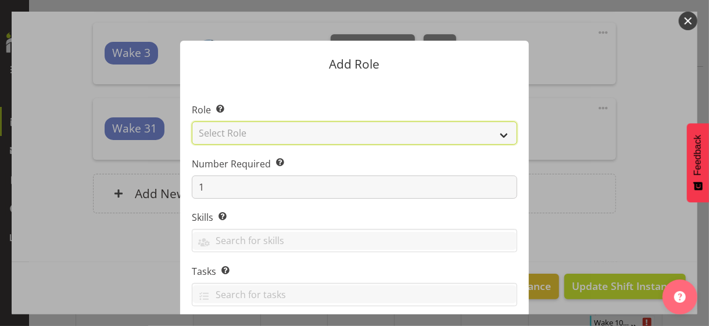
click at [256, 130] on select "Select Role CP House Leader Support Staff Wake" at bounding box center [354, 132] width 325 height 23
select select "1091"
click at [192, 121] on select "Select Role CP House Leader Support Staff Wake" at bounding box center [354, 132] width 325 height 23
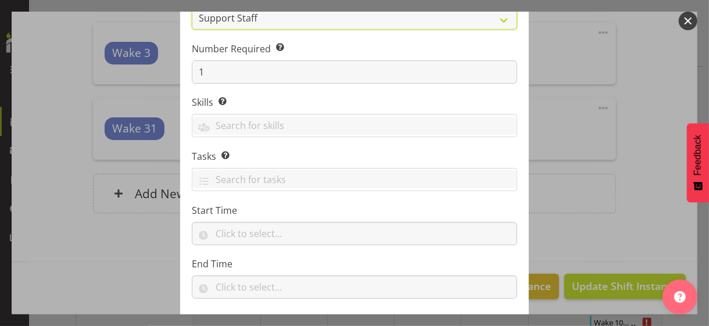
scroll to position [177, 0]
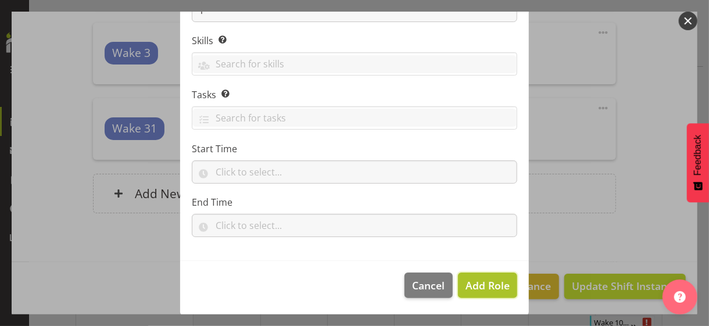
click at [475, 285] on span "Add Role" at bounding box center [488, 285] width 44 height 14
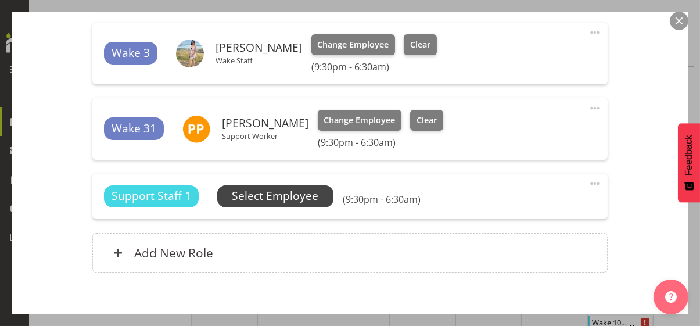
click at [287, 198] on span "Select Employee" at bounding box center [275, 196] width 87 height 17
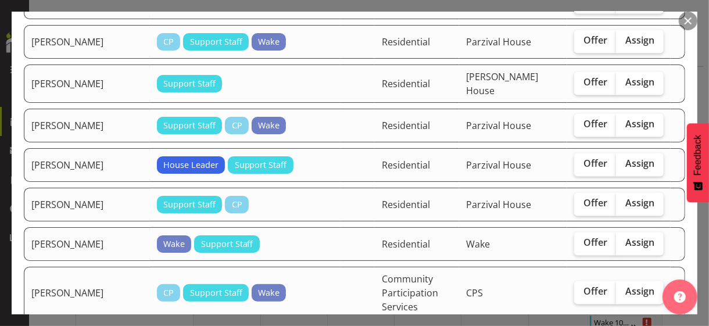
scroll to position [1104, 0]
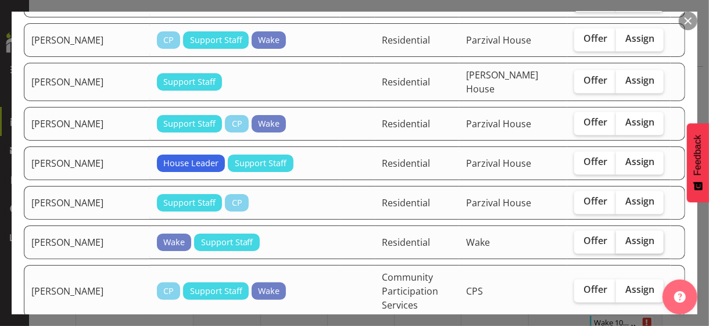
click at [628, 235] on span "Assign" at bounding box center [639, 241] width 29 height 12
click at [624, 238] on input "Assign" at bounding box center [620, 242] width 8 height 8
checkbox input "true"
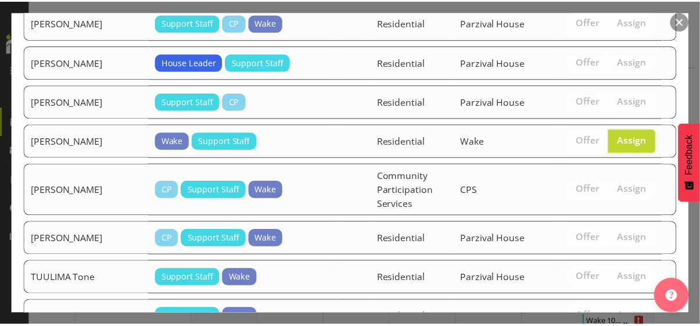
scroll to position [1247, 0]
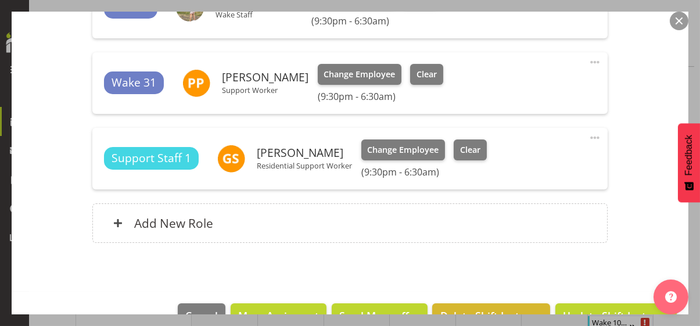
scroll to position [582, 0]
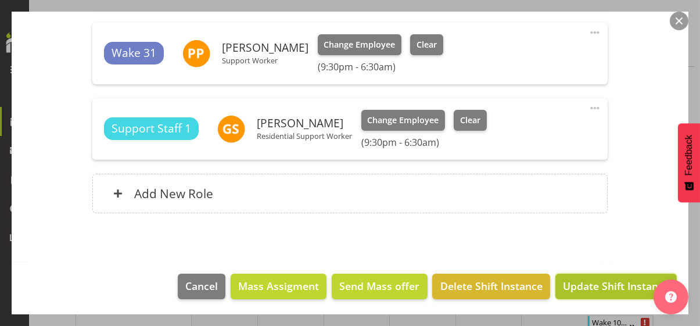
click at [599, 282] on span "Update Shift Instance" at bounding box center [616, 285] width 106 height 15
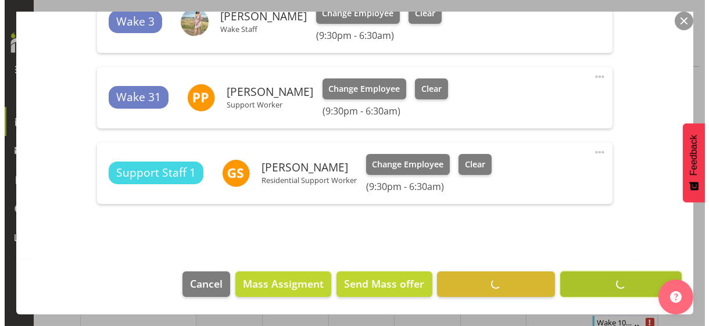
scroll to position [536, 0]
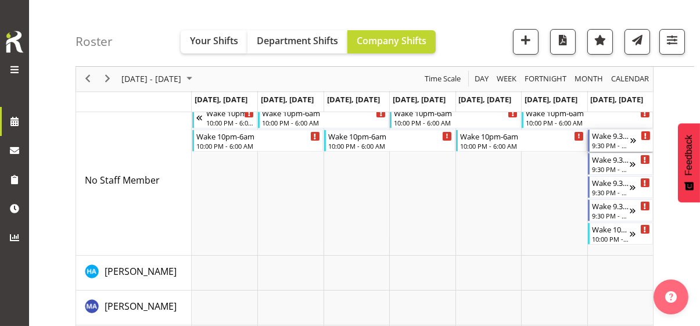
click at [610, 144] on div "9:30 PM - 6:30 AM" at bounding box center [611, 145] width 38 height 9
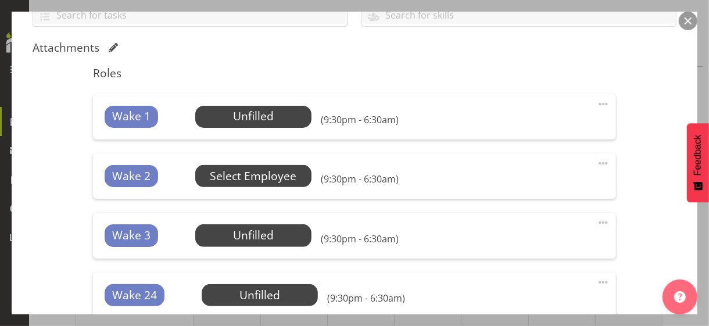
scroll to position [291, 0]
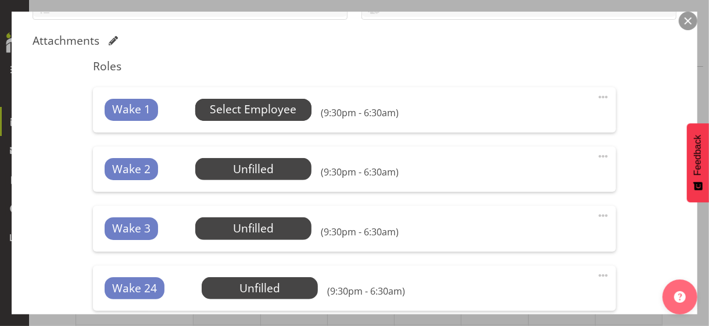
click at [248, 112] on span "Select Employee" at bounding box center [253, 109] width 87 height 17
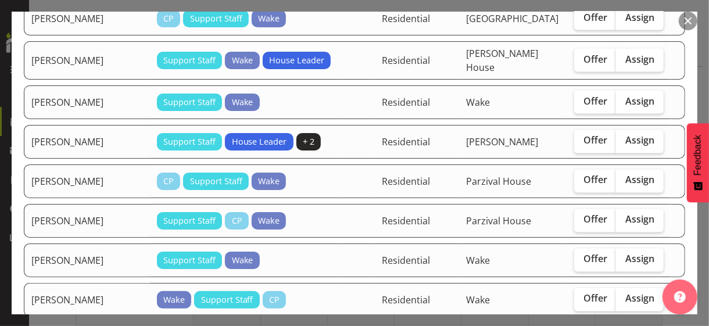
scroll to position [1104, 0]
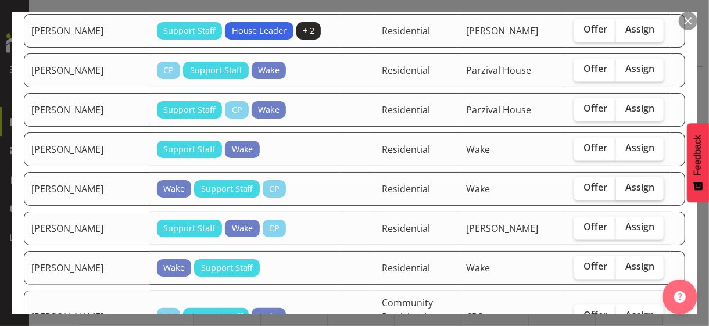
click at [625, 185] on span "Assign" at bounding box center [639, 188] width 29 height 12
click at [623, 185] on input "Assign" at bounding box center [620, 188] width 8 height 8
checkbox input "true"
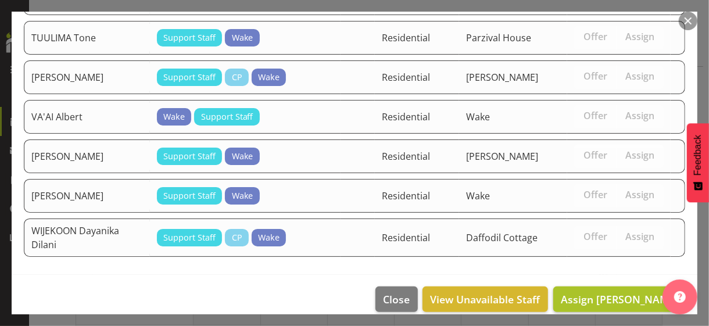
scroll to position [1477, 0]
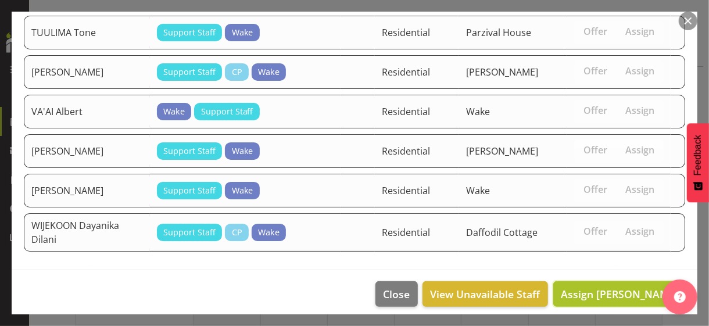
click at [613, 287] on span "Assign [PERSON_NAME]" at bounding box center [619, 294] width 117 height 14
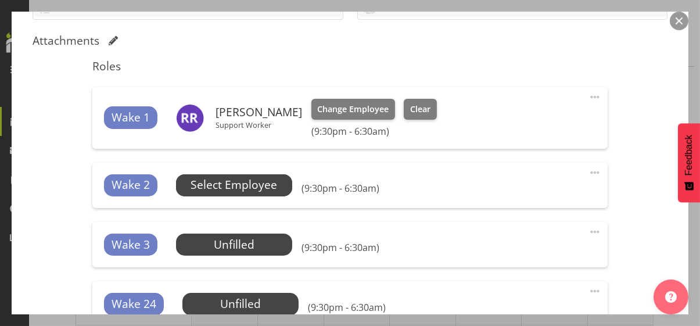
click at [257, 188] on span "Select Employee" at bounding box center [234, 185] width 87 height 17
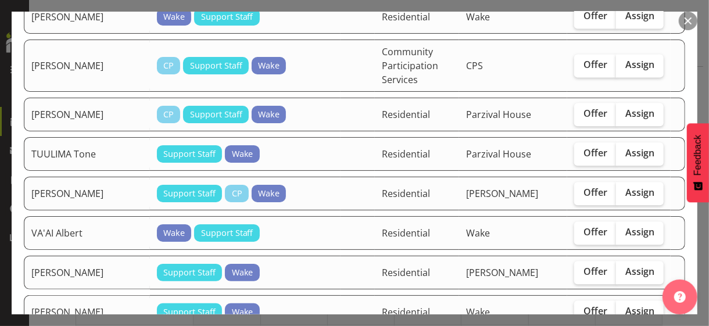
scroll to position [1395, 0]
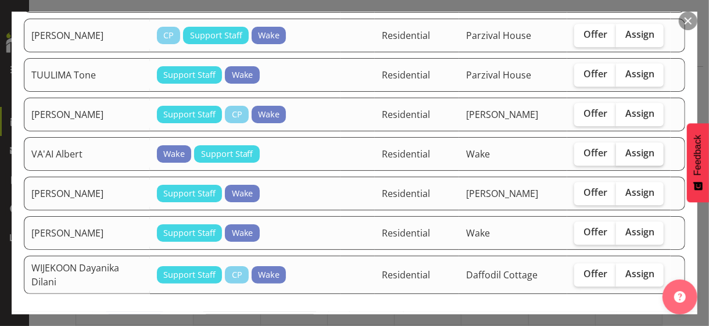
click at [625, 151] on span "Assign" at bounding box center [639, 153] width 29 height 12
click at [624, 151] on input "Assign" at bounding box center [620, 153] width 8 height 8
checkbox input "true"
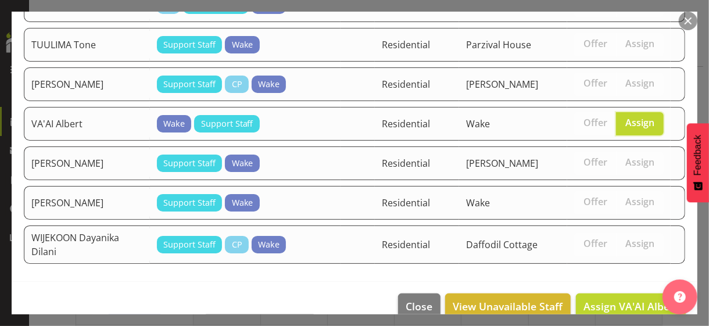
scroll to position [1438, 0]
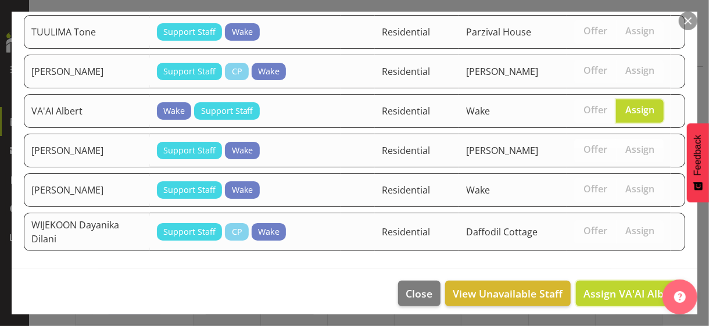
click at [603, 287] on span "Assign VA'AI Albert" at bounding box center [631, 294] width 95 height 14
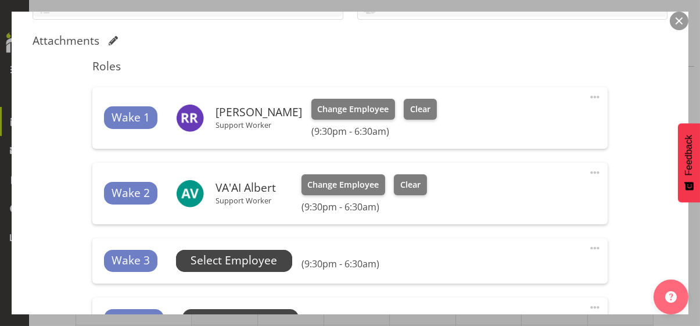
click at [242, 257] on span "Select Employee" at bounding box center [234, 260] width 87 height 17
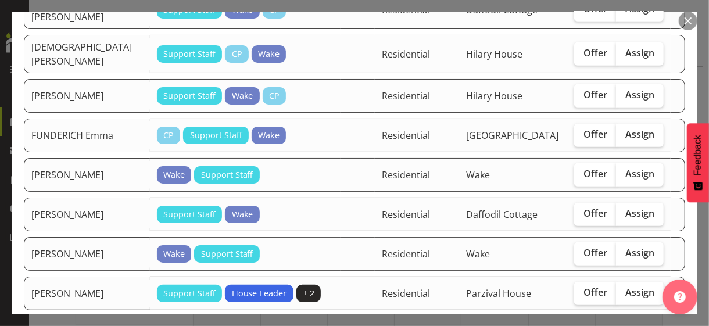
scroll to position [465, 0]
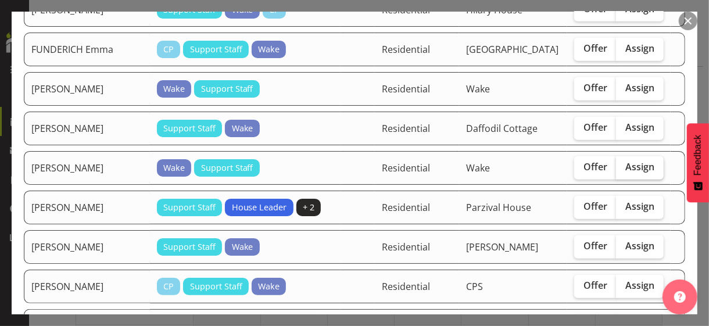
click at [628, 161] on span "Assign" at bounding box center [639, 167] width 29 height 12
click at [624, 163] on input "Assign" at bounding box center [620, 167] width 8 height 8
checkbox input "true"
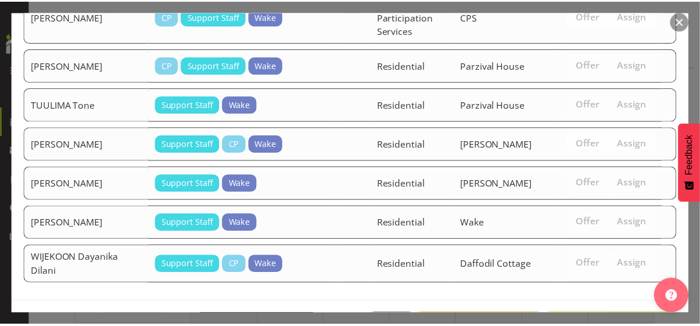
scroll to position [1399, 0]
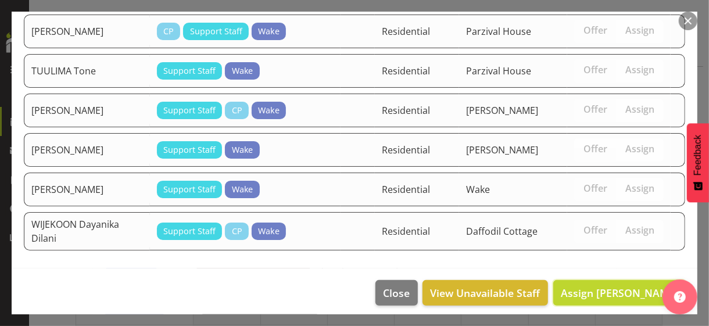
click at [602, 286] on span "Assign [PERSON_NAME]" at bounding box center [619, 293] width 117 height 14
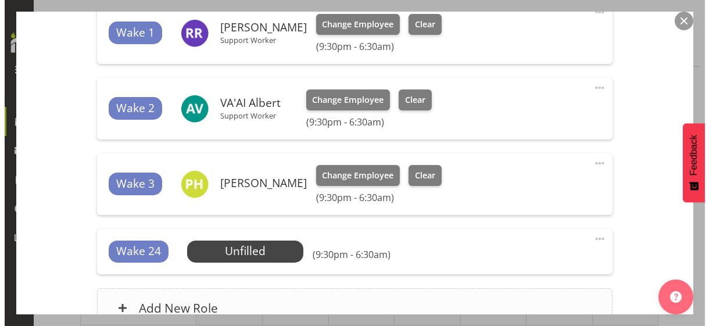
scroll to position [465, 0]
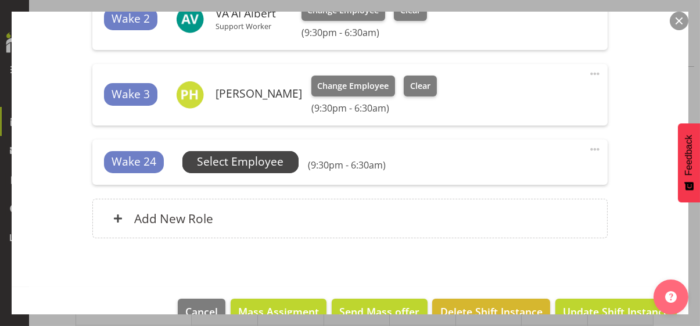
click at [266, 164] on span "Select Employee" at bounding box center [240, 161] width 87 height 17
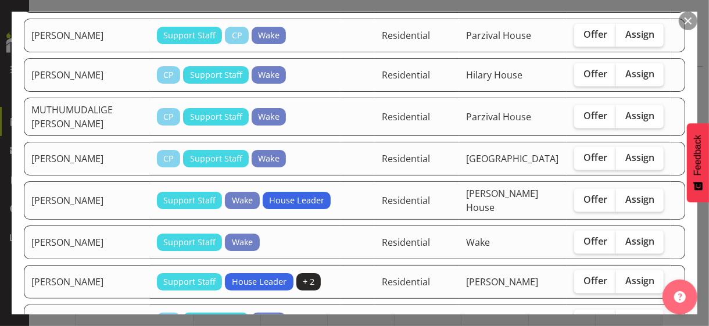
scroll to position [930, 0]
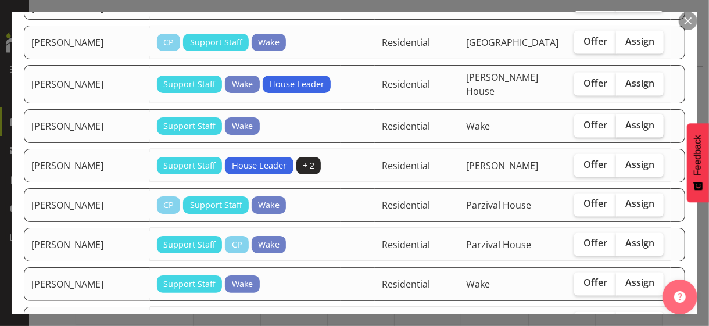
click at [625, 119] on span "Assign" at bounding box center [639, 125] width 29 height 12
click at [624, 121] on input "Assign" at bounding box center [620, 125] width 8 height 8
checkbox input "true"
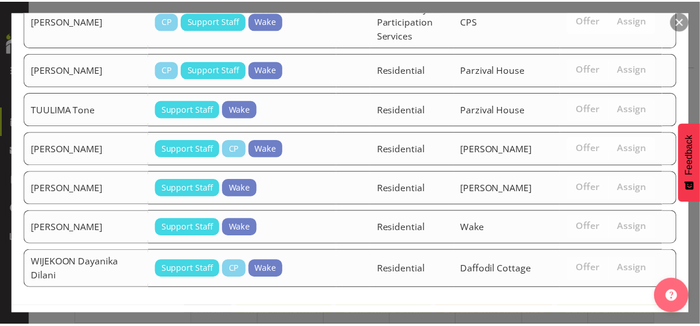
scroll to position [1360, 0]
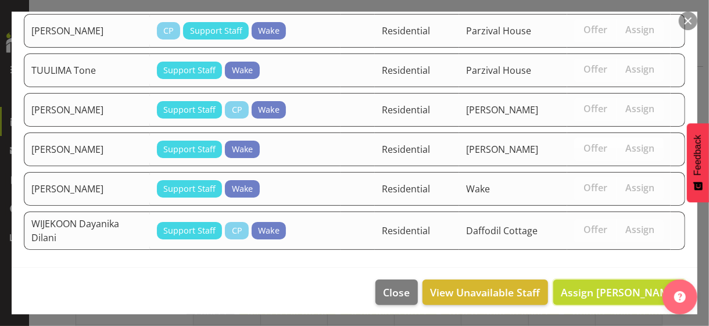
click at [616, 285] on span "Assign [PERSON_NAME]" at bounding box center [619, 292] width 117 height 14
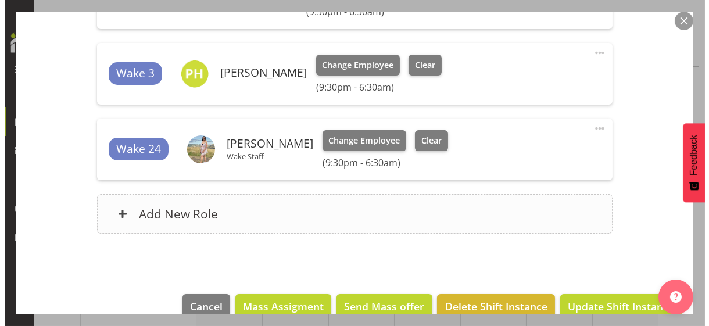
scroll to position [506, 0]
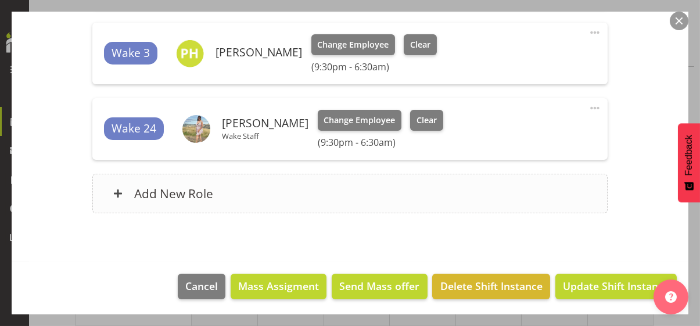
click at [319, 189] on div "Add New Role" at bounding box center [350, 194] width 516 height 40
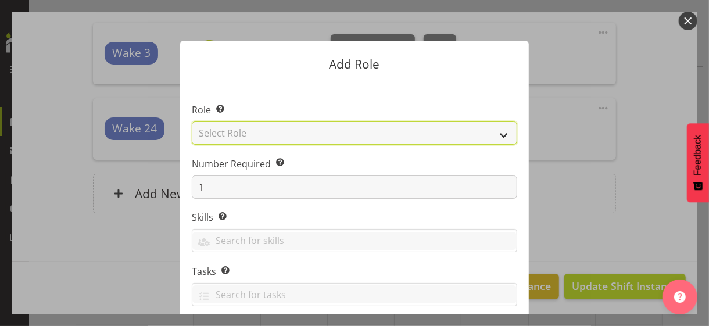
click at [239, 133] on select "Select Role CP House Leader Support Staff Wake" at bounding box center [354, 132] width 325 height 23
click at [192, 121] on select "Select Role CP House Leader Support Staff Wake" at bounding box center [354, 132] width 325 height 23
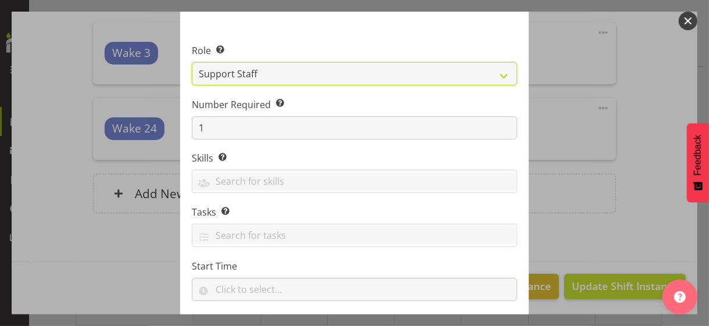
scroll to position [0, 0]
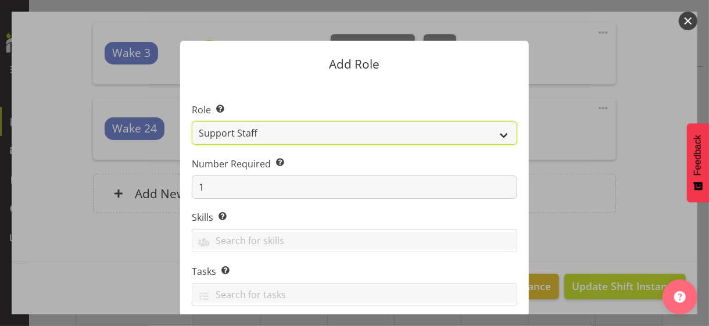
click at [242, 133] on select "CP House Leader Support Staff Wake" at bounding box center [354, 132] width 325 height 23
select select "1094"
click at [192, 121] on select "CP House Leader Support Staff Wake" at bounding box center [354, 132] width 325 height 23
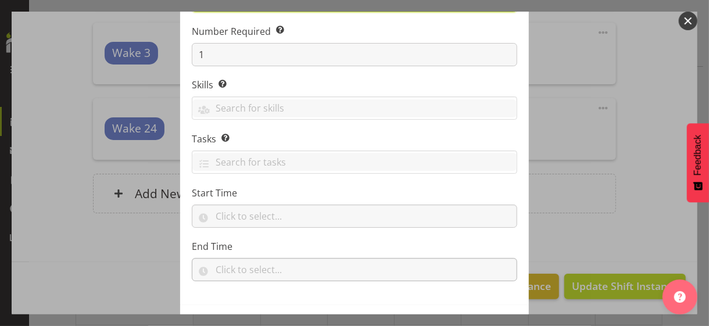
scroll to position [177, 0]
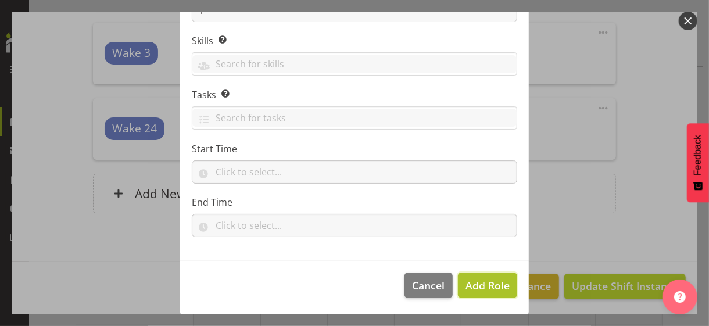
click at [476, 284] on span "Add Role" at bounding box center [488, 285] width 44 height 14
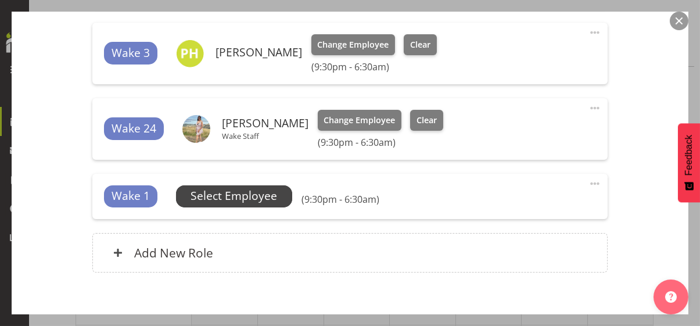
click at [255, 195] on span "Select Employee" at bounding box center [234, 196] width 87 height 17
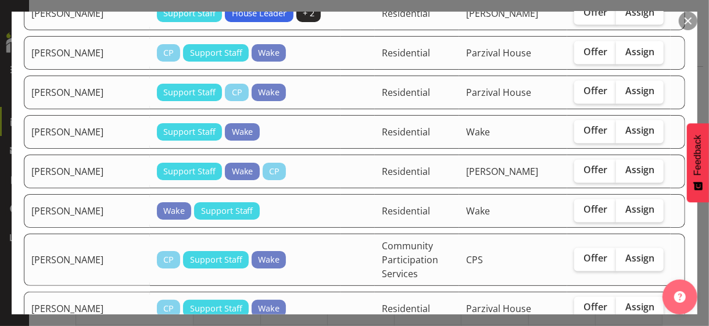
scroll to position [1046, 0]
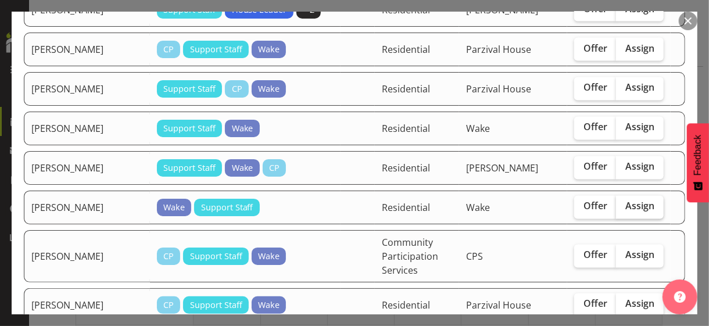
click at [629, 211] on span "Assign" at bounding box center [639, 207] width 29 height 12
click at [624, 210] on input "Assign" at bounding box center [620, 207] width 8 height 8
checkbox input "true"
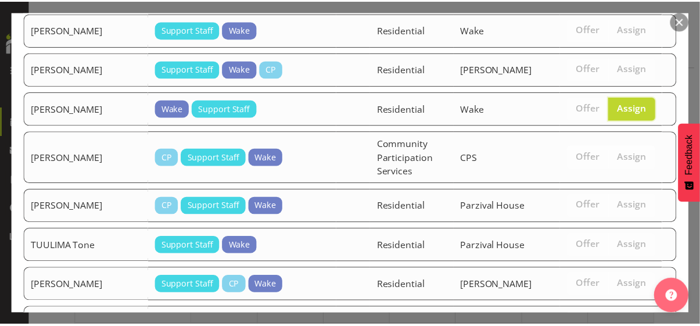
scroll to position [1322, 0]
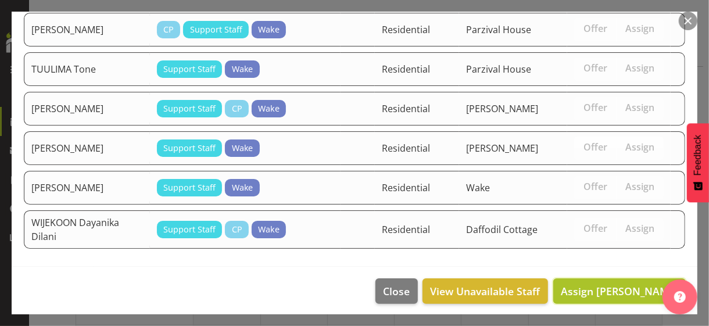
click at [601, 285] on span "Assign [PERSON_NAME]" at bounding box center [619, 291] width 117 height 14
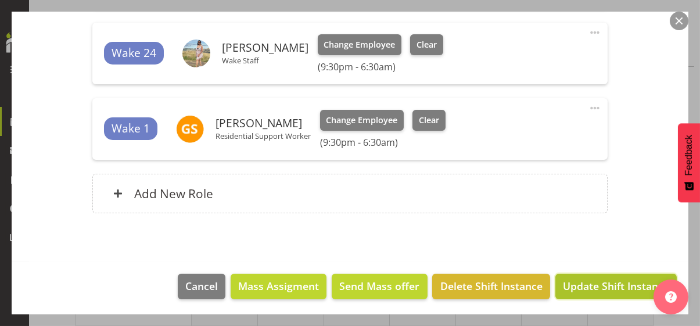
click at [602, 287] on span "Update Shift Instance" at bounding box center [616, 285] width 106 height 15
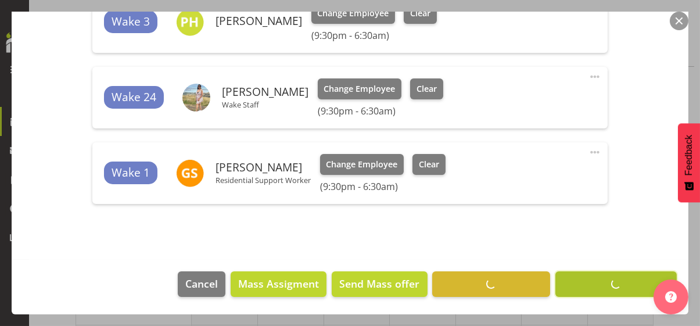
scroll to position [536, 0]
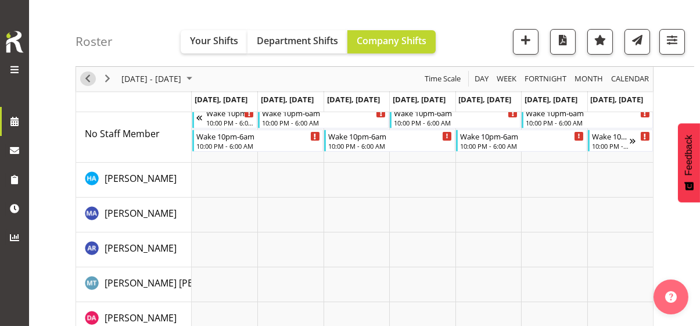
click at [87, 77] on span "Previous" at bounding box center [88, 79] width 14 height 15
